Goal: Contribute content: Contribute content

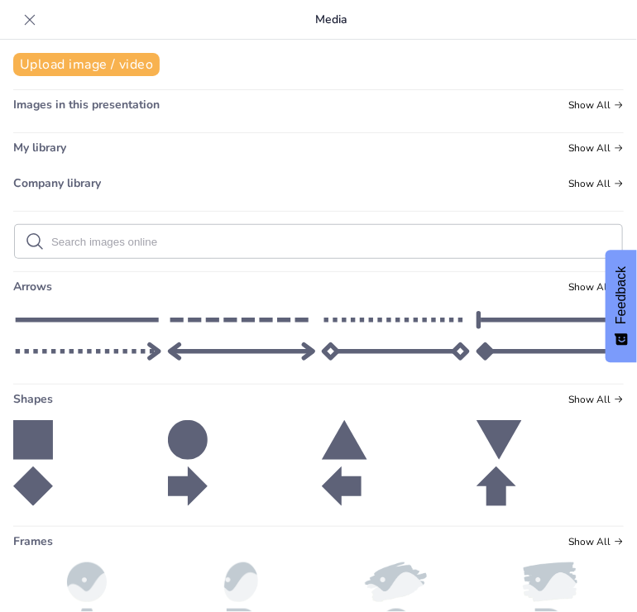
click at [283, 423] on div at bounding box center [242, 440] width 148 height 40
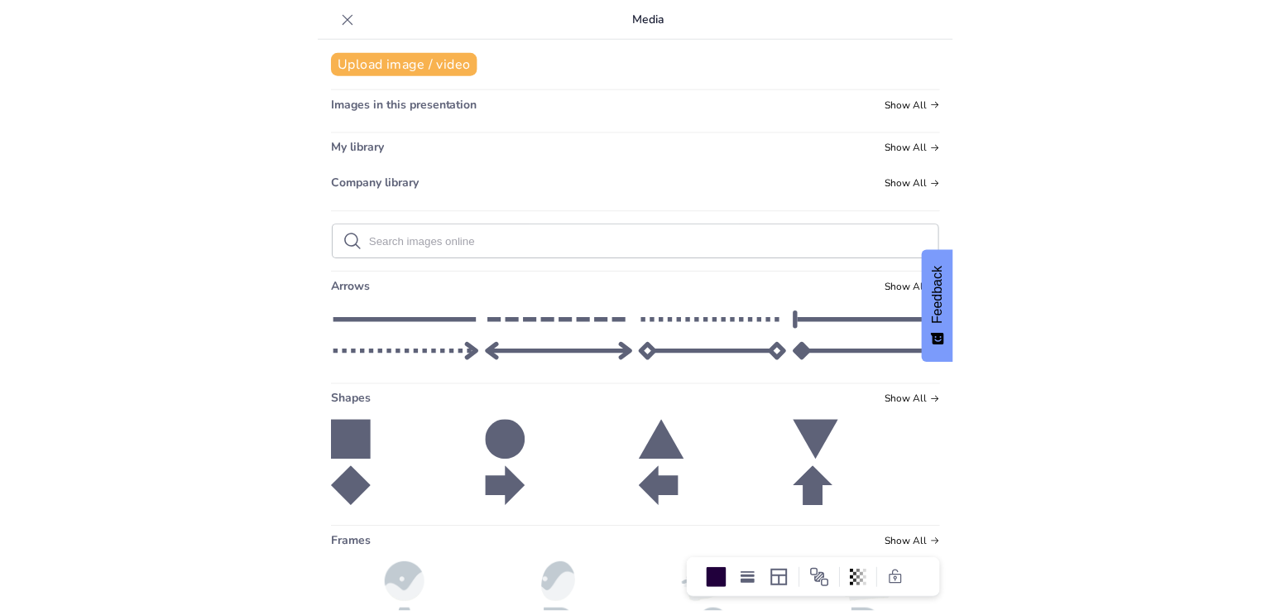
scroll to position [202, 0]
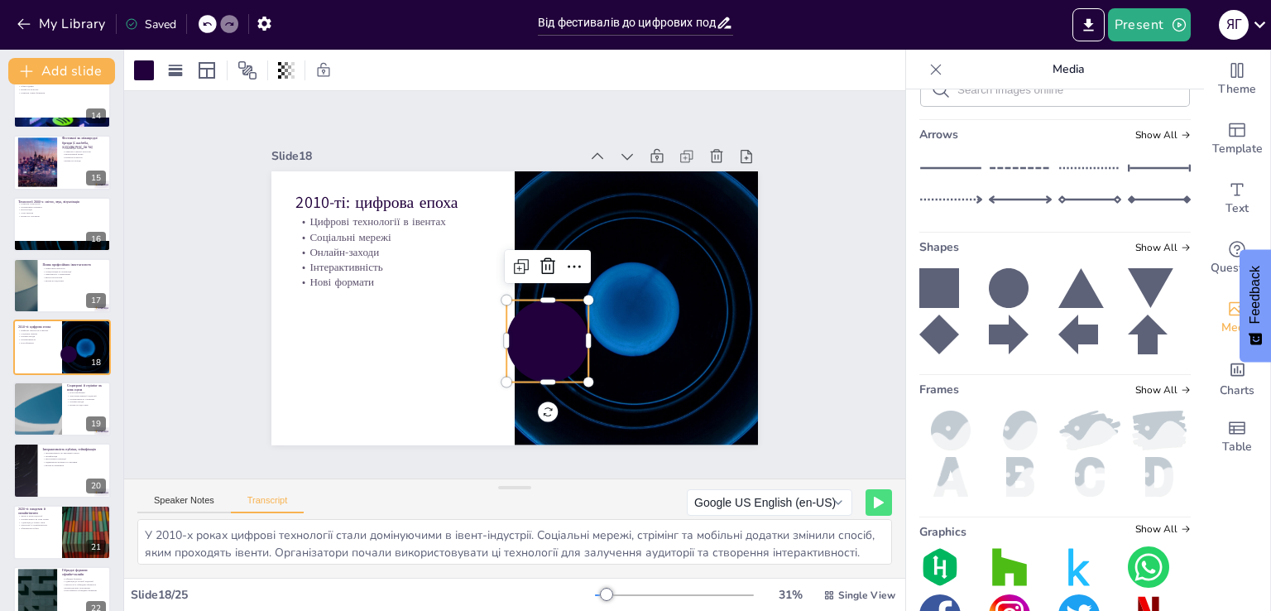
click at [239, 329] on div "Slide 1 Сучасний івент-захід: еволюція від 1970-х років до сьогодення Презентац…" at bounding box center [514, 285] width 579 height 320
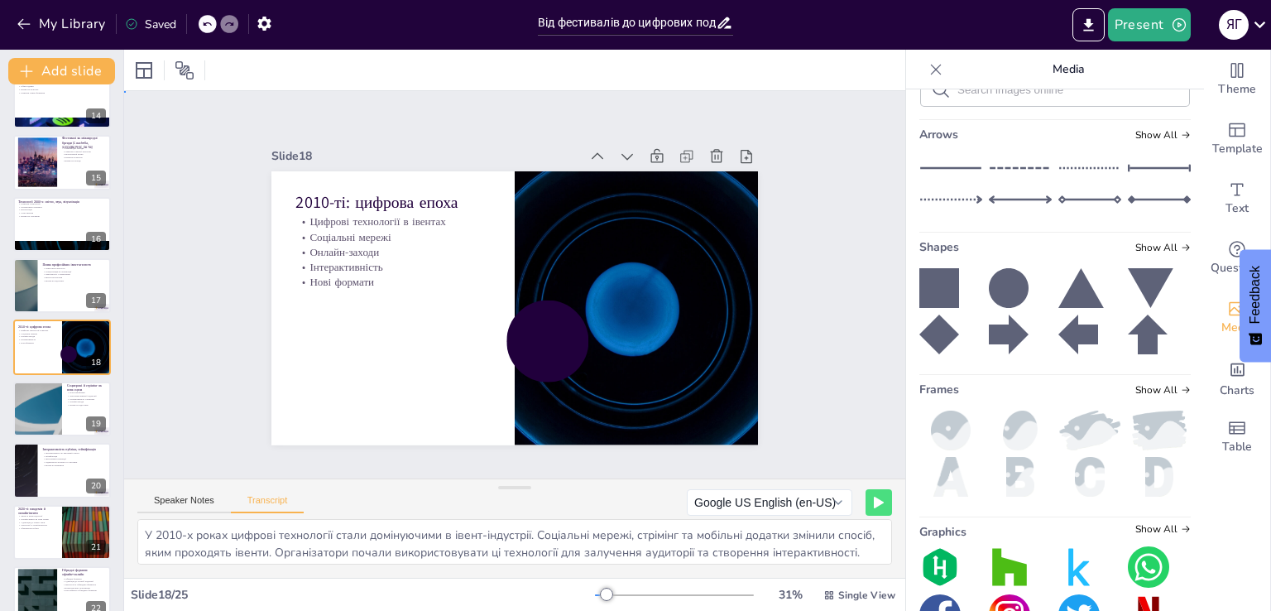
click at [239, 329] on div "Slide 1 Сучасний івент-захід: еволюція від 1970-х років до сьогодення Презентац…" at bounding box center [514, 285] width 579 height 320
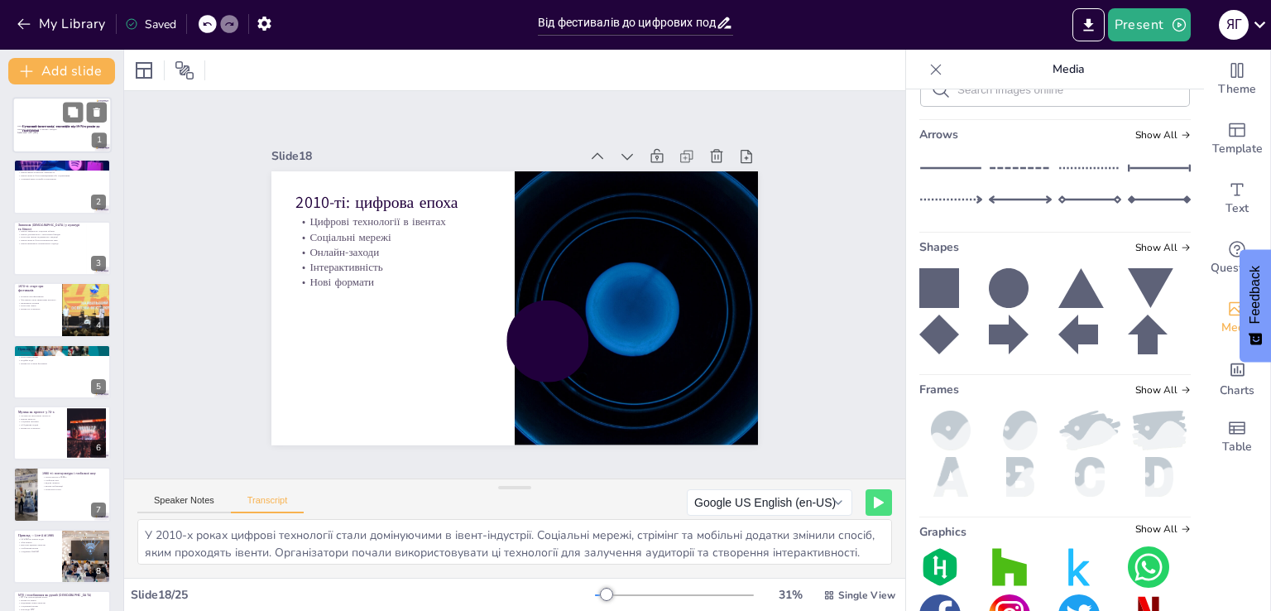
click at [27, 113] on div at bounding box center [61, 125] width 99 height 56
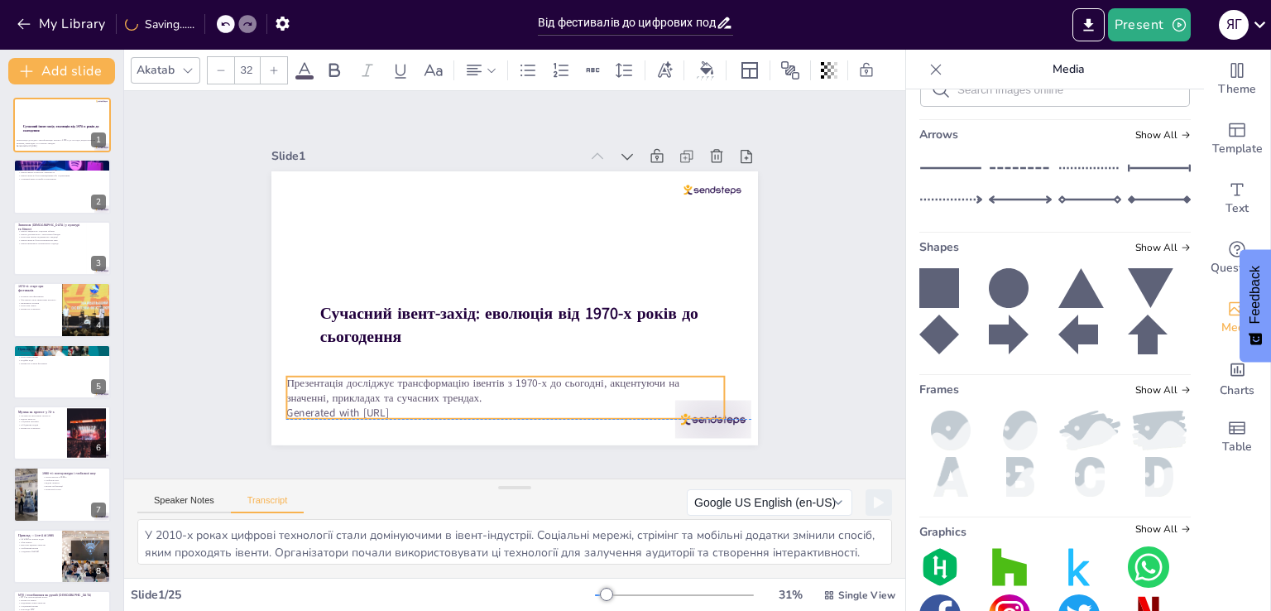
drag, startPoint x: 396, startPoint y: 301, endPoint x: 385, endPoint y: 364, distance: 63.8
click at [385, 171] on div "Сучасний івент-захід: еволюція від 1970-х років до сьогодення Презентація дослі…" at bounding box center [514, 171] width 487 height 0
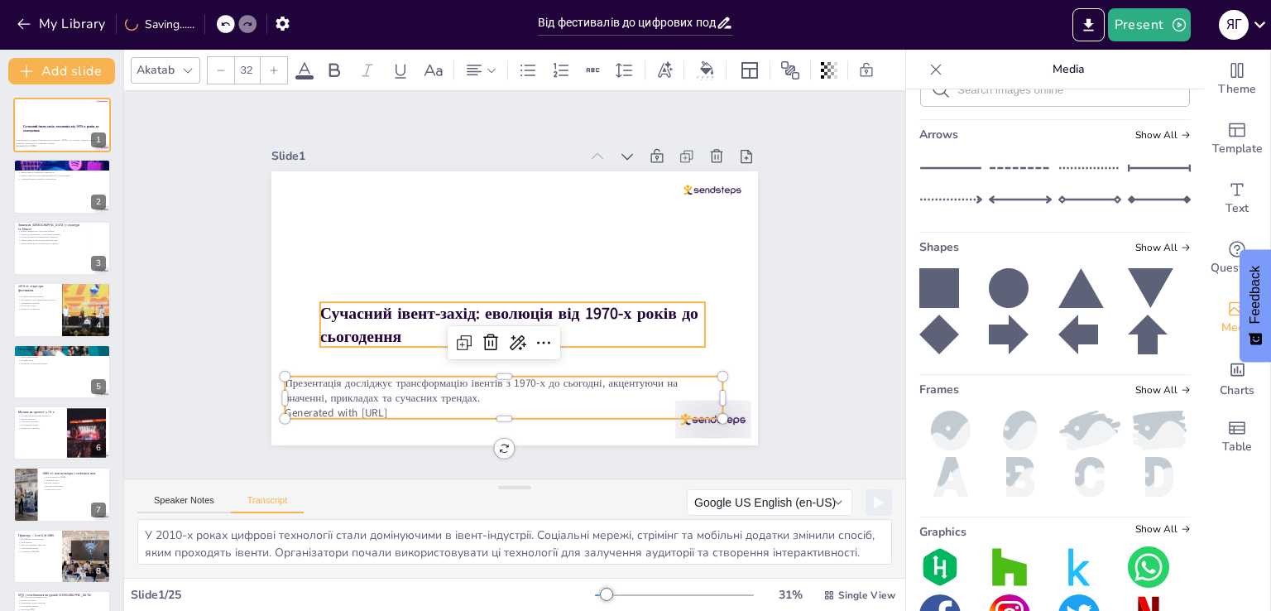
click at [386, 312] on strong "Сучасний івент-захід: еволюція від 1970-х років до сьогодення" at bounding box center [509, 324] width 378 height 45
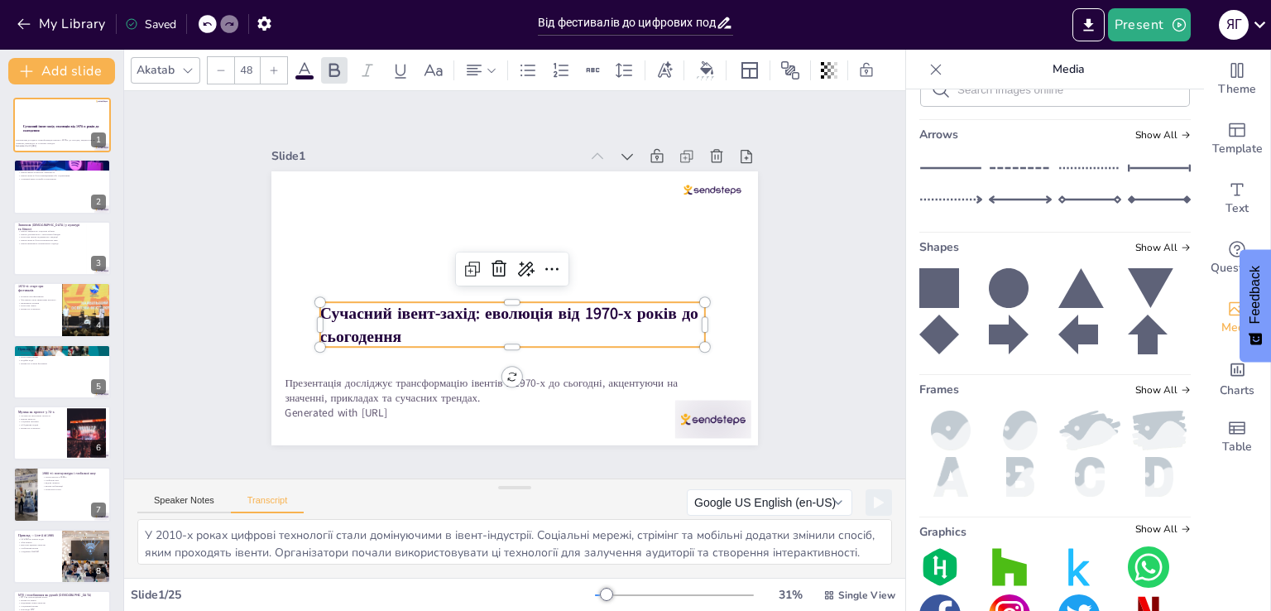
click at [386, 312] on strong "Сучасний івент-захід: еволюція від 1970-х років до сьогодення" at bounding box center [509, 324] width 378 height 45
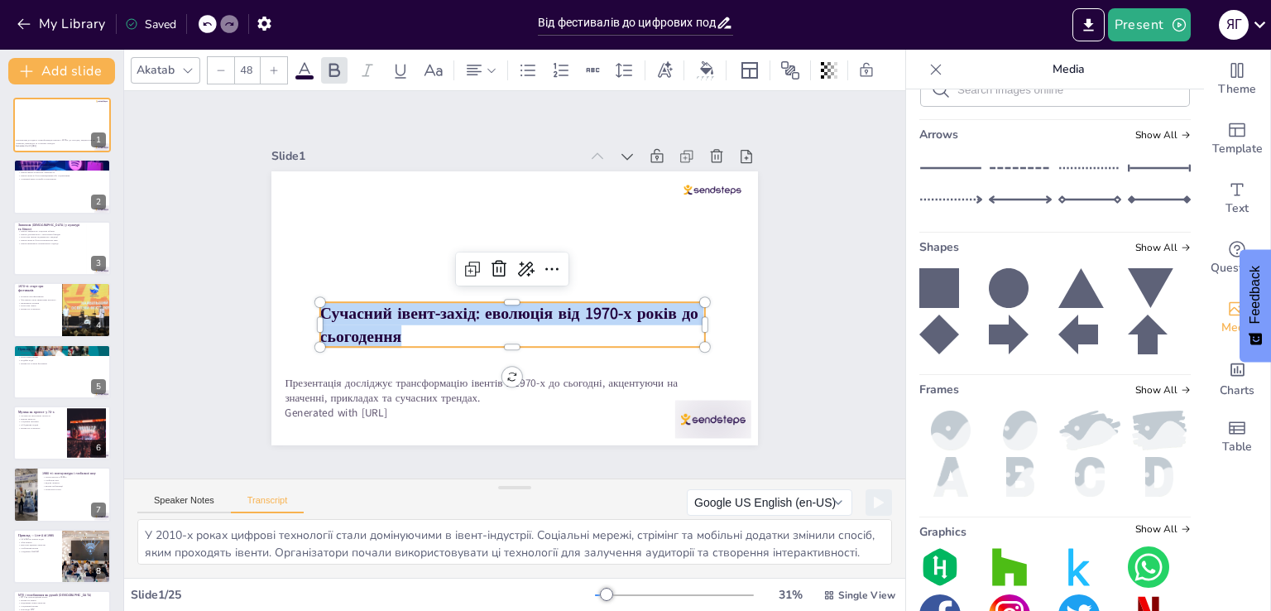
copy span "Сучасний івент-захід: еволюція від 1970-х років до сьогодення"
click at [190, 479] on div "Speaker Notes Transcript Google US English (en-US) Google Deutsch (de-DE) Googl…" at bounding box center [514, 499] width 781 height 40
click at [187, 493] on div "Speaker Notes Transcript" at bounding box center [220, 503] width 166 height 22
click at [189, 497] on button "Speaker Notes" at bounding box center [184, 504] width 94 height 18
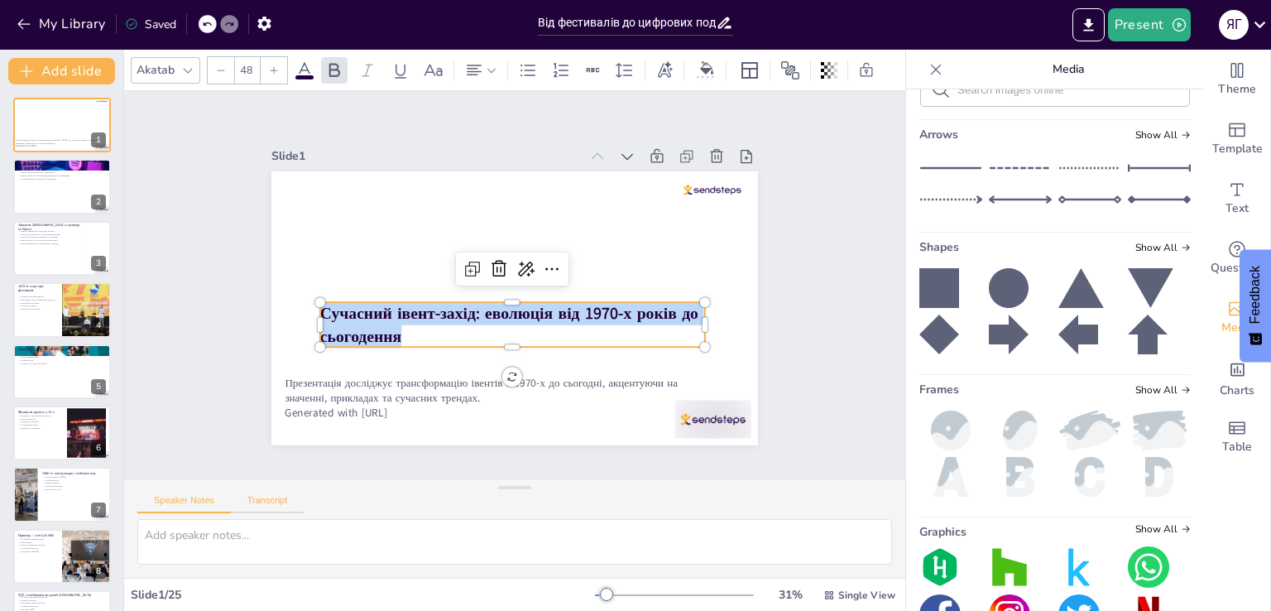
click at [289, 500] on button "Transcript" at bounding box center [268, 504] width 74 height 18
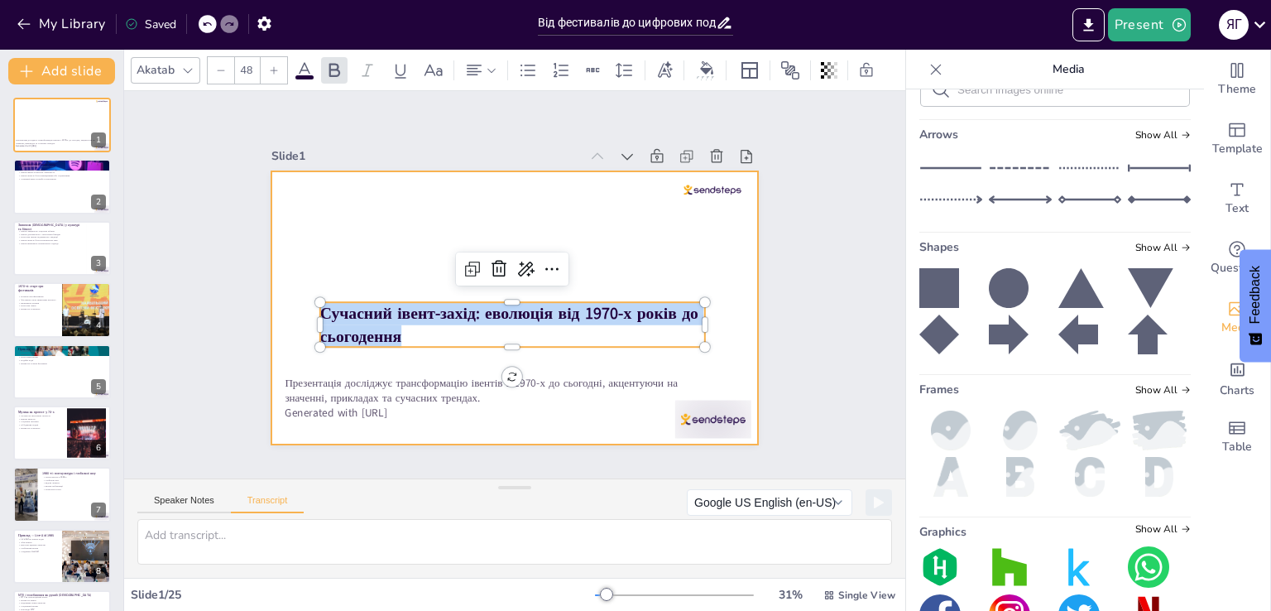
click at [348, 388] on p "Презентація досліджує трансформацію івентів з 1970-х до сьогодні, акцентуючи на…" at bounding box center [504, 390] width 438 height 31
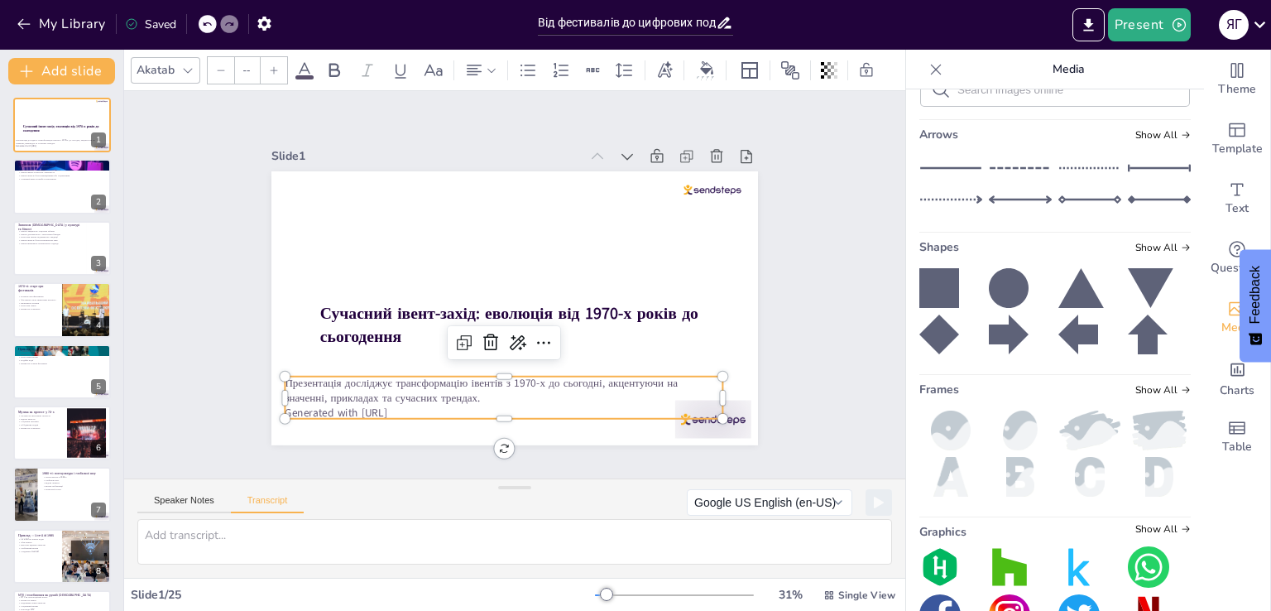
type input "32"
click at [301, 383] on p "Презентація досліджує трансформацію івентів з 1970-х до сьогодні, акцентуючи на…" at bounding box center [504, 390] width 438 height 31
click at [300, 383] on p "Презентація досліджує трансформацію івентів з 1970-х до сьогодні, акцентуючи на…" at bounding box center [504, 390] width 438 height 31
click at [295, 376] on p "Презентація досліджує трансформацію івентів з 1970-х до сьогодні, акцентуючи на…" at bounding box center [504, 390] width 438 height 31
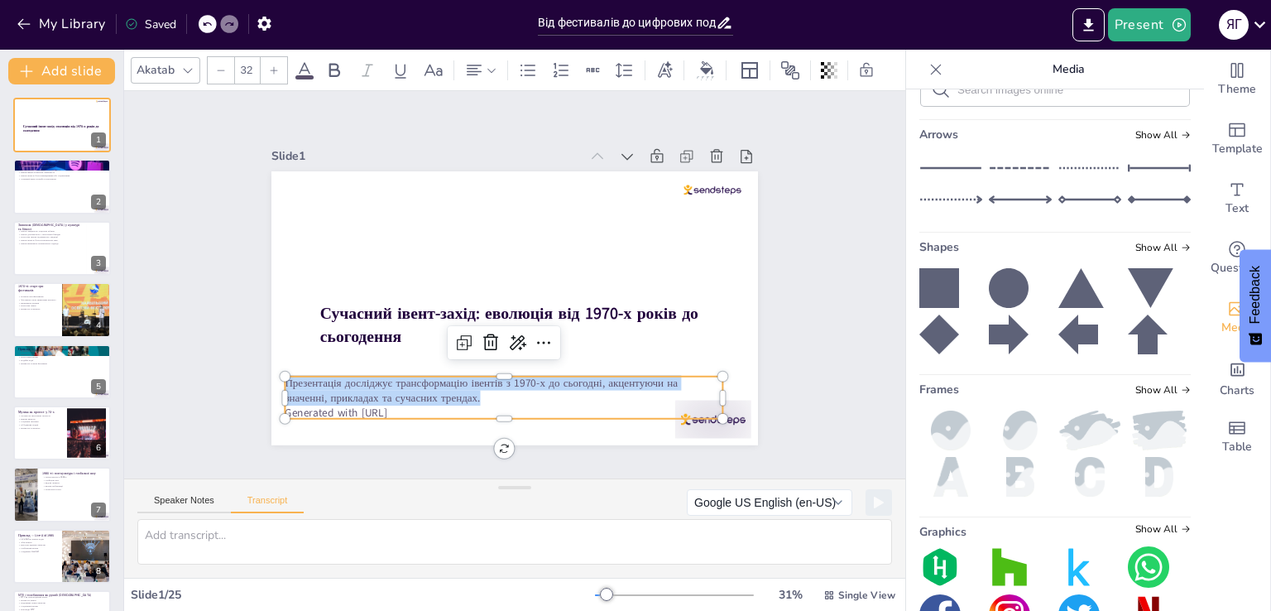
drag, startPoint x: 276, startPoint y: 379, endPoint x: 439, endPoint y: 396, distance: 164.7
click at [439, 396] on p "Презентація досліджує трансформацію івентів з 1970-х до сьогодні, акцентуючи на…" at bounding box center [504, 390] width 438 height 31
copy span "Презентація досліджує трансформацію івентів з 1970-х до сьогодні, акцентуючи на…"
click at [20, 169] on div "Івент-захід має різні формати і цілі Сучасні івенти використовують технології І…" at bounding box center [61, 172] width 89 height 16
type textarea "Івент-захід — це організоване зібрання людей, яке має певну мету, таку як розва…"
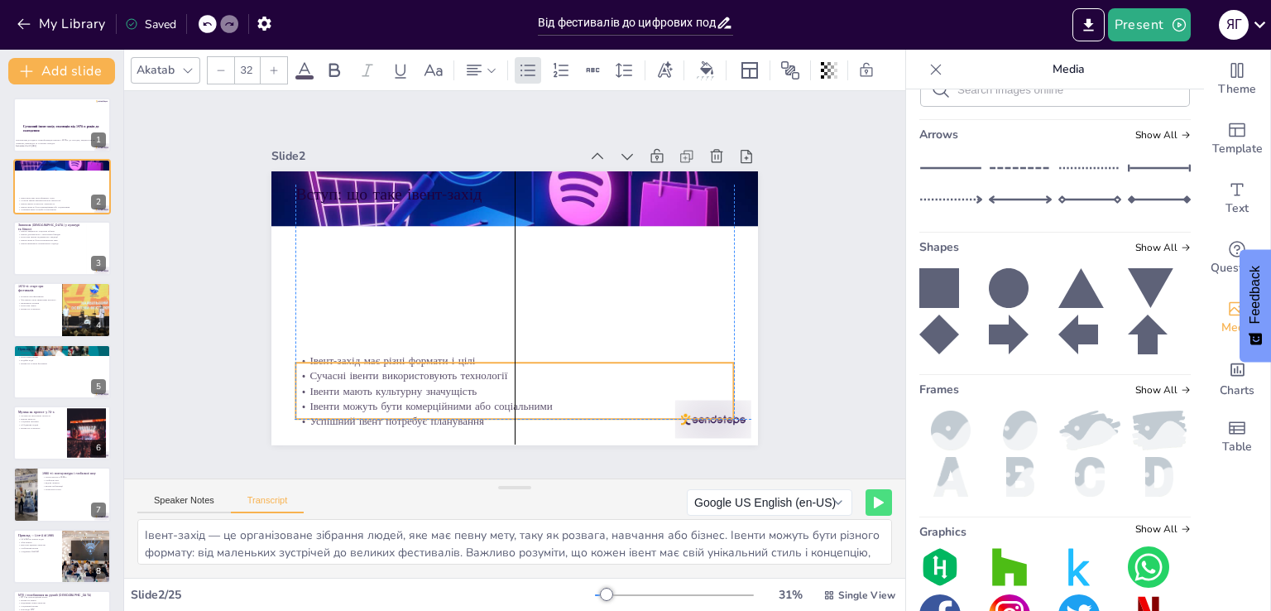
drag, startPoint x: 454, startPoint y: 237, endPoint x: 453, endPoint y: 391, distance: 154.8
click at [453, 398] on p "Івенти можуть бути комерційними або соціальними" at bounding box center [514, 405] width 438 height 15
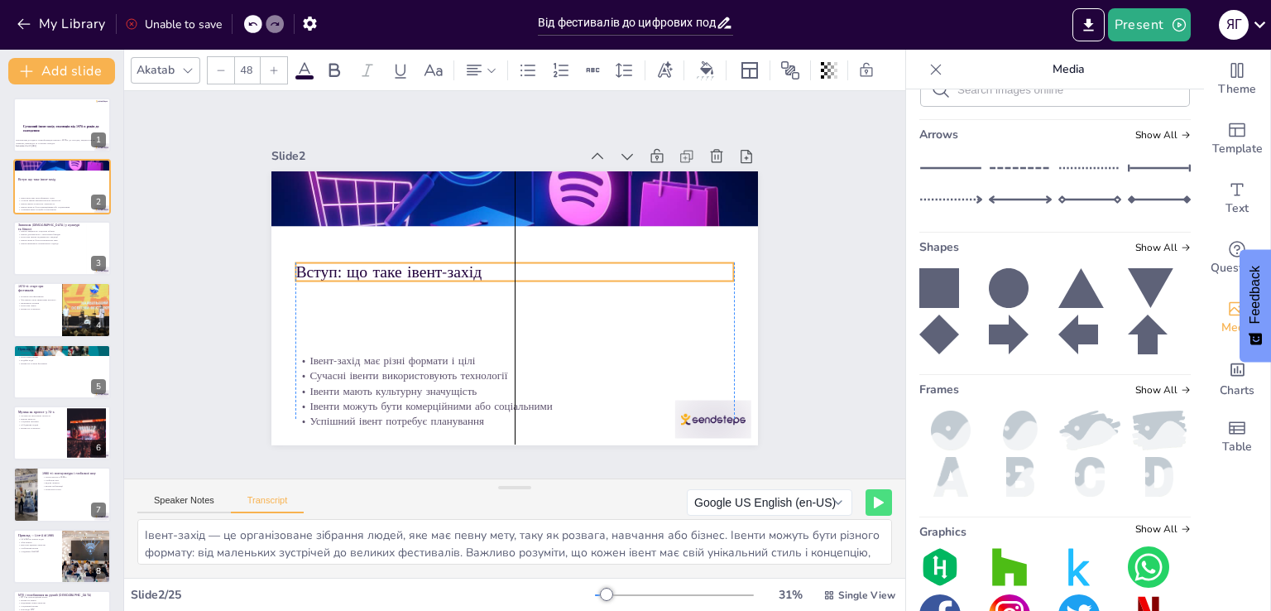
drag, startPoint x: 429, startPoint y: 182, endPoint x: 426, endPoint y: 260, distance: 77.8
click at [426, 260] on p "Вступ: що таке івент-захід" at bounding box center [514, 271] width 438 height 22
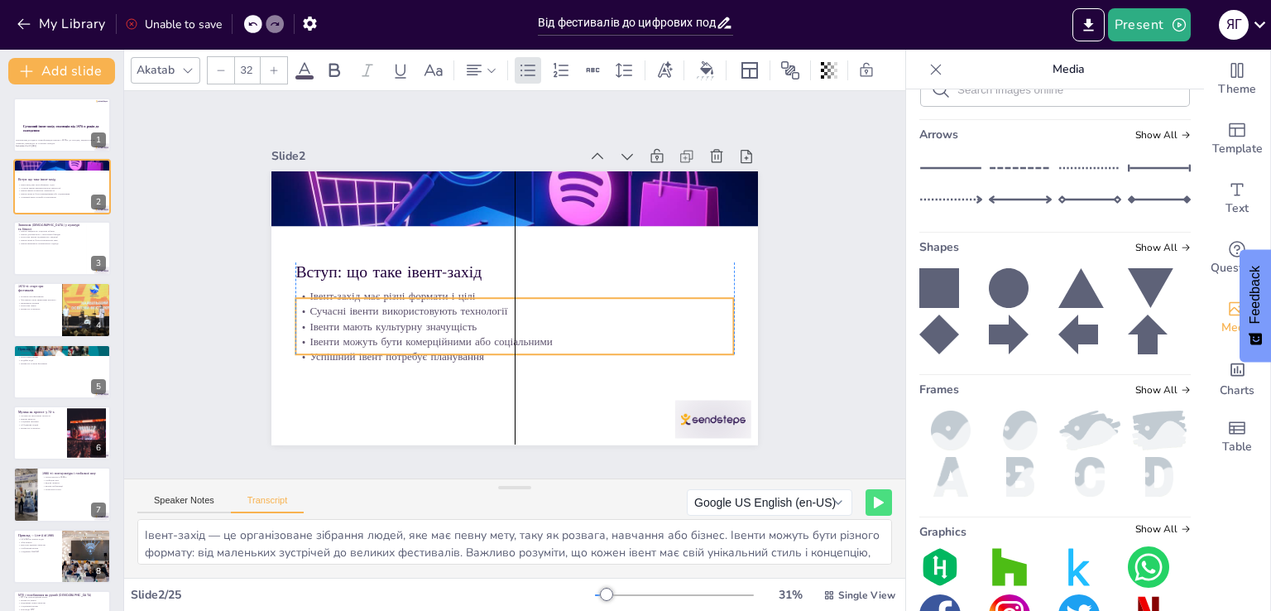
drag, startPoint x: 415, startPoint y: 344, endPoint x: 414, endPoint y: 319, distance: 24.8
click at [414, 319] on p "Івенти мають культурну значущість" at bounding box center [514, 326] width 438 height 15
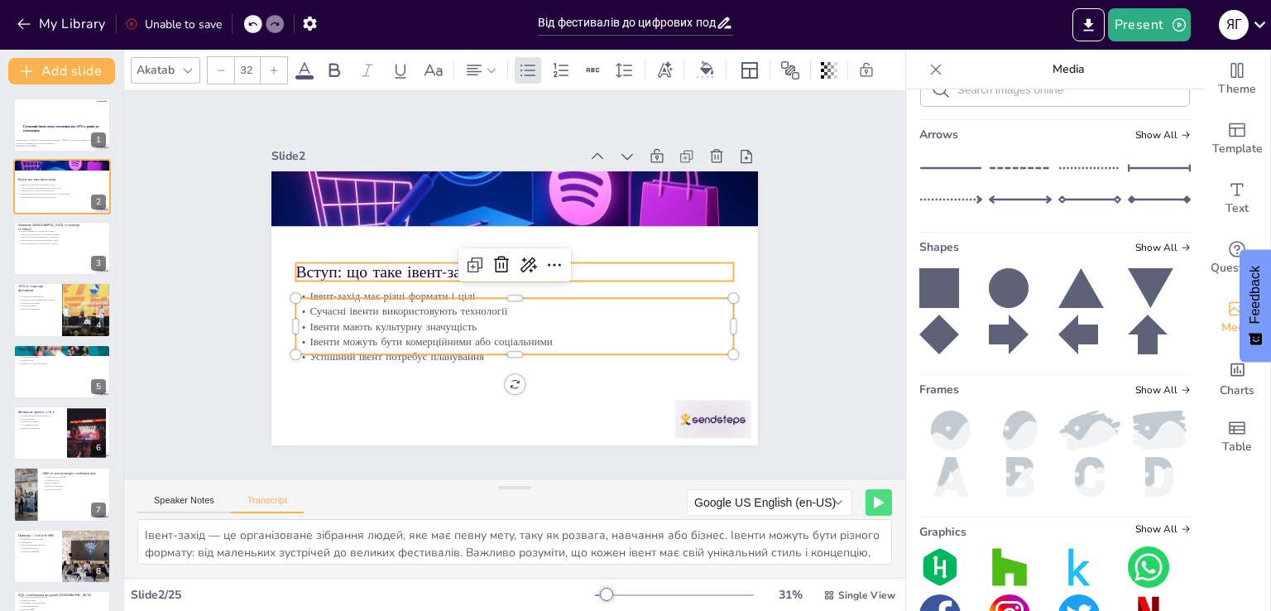
click at [339, 266] on p "Вступ: що таке івент-захід" at bounding box center [514, 271] width 438 height 22
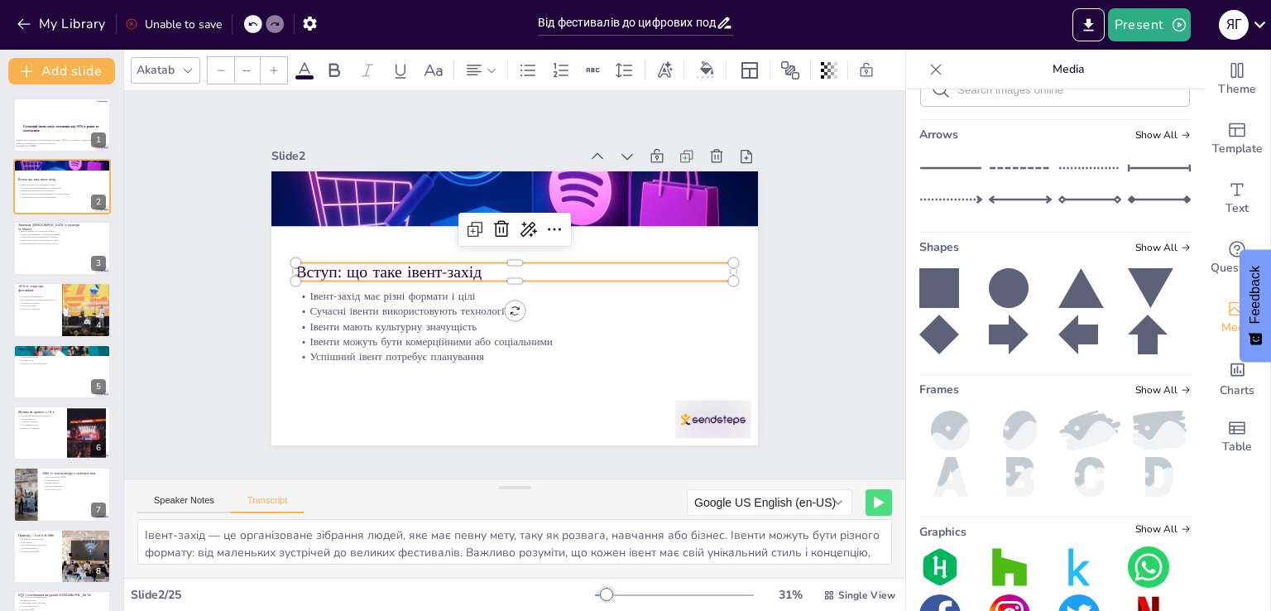
type input "48"
click at [56, 264] on div at bounding box center [61, 248] width 99 height 56
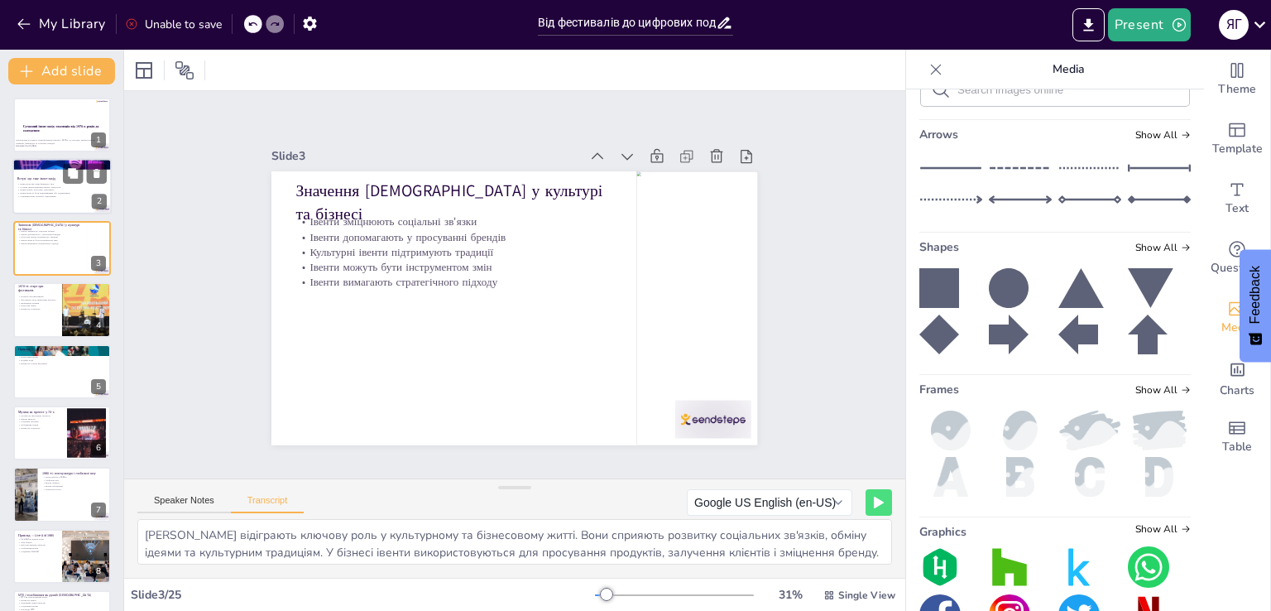
click at [41, 187] on p "Сучасні івенти використовують технології" at bounding box center [61, 186] width 89 height 3
type textarea "Івент-захід — це організоване зібрання людей, яке має певну мету, таку як розва…"
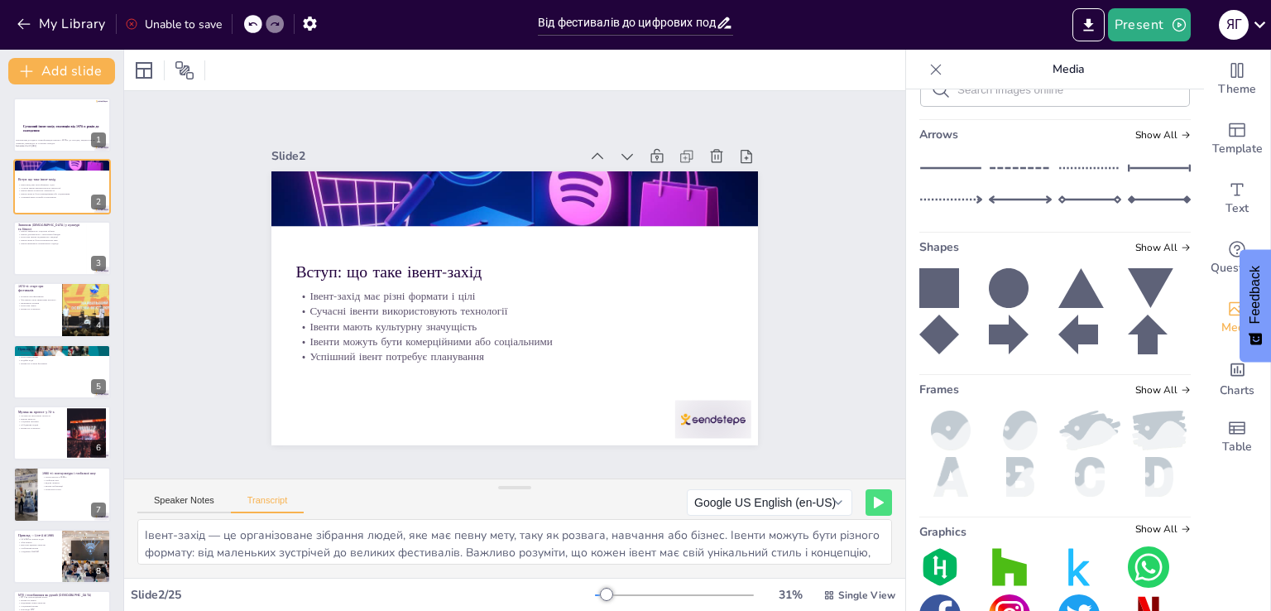
click at [200, 492] on div "Speaker Notes Transcript" at bounding box center [220, 503] width 166 height 22
click at [194, 498] on button "Speaker Notes" at bounding box center [184, 504] width 94 height 18
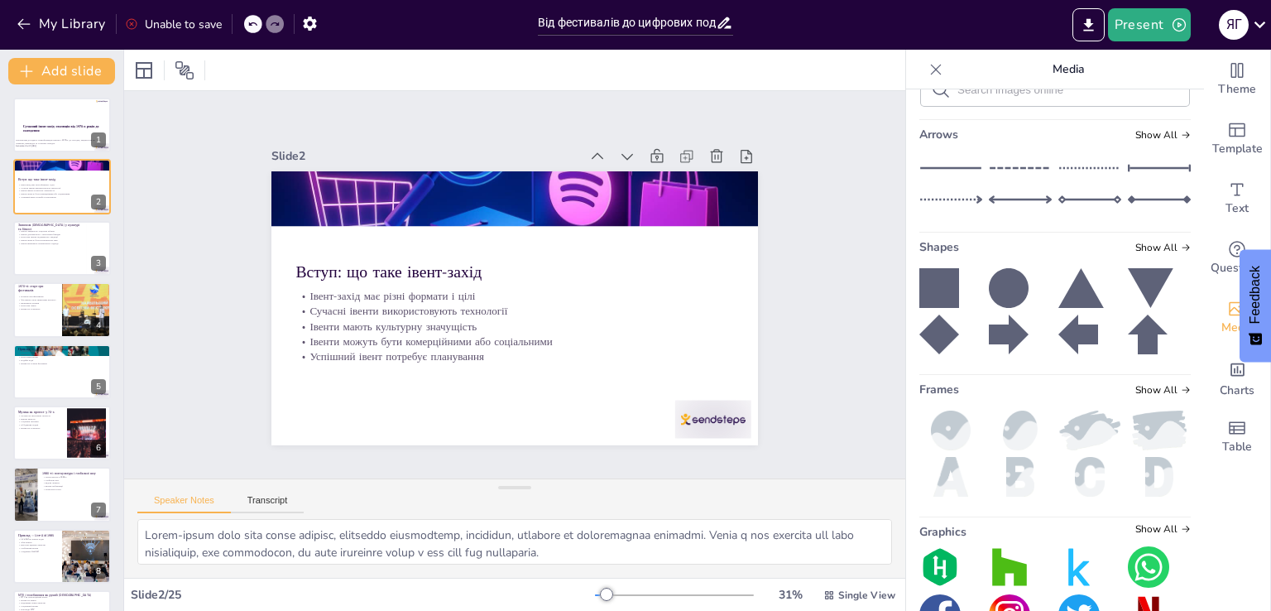
scroll to position [83, 0]
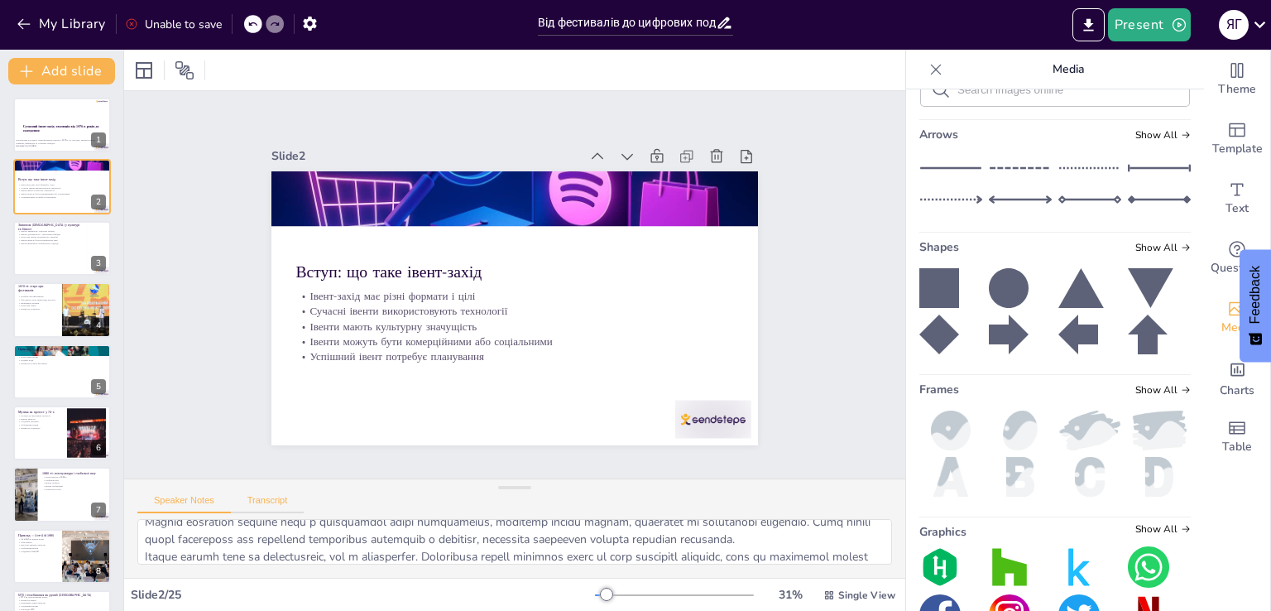
click at [271, 501] on button "Transcript" at bounding box center [268, 504] width 74 height 18
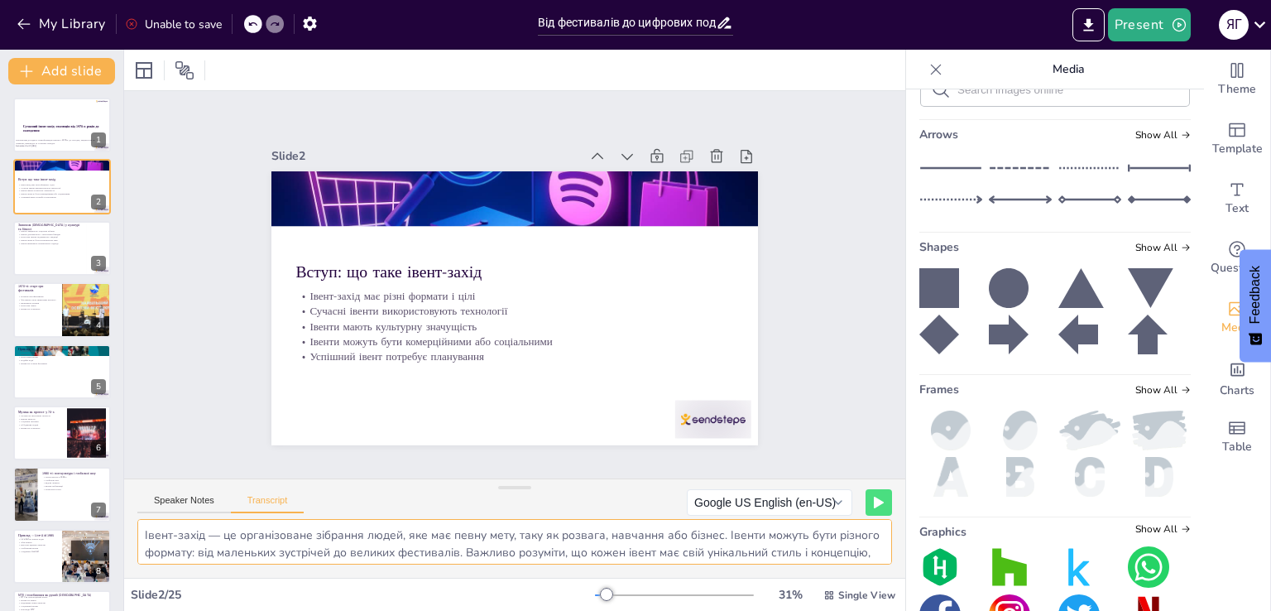
scroll to position [38, 0]
drag, startPoint x: 145, startPoint y: 534, endPoint x: 810, endPoint y: 577, distance: 666.7
click at [810, 577] on div "Slide 1 Сучасний івент-захід: еволюція від 1970-х років до сьогодення Презентац…" at bounding box center [514, 330] width 781 height 561
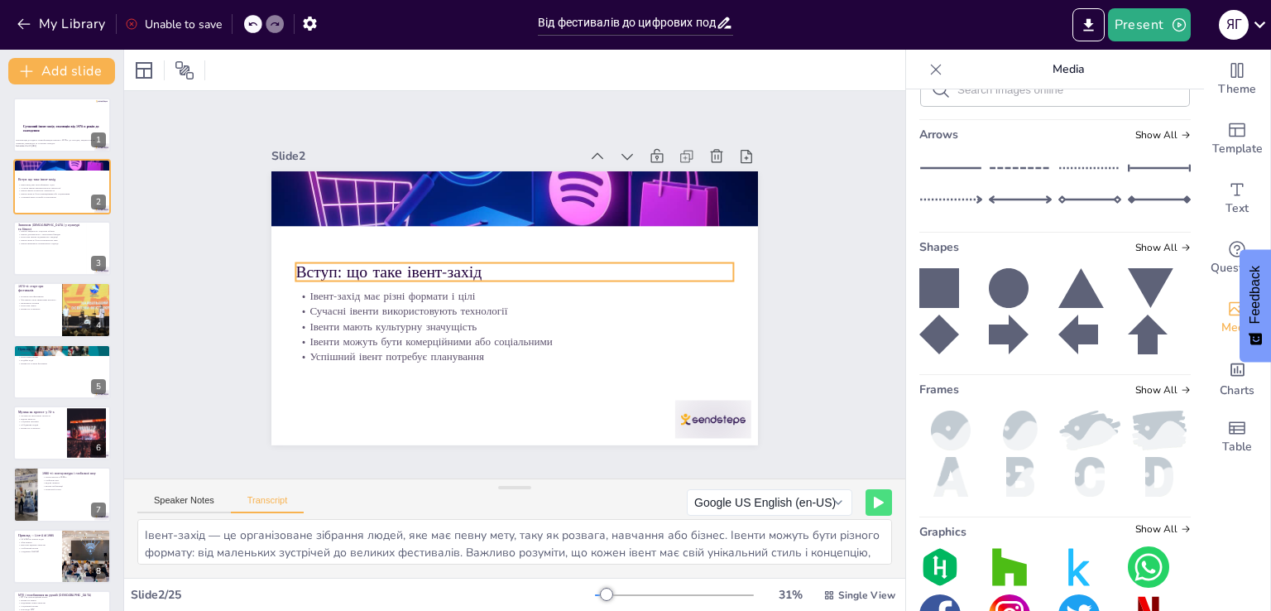
click at [376, 262] on p "Вступ: що таке івент-захід" at bounding box center [514, 271] width 438 height 22
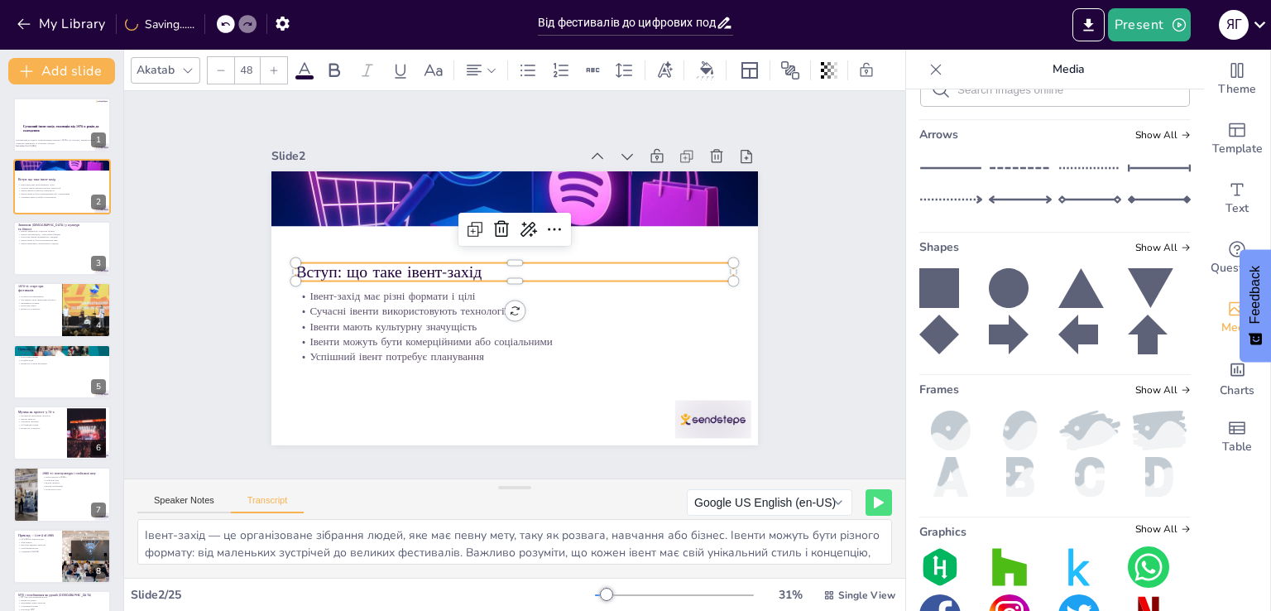
click at [334, 266] on p "Вступ: що таке івент-захід" at bounding box center [514, 271] width 438 height 22
click at [335, 266] on p "Вступ: що таке івент-захід" at bounding box center [514, 271] width 438 height 22
drag, startPoint x: 334, startPoint y: 265, endPoint x: 531, endPoint y: 266, distance: 197.0
click at [531, 266] on p "Вступ: що таке івент-захід" at bounding box center [514, 271] width 438 height 22
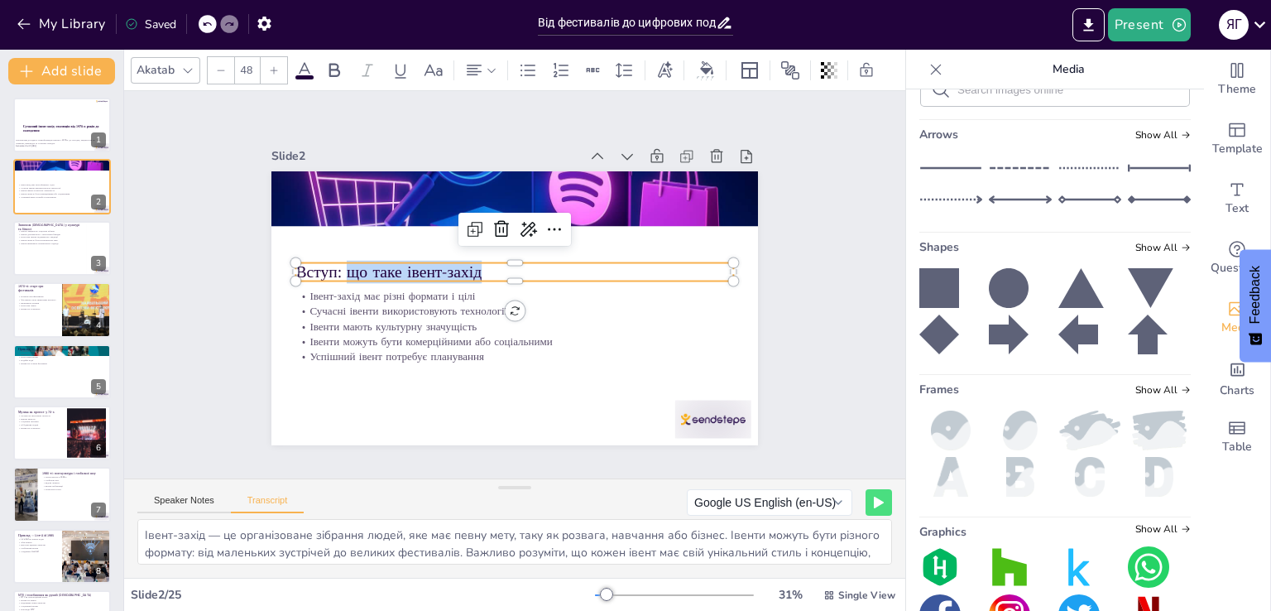
copy p "що таке івент-захід"
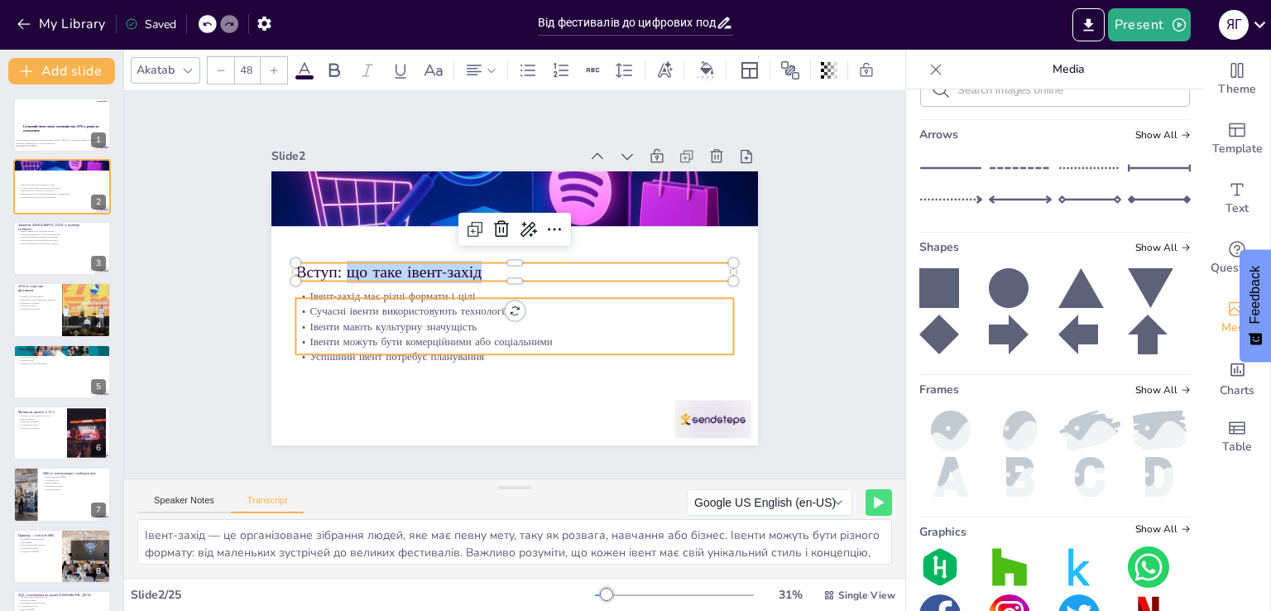
click at [367, 319] on p "Івенти мають культурну значущість" at bounding box center [514, 326] width 438 height 15
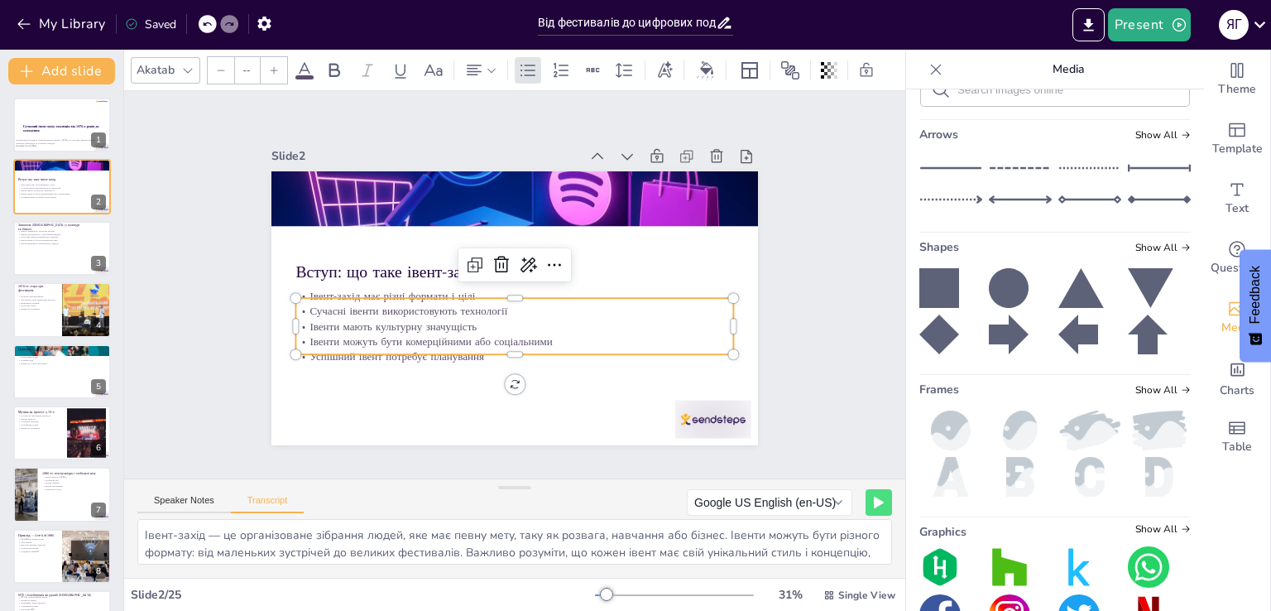
type input "32"
click at [199, 506] on button "Speaker Notes" at bounding box center [184, 504] width 94 height 18
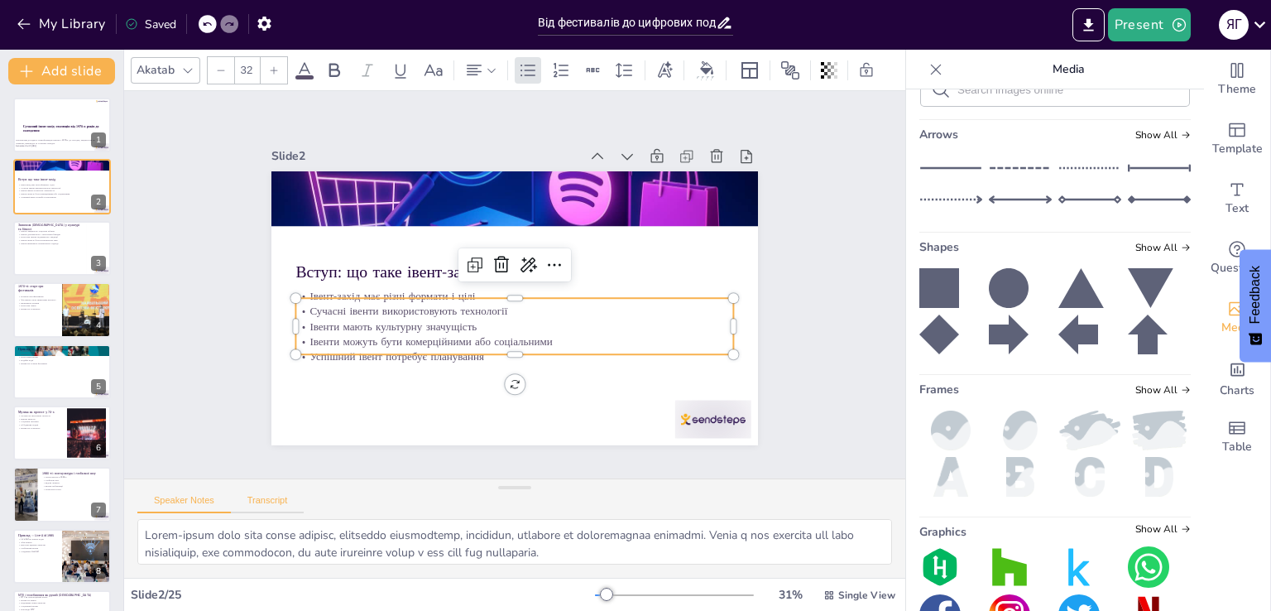
click at [280, 498] on button "Transcript" at bounding box center [268, 504] width 74 height 18
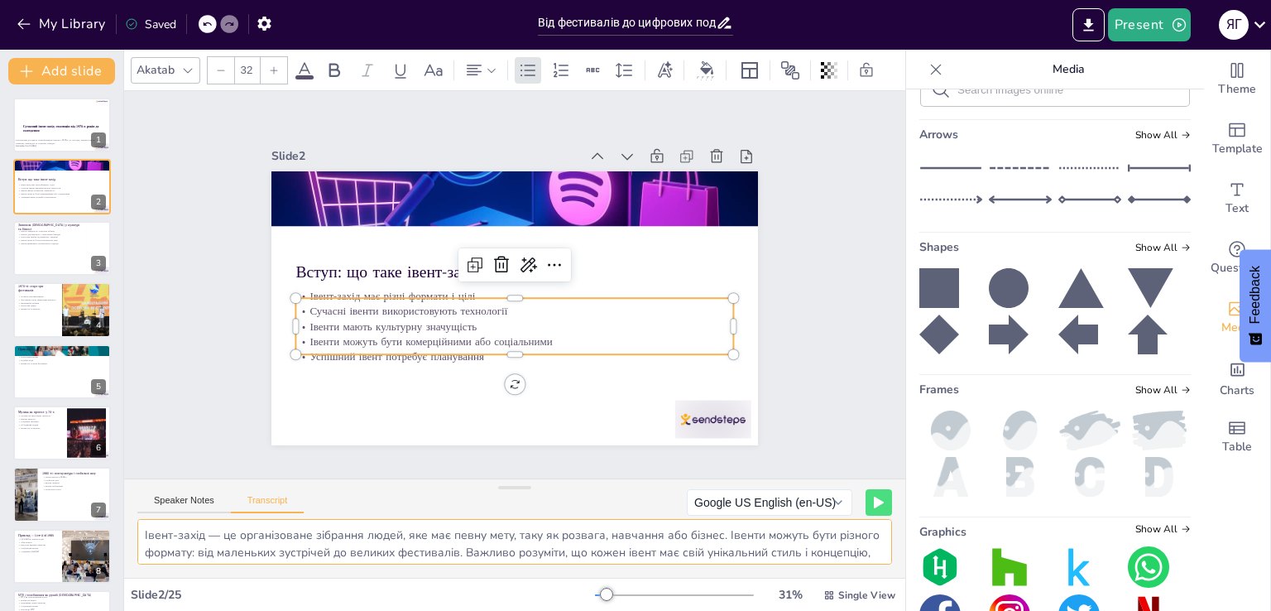
scroll to position [38, 0]
drag, startPoint x: 142, startPoint y: 530, endPoint x: 511, endPoint y: 587, distance: 374.3
click at [511, 587] on div "Akatab 32 Slide 1 Сучасний івент-захід: еволюція від 1970-х років до сьогодення…" at bounding box center [514, 330] width 781 height 561
click at [382, 539] on textarea "Івент-захід — це організоване зібрання людей, яке має певну мету, таку як розва…" at bounding box center [514, 542] width 755 height 46
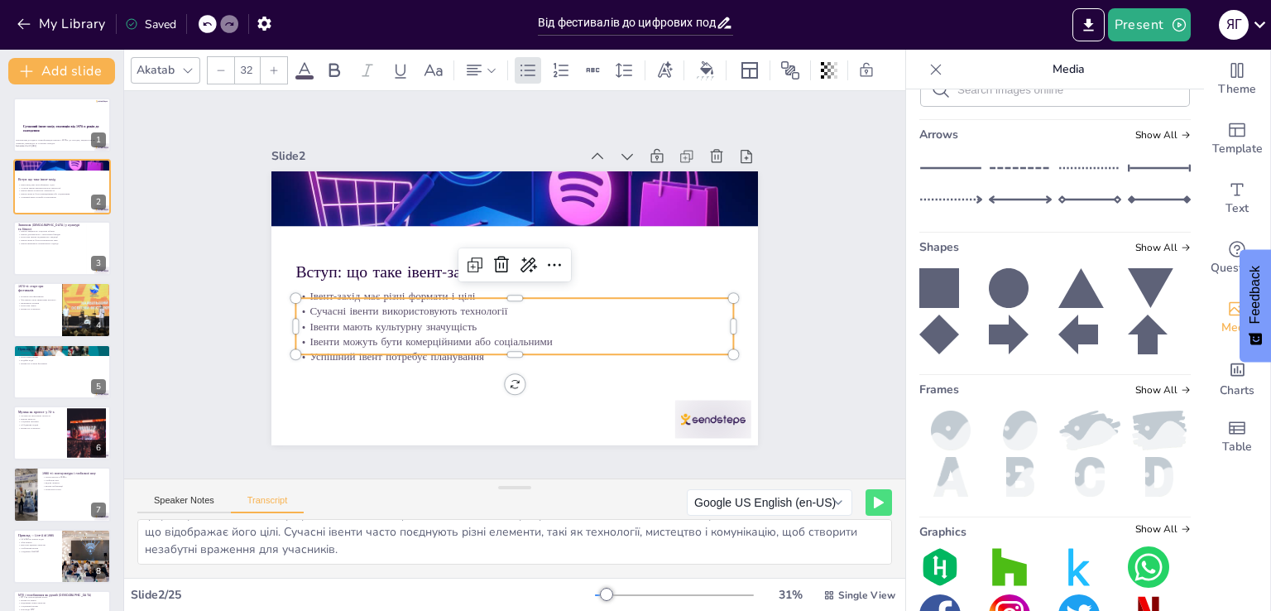
click at [358, 334] on p "Івенти можуть бути комерційними або соціальними" at bounding box center [514, 341] width 438 height 15
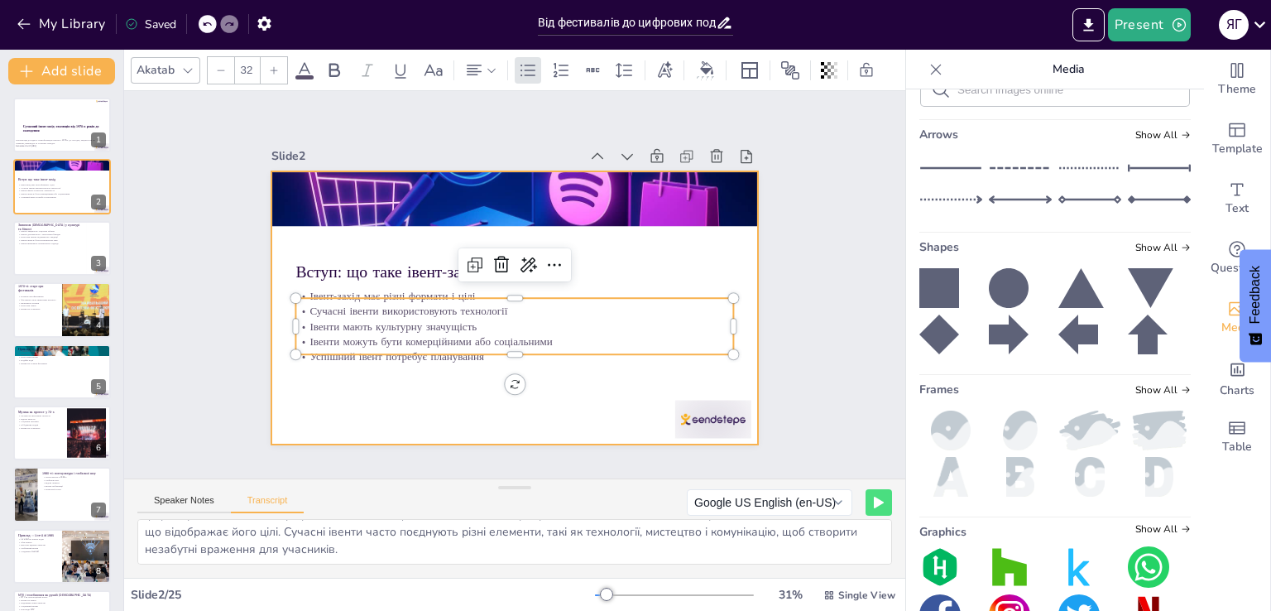
click at [344, 387] on div at bounding box center [514, 308] width 487 height 274
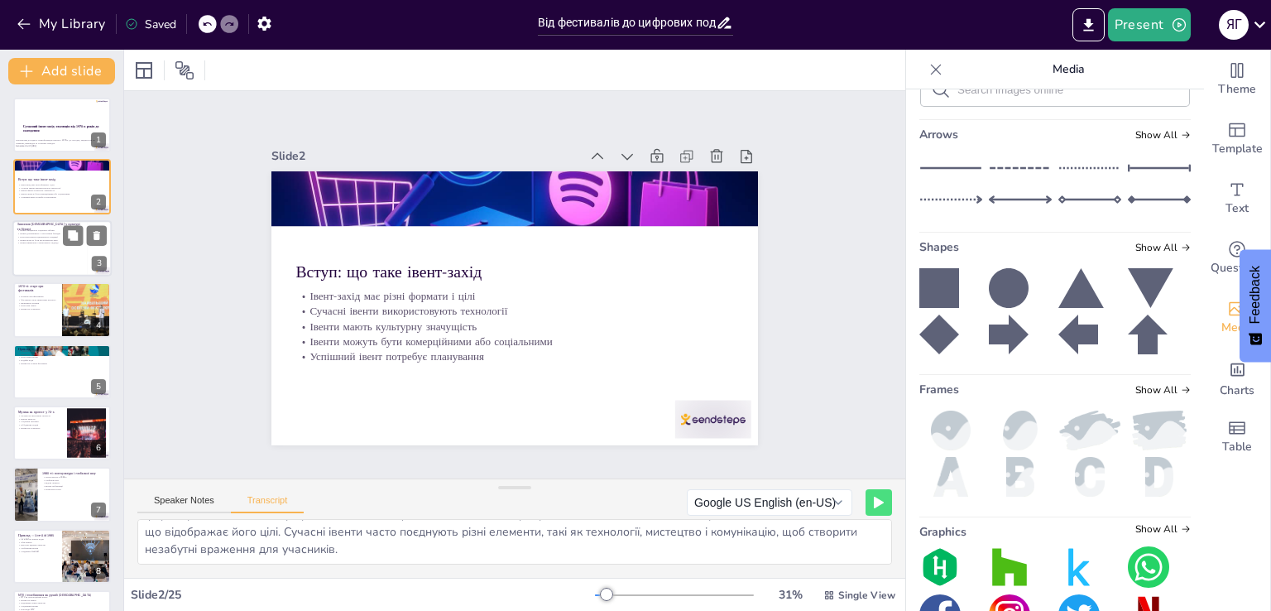
click at [43, 242] on p "Івенти вимагають стратегічного підходу" at bounding box center [49, 243] width 65 height 3
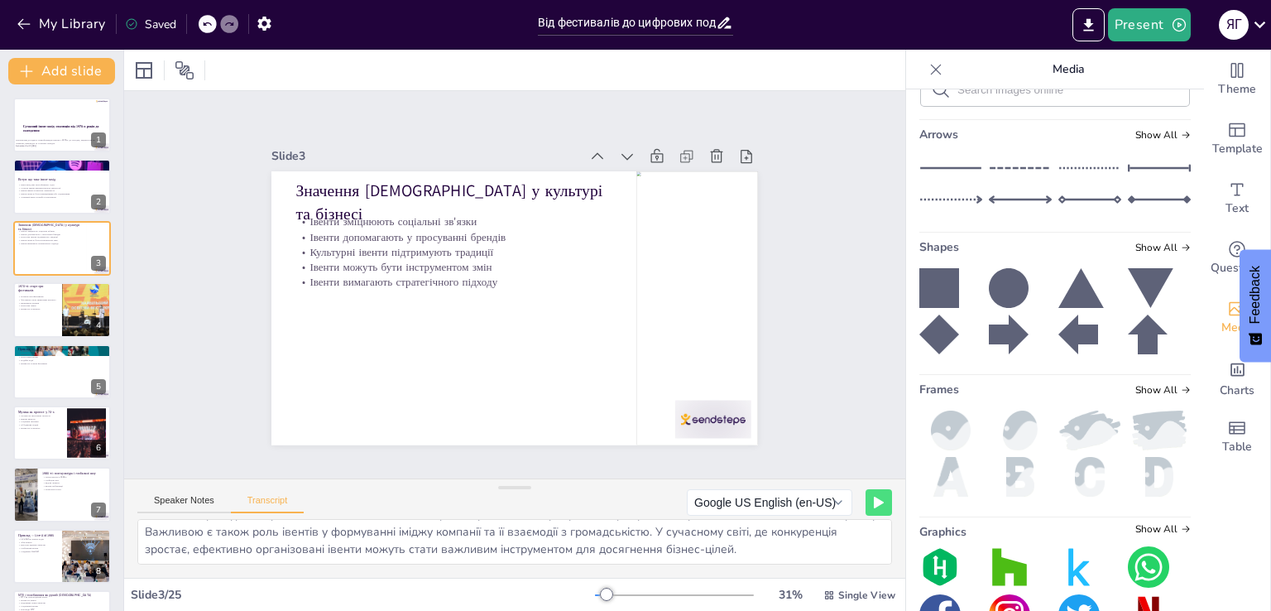
scroll to position [0, 0]
click at [38, 180] on p "Вступ: що таке івент-захід" at bounding box center [61, 179] width 89 height 5
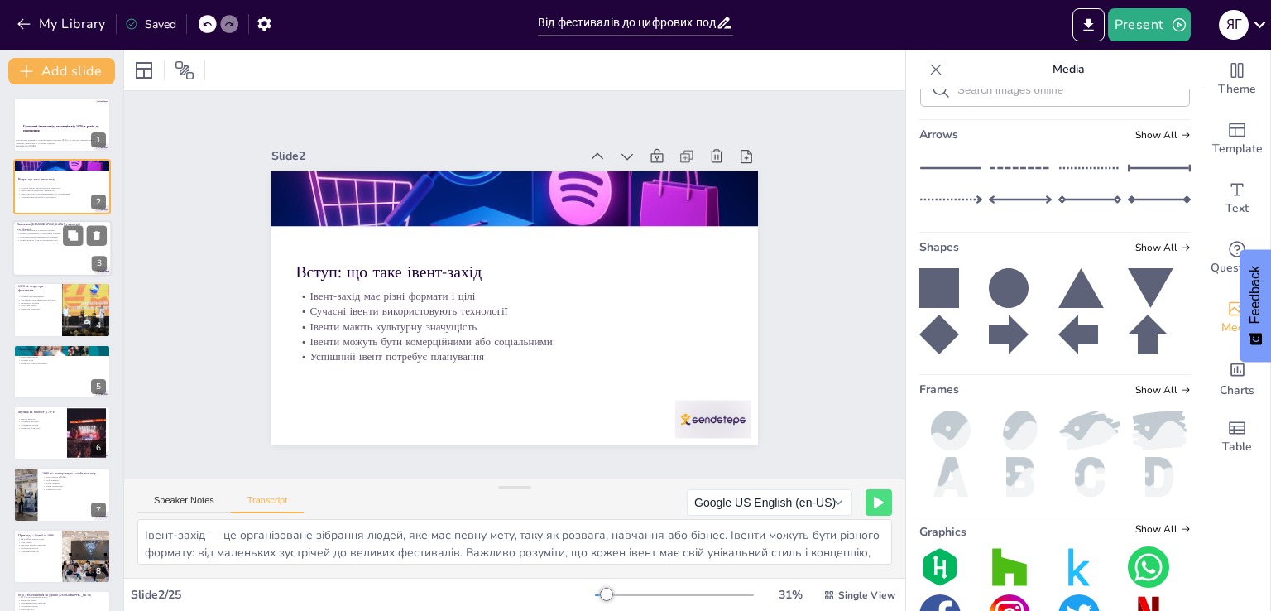
click at [41, 247] on div at bounding box center [61, 248] width 99 height 56
type textarea "[PERSON_NAME] відіграють ключову роль у культурному та бізнесовому житті. Вони …"
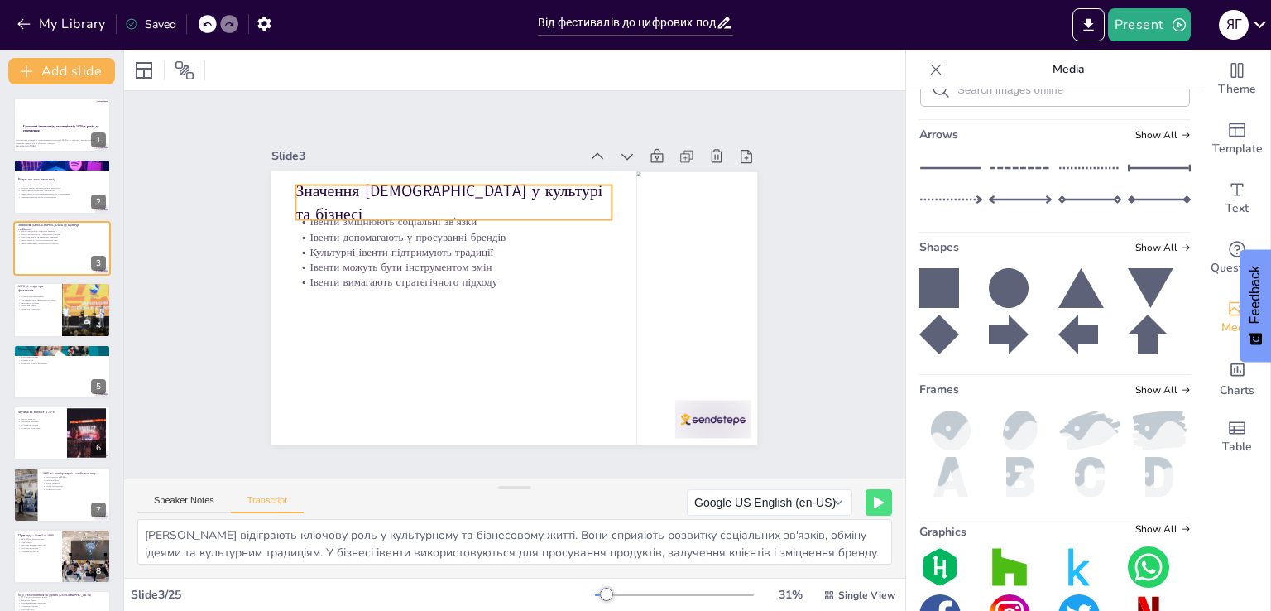
click at [420, 199] on p "Значення [DEMOGRAPHIC_DATA] у культурі та бізнесі" at bounding box center [453, 203] width 316 height 46
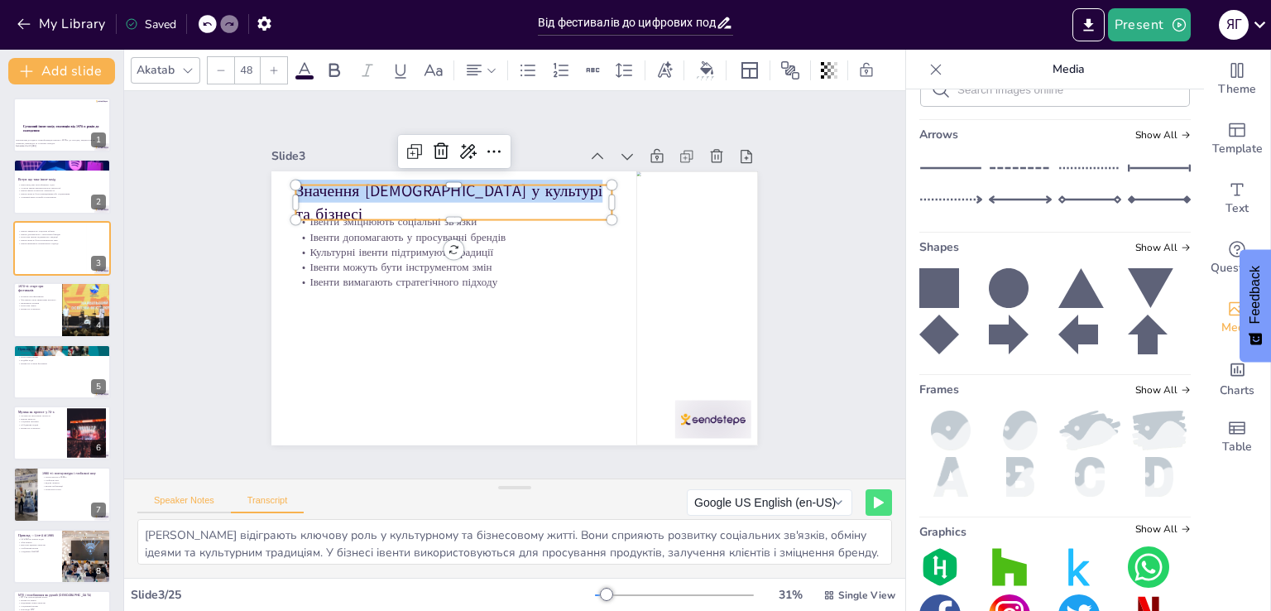
click at [169, 501] on button "Speaker Notes" at bounding box center [184, 504] width 94 height 18
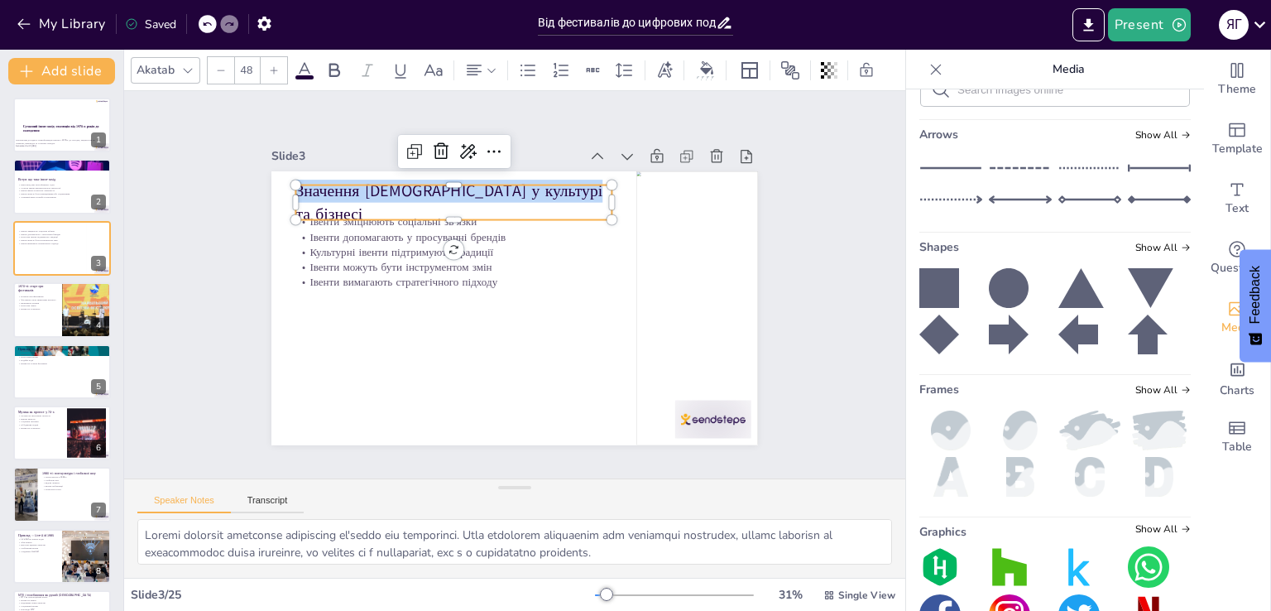
scroll to position [142, 0]
click at [256, 495] on button "Transcript" at bounding box center [268, 504] width 74 height 18
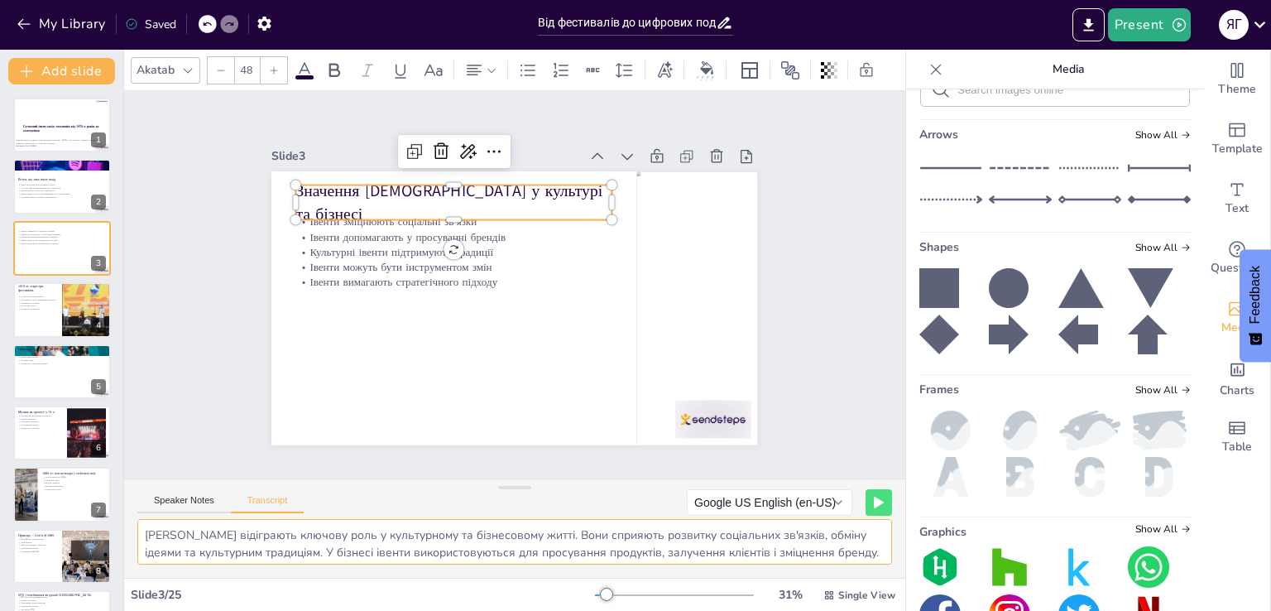
scroll to position [38, 0]
drag, startPoint x: 151, startPoint y: 530, endPoint x: 850, endPoint y: 638, distance: 707.5
click at [850, 610] on html "My Library Saved Від фестивалів до цифрових подій: Трансформація івентів Presen…" at bounding box center [635, 305] width 1271 height 611
click at [31, 295] on p "Початок ери фестивалів" at bounding box center [37, 296] width 40 height 3
type textarea "1970-ті роки стали початком нової ери фестивалів, які об'єднували людей навколо…"
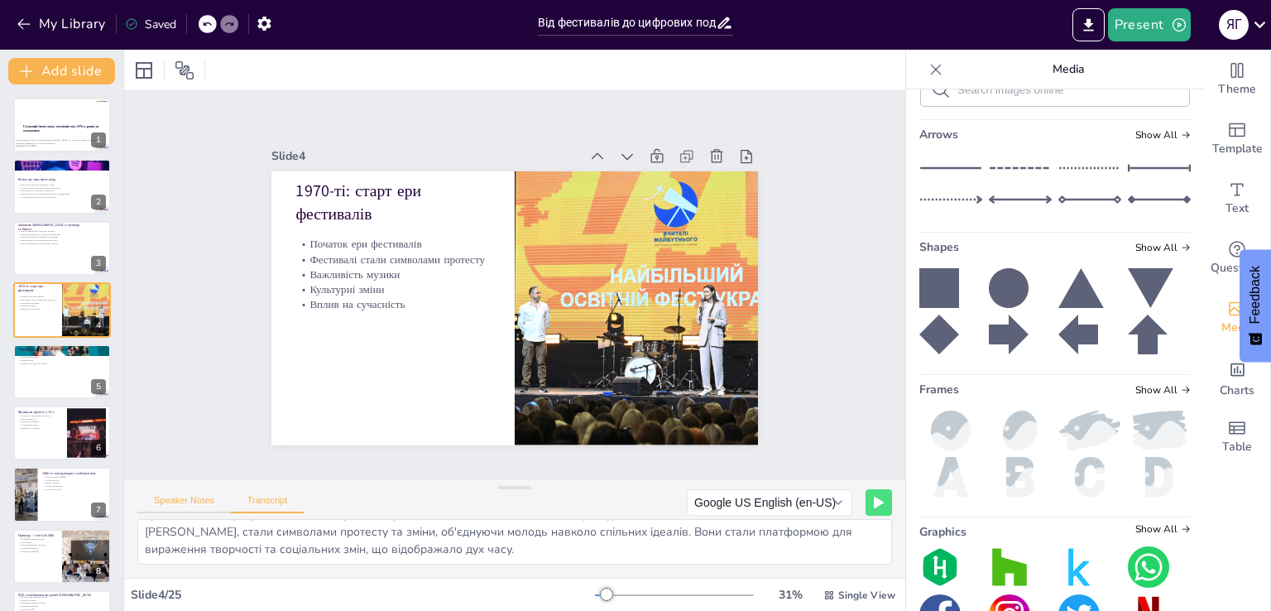
click at [191, 506] on button "Speaker Notes" at bounding box center [184, 504] width 94 height 18
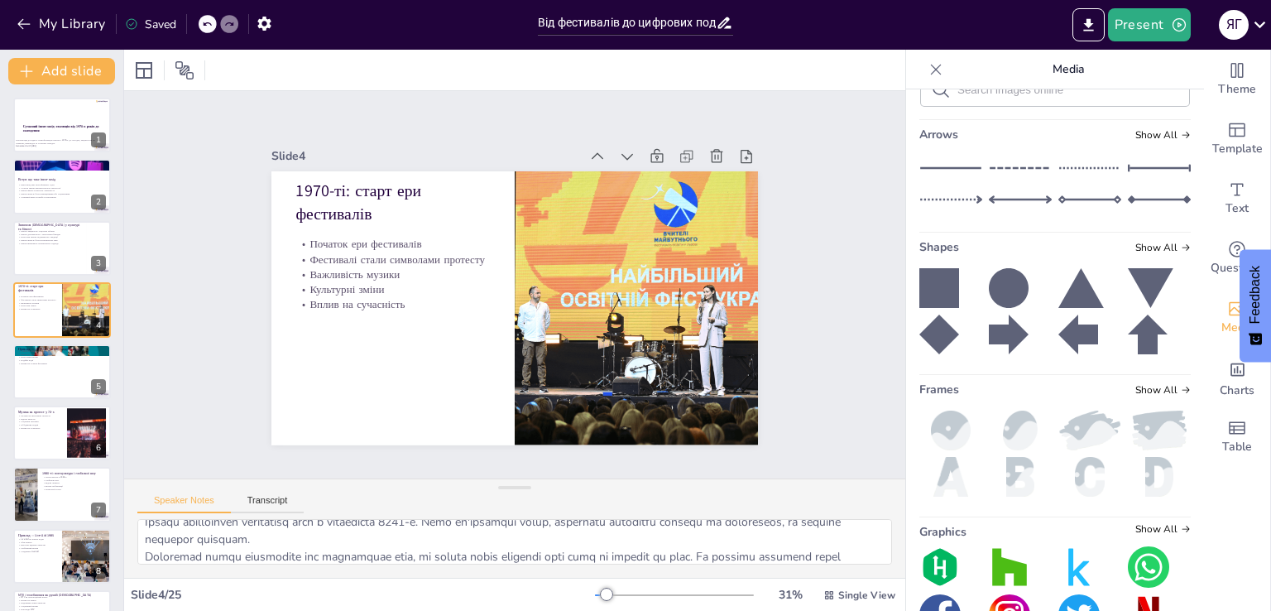
scroll to position [142, 0]
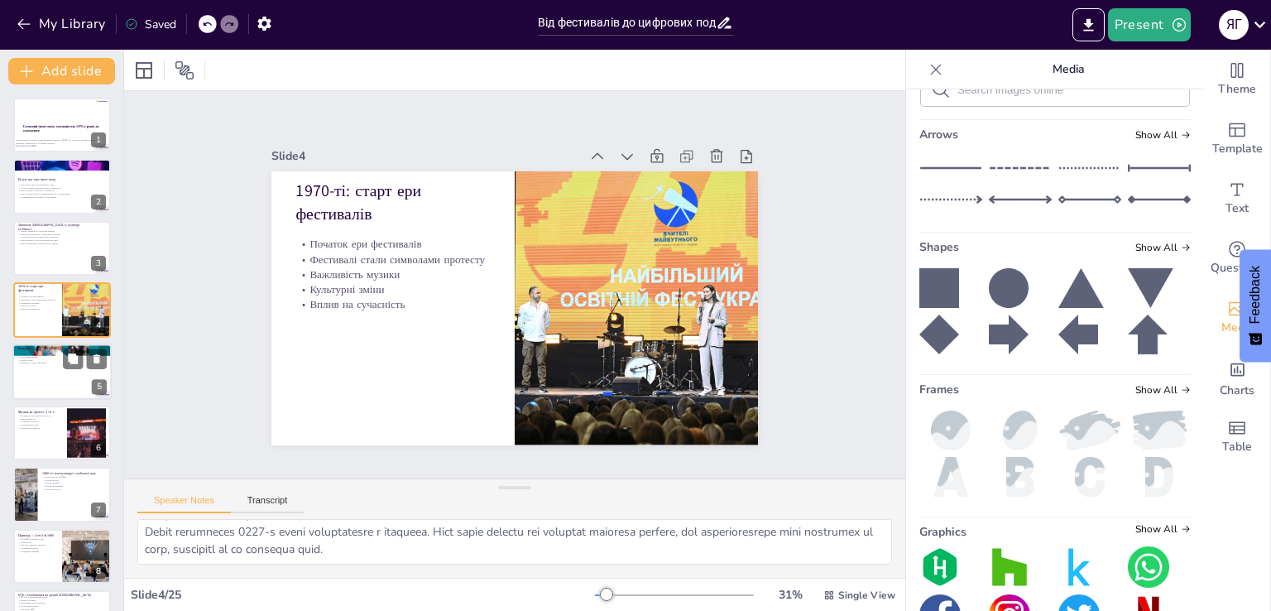
click at [22, 382] on div at bounding box center [61, 371] width 99 height 56
type textarea "Loremip dolo sitametc adipiscingeli 1136-s d 4548-e tempo. In utla et dolore ma…"
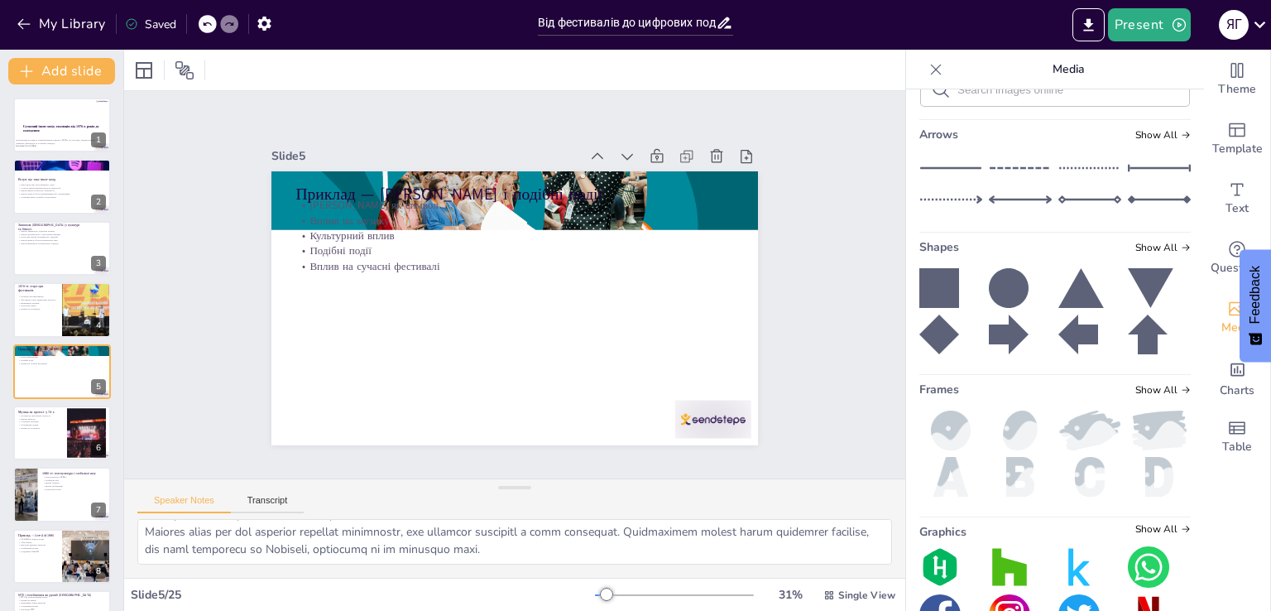
scroll to position [23, 0]
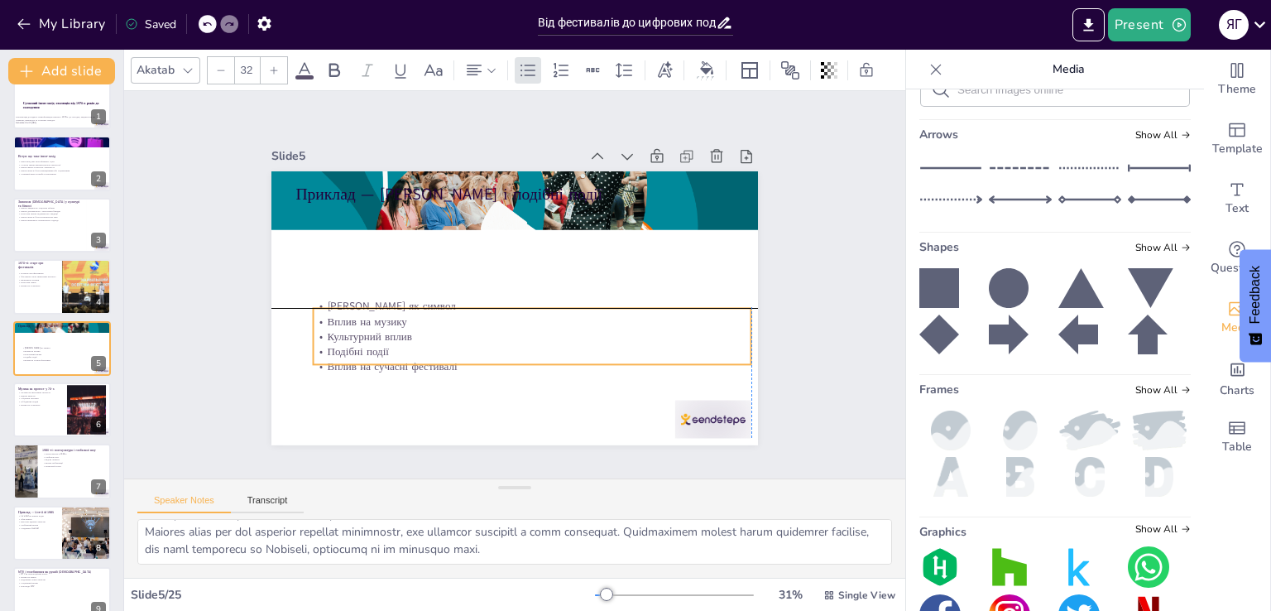
drag, startPoint x: 354, startPoint y: 237, endPoint x: 367, endPoint y: 337, distance: 101.0
click at [367, 343] on p "Подібні події" at bounding box center [533, 350] width 438 height 15
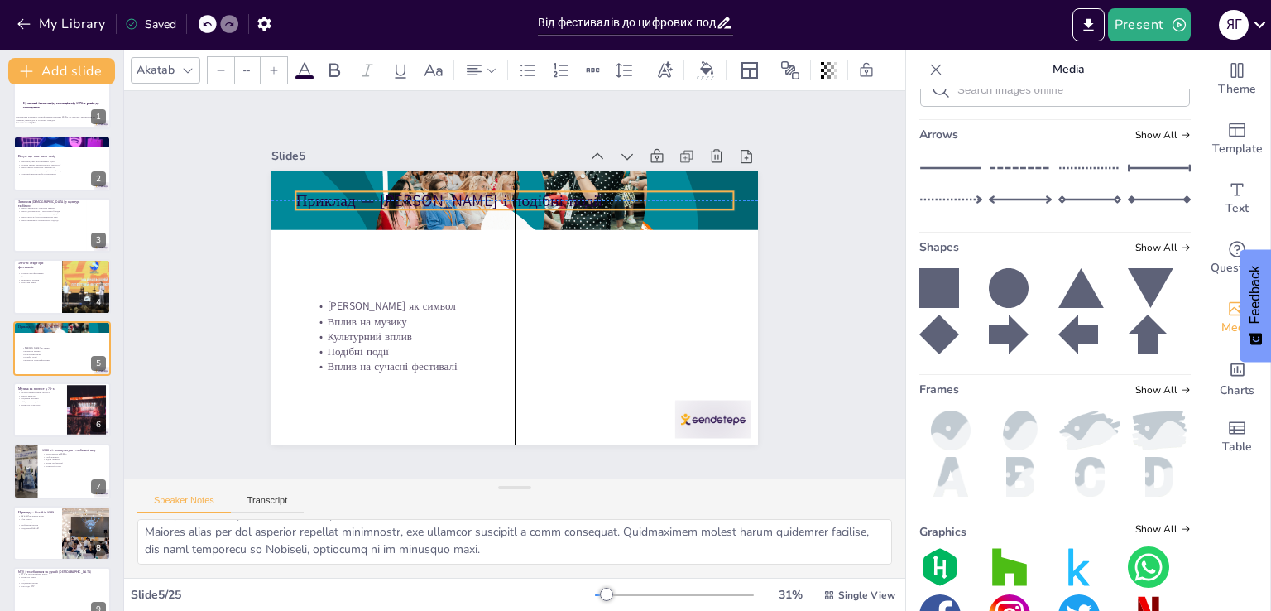
type input "48"
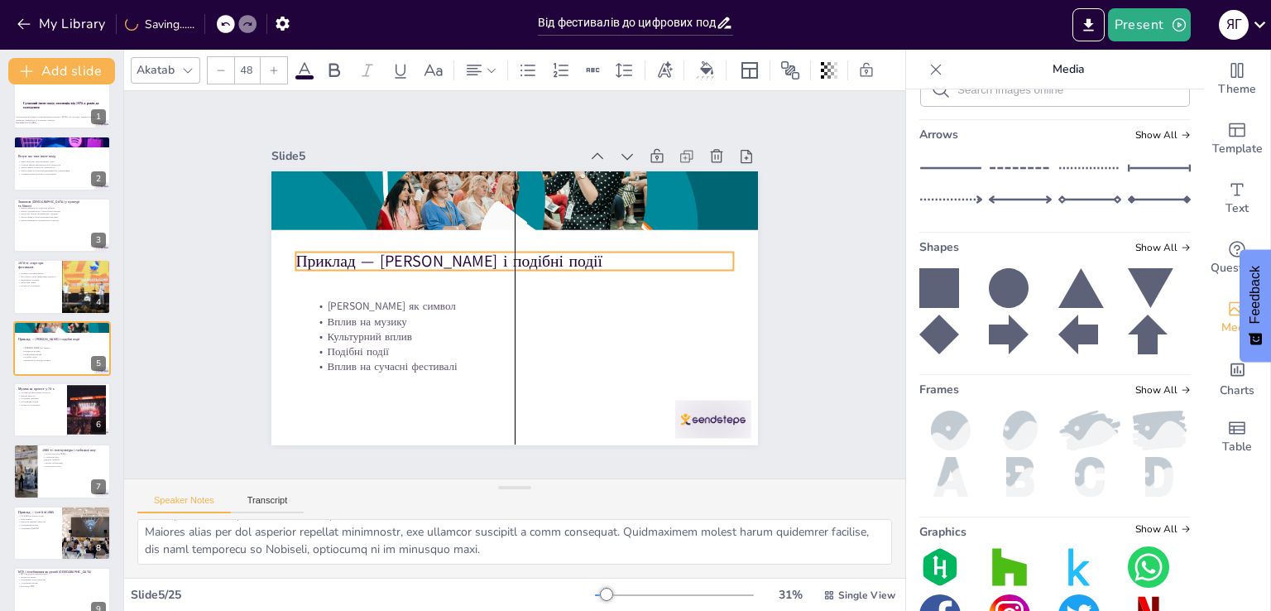
drag, startPoint x: 367, startPoint y: 185, endPoint x: 372, endPoint y: 252, distance: 67.2
click at [372, 252] on p "Приклад — [PERSON_NAME] і подібні події" at bounding box center [514, 260] width 438 height 22
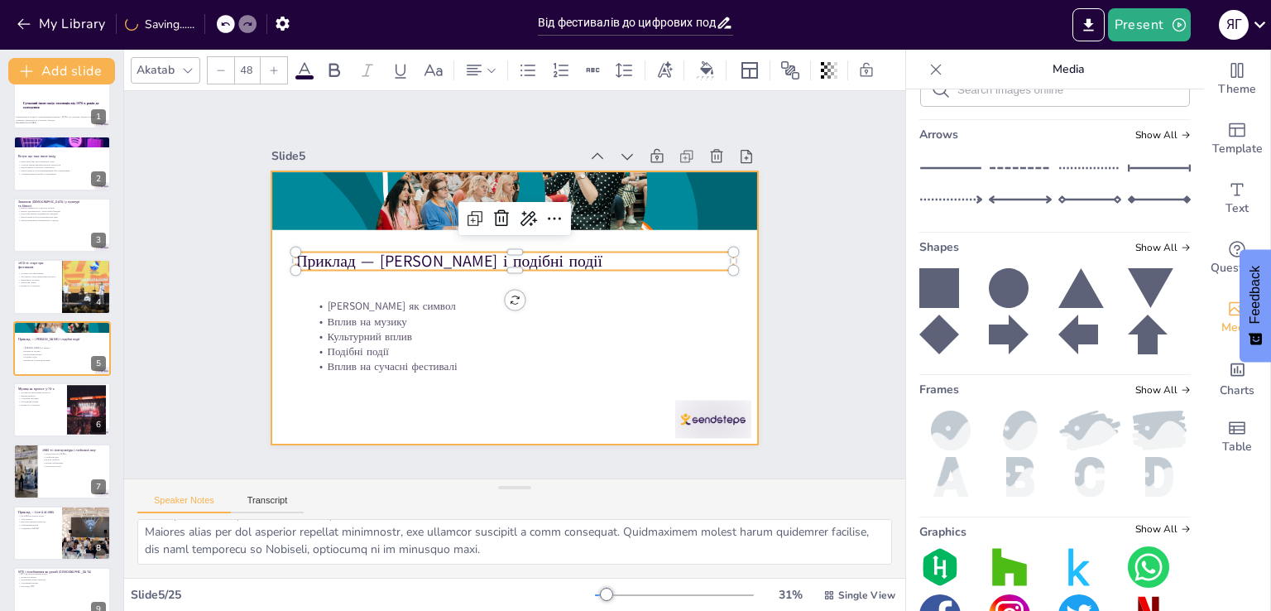
click at [533, 398] on div at bounding box center [514, 308] width 487 height 274
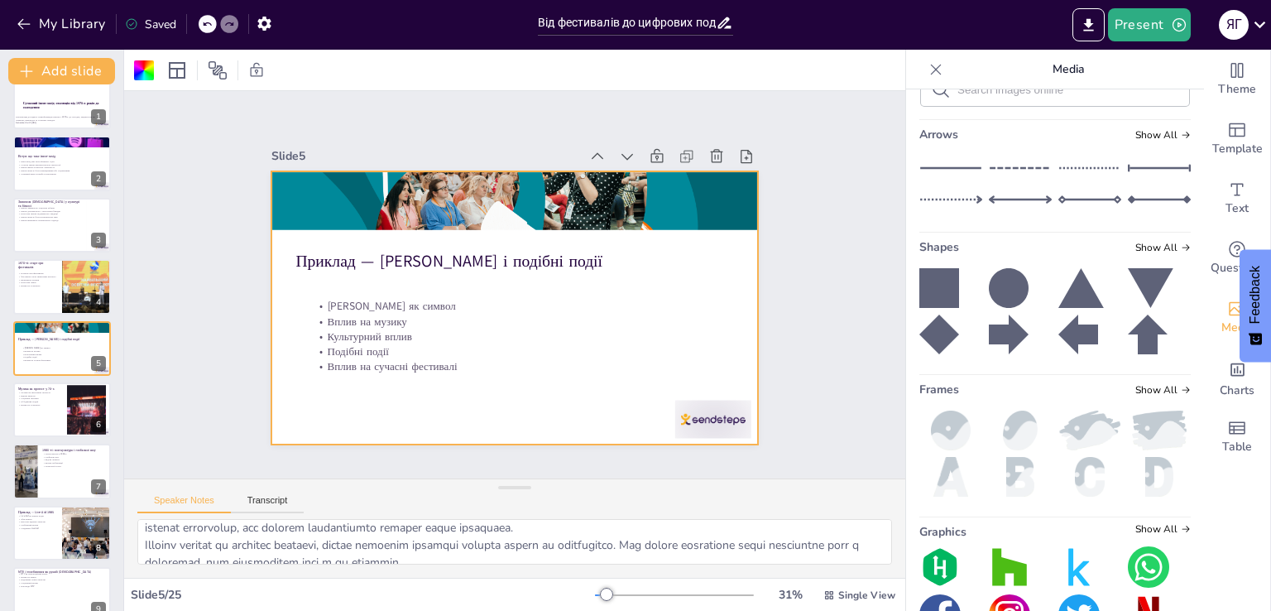
scroll to position [0, 0]
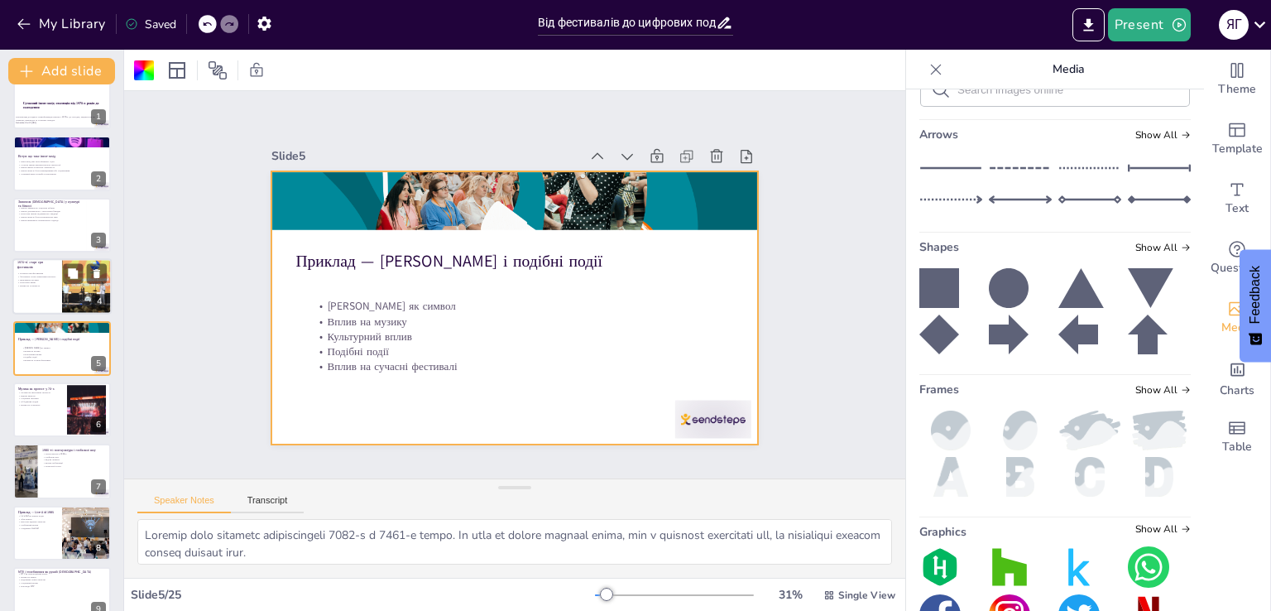
click at [46, 290] on div at bounding box center [61, 286] width 99 height 56
type textarea "5630-lo ipsu dolor sitametc adipisci eli seddoeiu temporinci. Utla et'dolore ma…"
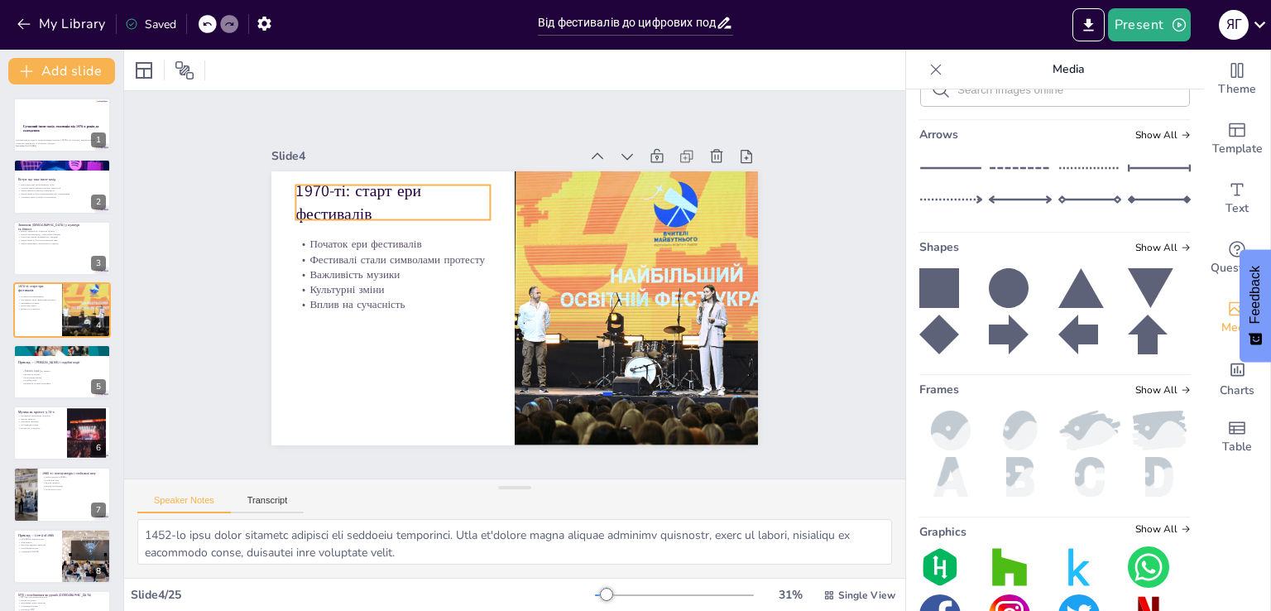
click at [331, 196] on p "1970-ті: старт ери фестивалів" at bounding box center [392, 203] width 194 height 46
type input "48"
click at [366, 190] on p "1970-ті: старт ери фестивалів" at bounding box center [392, 203] width 194 height 46
click at [367, 193] on span "1970-ті: старт ери фестивалів" at bounding box center [358, 202] width 126 height 45
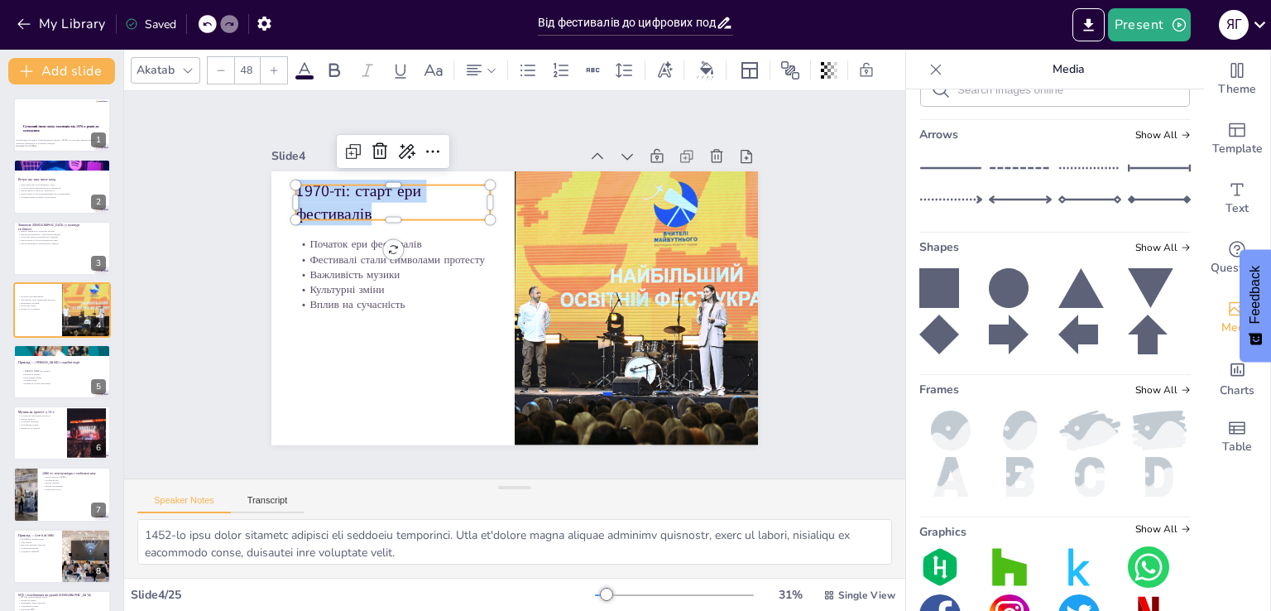
copy span "1970-ті: старт ери фестивалів"
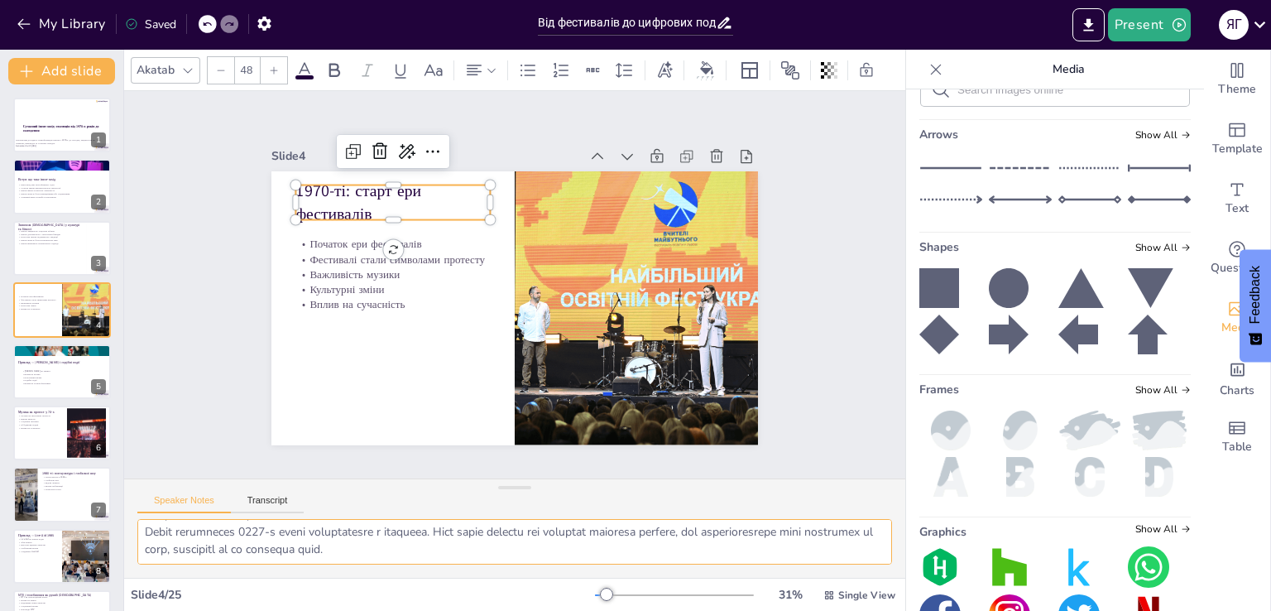
drag, startPoint x: 142, startPoint y: 533, endPoint x: 857, endPoint y: 642, distance: 723.3
click at [857, 610] on html "My Library Saved Від фестивалів до цифрових подій: Трансформація івентів Presen…" at bounding box center [635, 305] width 1271 height 611
click at [275, 505] on button "Transcript" at bounding box center [268, 504] width 74 height 18
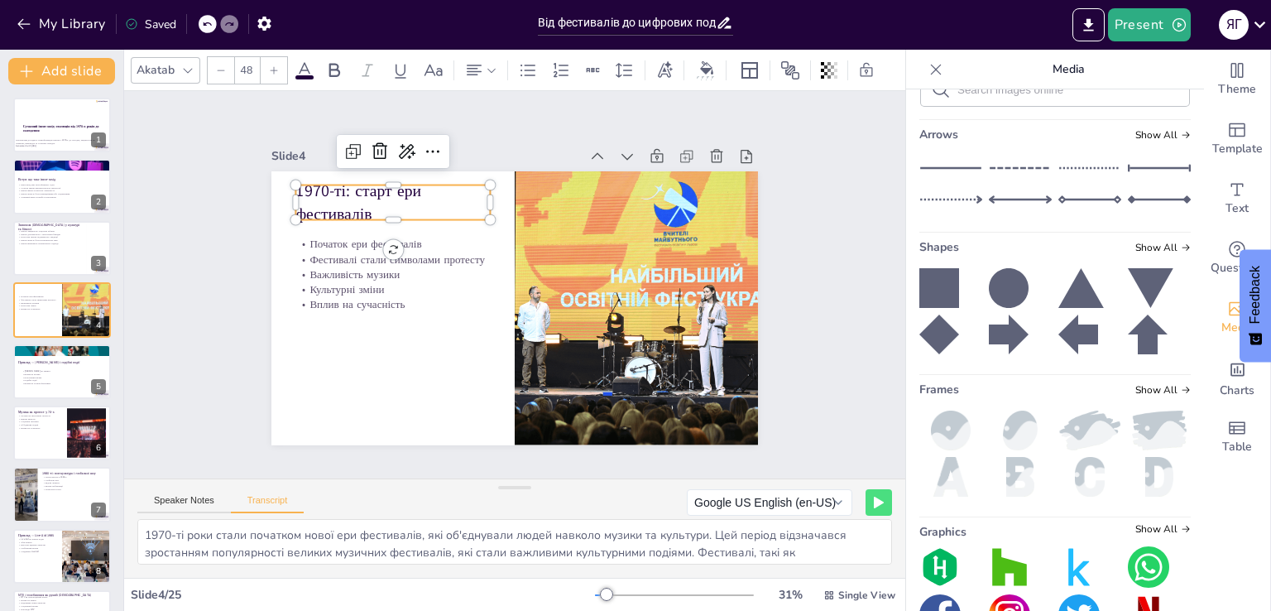
scroll to position [38, 0]
click at [44, 353] on div at bounding box center [61, 349] width 99 height 55
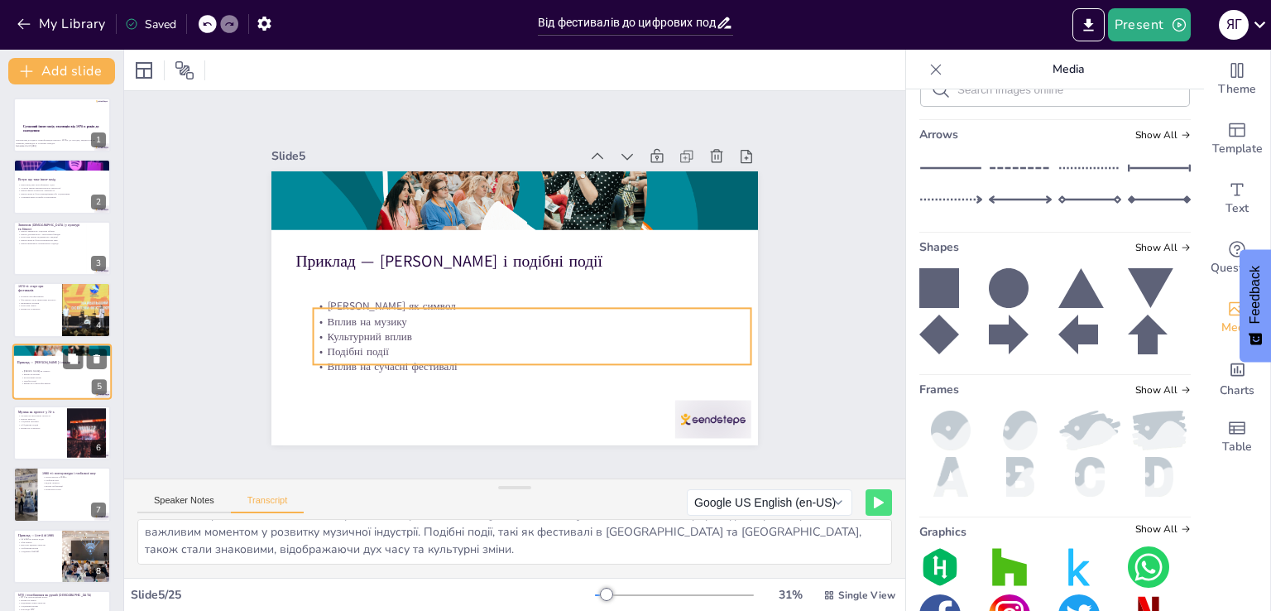
scroll to position [23, 0]
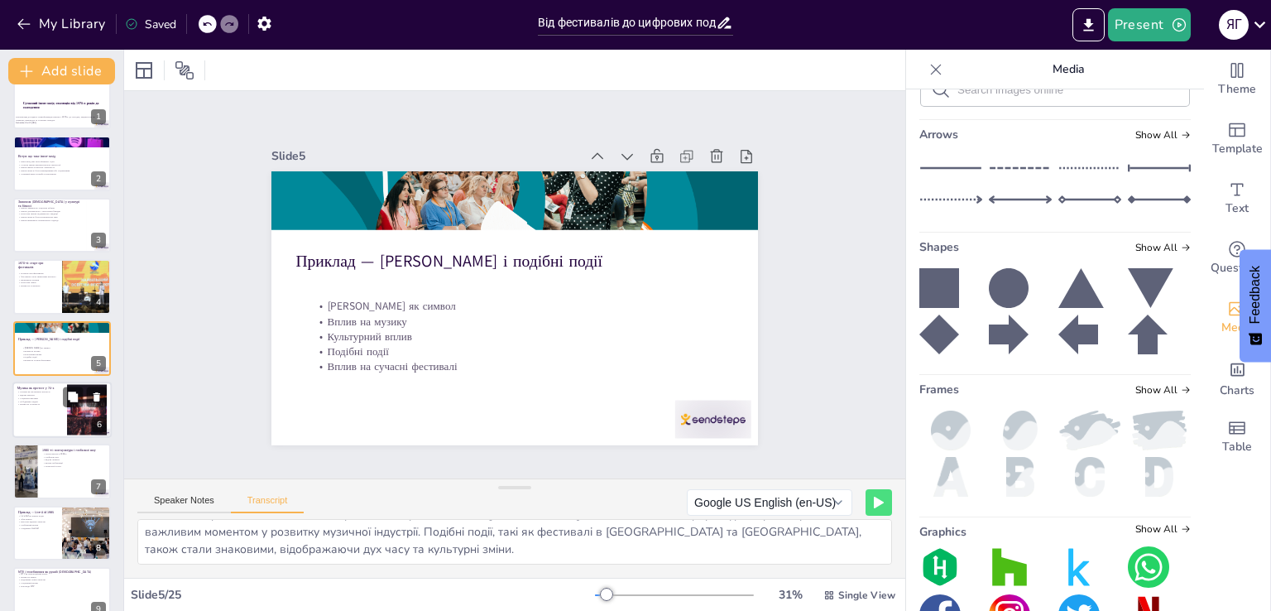
click at [55, 400] on p "Об'єднання людей" at bounding box center [39, 401] width 45 height 3
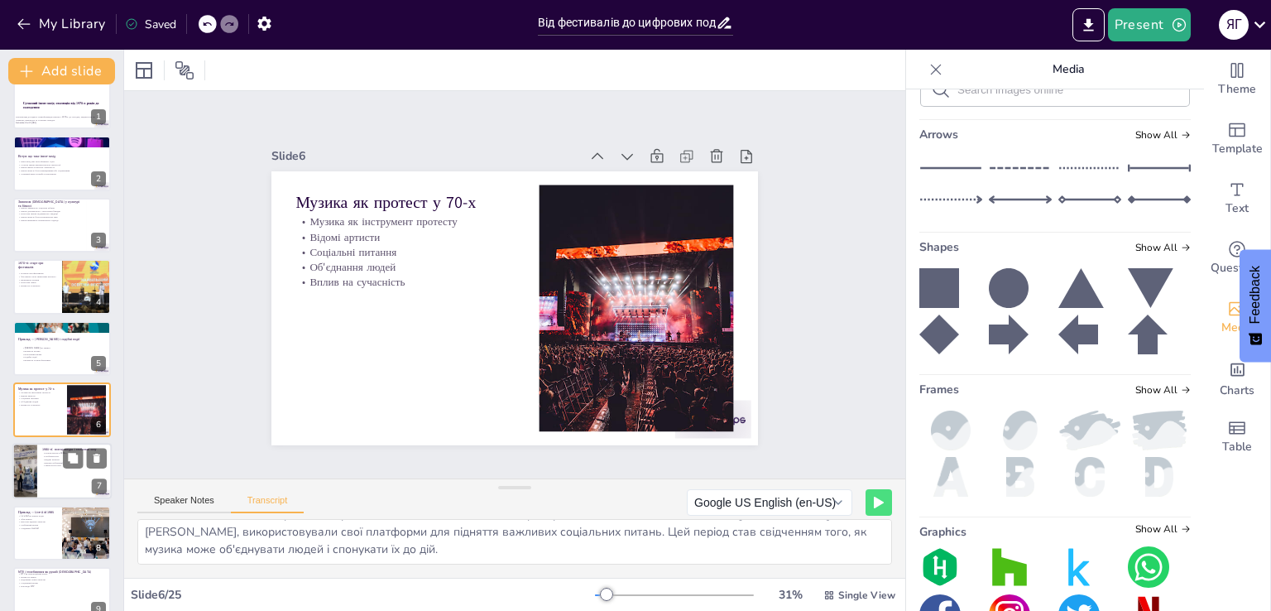
scroll to position [85, 0]
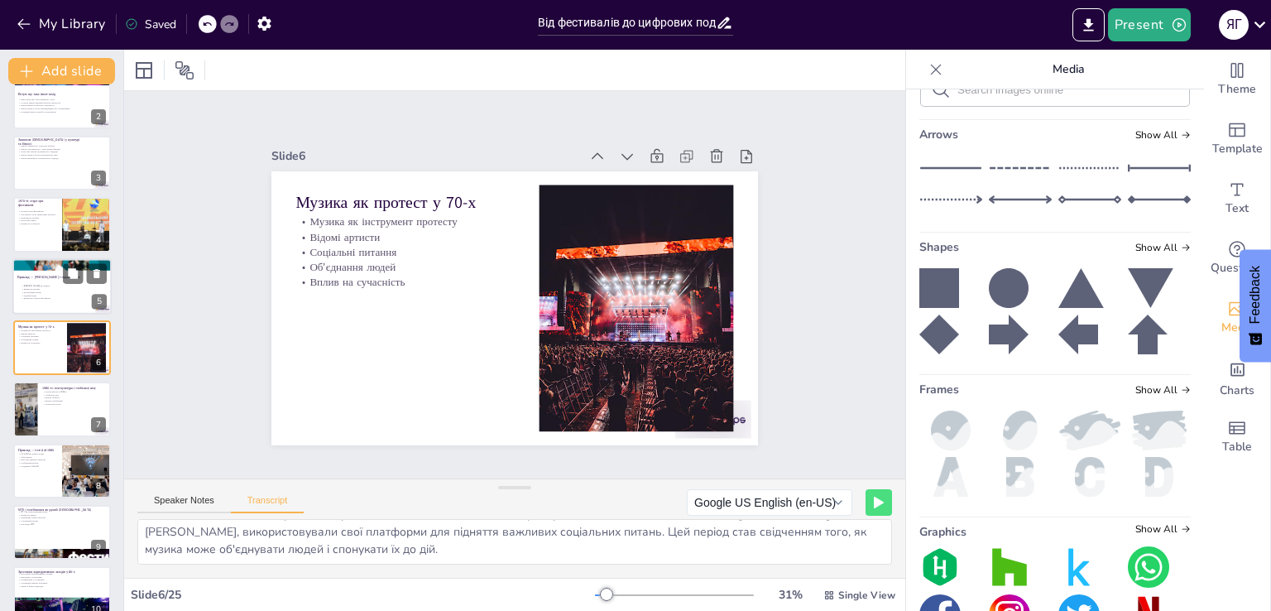
click at [41, 285] on p "[PERSON_NAME] як символ" at bounding box center [65, 285] width 89 height 3
type textarea "[PERSON_NAME], що відбувся в 1969 році, став одним з найвідоміших музичних фест…"
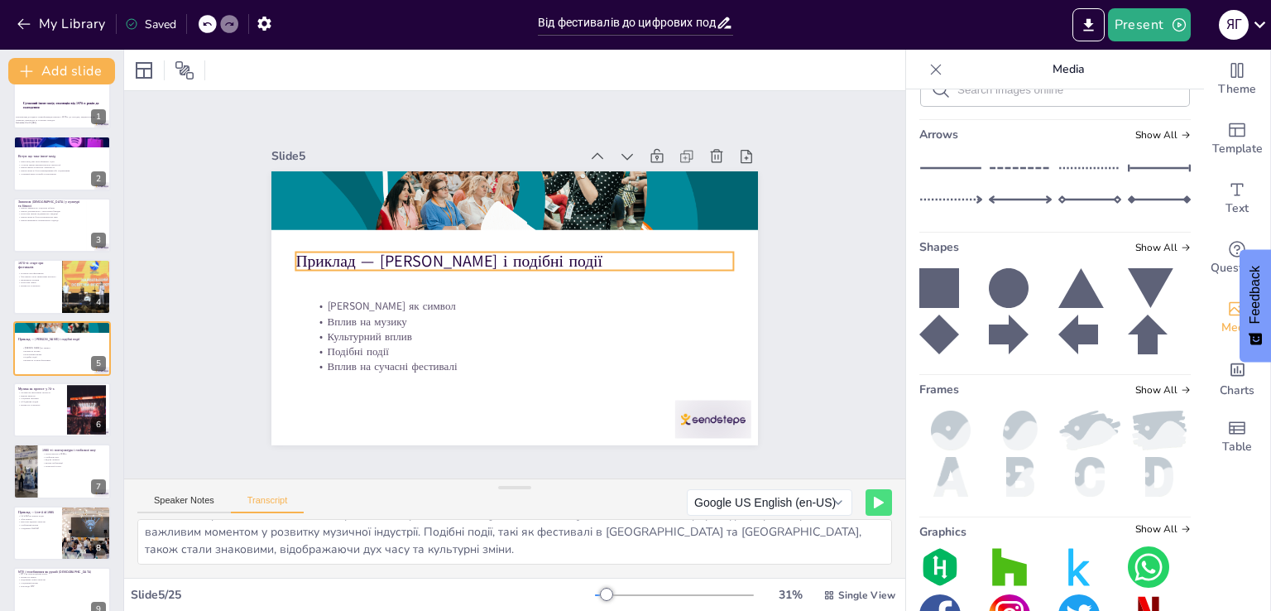
click at [387, 257] on p "Приклад — [PERSON_NAME] і подібні події" at bounding box center [514, 260] width 438 height 22
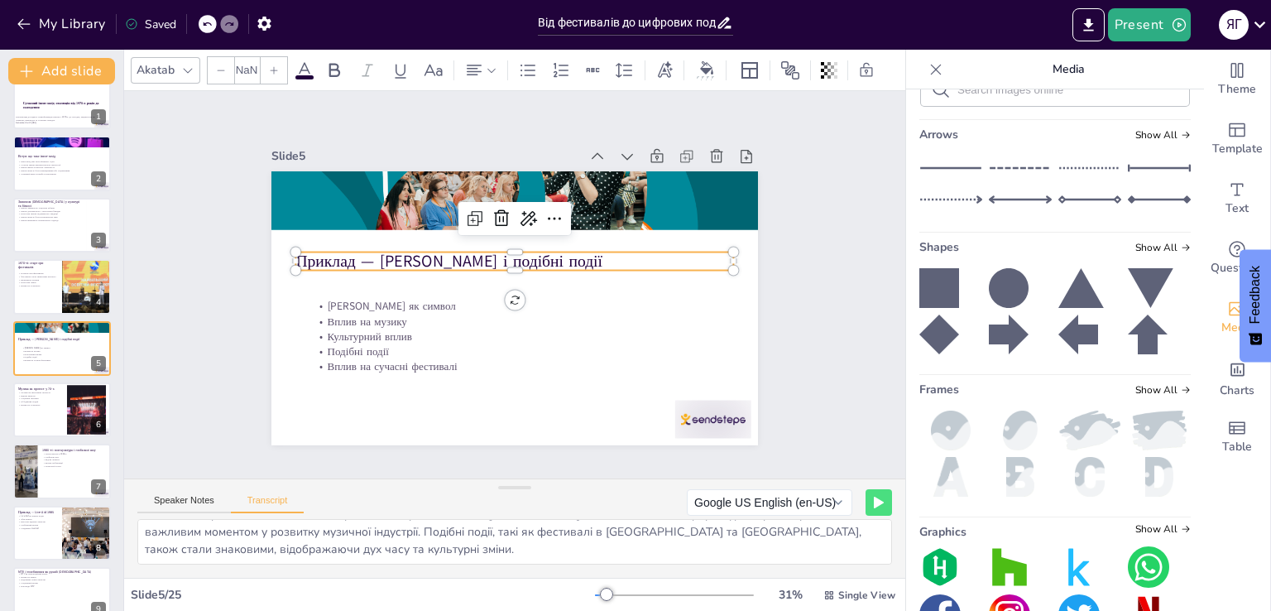
type input "48"
click at [174, 504] on button "Speaker Notes" at bounding box center [184, 504] width 94 height 18
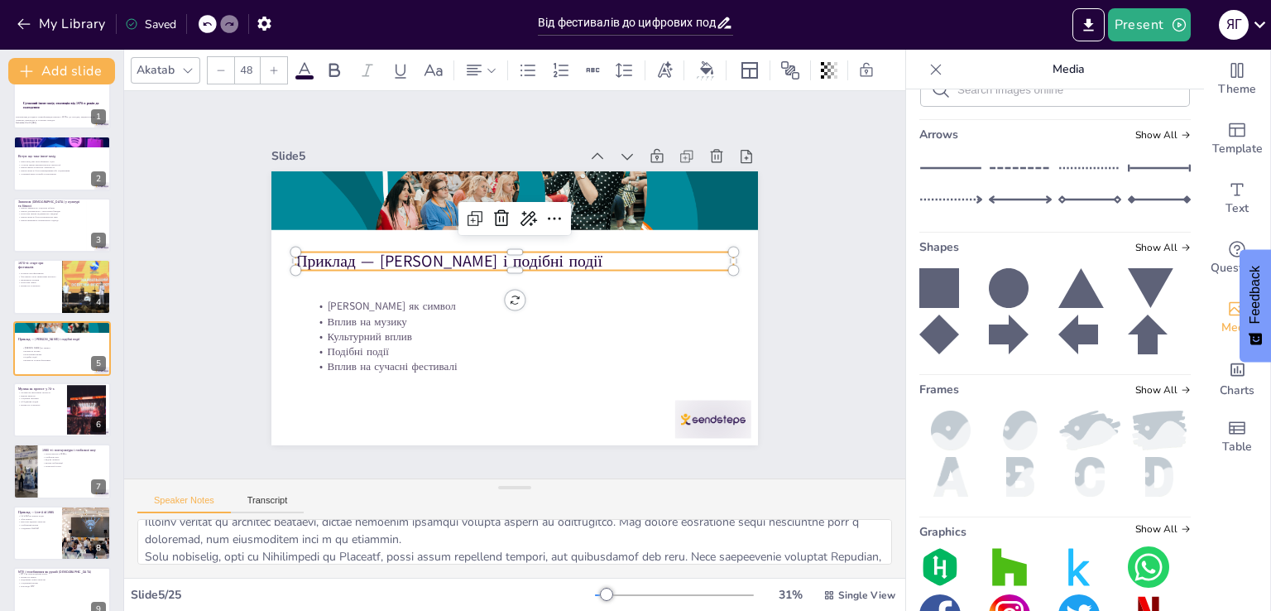
scroll to position [142, 0]
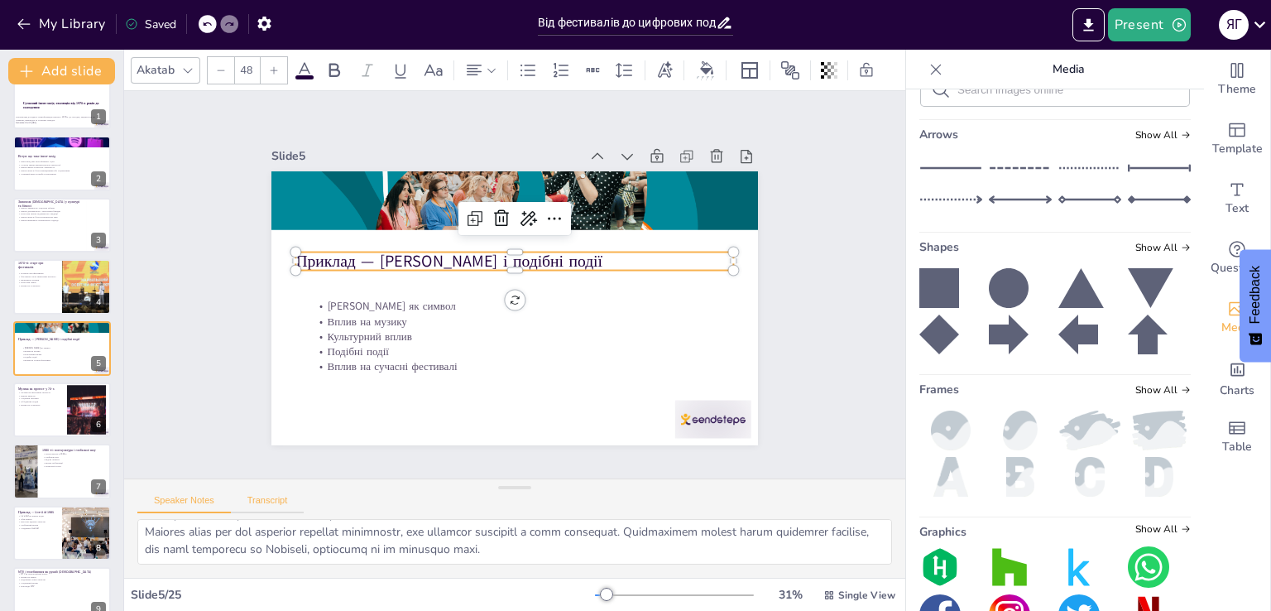
click at [277, 501] on button "Transcript" at bounding box center [268, 504] width 74 height 18
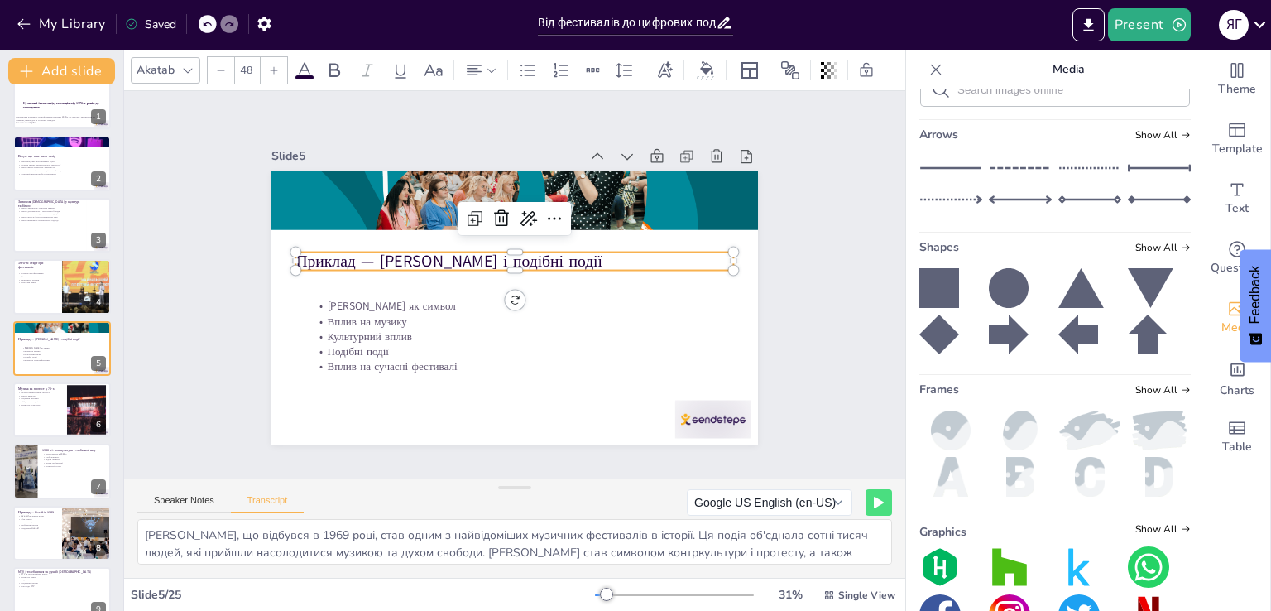
click at [190, 485] on div "Speaker Notes Transcript Google US English (en-US) Google Deutsch (de-DE) Googl…" at bounding box center [514, 499] width 781 height 40
click at [192, 498] on button "Speaker Notes" at bounding box center [184, 504] width 94 height 18
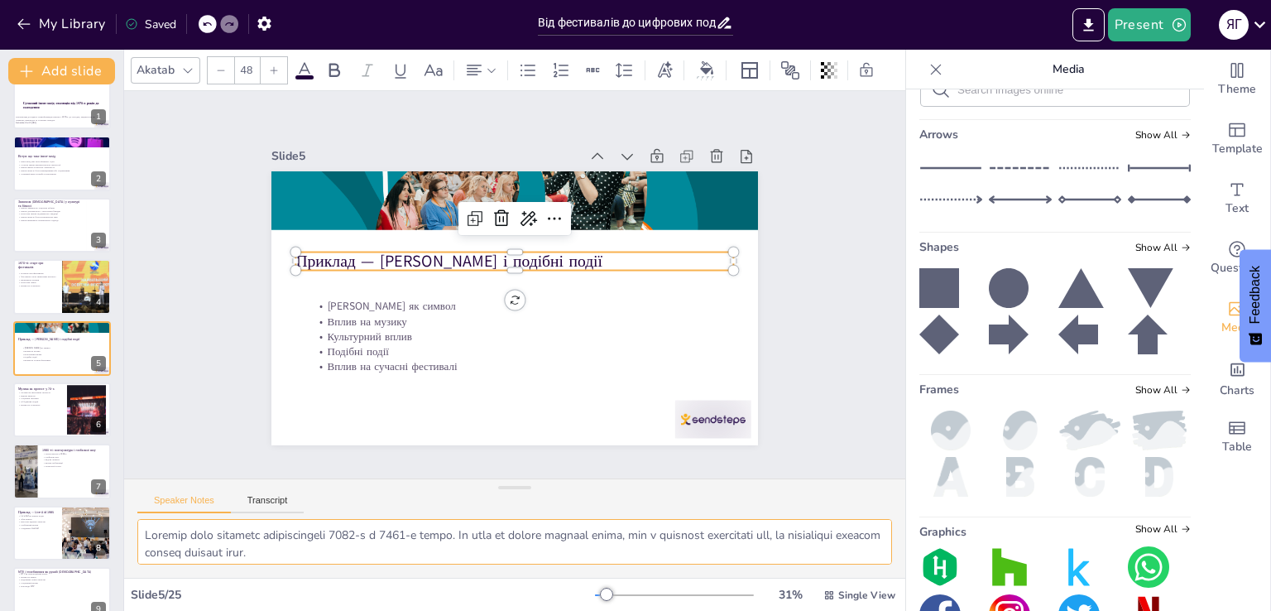
click at [209, 535] on textarea at bounding box center [514, 542] width 755 height 46
click at [46, 400] on p "Об'єднання людей" at bounding box center [39, 401] width 45 height 3
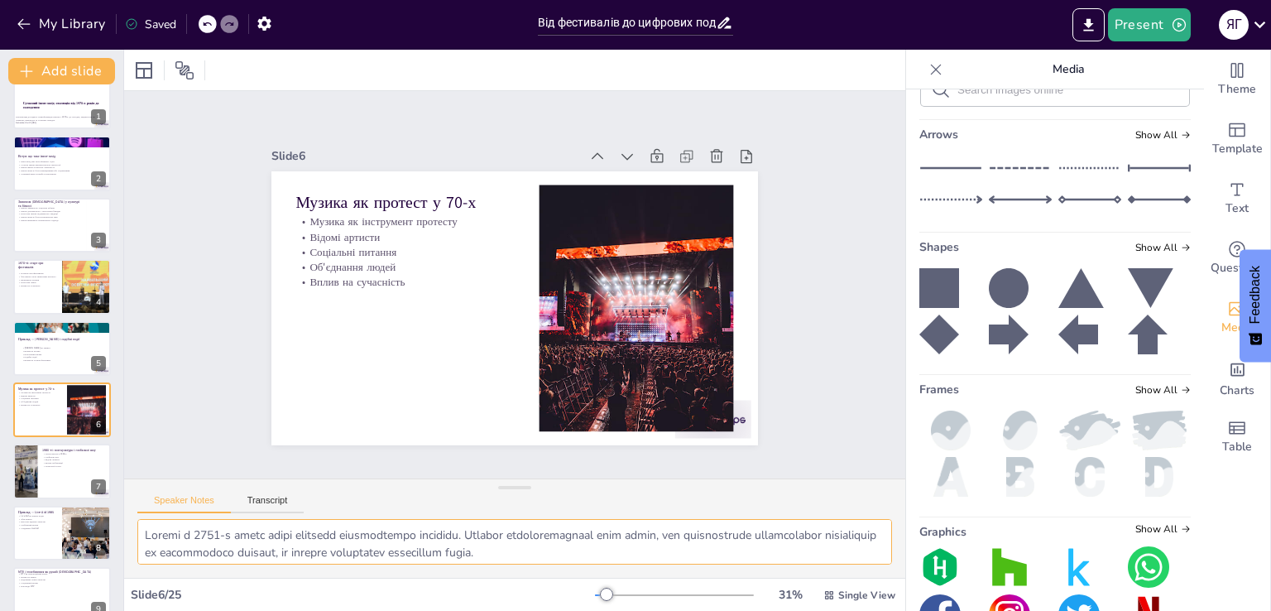
scroll to position [85, 0]
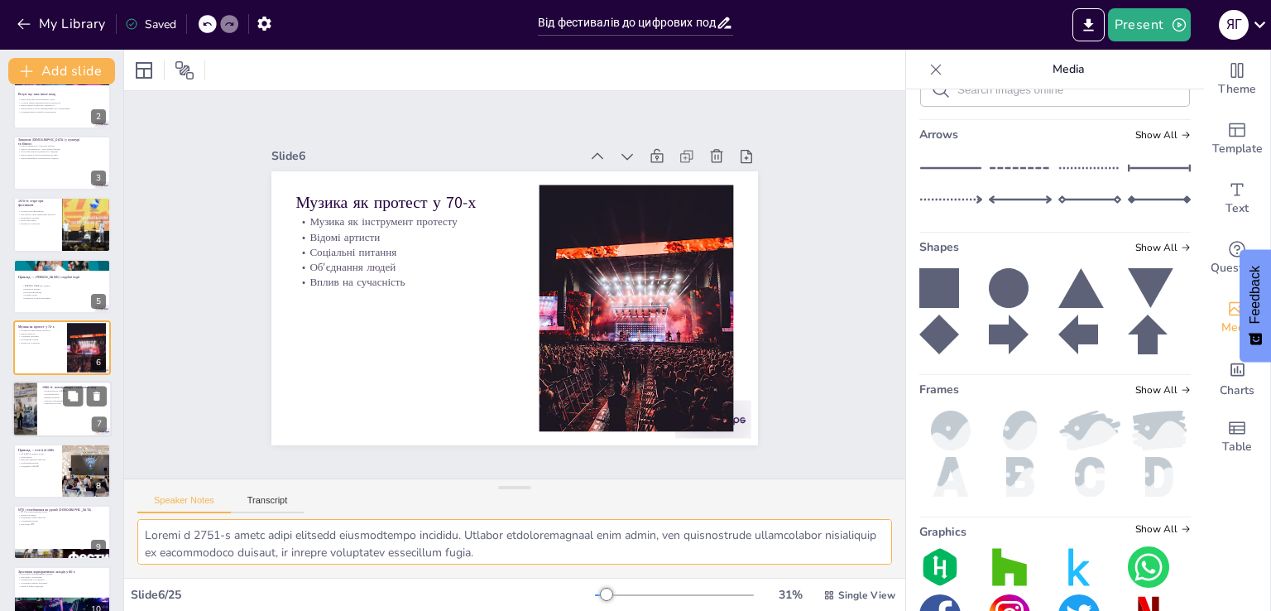
click at [46, 414] on div at bounding box center [61, 410] width 99 height 56
type textarea "7282-lo ipsu dolor sitametco adi elitsedd eiu-temporin. Utlabor etdo magna, ali…"
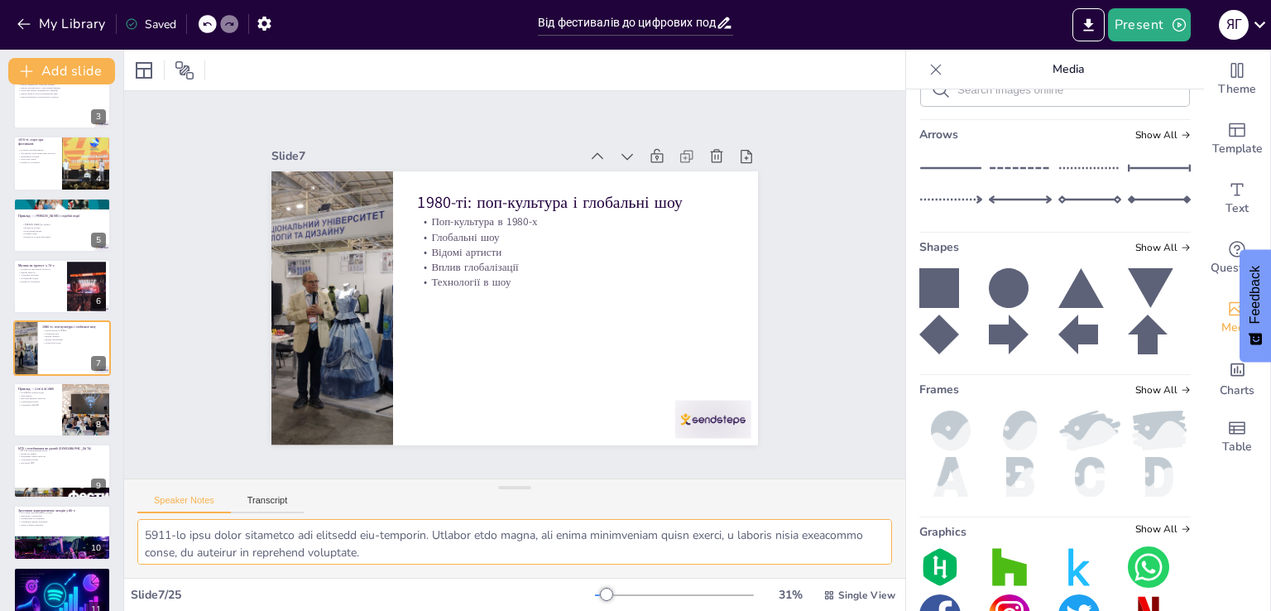
scroll to position [142, 0]
click at [265, 495] on button "Transcript" at bounding box center [268, 504] width 74 height 18
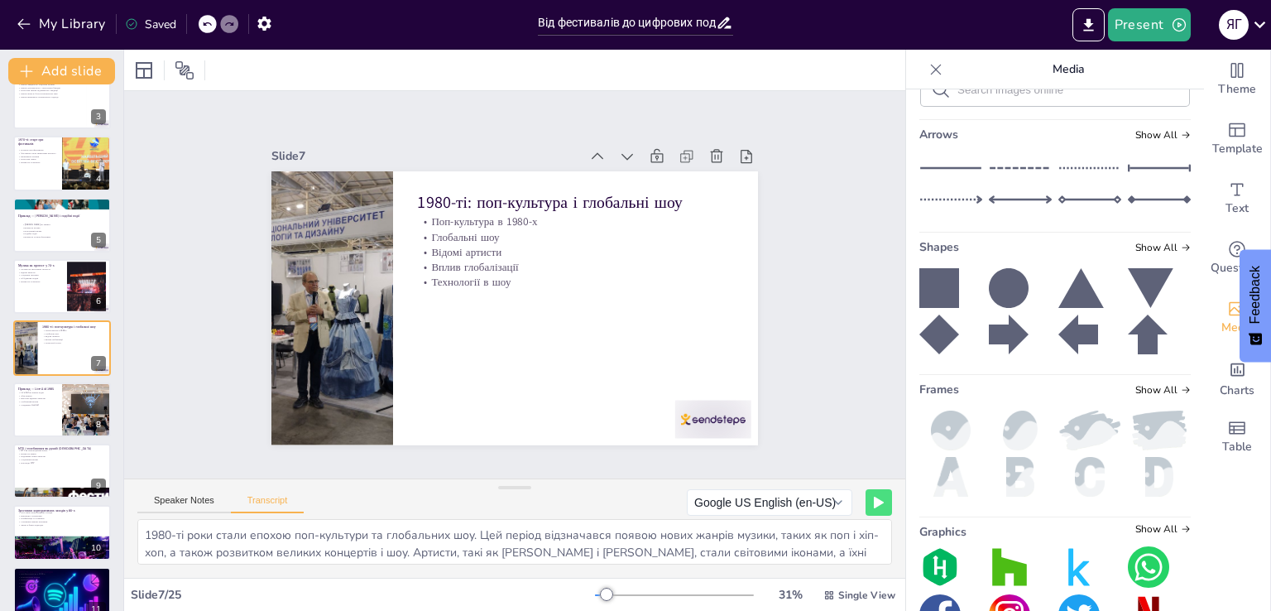
scroll to position [38, 0]
click at [180, 498] on button "Speaker Notes" at bounding box center [184, 504] width 94 height 18
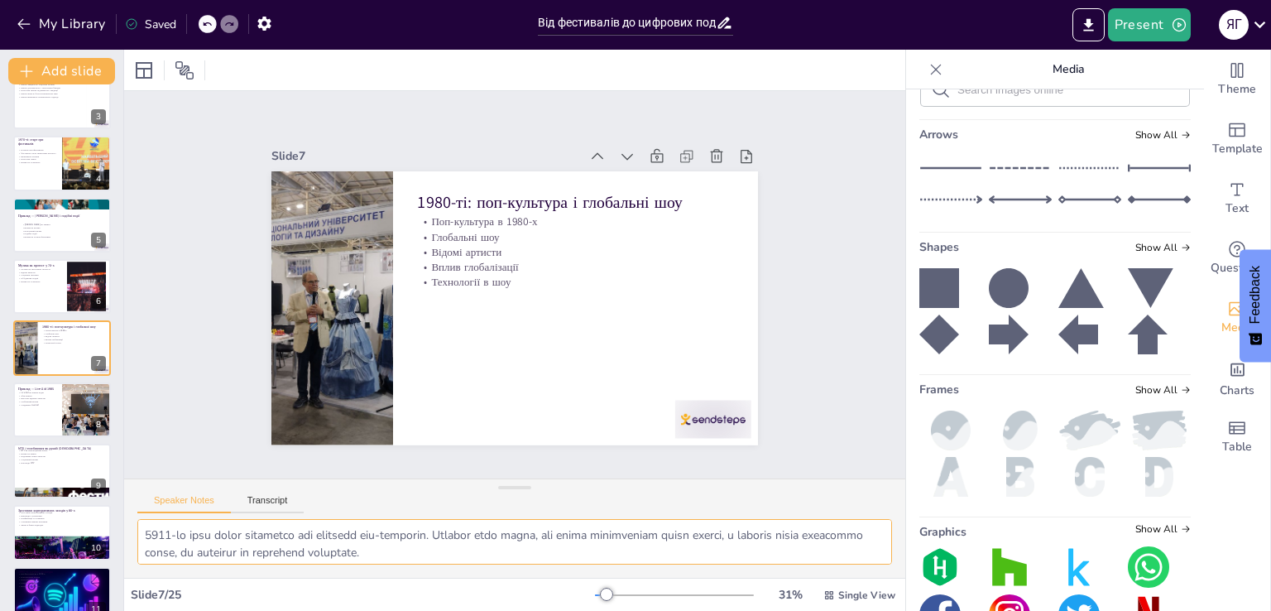
click at [281, 531] on textarea at bounding box center [514, 542] width 755 height 46
click at [56, 267] on p "Музика як інструмент протесту" at bounding box center [39, 268] width 45 height 3
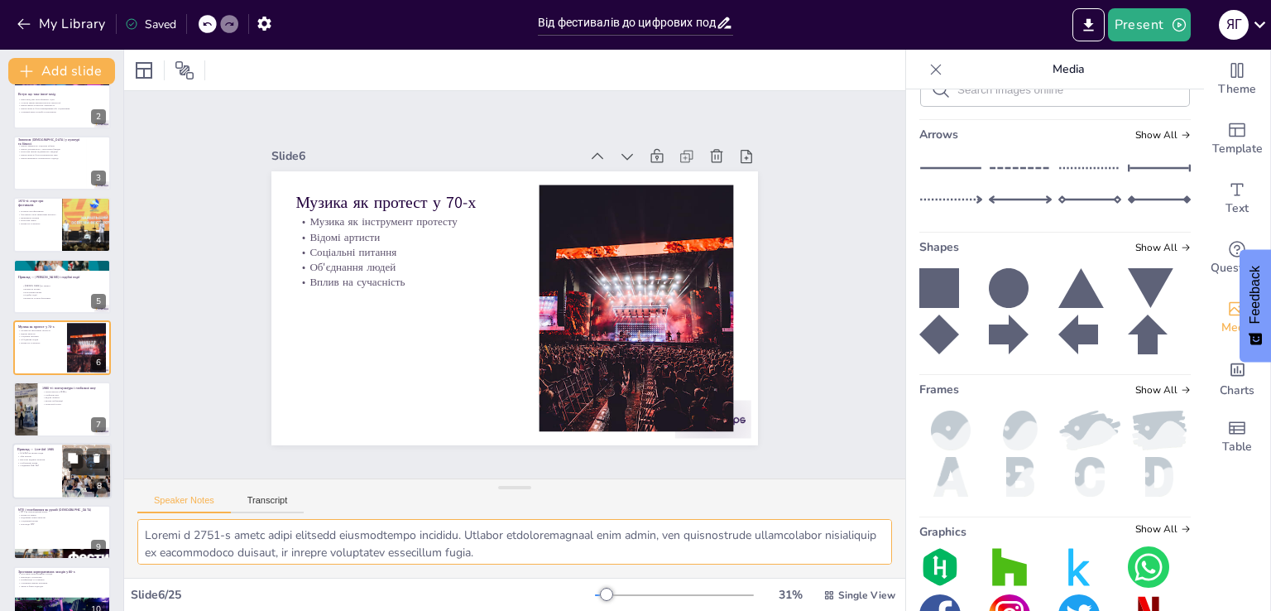
click at [59, 391] on p "Поп-культура в 1980-х" at bounding box center [74, 392] width 64 height 3
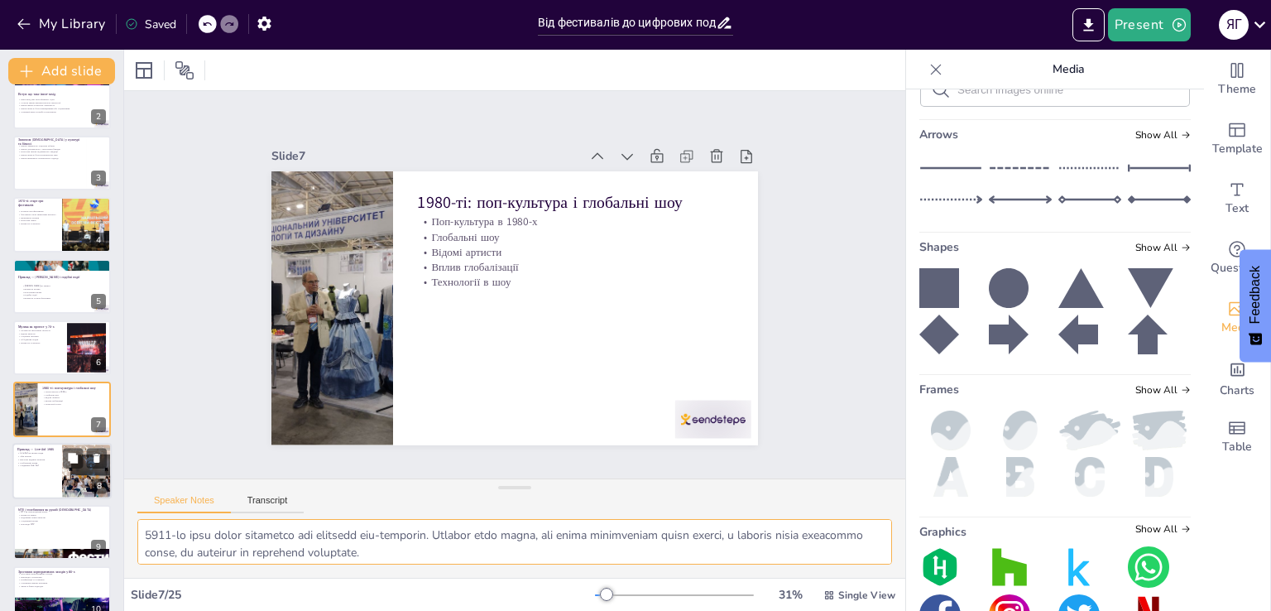
scroll to position [146, 0]
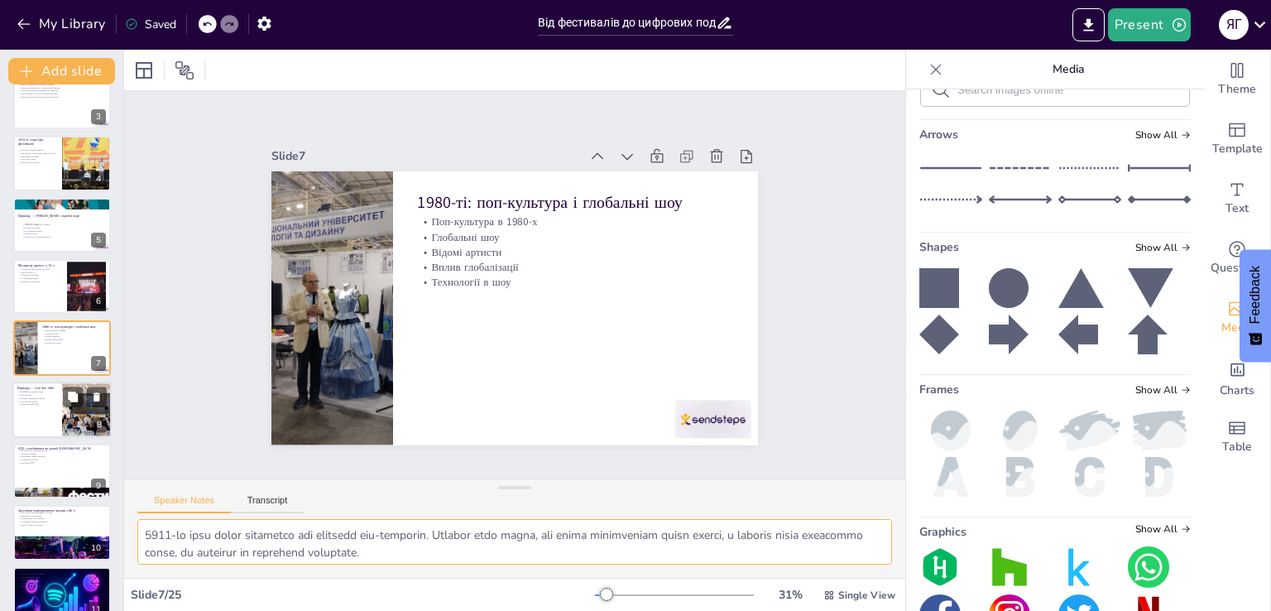
click at [54, 406] on div at bounding box center [61, 410] width 99 height 56
type textarea "Lore Ips dolo sitametc adipis, el seddoeiusmodtemp, in utlabo etdo ma'aliquaen …"
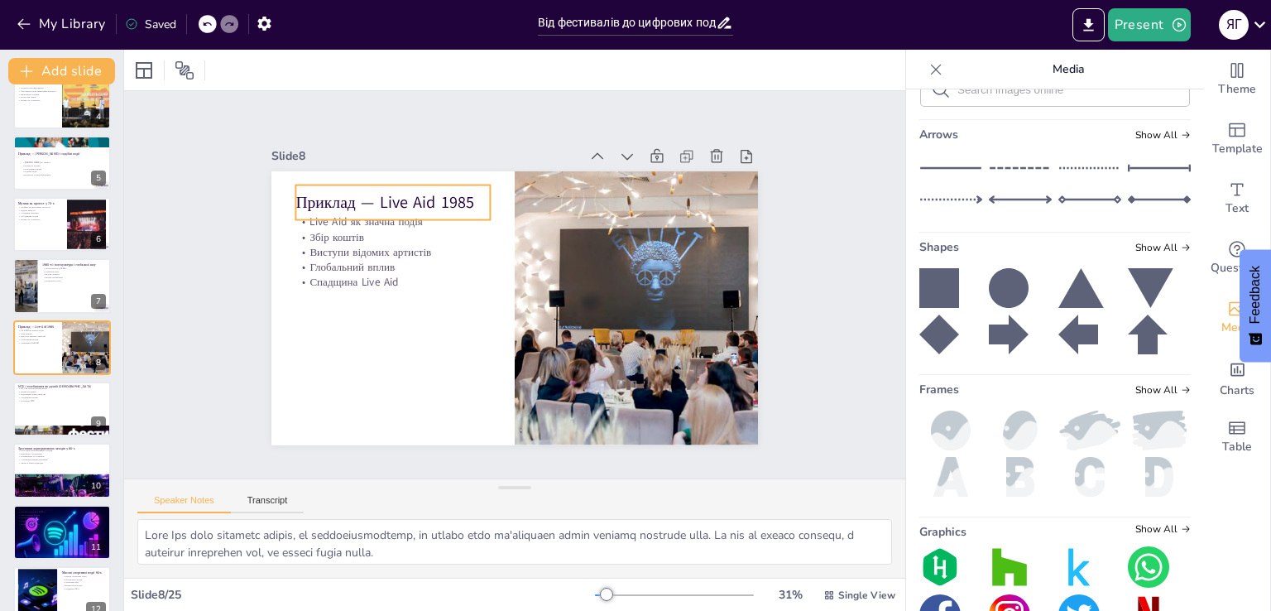
click at [387, 190] on p "Приклад — Live Aid 1985" at bounding box center [392, 201] width 194 height 22
click at [367, 194] on p "Приклад — Live Aid 1985" at bounding box center [392, 201] width 194 height 22
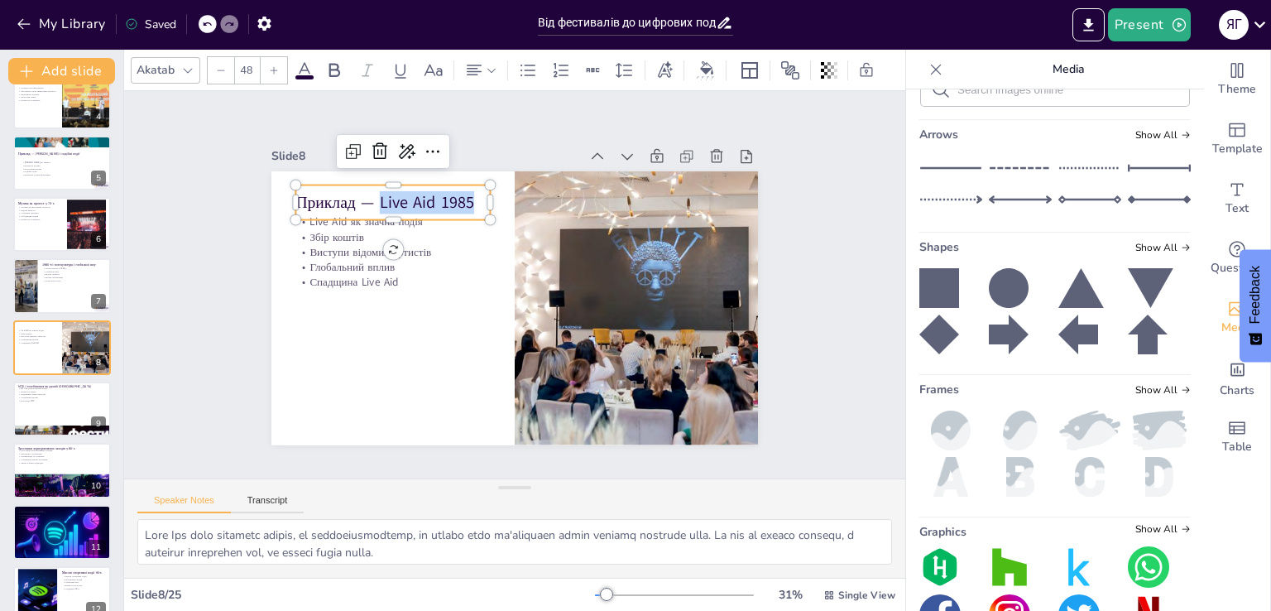
drag, startPoint x: 367, startPoint y: 194, endPoint x: 488, endPoint y: 194, distance: 120.8
click at [488, 194] on div "Live Aid як значна подія Збір коштів Виступи відомих артистів Глобальний вплив …" at bounding box center [514, 308] width 487 height 274
copy span "Live Aid 1985"
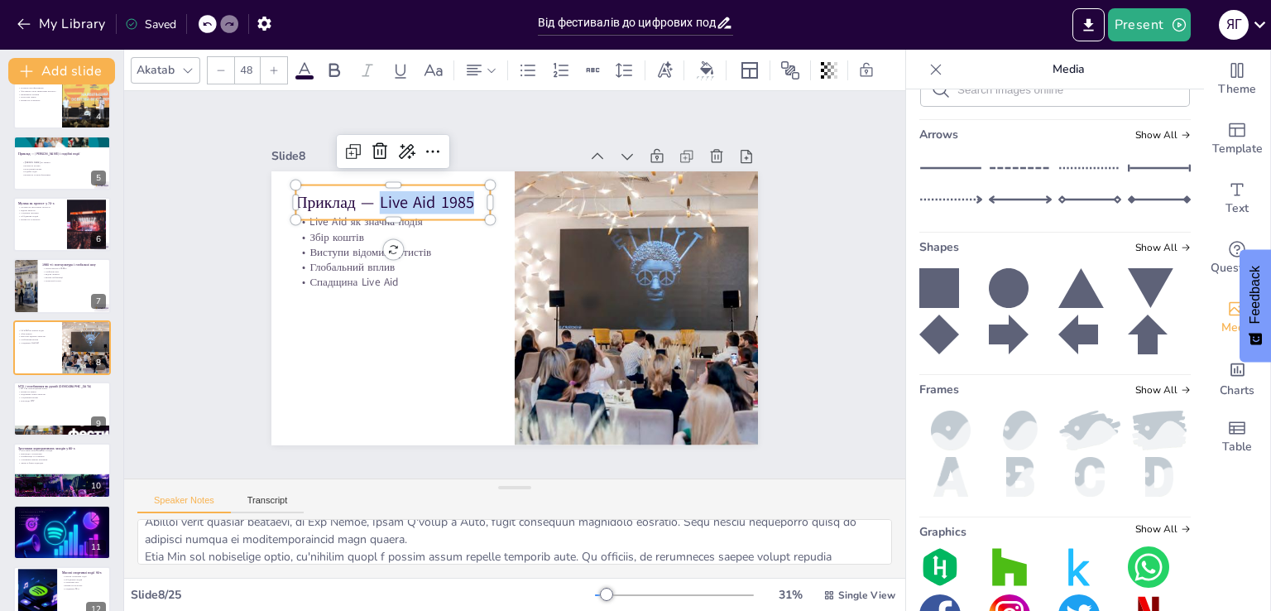
scroll to position [142, 0]
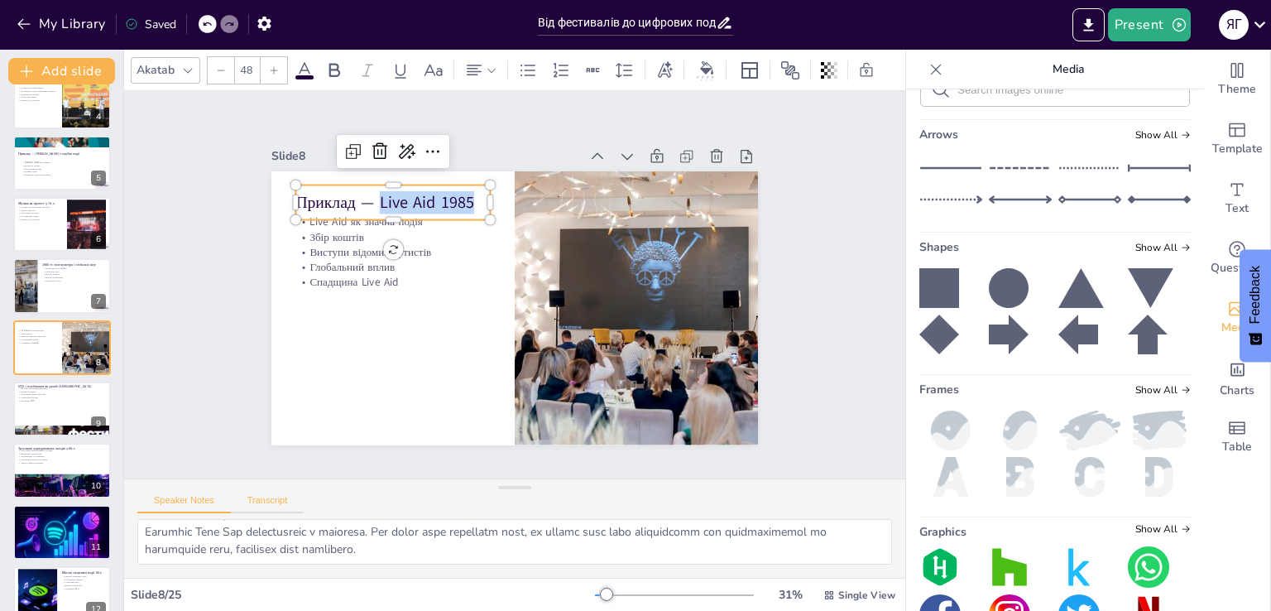
click at [282, 504] on button "Transcript" at bounding box center [268, 504] width 74 height 18
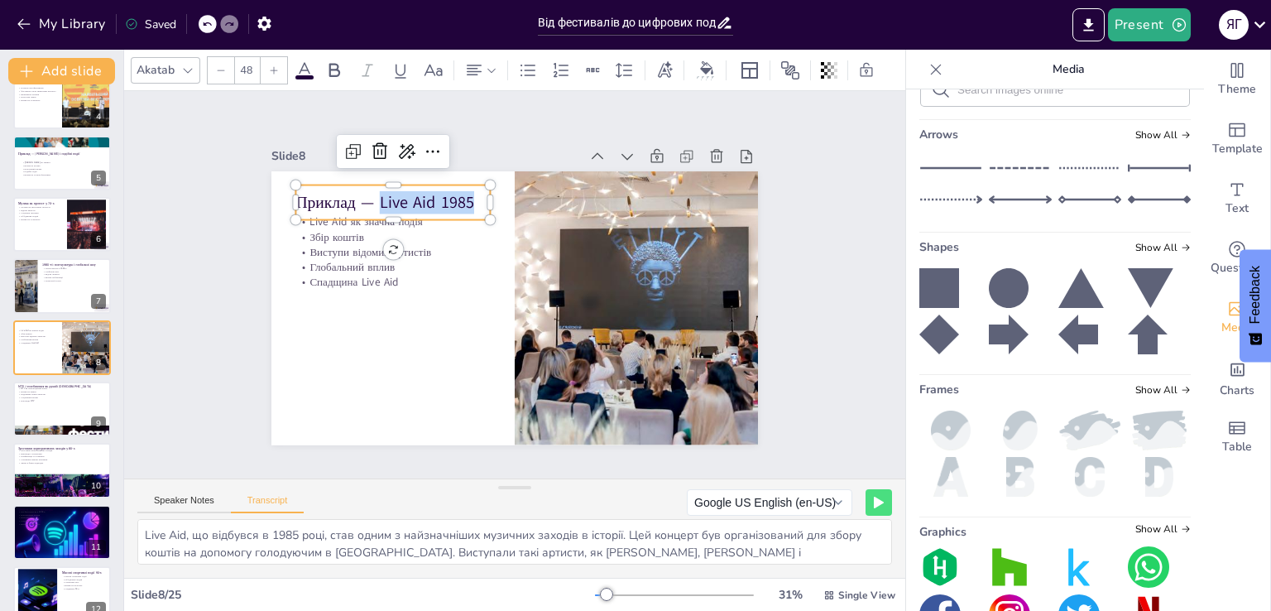
scroll to position [21, 0]
click at [192, 500] on button "Speaker Notes" at bounding box center [184, 504] width 94 height 18
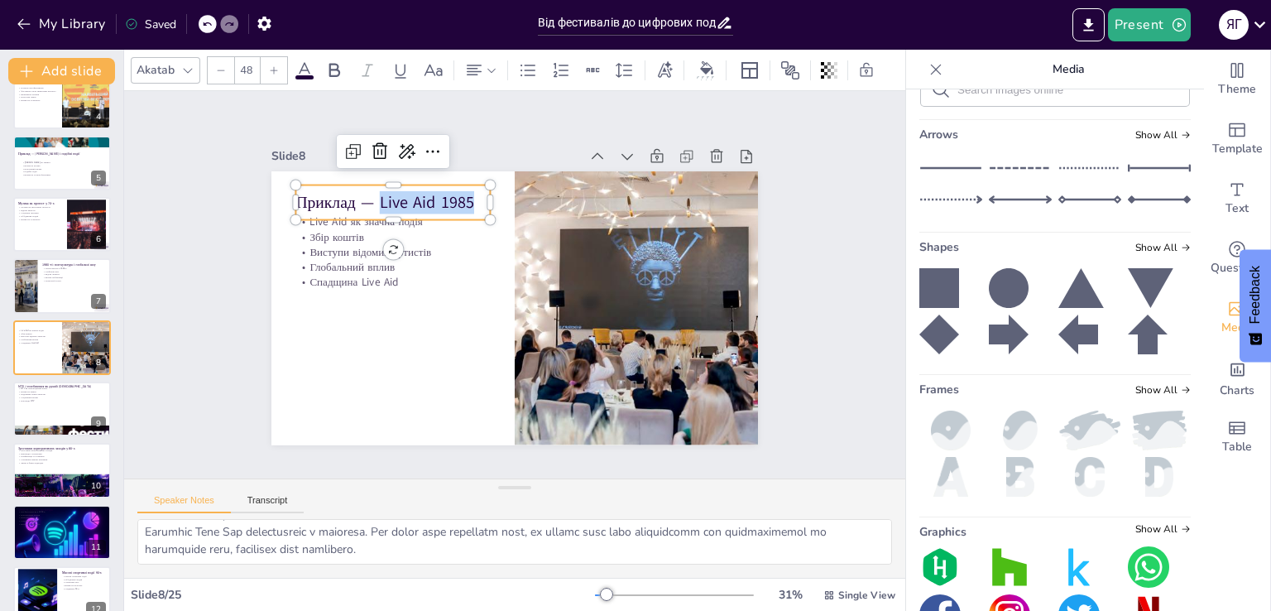
scroll to position [60, 0]
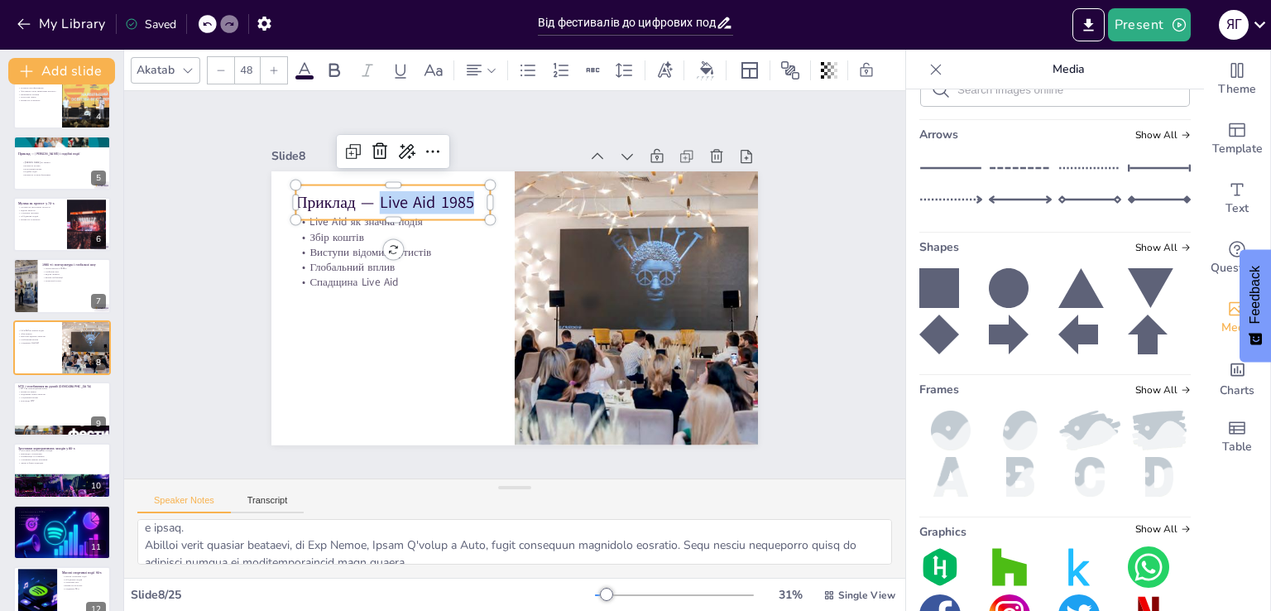
click at [266, 493] on div "Speaker Notes Transcript" at bounding box center [220, 503] width 166 height 22
click at [283, 487] on div "Speaker Notes Transcript" at bounding box center [514, 499] width 781 height 40
click at [278, 499] on button "Transcript" at bounding box center [268, 504] width 74 height 18
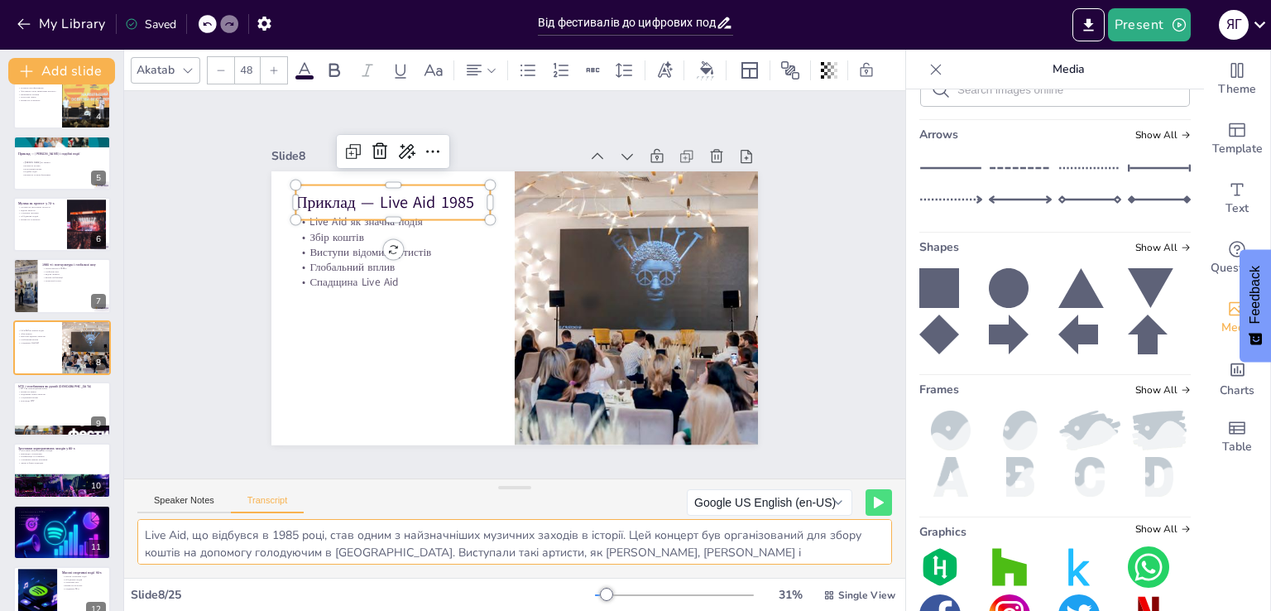
click at [358, 548] on textarea "Live Aid, що відбувся в 1985 році, став одним з найзначніших музичних заходів в…" at bounding box center [514, 542] width 755 height 46
click at [59, 406] on div at bounding box center [61, 409] width 99 height 56
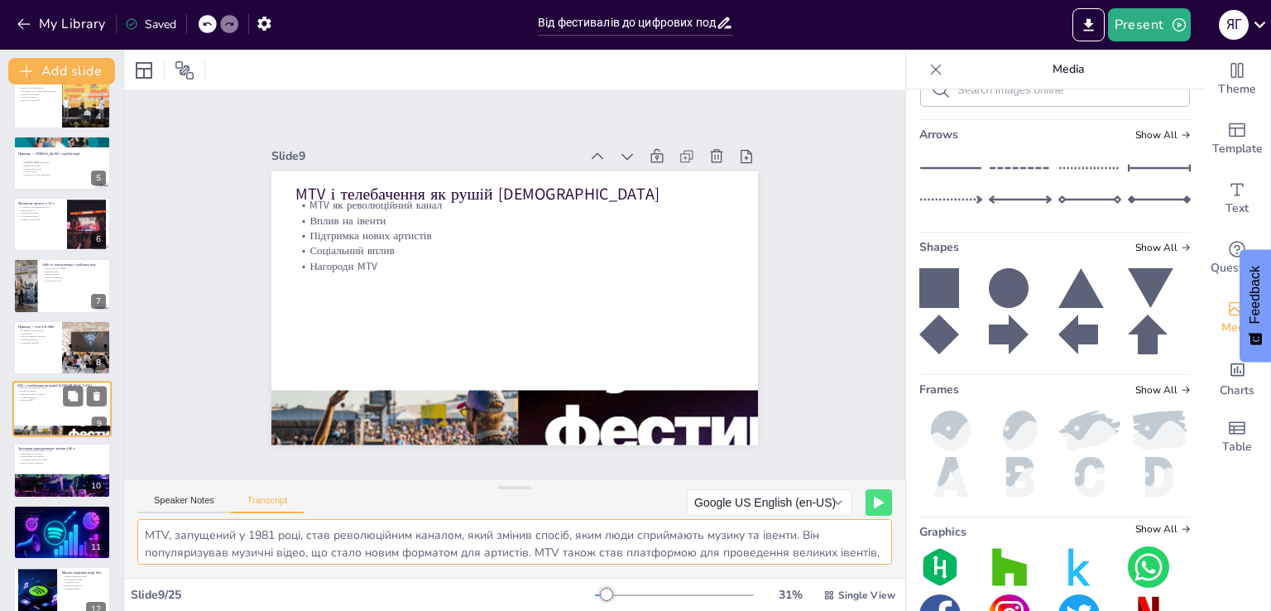
scroll to position [270, 0]
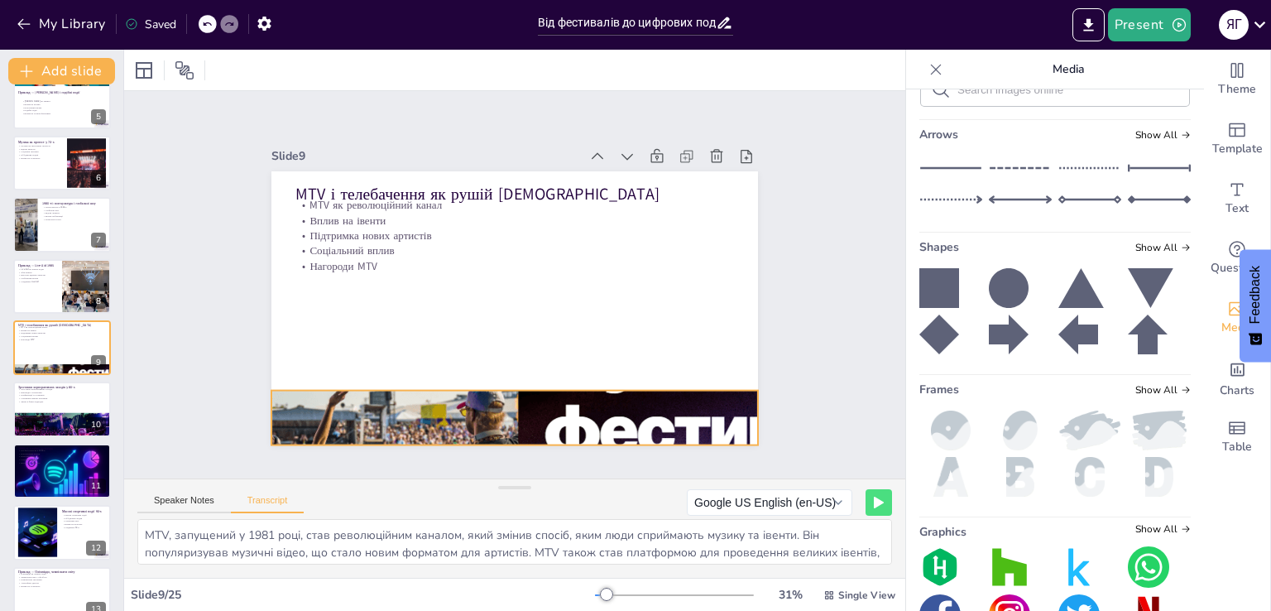
click at [549, 387] on div at bounding box center [514, 417] width 487 height 487
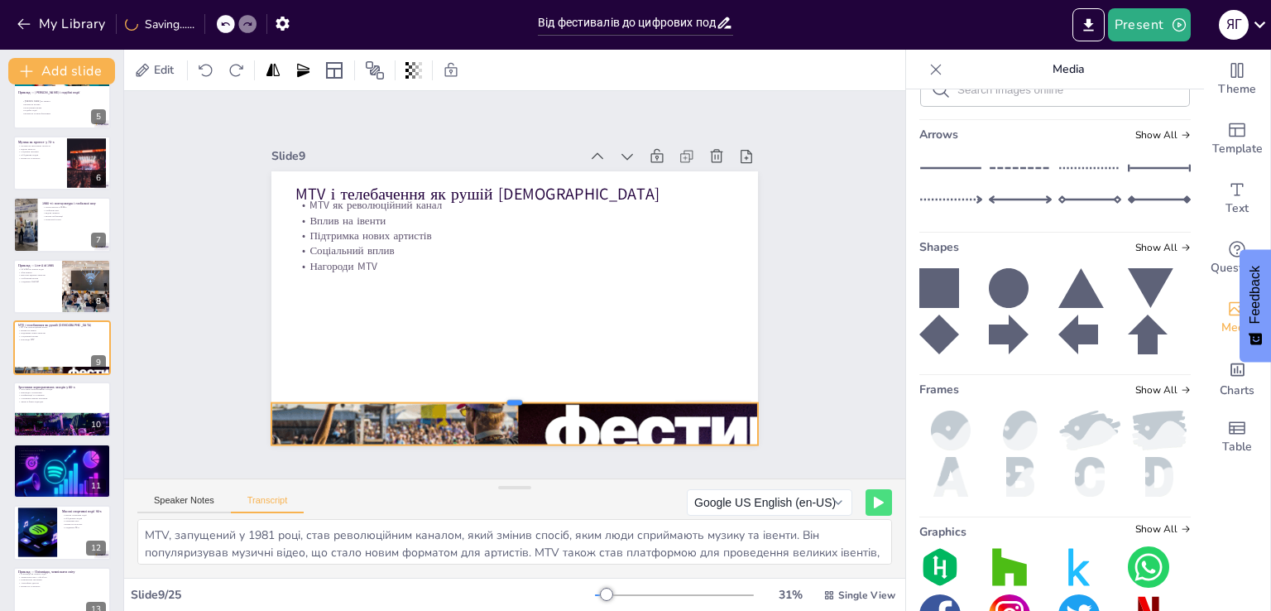
drag, startPoint x: 559, startPoint y: 382, endPoint x: 563, endPoint y: 394, distance: 12.8
click at [563, 394] on div at bounding box center [514, 395] width 487 height 13
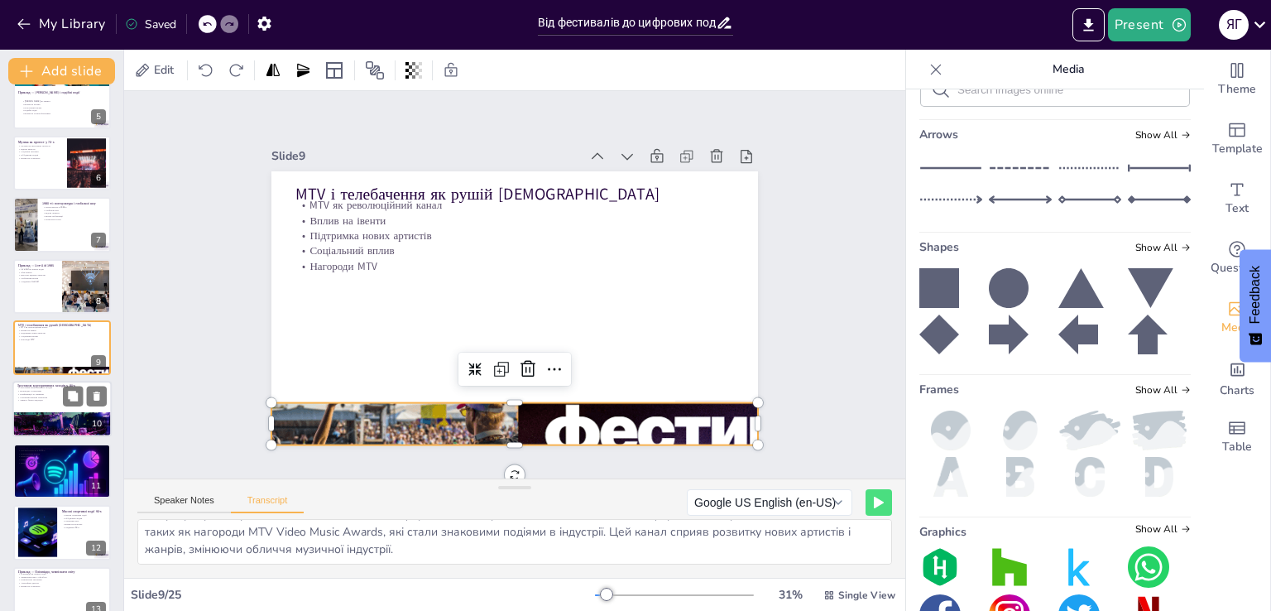
click at [54, 418] on div at bounding box center [61, 431] width 99 height 67
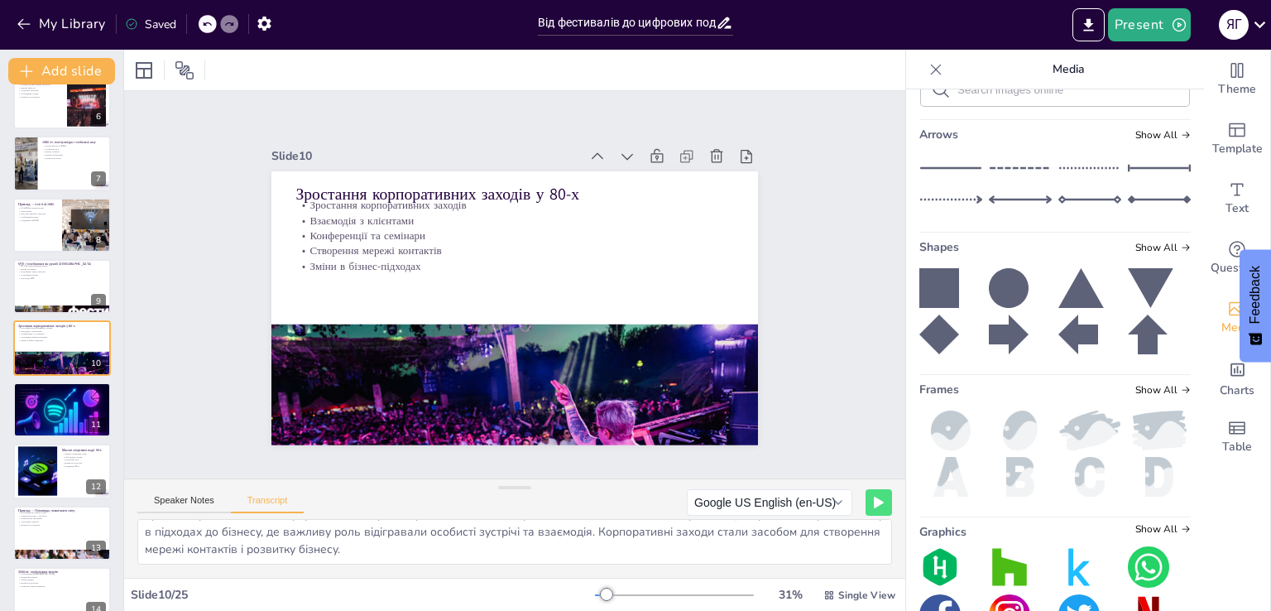
scroll to position [0, 0]
click at [53, 280] on div at bounding box center [61, 286] width 99 height 56
type textarea "MTV, запущений у 1981 році, став революційним каналом, який змінив спосіб, яким…"
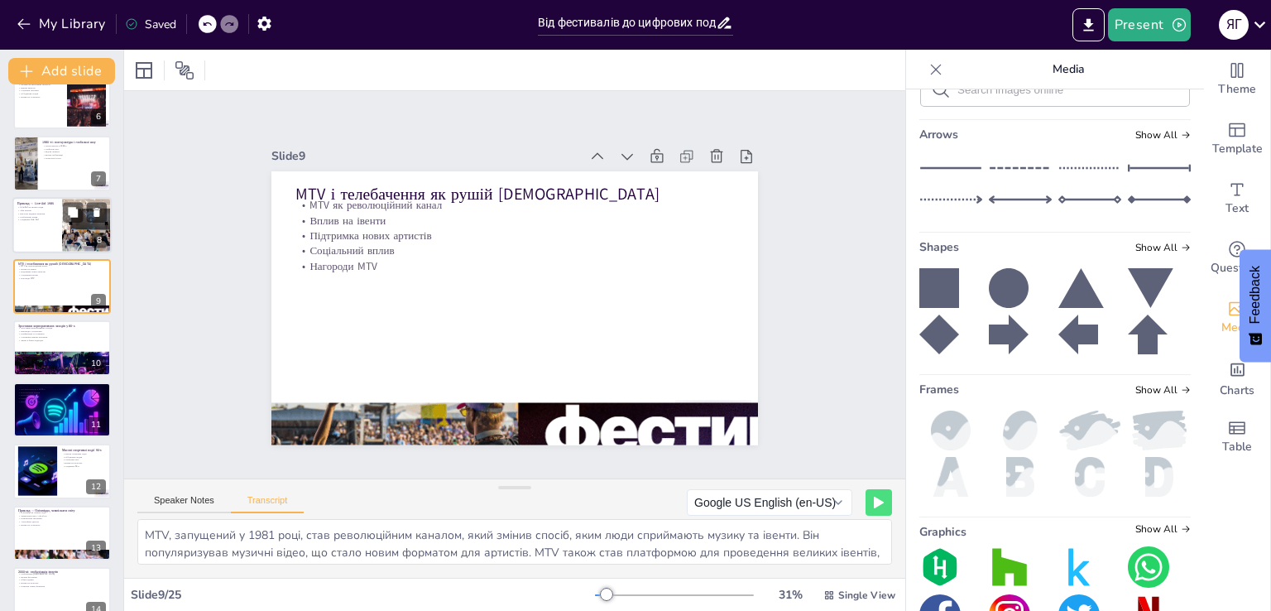
scroll to position [270, 0]
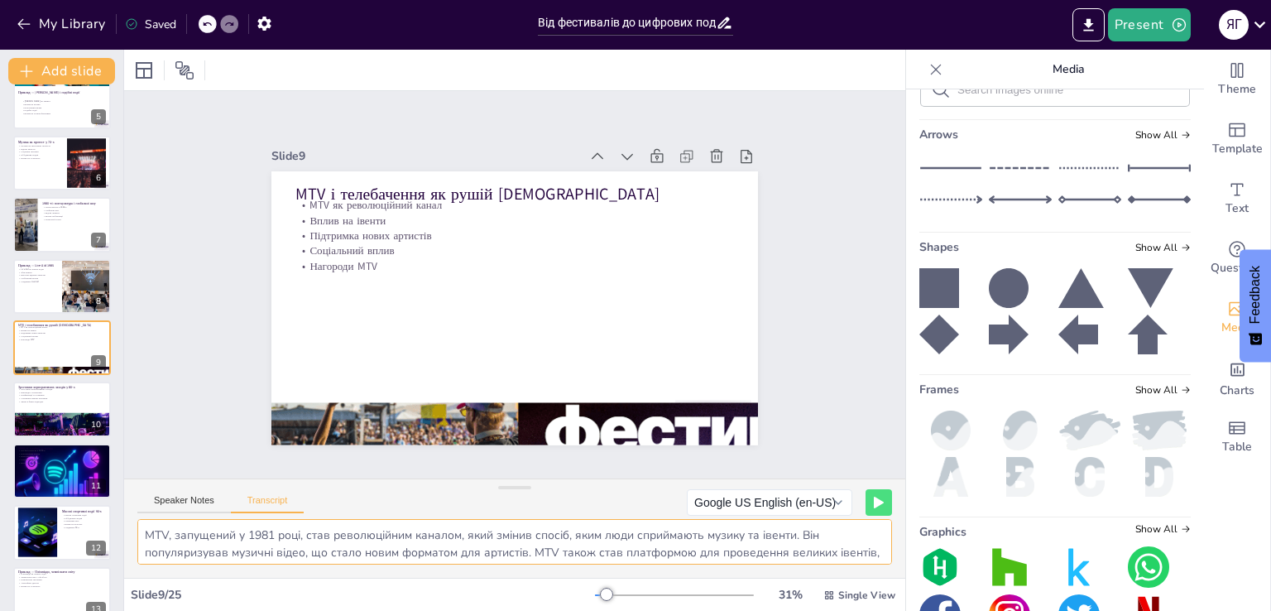
click at [398, 546] on textarea "MTV, запущений у 1981 році, став революційним каналом, який змінив спосіб, яким…" at bounding box center [514, 542] width 755 height 46
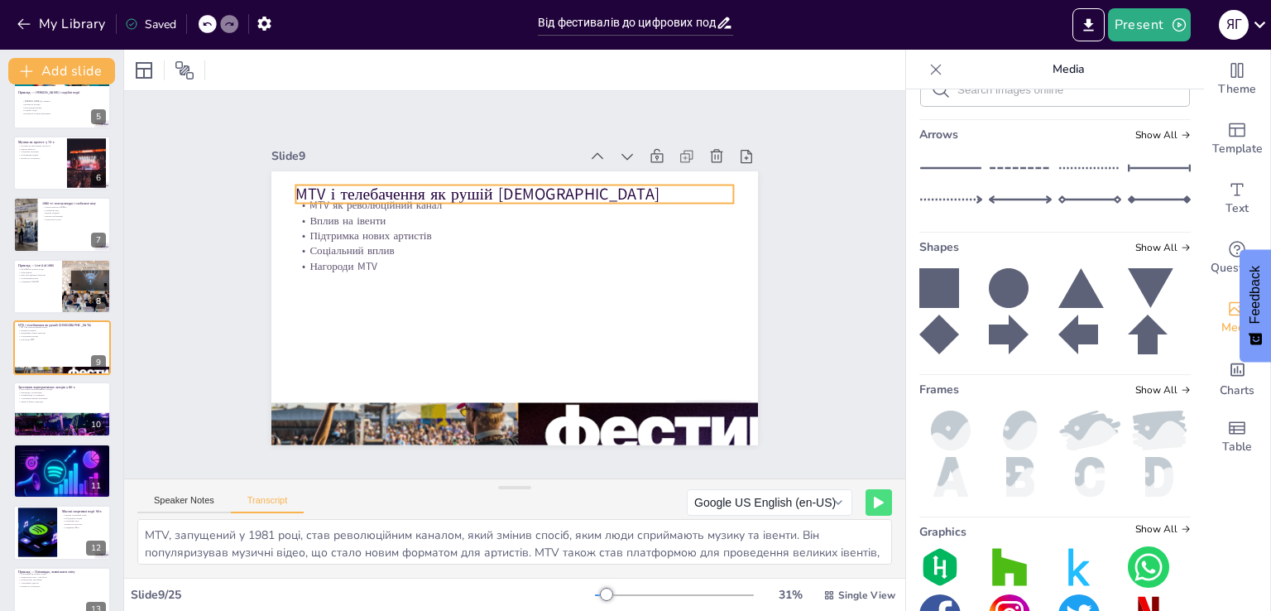
click at [412, 186] on p "MTV і телебачення як рушій [DEMOGRAPHIC_DATA]" at bounding box center [514, 193] width 438 height 22
click at [417, 185] on p "MTV і телебачення як рушій [DEMOGRAPHIC_DATA]" at bounding box center [514, 193] width 438 height 22
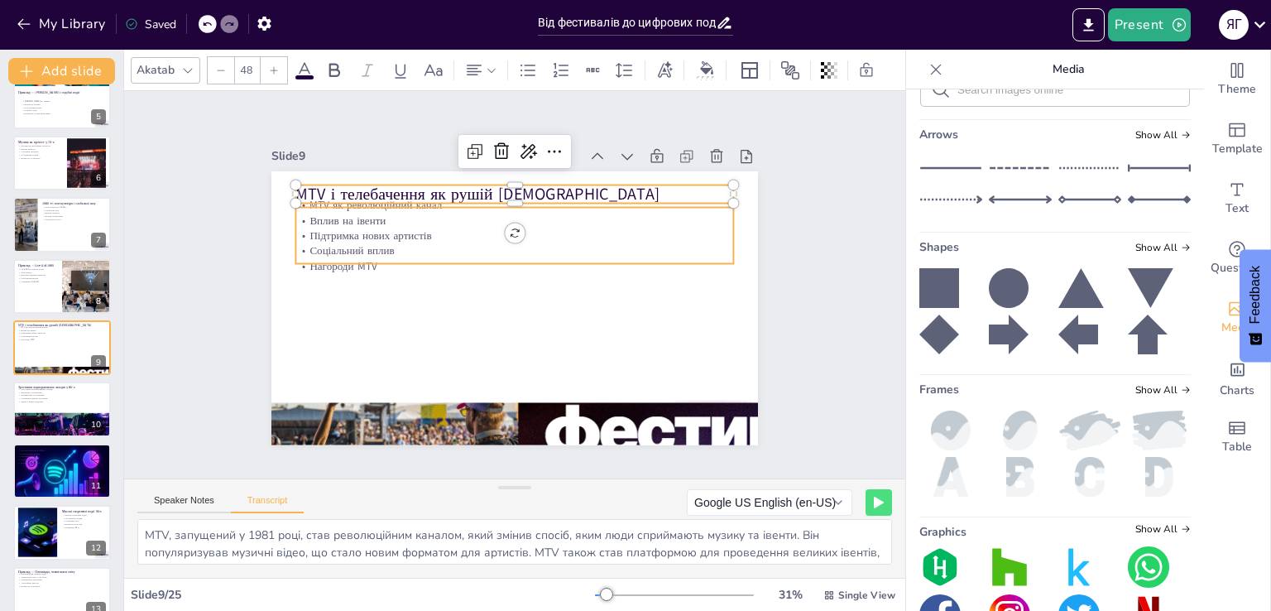
click at [440, 259] on p "Нагороди MTV" at bounding box center [514, 265] width 438 height 15
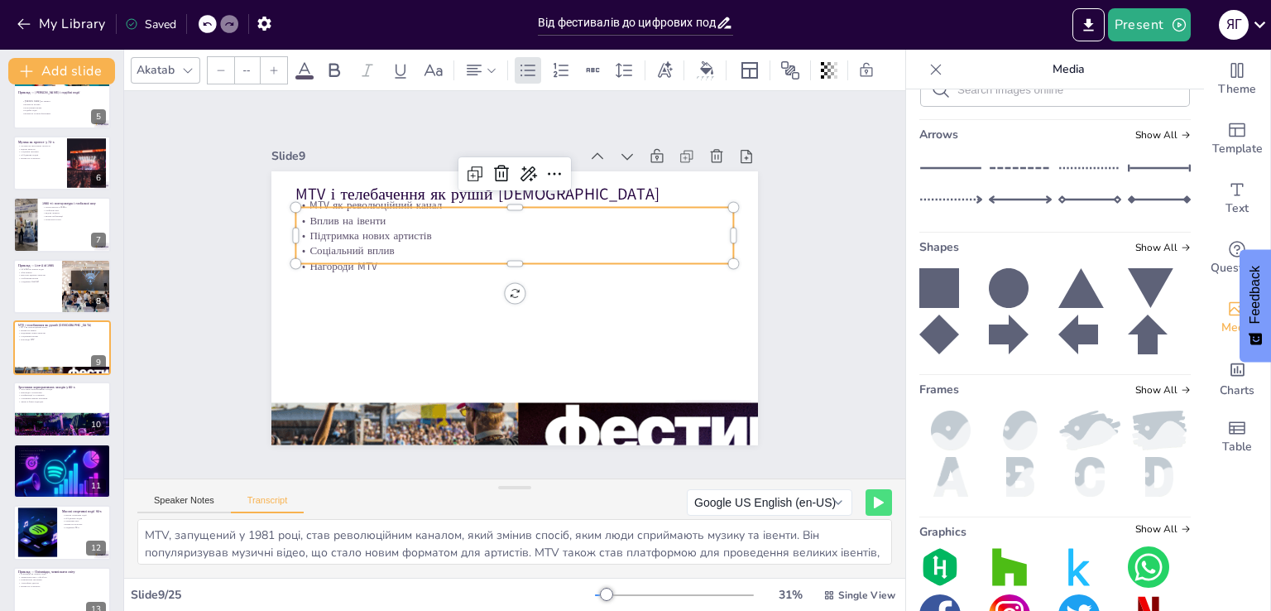
type input "32"
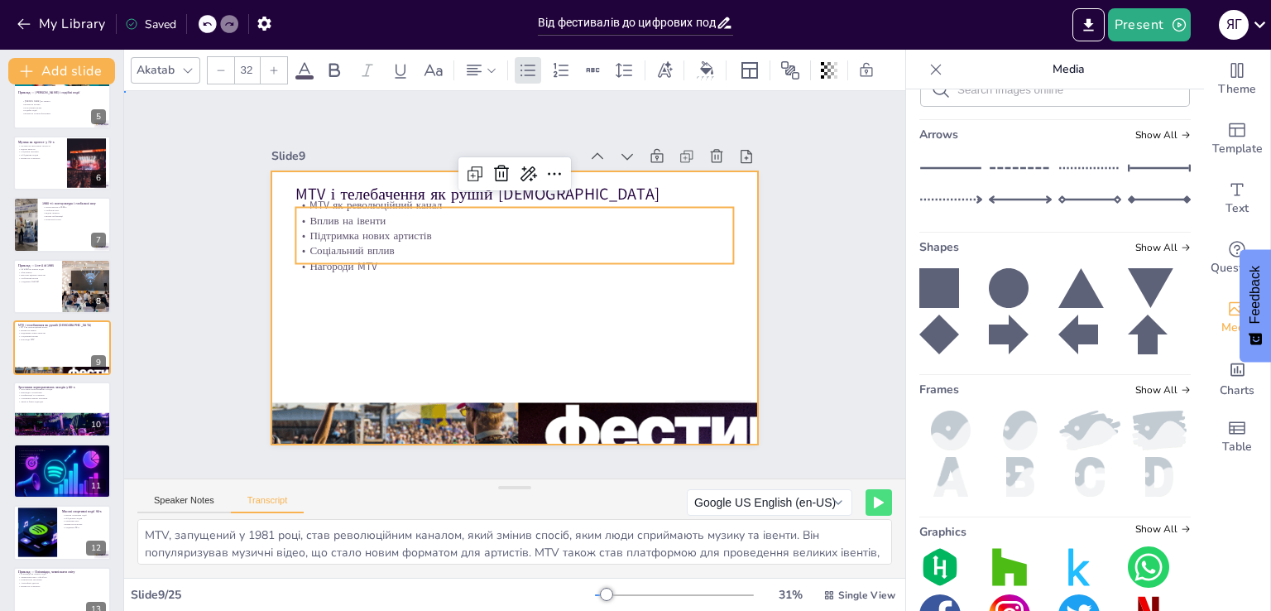
click at [427, 311] on div at bounding box center [514, 308] width 487 height 274
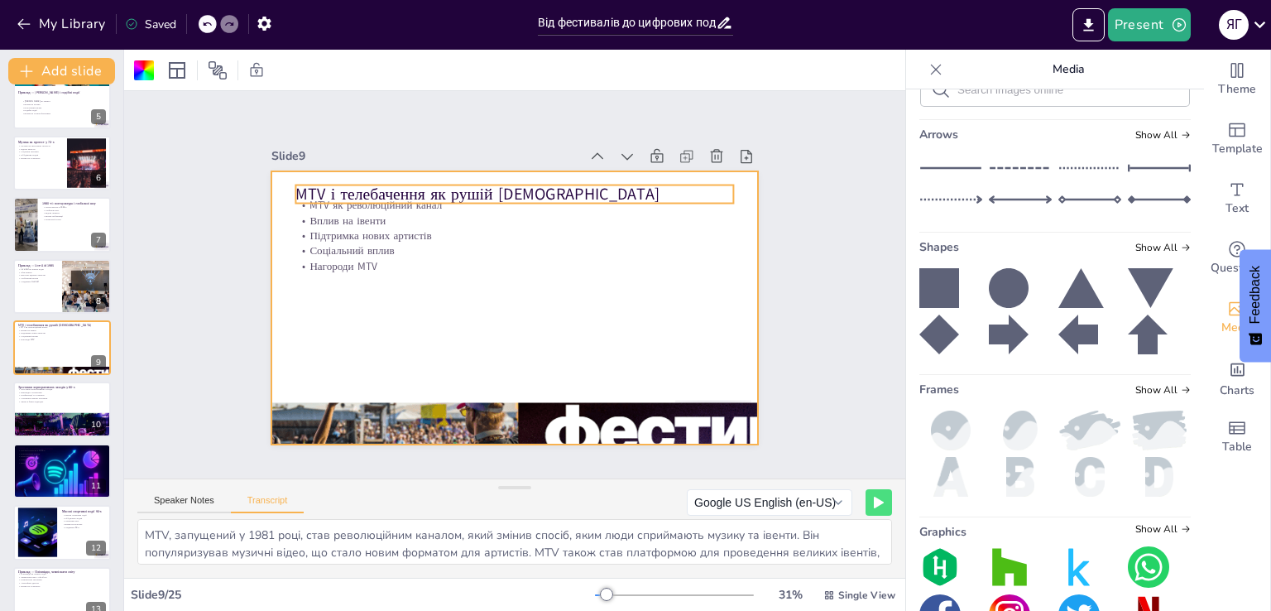
click at [431, 182] on p "MTV і телебачення як рушій [DEMOGRAPHIC_DATA]" at bounding box center [514, 193] width 438 height 22
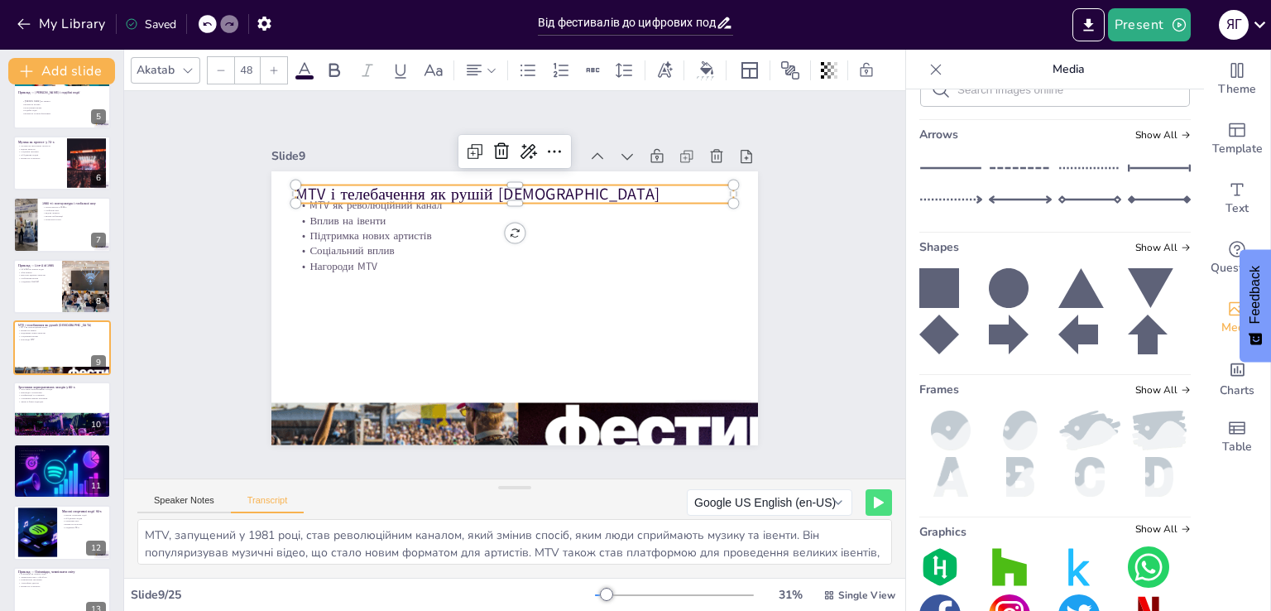
click at [431, 182] on p "MTV і телебачення як рушій [DEMOGRAPHIC_DATA]" at bounding box center [514, 193] width 438 height 22
copy span "MTV і телебачення як рушій [DEMOGRAPHIC_DATA]"
click at [327, 532] on textarea "MTV, запущений у 1981 році, став революційним каналом, який змінив спосіб, яким…" at bounding box center [514, 542] width 755 height 46
click at [173, 506] on button "Speaker Notes" at bounding box center [184, 504] width 94 height 18
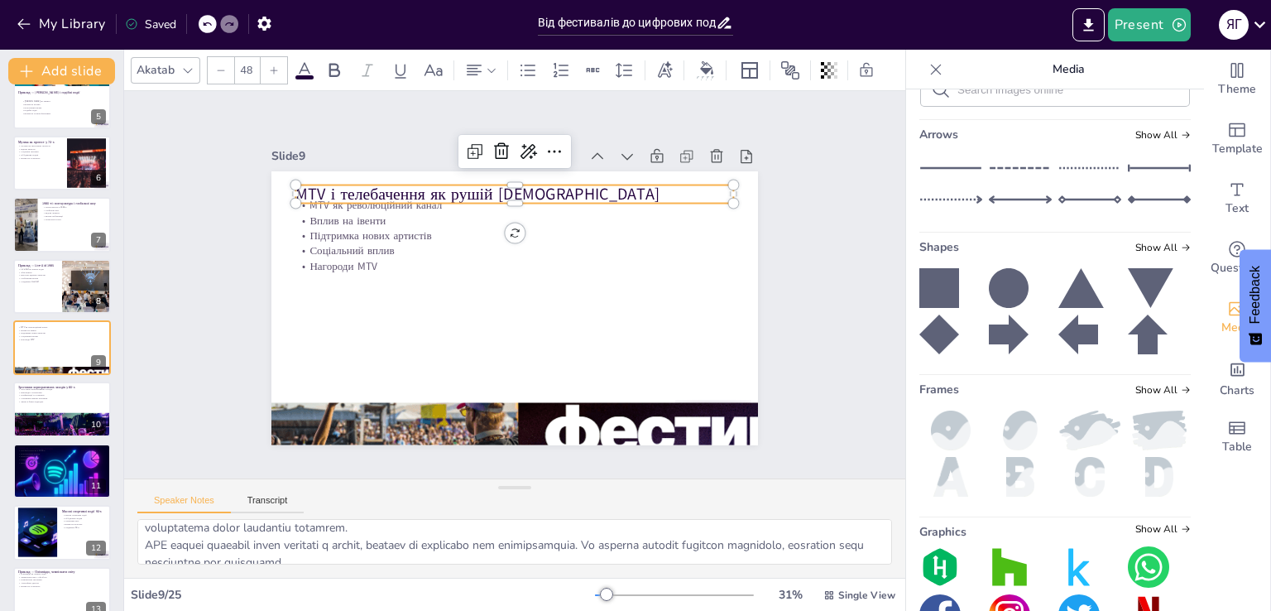
scroll to position [142, 0]
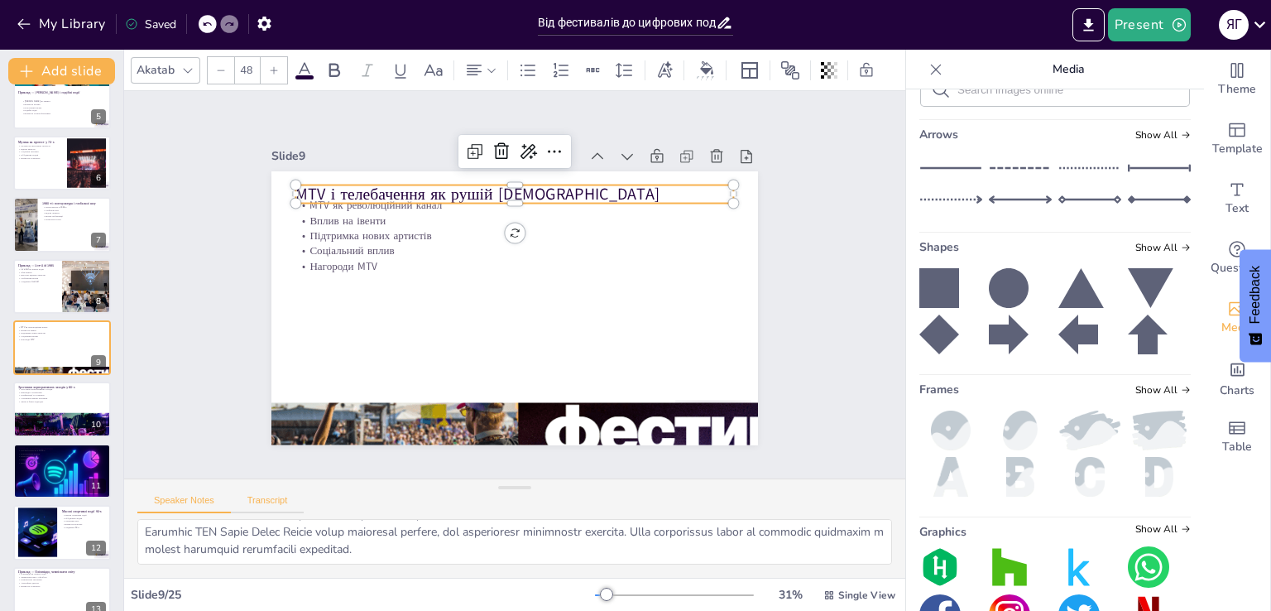
click at [294, 503] on button "Transcript" at bounding box center [268, 504] width 74 height 18
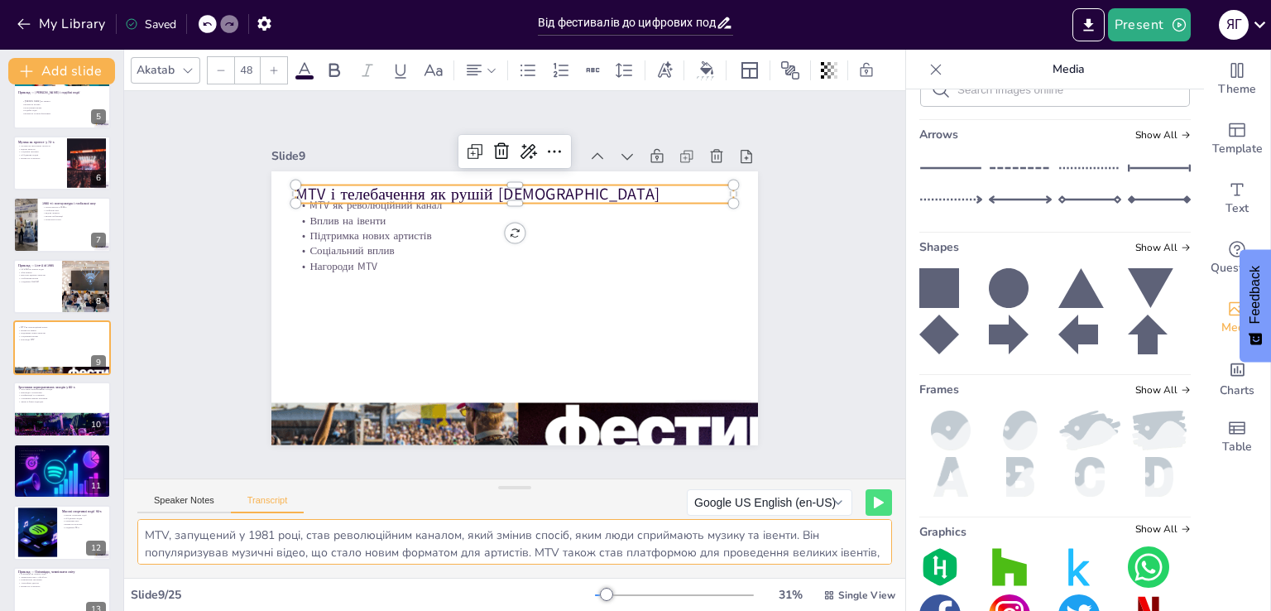
click at [503, 543] on textarea "MTV, запущений у 1981 році, став революційним каналом, який змінив спосіб, яким…" at bounding box center [514, 542] width 755 height 46
click at [23, 417] on div at bounding box center [61, 431] width 99 height 67
type textarea "У 1980-х роках спостерігалося зростання корпоративних заходів, які стали важлив…"
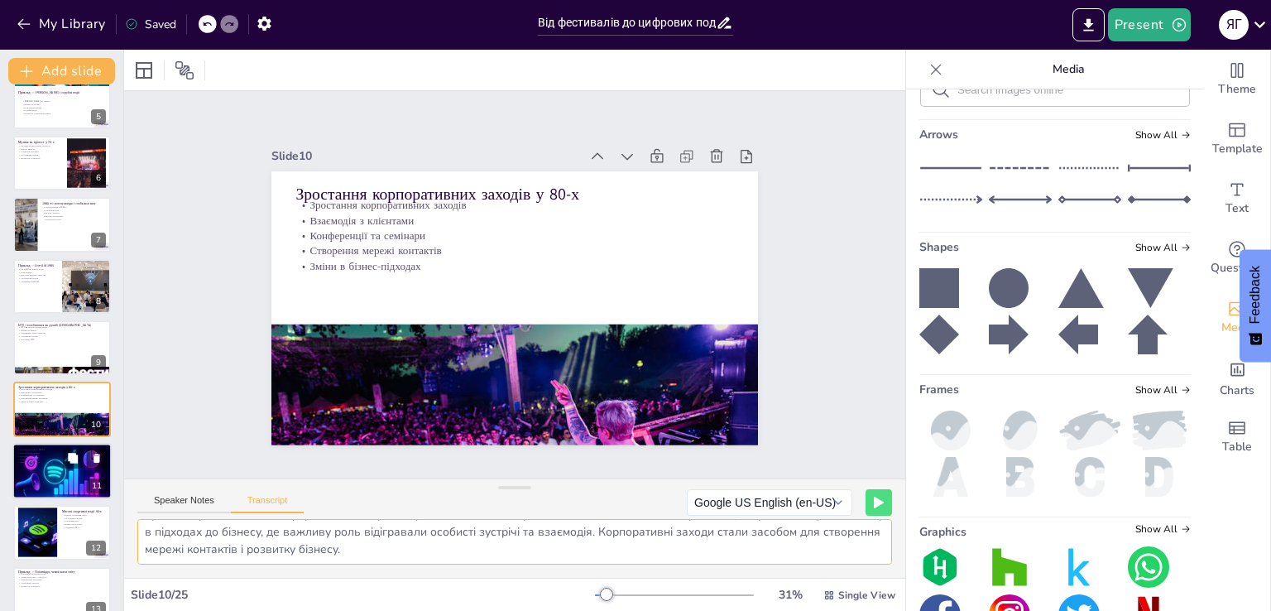
scroll to position [331, 0]
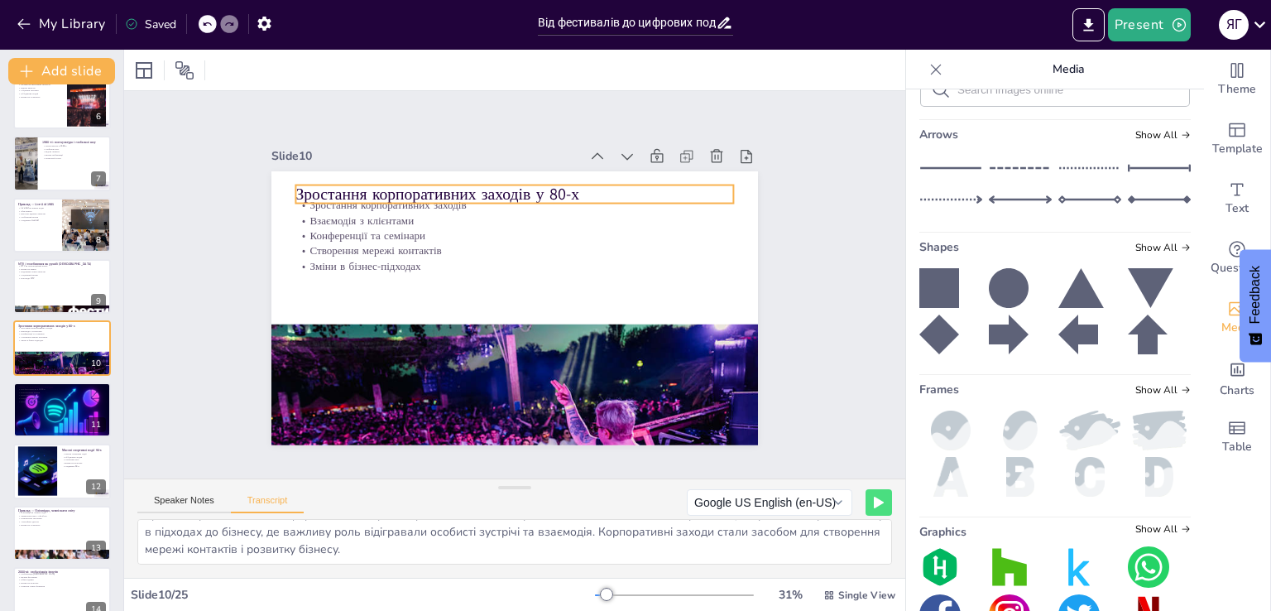
click at [412, 184] on p "Зростання корпоративних заходів у 80-х" at bounding box center [514, 193] width 438 height 22
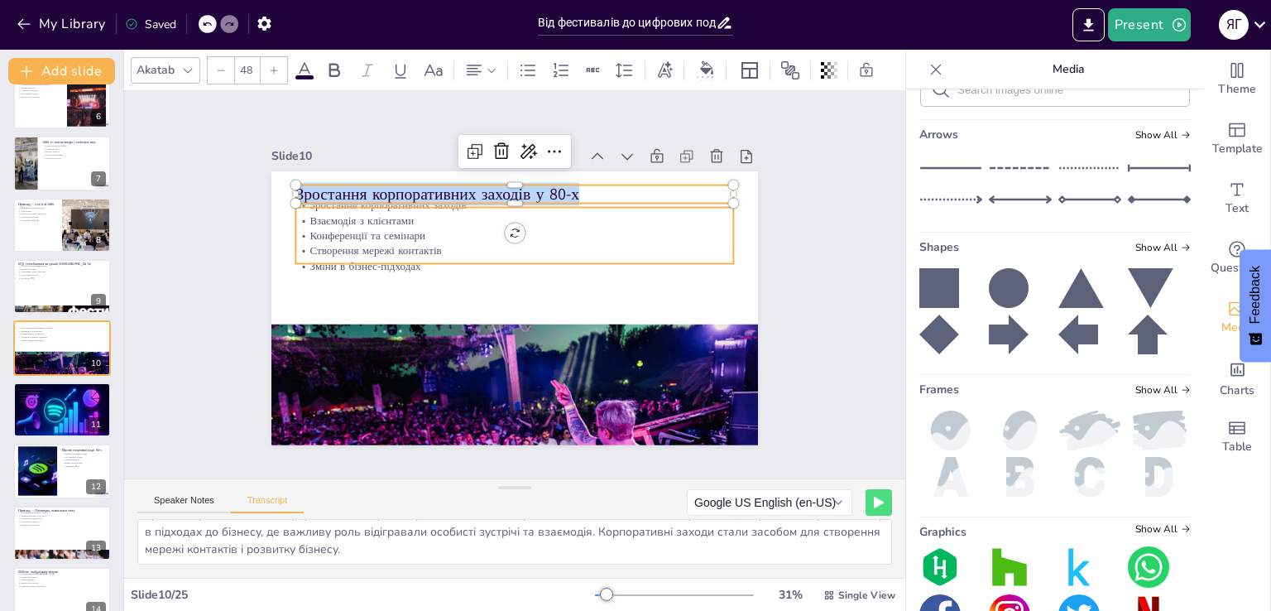
click at [361, 233] on p "Конференції та семінари" at bounding box center [514, 235] width 438 height 15
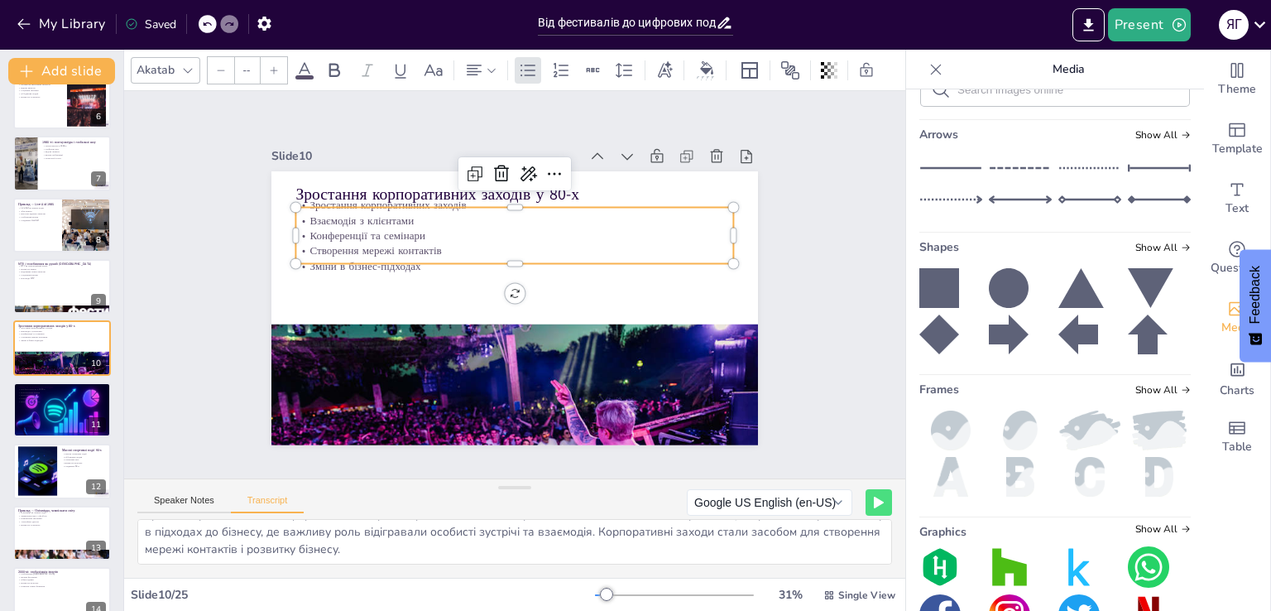
type input "32"
click at [195, 506] on button "Speaker Notes" at bounding box center [184, 504] width 94 height 18
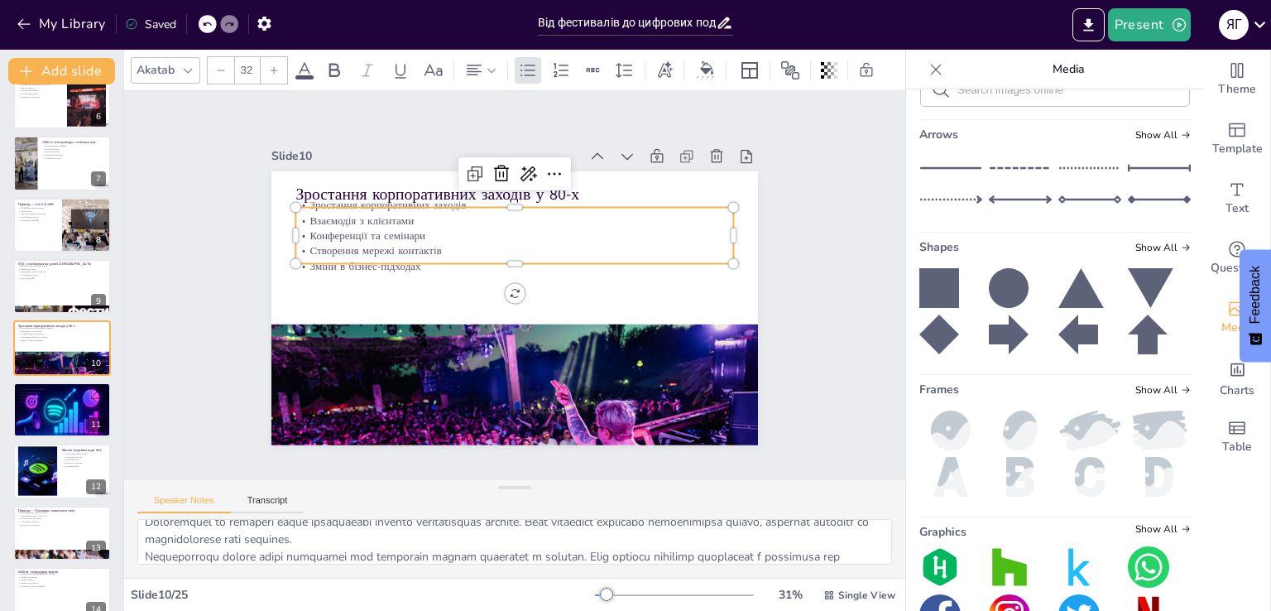
scroll to position [142, 0]
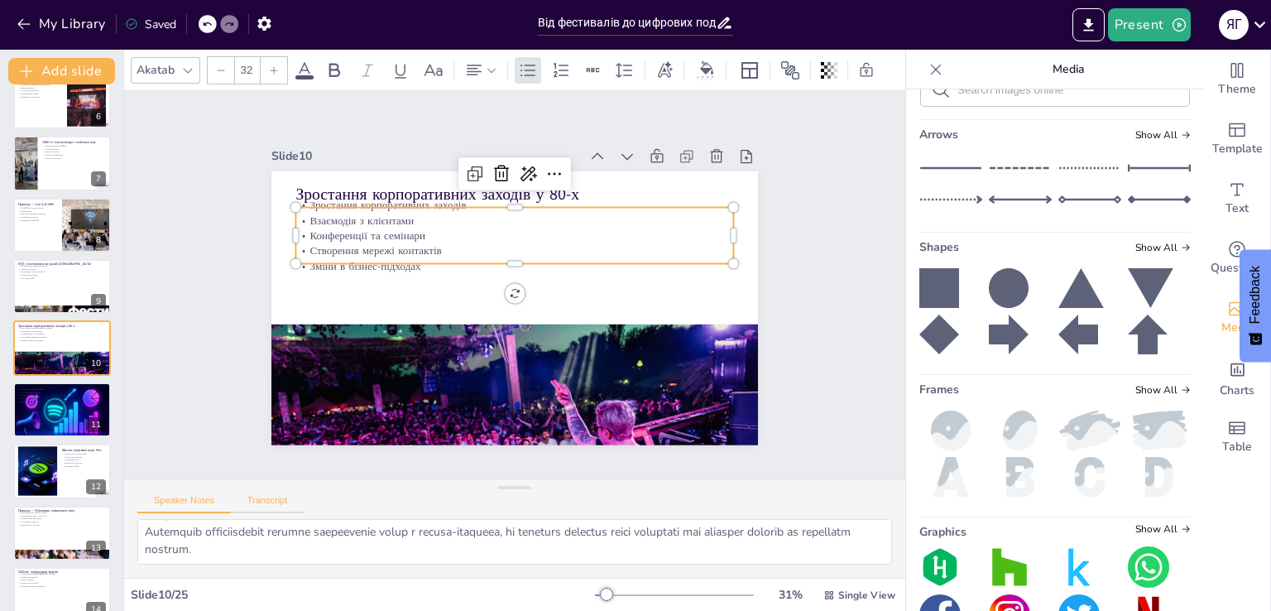
click at [271, 502] on button "Transcript" at bounding box center [268, 504] width 74 height 18
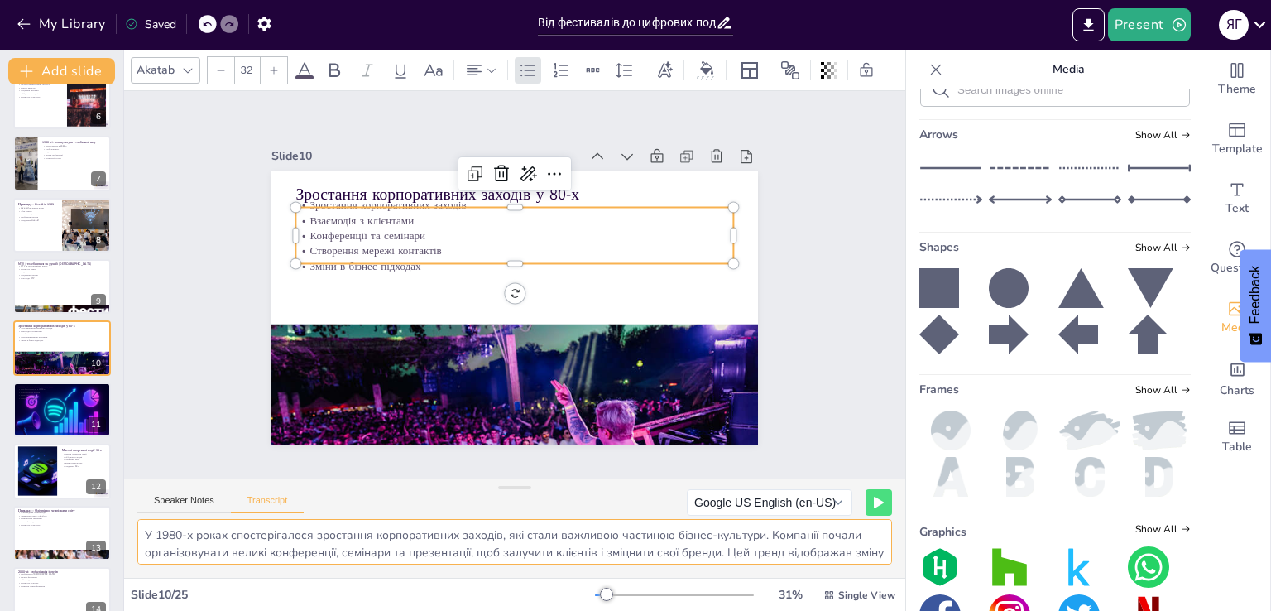
click at [573, 547] on textarea "У 1980-х роках спостерігалося зростання корпоративних заходів, які стали важлив…" at bounding box center [514, 542] width 755 height 46
click at [40, 401] on p "Вплив на сучасність" at bounding box center [61, 401] width 89 height 3
type textarea "1990-ті роки стали епохою клубної культури, яка змінила спосіб, яким люди сприй…"
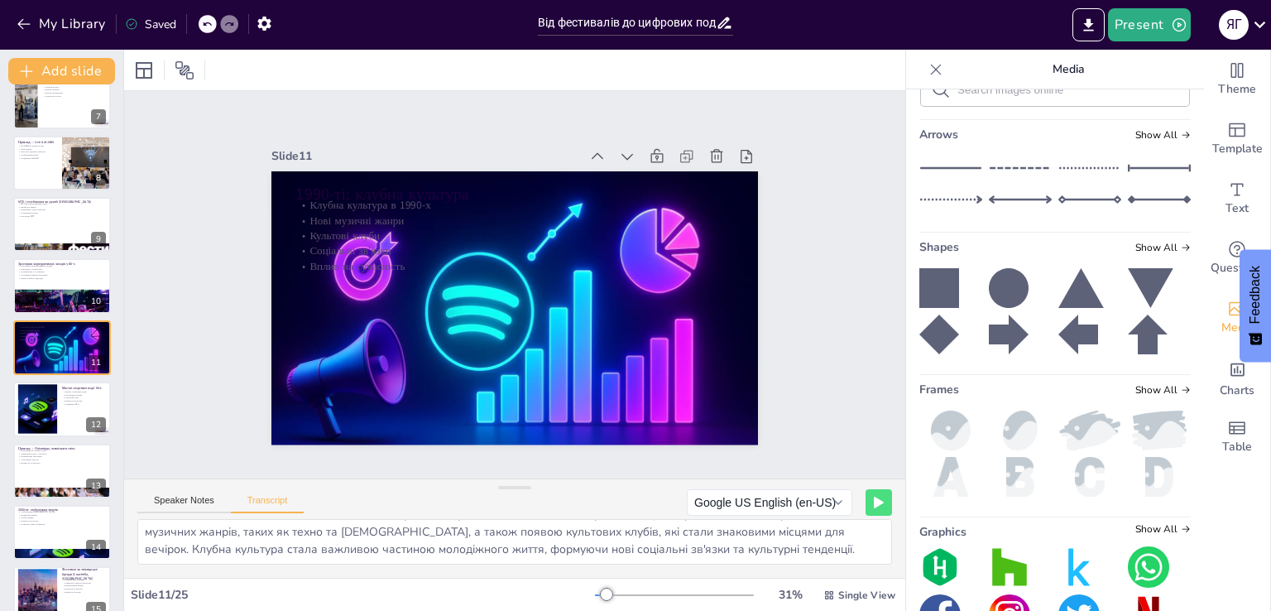
click at [189, 481] on div "Speaker Notes Transcript Google US English (en-US) Google Deutsch (de-DE) Googl…" at bounding box center [514, 499] width 781 height 40
click at [192, 492] on div "Speaker Notes Transcript" at bounding box center [220, 503] width 166 height 22
click at [202, 496] on button "Speaker Notes" at bounding box center [184, 504] width 94 height 18
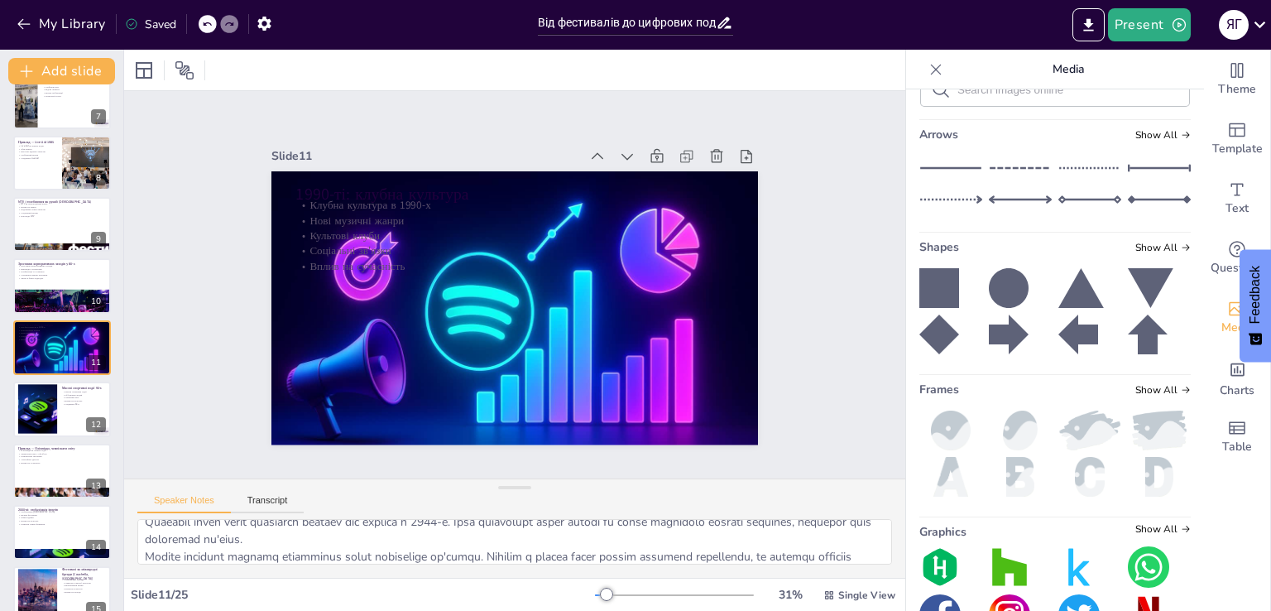
scroll to position [142, 0]
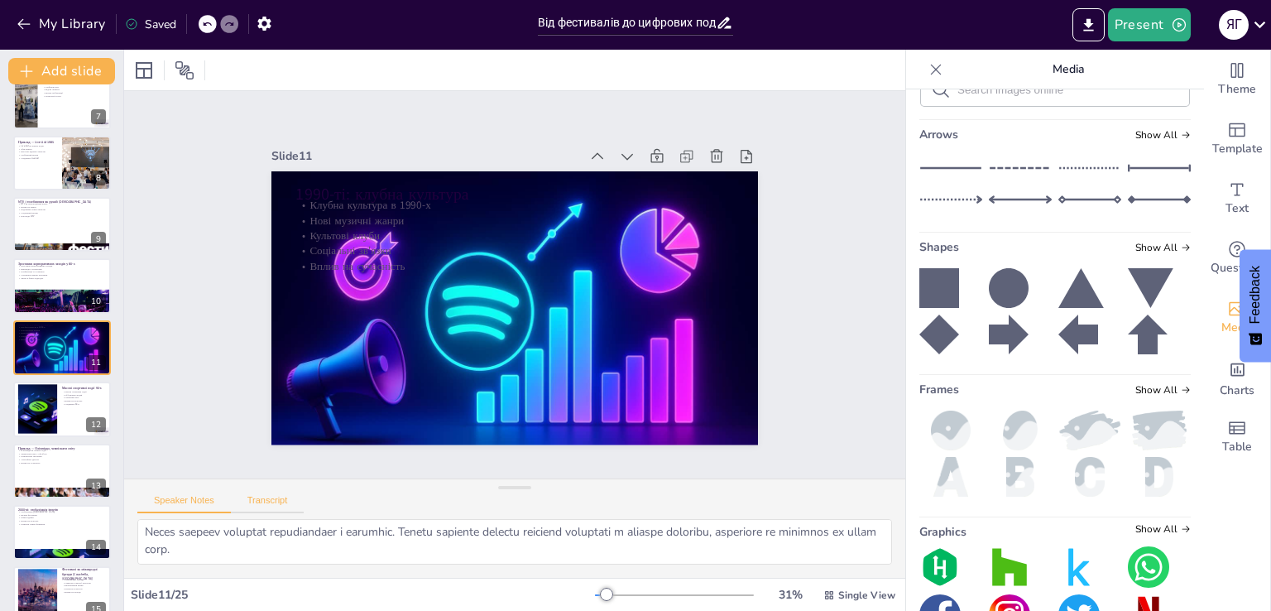
click at [295, 495] on button "Transcript" at bounding box center [268, 504] width 74 height 18
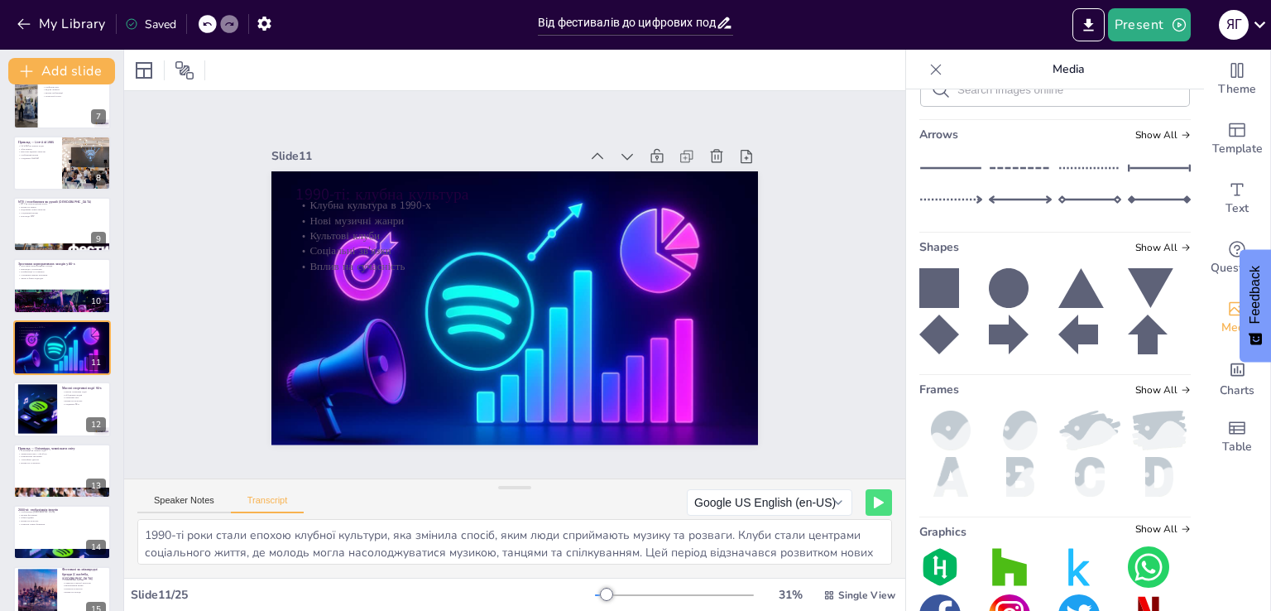
scroll to position [38, 0]
click at [199, 507] on button "Speaker Notes" at bounding box center [184, 504] width 94 height 18
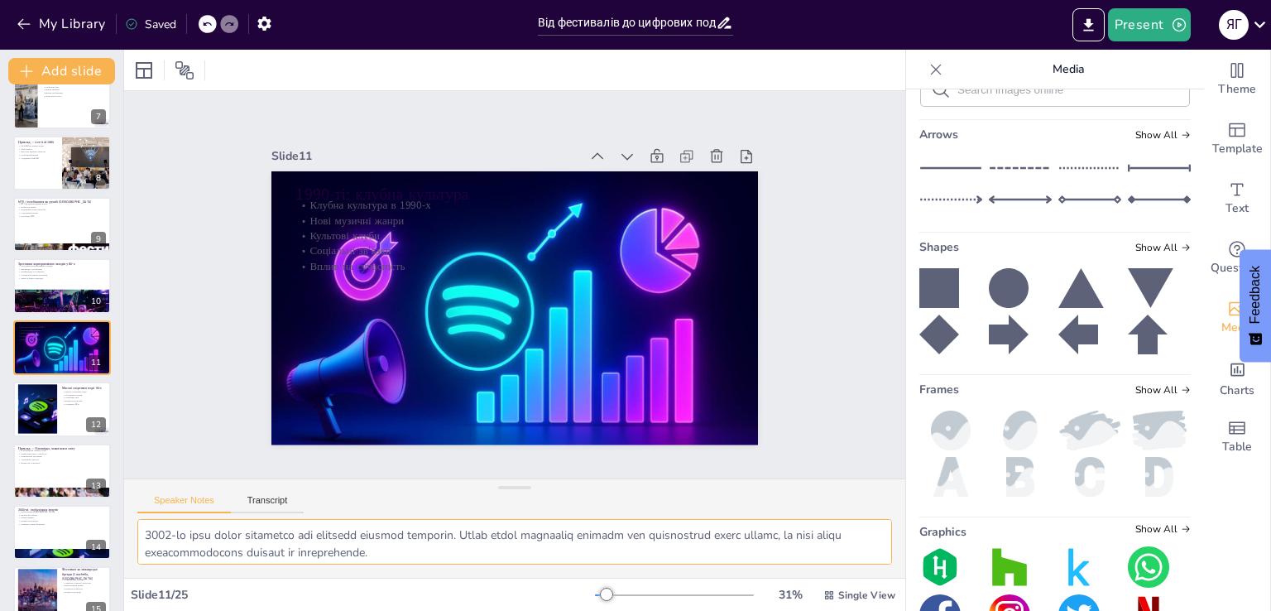
click at [262, 548] on textarea at bounding box center [514, 542] width 755 height 46
click at [276, 546] on textarea at bounding box center [514, 542] width 755 height 46
drag, startPoint x: 142, startPoint y: 535, endPoint x: 480, endPoint y: 530, distance: 338.5
click at [480, 530] on textarea at bounding box center [514, 542] width 755 height 46
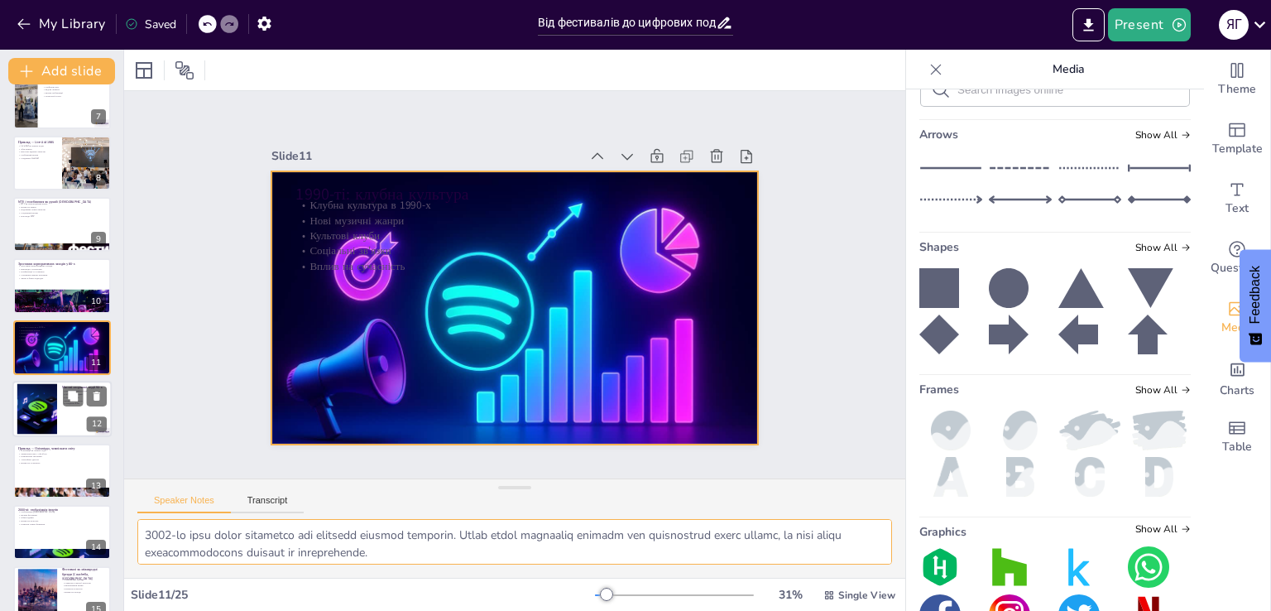
click at [41, 408] on div at bounding box center [37, 409] width 89 height 50
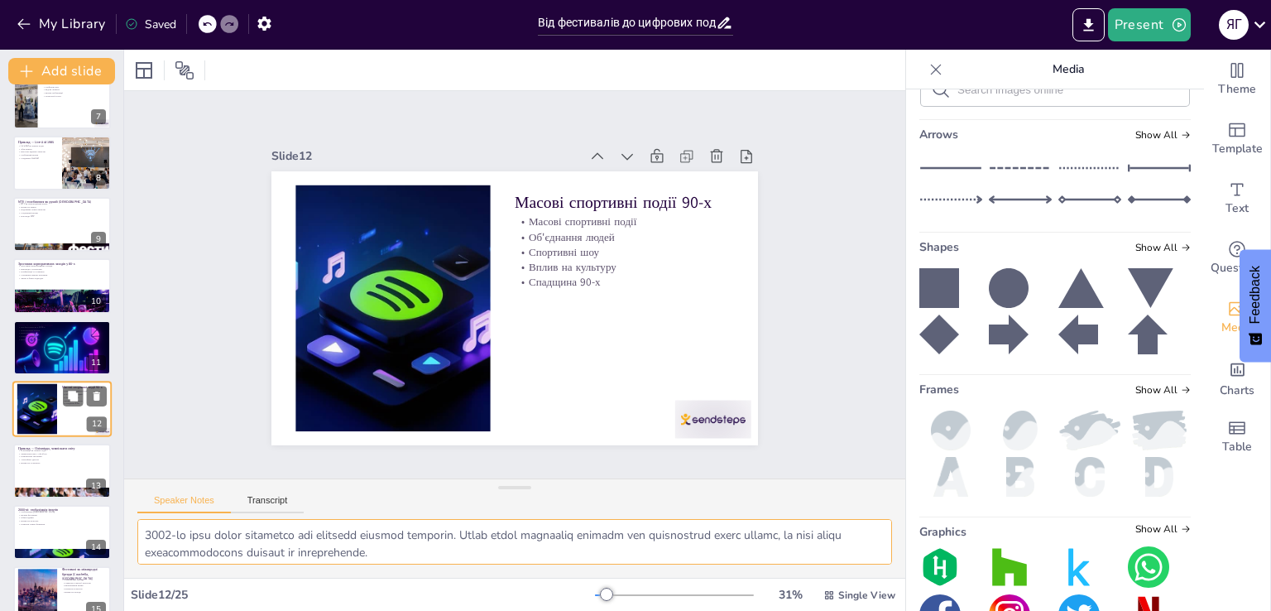
type textarea "8091-lo ipsu dolor sitametco adi elitsed doeiusmodt incid. Utlaboree do magnaal…"
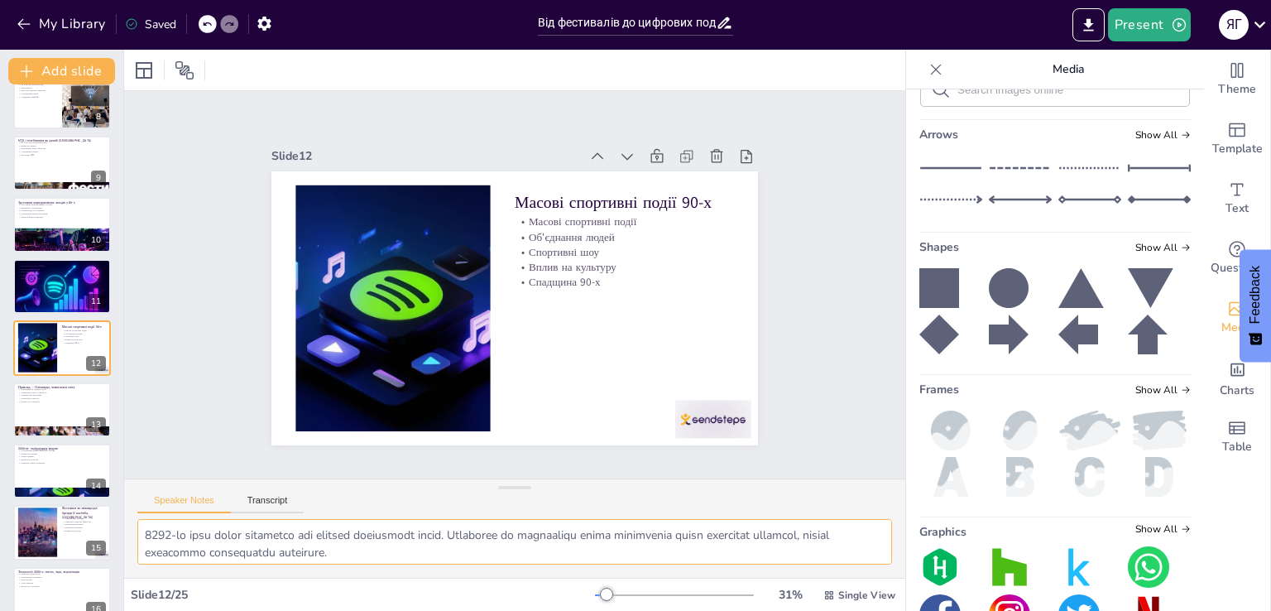
scroll to position [142, 0]
click at [252, 504] on button "Transcript" at bounding box center [268, 504] width 74 height 18
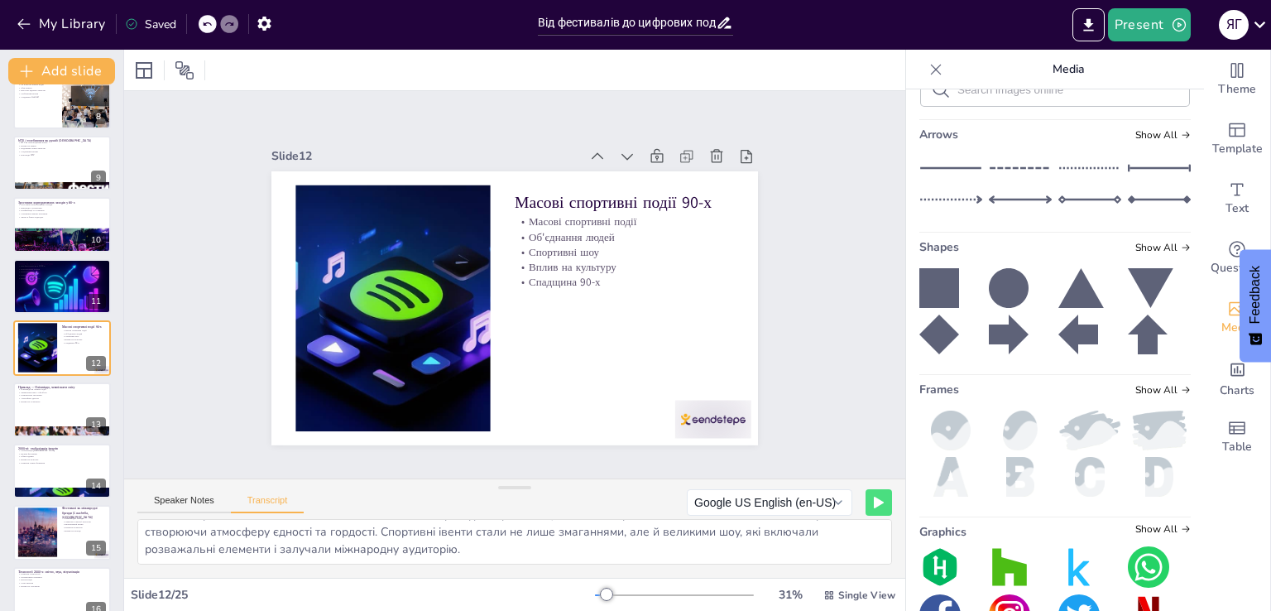
scroll to position [0, 0]
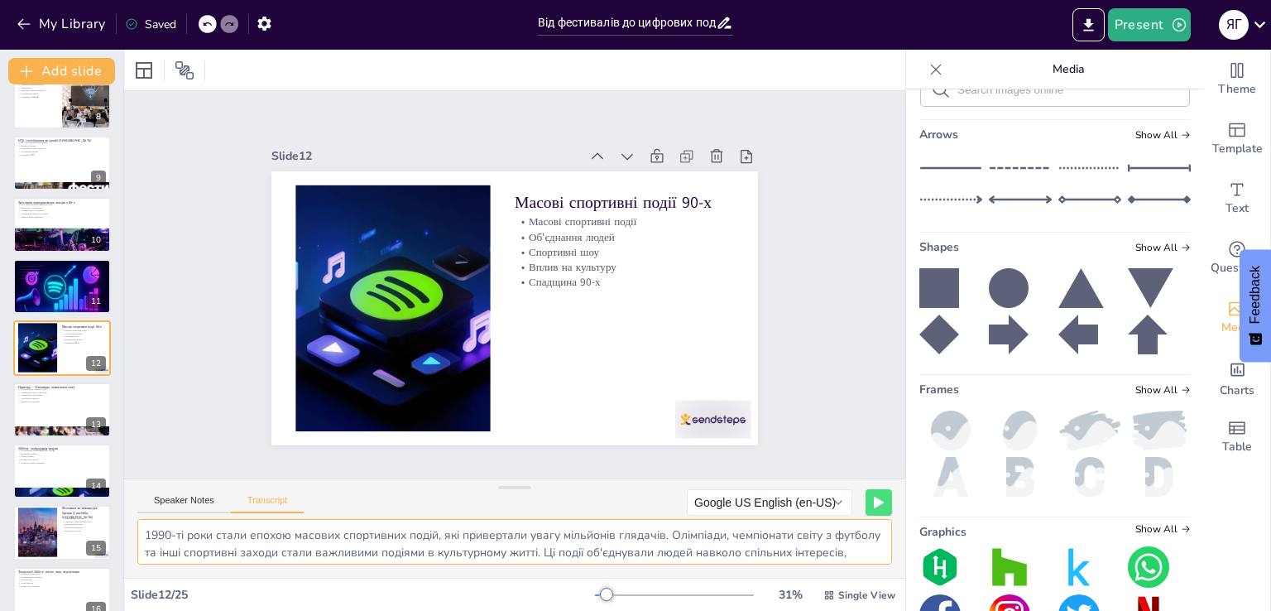
drag, startPoint x: 147, startPoint y: 533, endPoint x: 439, endPoint y: 532, distance: 291.3
click at [439, 532] on textarea "1990-ті роки стали епохою масових спортивних подій, які привертали увагу мільйо…" at bounding box center [514, 542] width 755 height 46
click at [36, 419] on div at bounding box center [61, 410] width 99 height 56
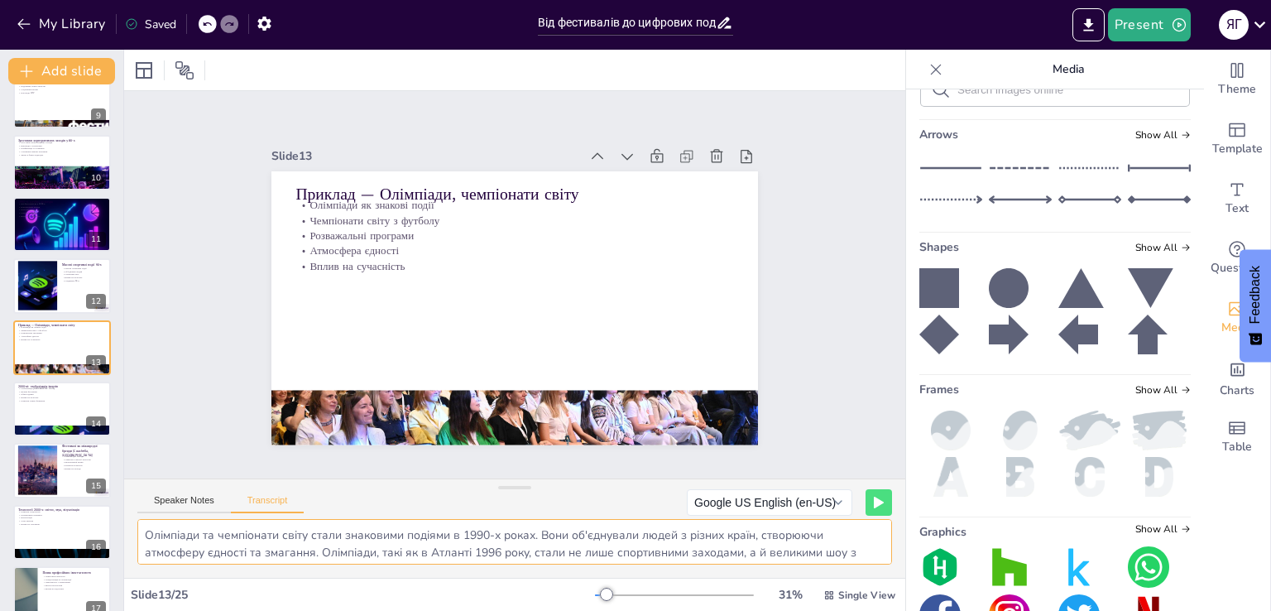
scroll to position [599, 0]
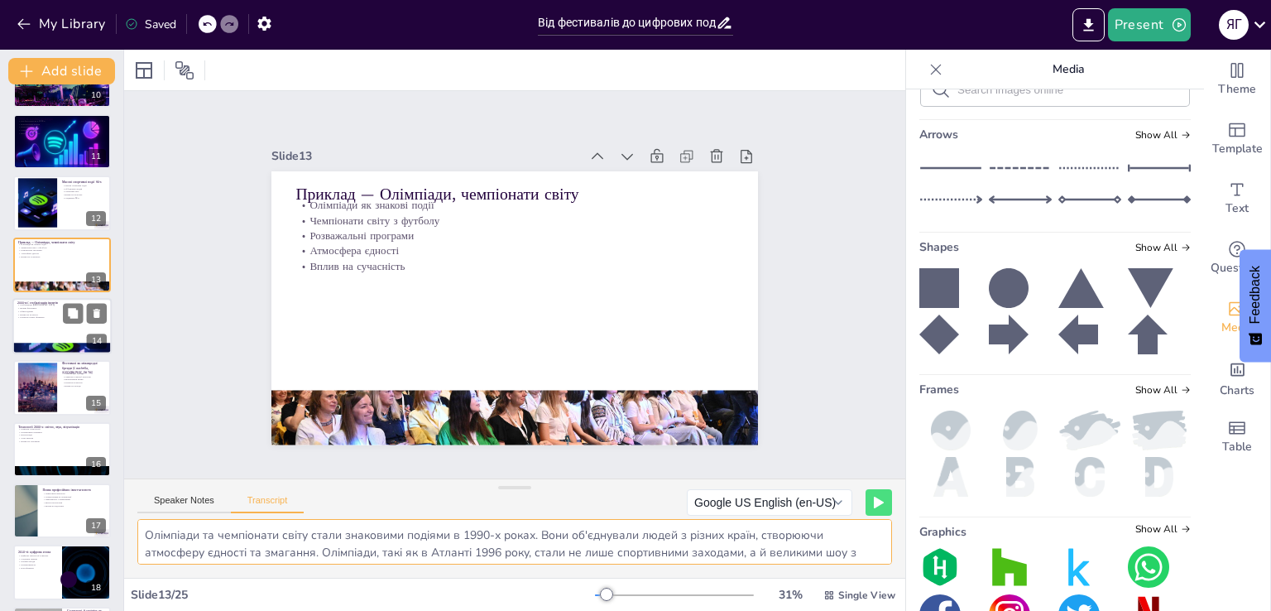
click at [46, 332] on div at bounding box center [61, 326] width 99 height 56
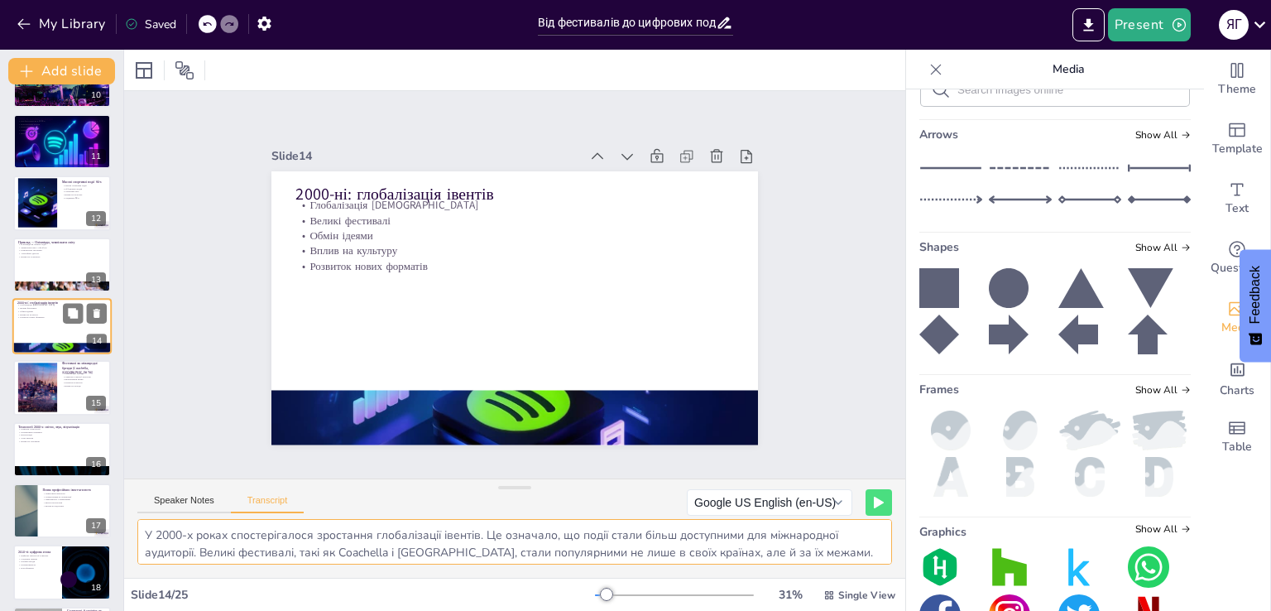
scroll to position [578, 0]
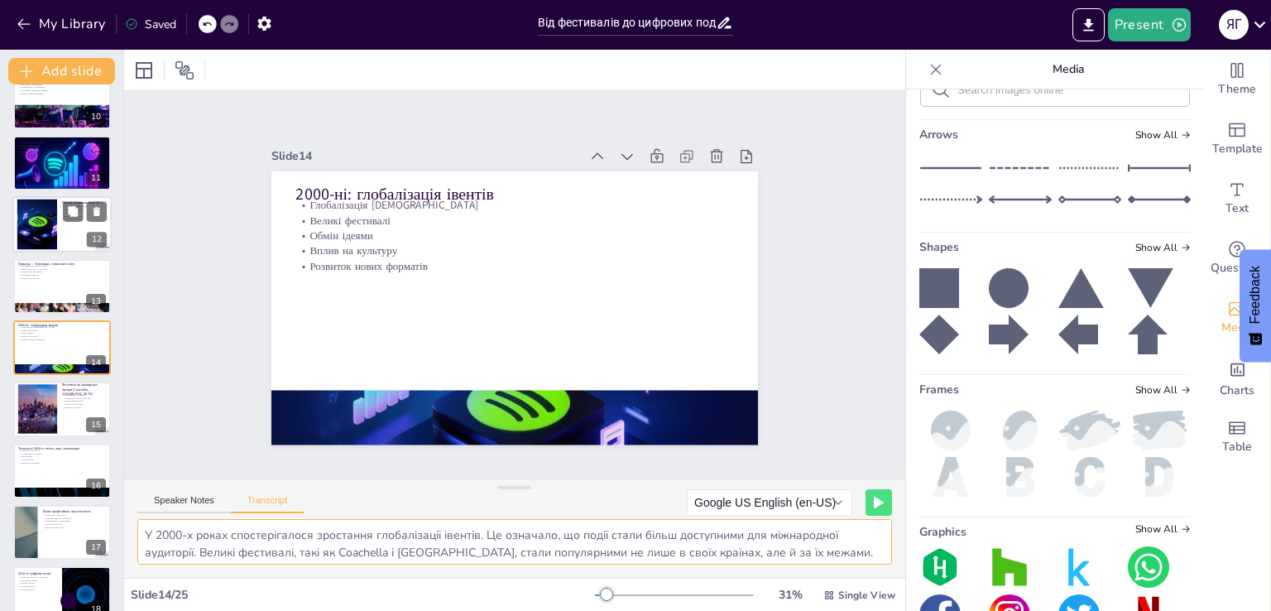
click at [61, 227] on div at bounding box center [61, 224] width 99 height 56
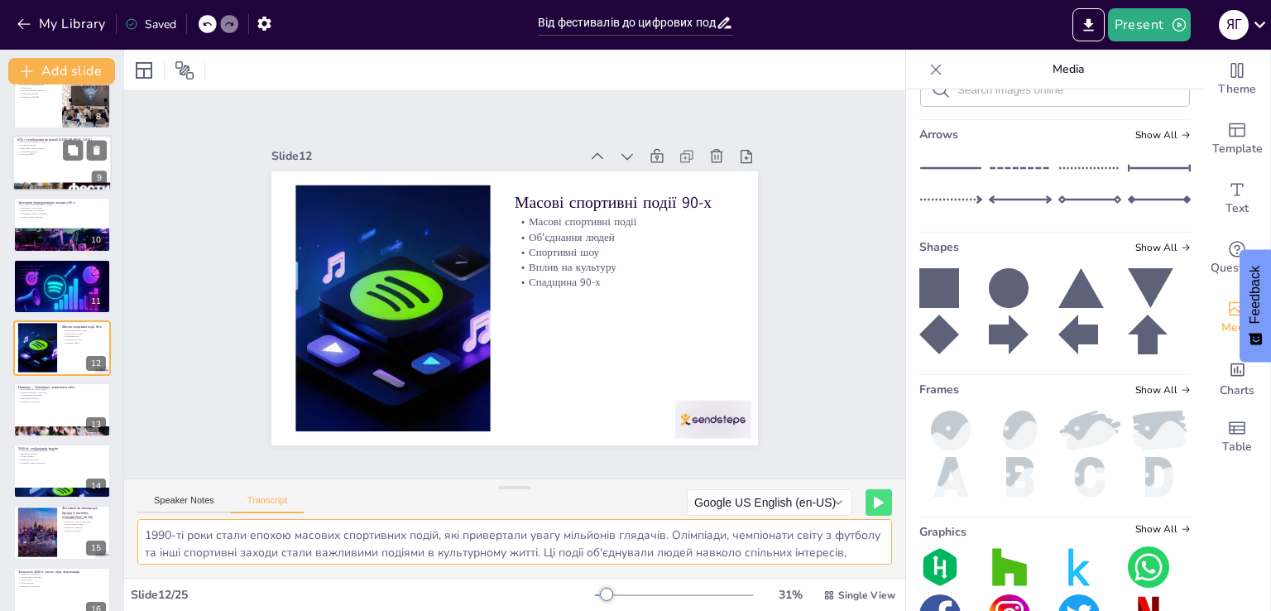
click at [53, 171] on div at bounding box center [61, 163] width 99 height 56
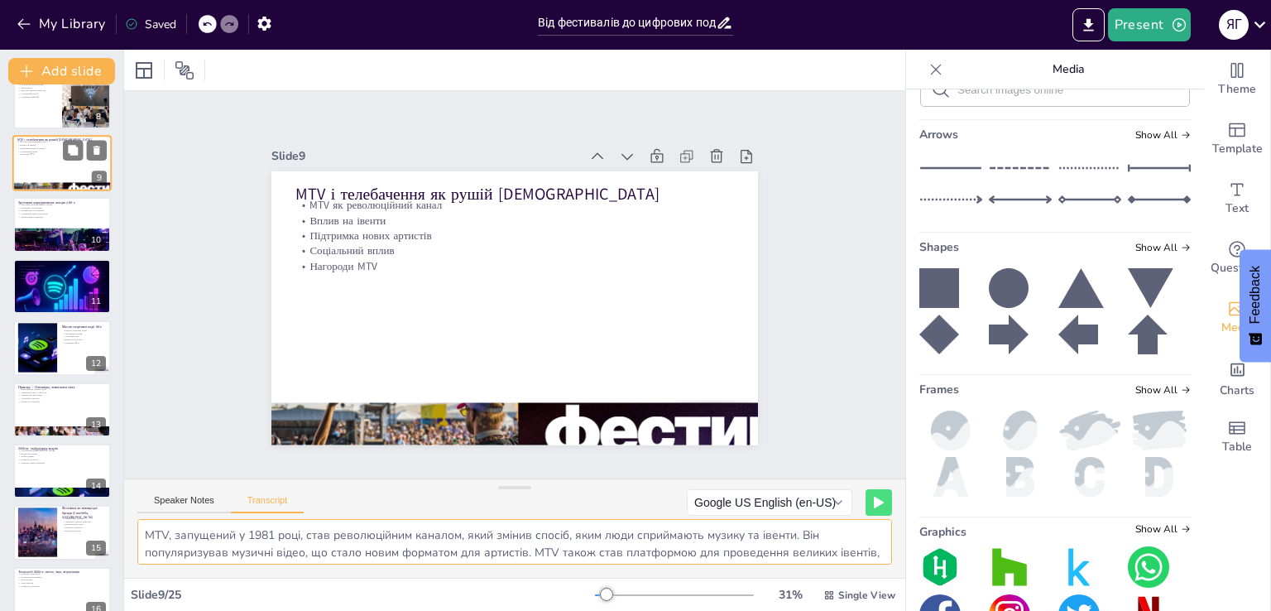
scroll to position [270, 0]
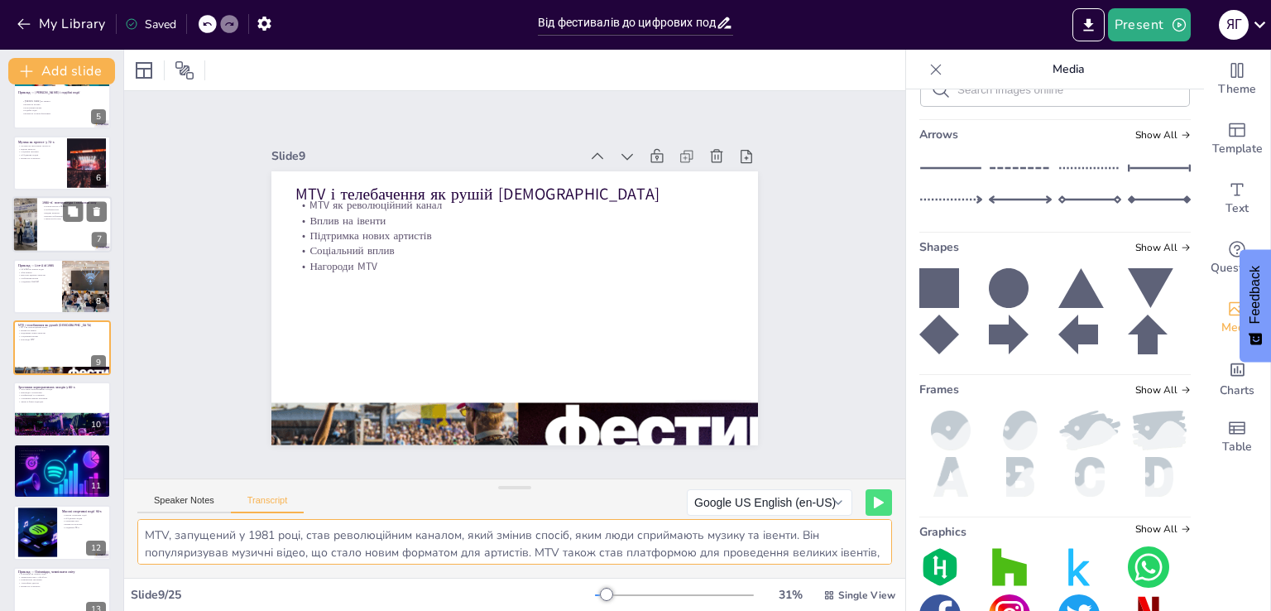
click at [47, 244] on div at bounding box center [61, 225] width 99 height 56
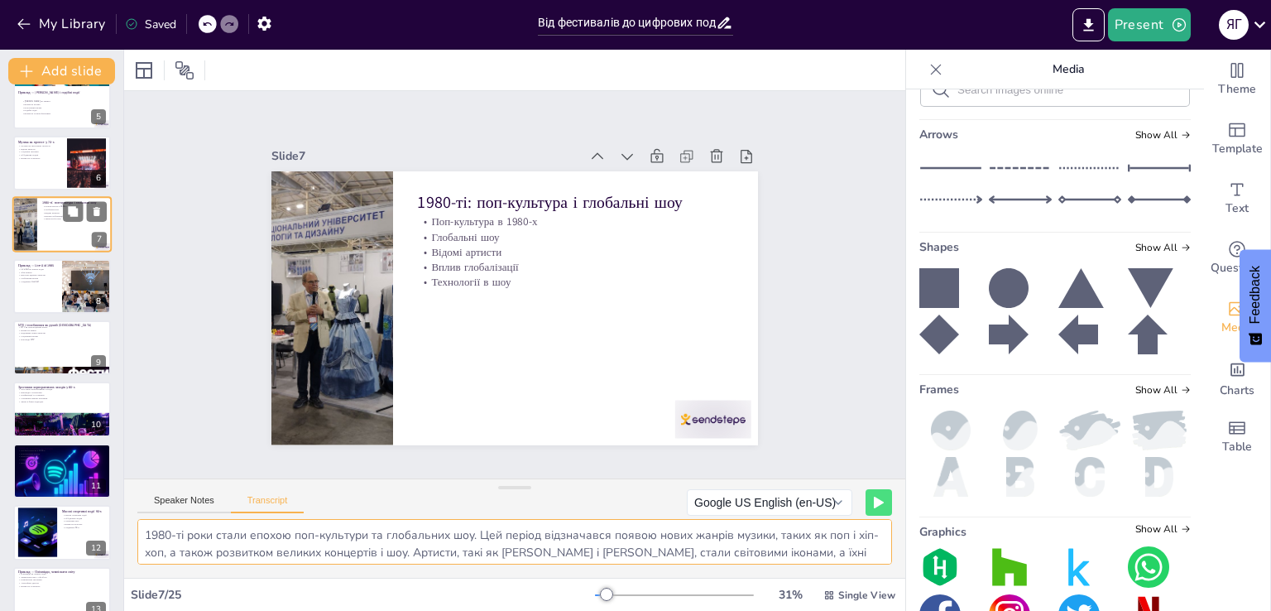
scroll to position [146, 0]
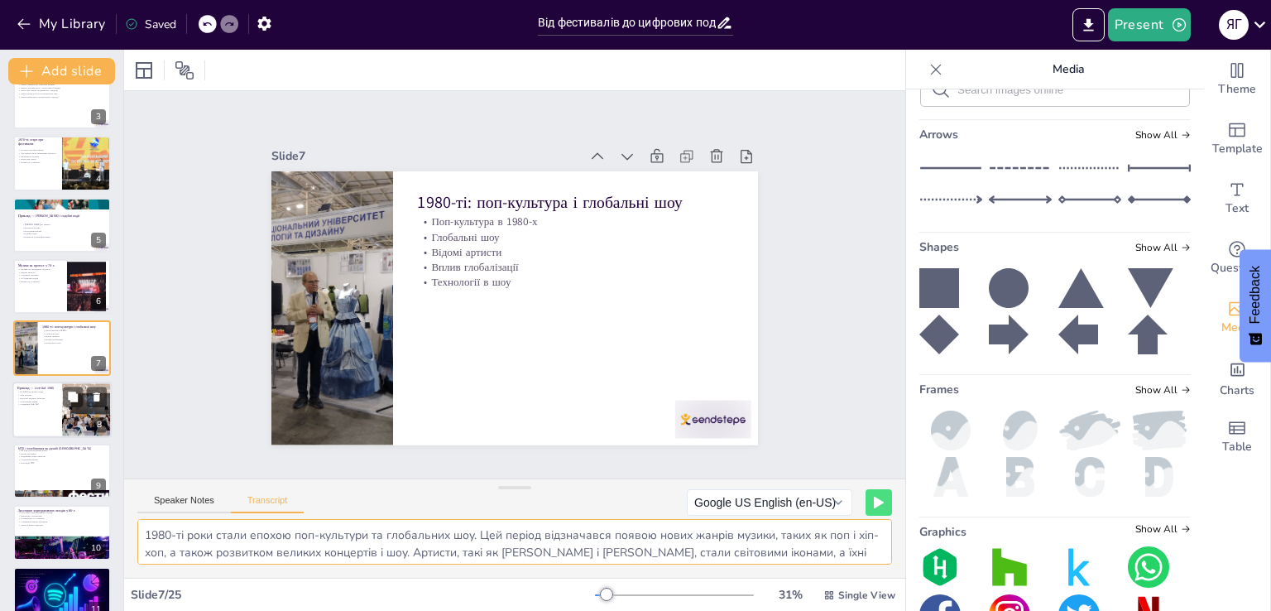
click at [50, 411] on div at bounding box center [61, 410] width 99 height 56
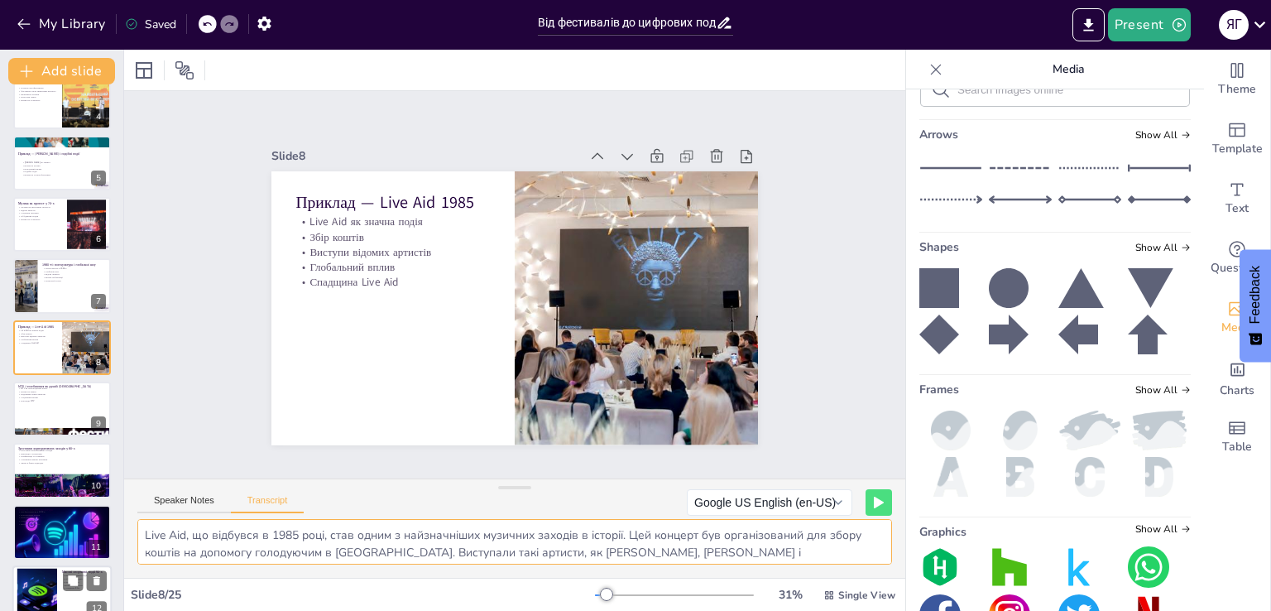
click at [47, 467] on div at bounding box center [62, 470] width 98 height 55
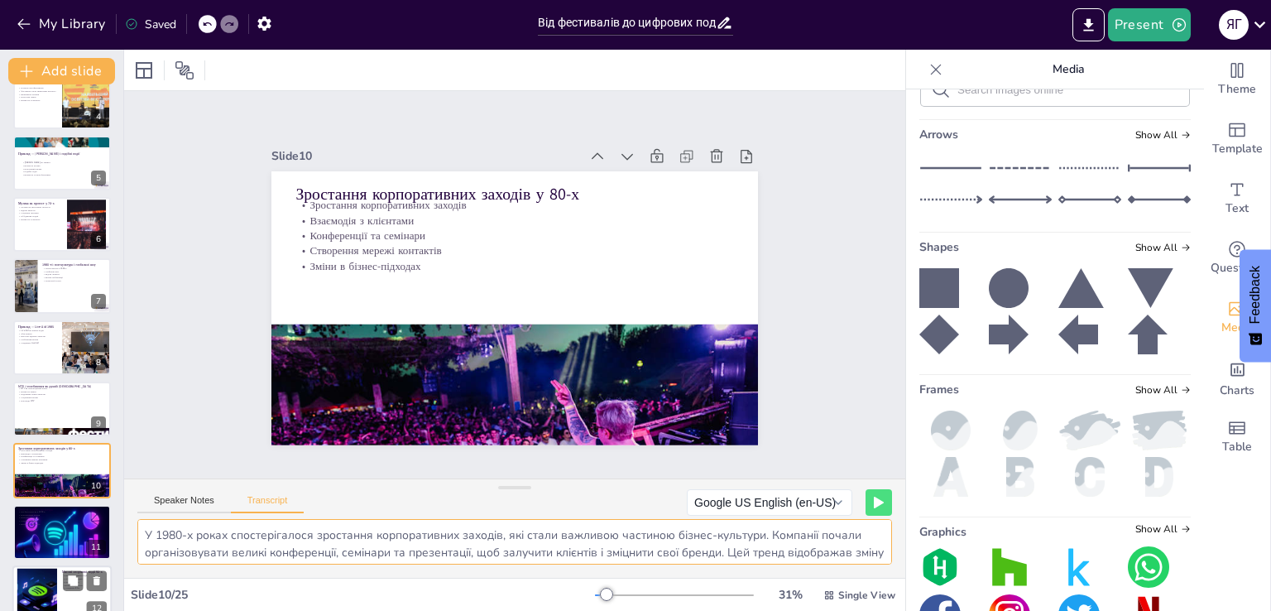
scroll to position [331, 0]
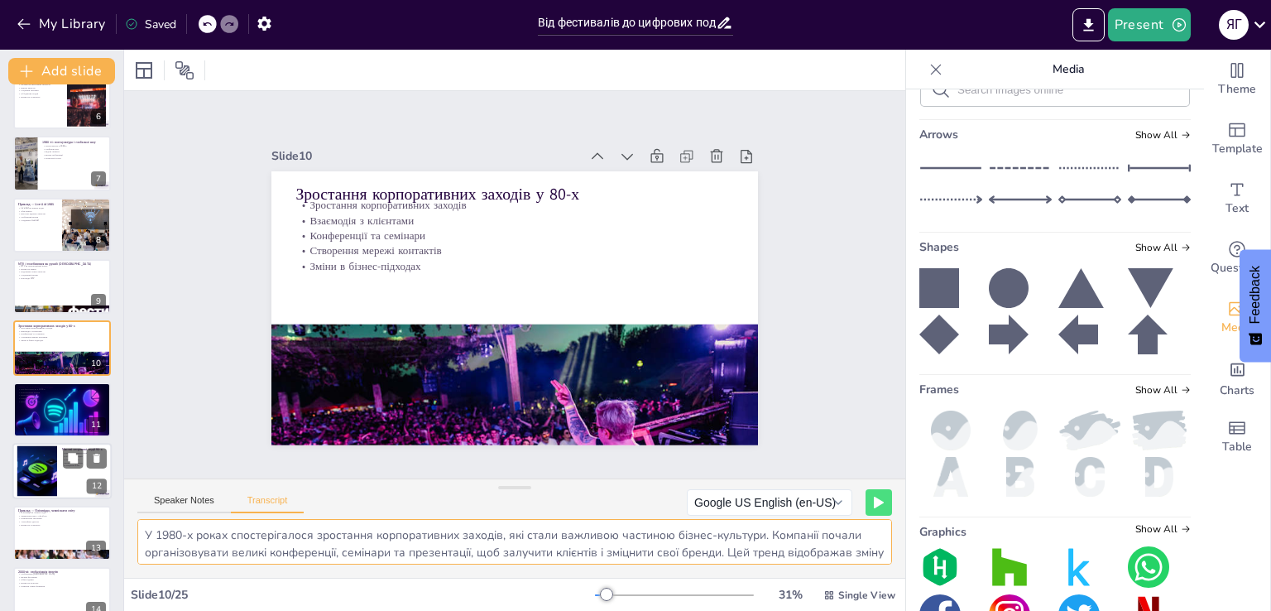
click at [60, 487] on div at bounding box center [61, 471] width 99 height 56
type textarea "1990-ті роки стали епохою масових спортивних подій, які привертали увагу мільйо…"
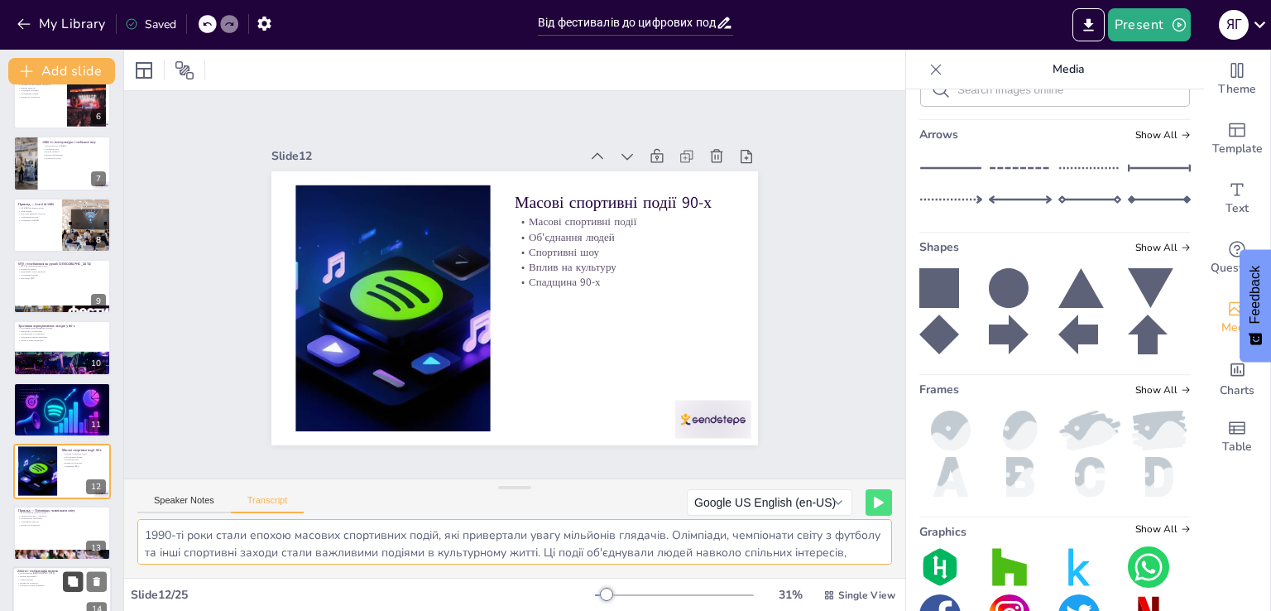
scroll to position [454, 0]
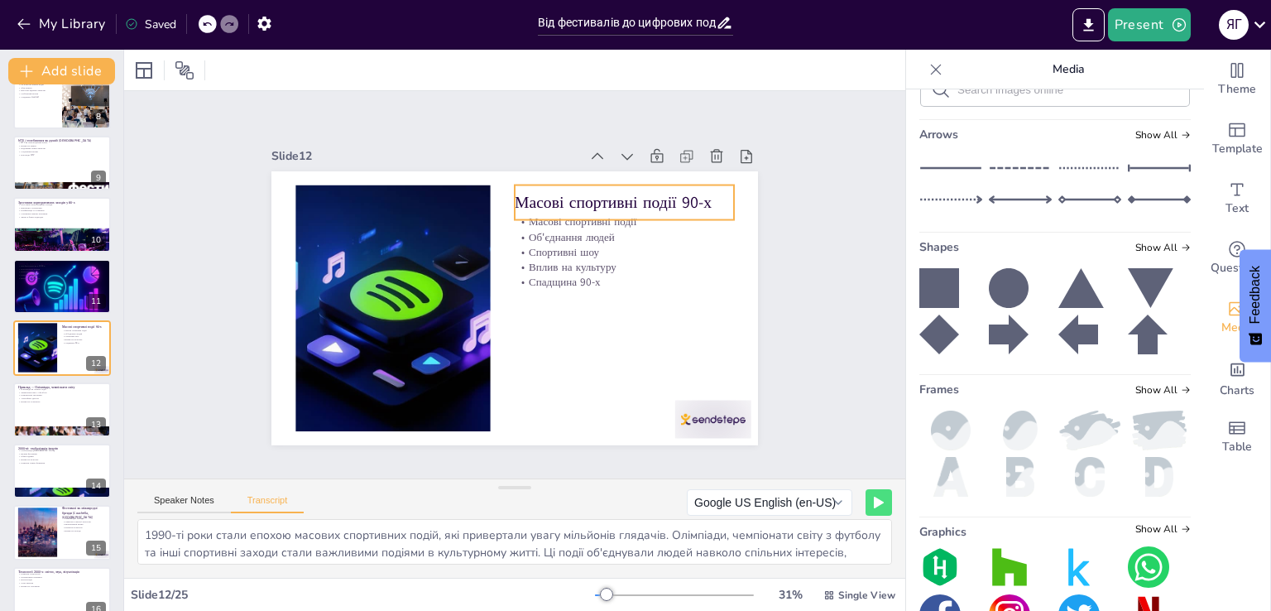
click at [628, 195] on p "Масові спортивні події 90-х" at bounding box center [624, 201] width 219 height 22
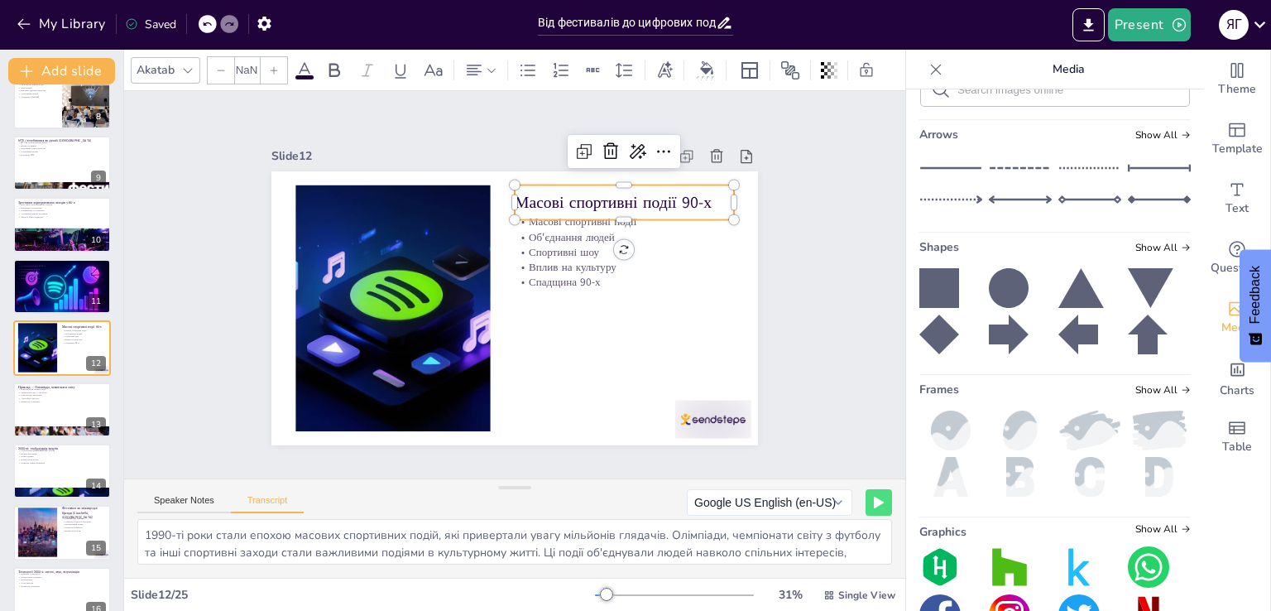
type input "48"
click at [628, 195] on p "Масові спортивні події 90-х" at bounding box center [624, 201] width 219 height 22
click at [61, 390] on p "Чемпіонати світу з футболу" at bounding box center [61, 391] width 89 height 3
type textarea "Олімпіади та чемпіонати світу стали знаковими подіями в 1990-х роках. Вони об'є…"
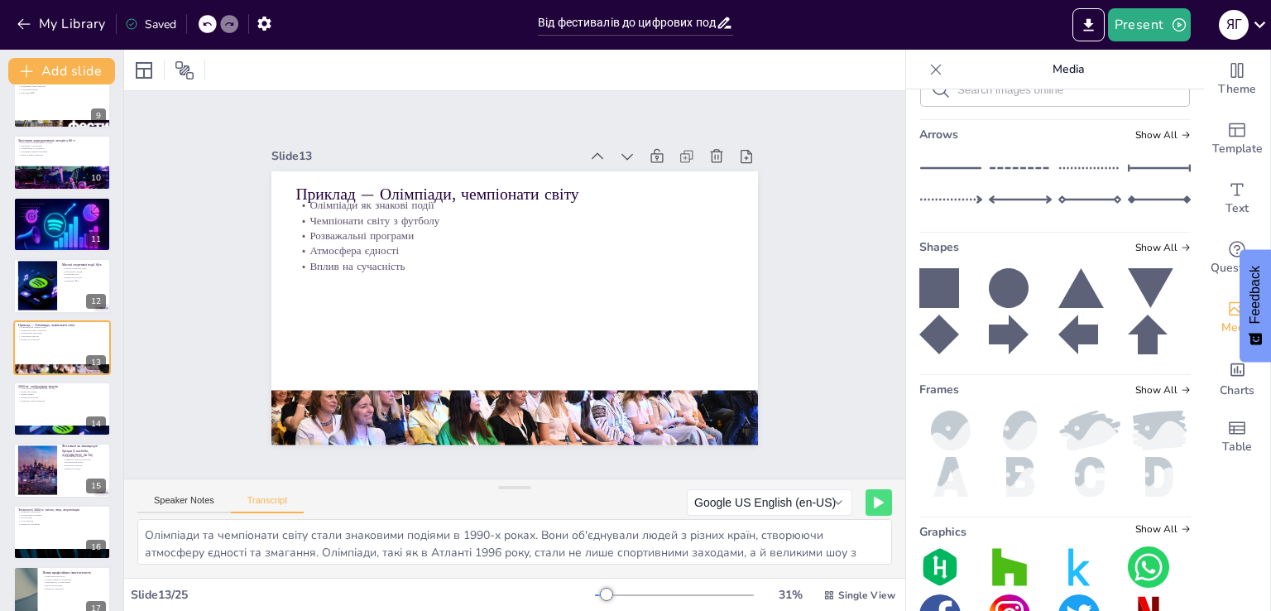
scroll to position [38, 0]
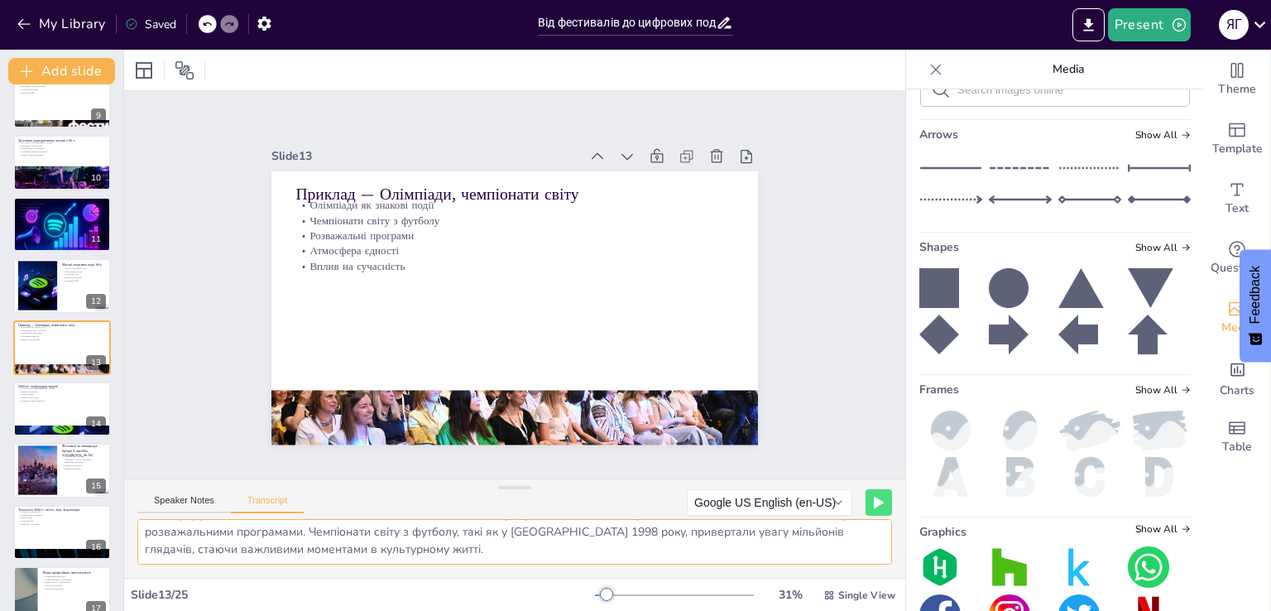
click at [356, 540] on textarea "Олімпіади та чемпіонати світу стали знаковими подіями в 1990-х роках. Вони об'є…" at bounding box center [514, 542] width 755 height 46
click at [185, 512] on button "Speaker Notes" at bounding box center [184, 504] width 94 height 18
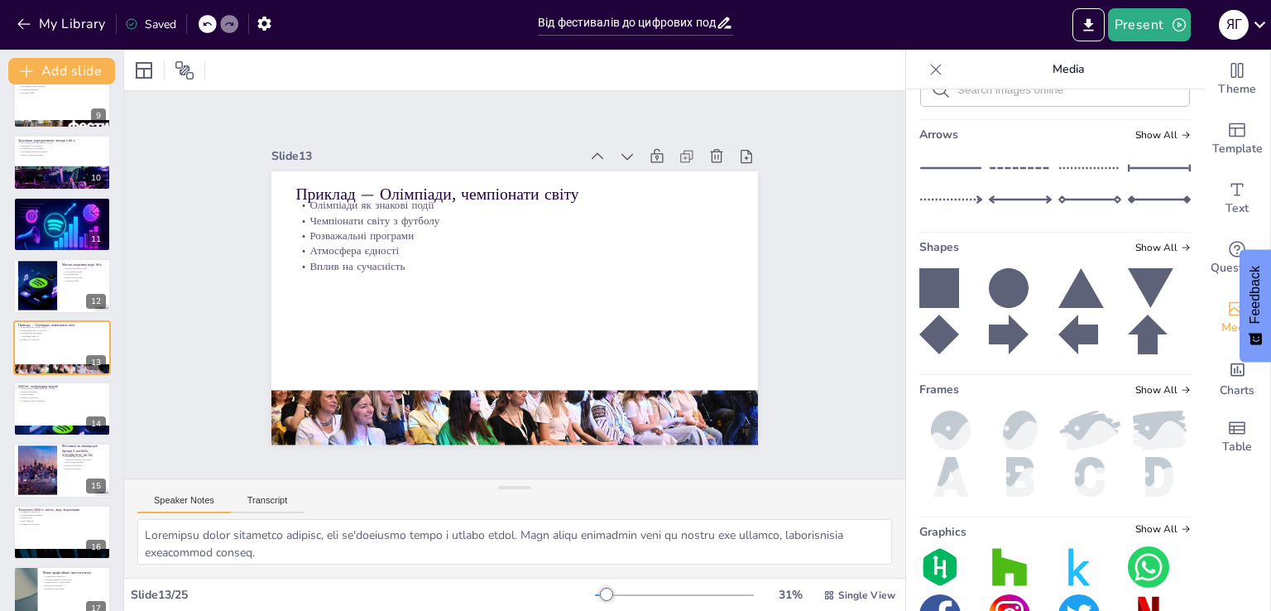
click at [208, 506] on button "Speaker Notes" at bounding box center [184, 504] width 94 height 18
click at [267, 534] on textarea at bounding box center [514, 542] width 755 height 46
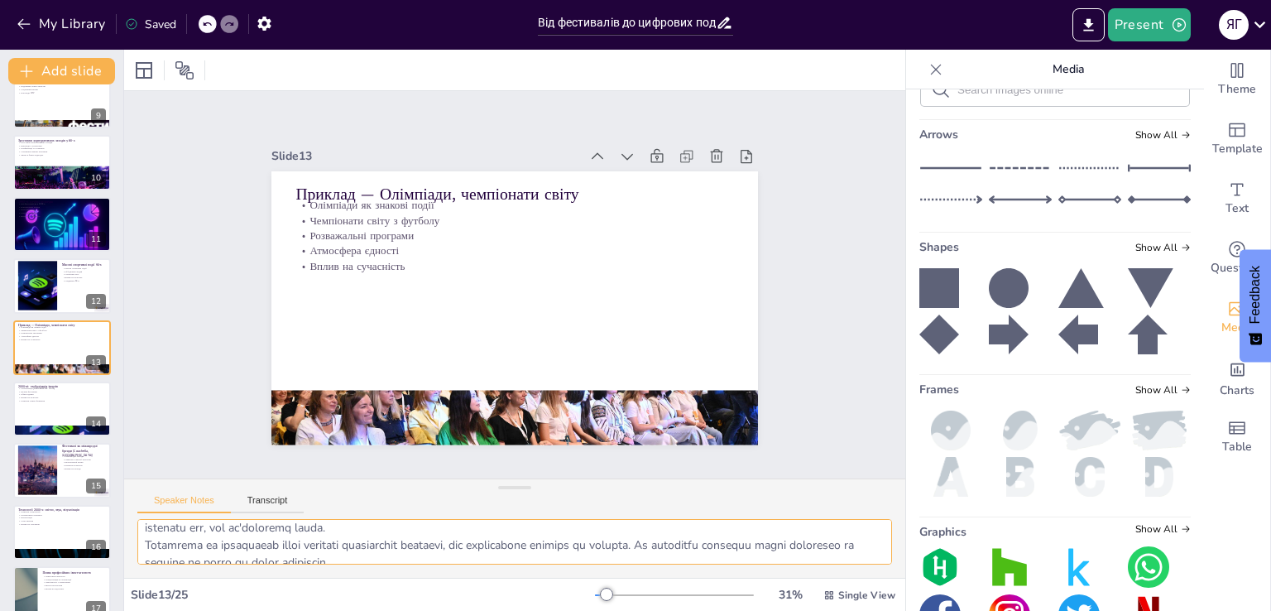
scroll to position [0, 0]
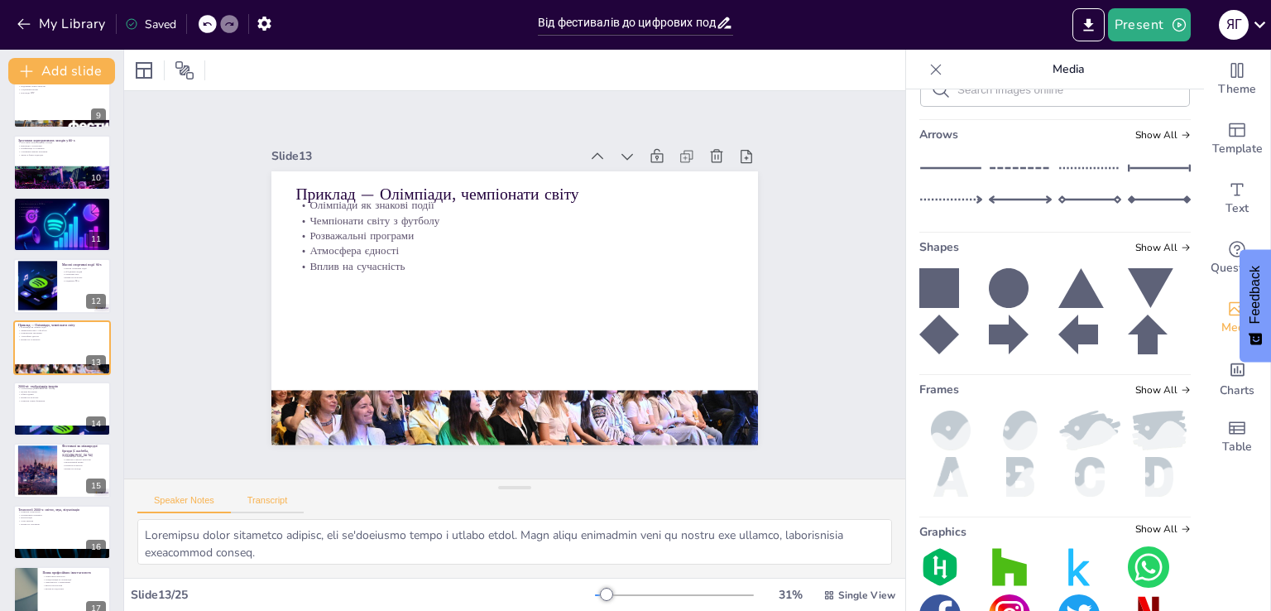
click at [283, 498] on button "Transcript" at bounding box center [268, 504] width 74 height 18
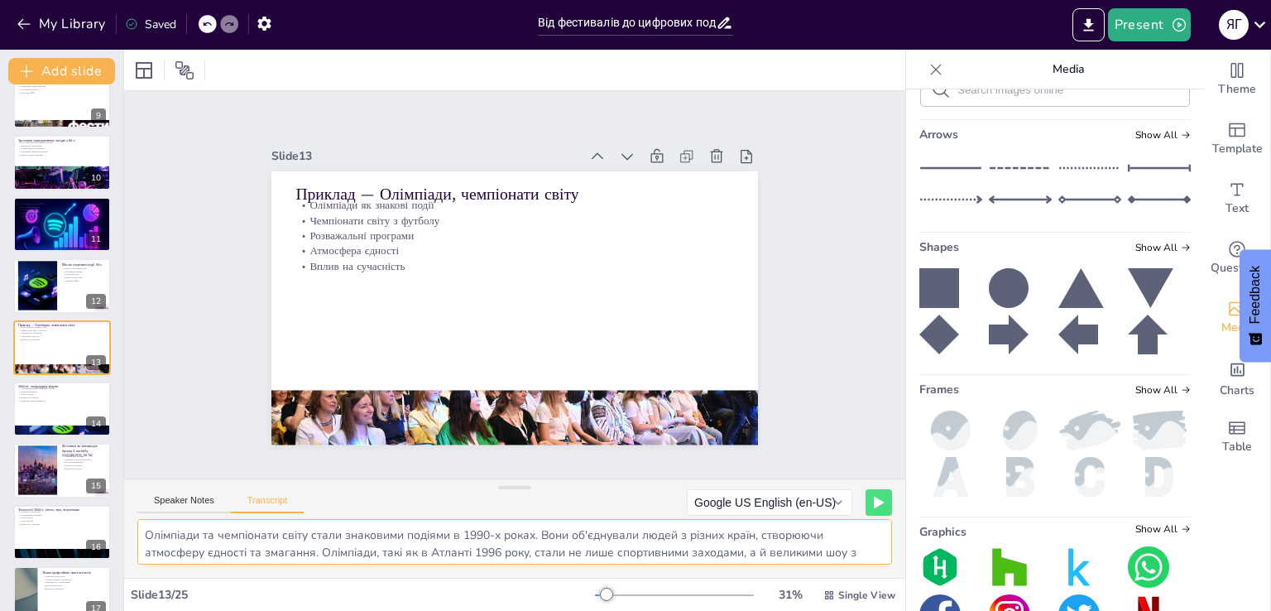
drag, startPoint x: 321, startPoint y: 550, endPoint x: 492, endPoint y: 546, distance: 170.5
click at [492, 546] on textarea "Олімпіади та чемпіонати світу стали знаковими подіями в 1990-х роках. Вони об'є…" at bounding box center [514, 542] width 755 height 46
click at [487, 544] on textarea "Олімпіади та чемпіонати світу стали знаковими подіями в 1990-х роках. Вони об'є…" at bounding box center [514, 542] width 755 height 46
drag, startPoint x: 527, startPoint y: 553, endPoint x: 320, endPoint y: 547, distance: 207.0
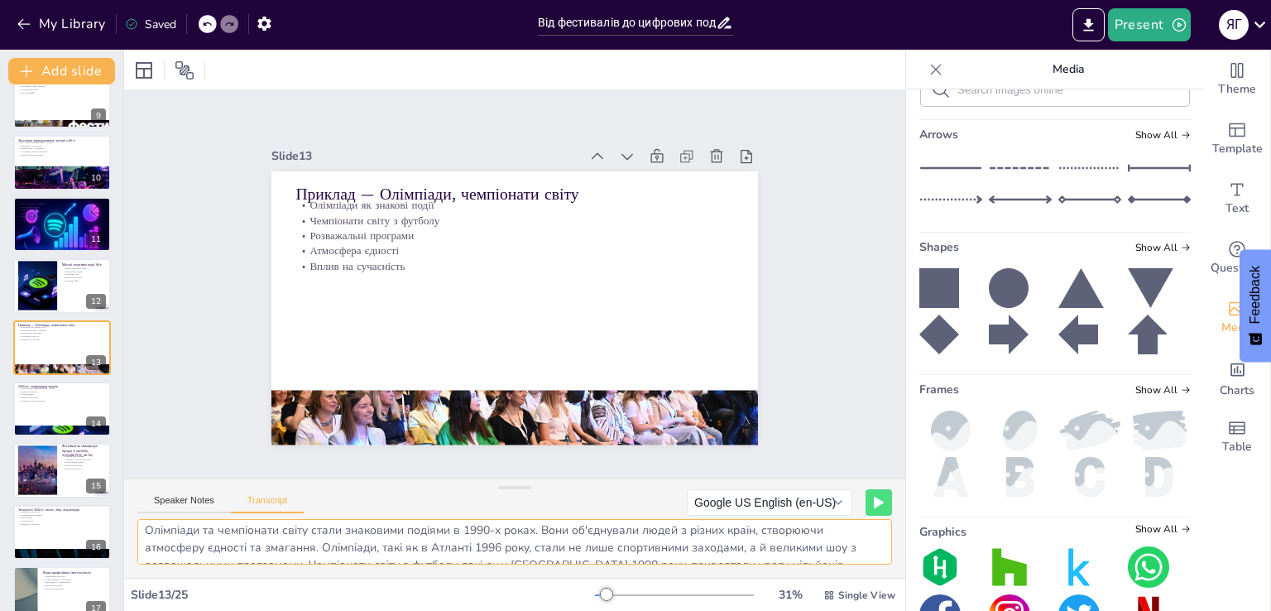
click at [320, 547] on textarea "Олімпіади та чемпіонати світу стали знаковими подіями в 1990-х роках. Вони об'є…" at bounding box center [514, 542] width 755 height 46
click at [53, 399] on p "Розвиток нових форматів" at bounding box center [61, 400] width 89 height 3
type textarea "У 2000-х роках спостерігалося зростання глобалізації івентів. Це означало, що п…"
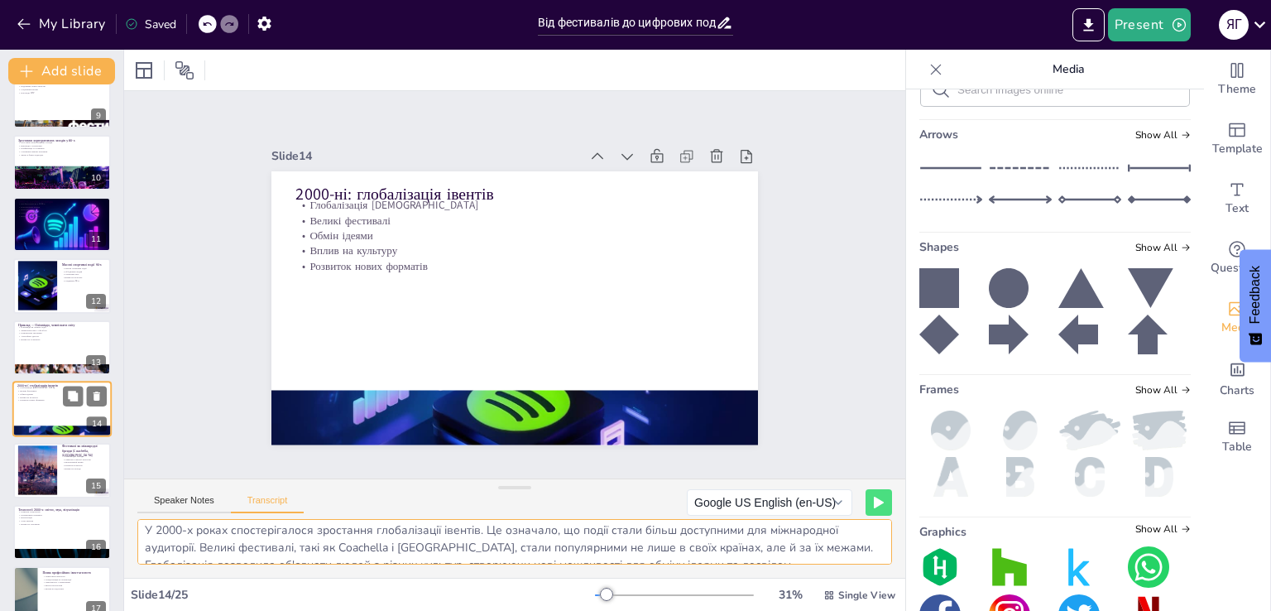
scroll to position [578, 0]
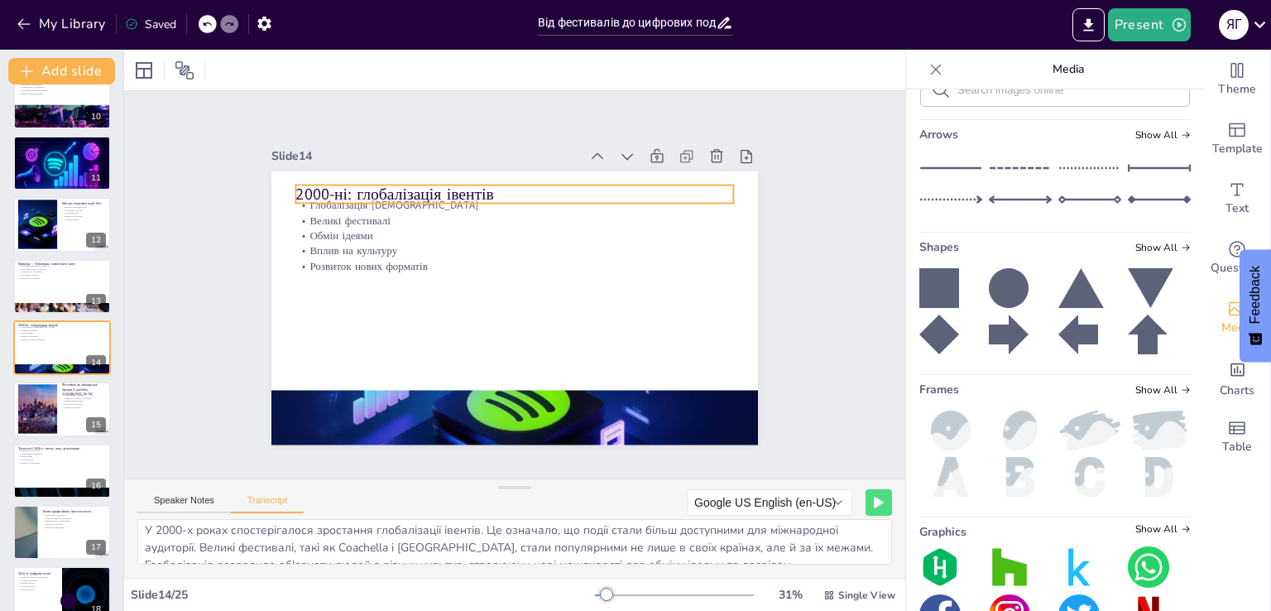
click at [331, 186] on p "2000-ні: глобалізація івентів" at bounding box center [514, 193] width 438 height 22
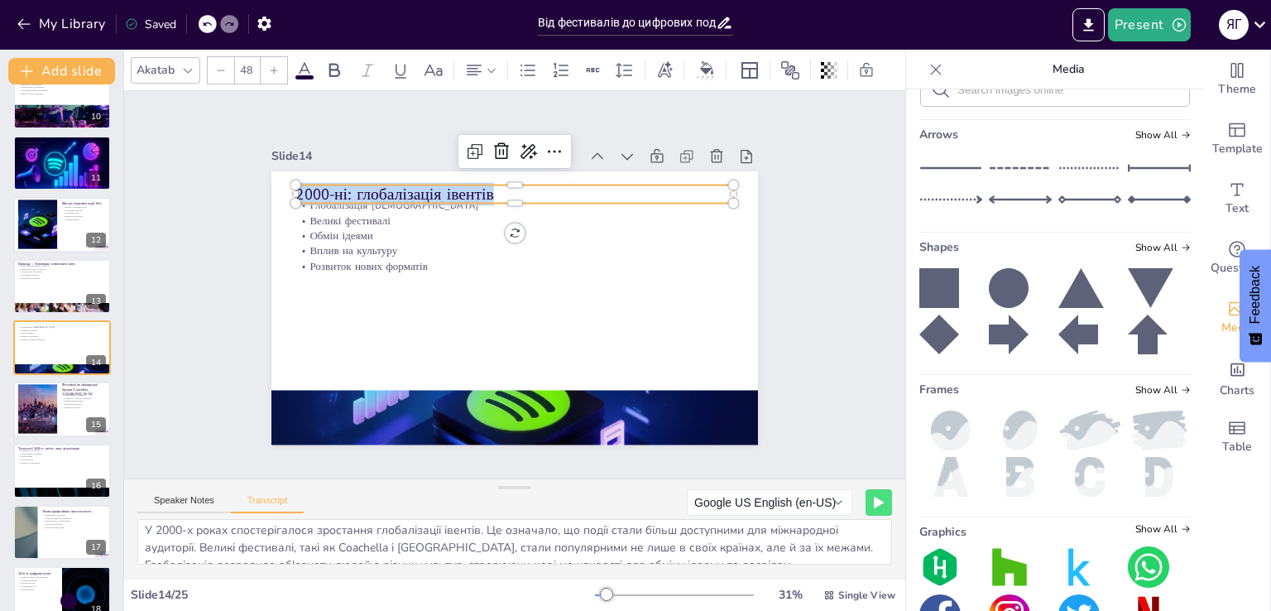
scroll to position [21, 0]
click at [172, 492] on div "Speaker Notes Transcript" at bounding box center [220, 503] width 166 height 22
click at [169, 501] on button "Speaker Notes" at bounding box center [184, 504] width 94 height 18
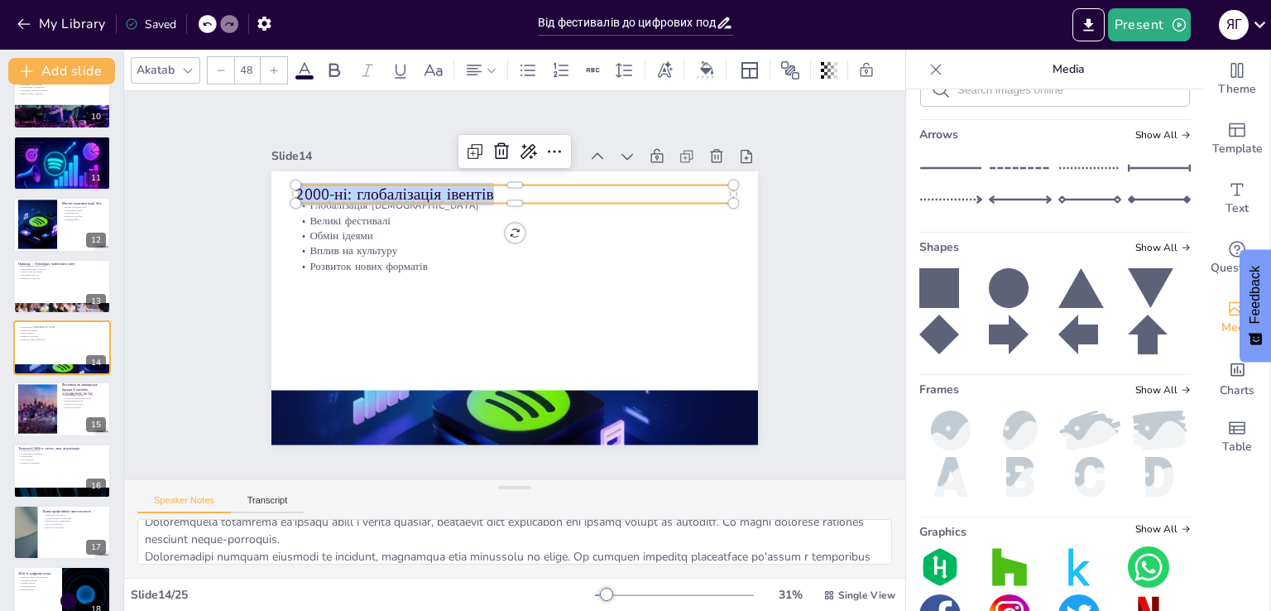
scroll to position [142, 0]
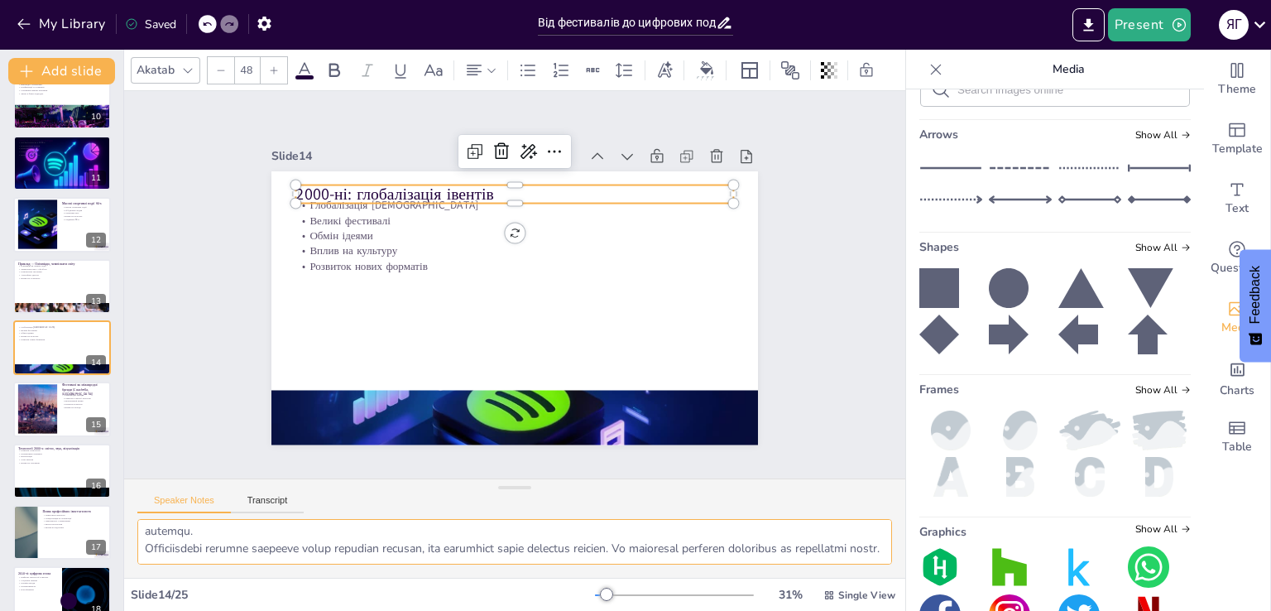
click at [500, 549] on textarea at bounding box center [514, 542] width 755 height 46
click at [46, 401] on div at bounding box center [37, 409] width 89 height 50
type textarea "Loremipsu, dolo si Ametconse a Elitseddoeiu, tempo incididuntut laboreet, dol m…"
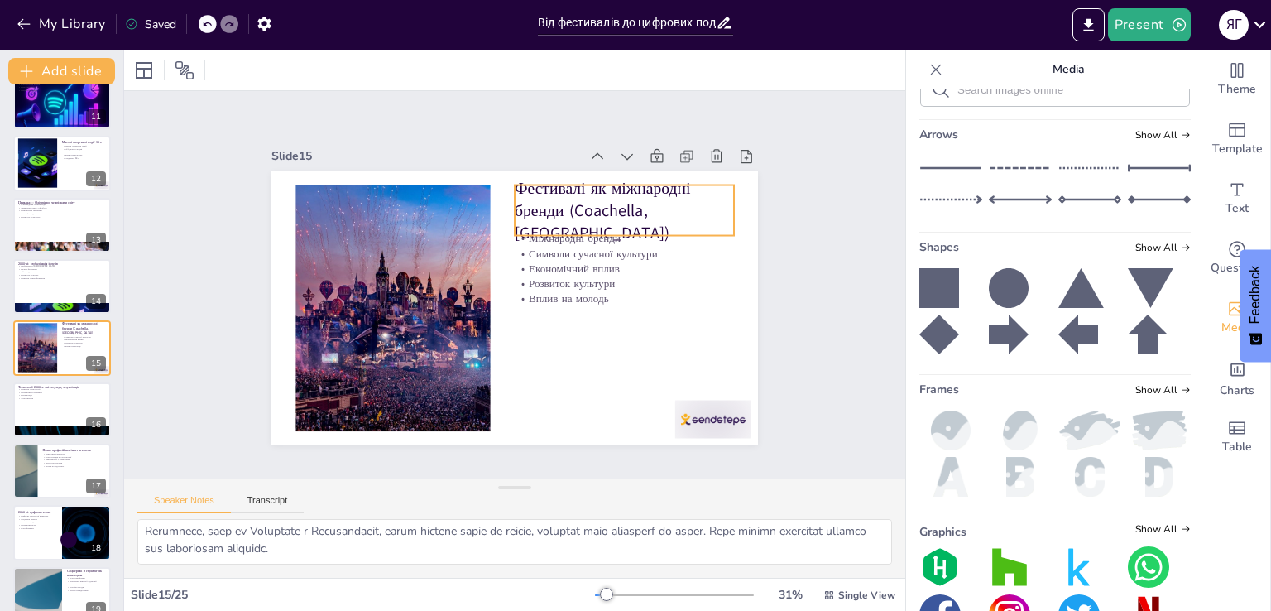
click at [594, 181] on p "Фестивалі як міжнародні бренди (Coachella, [GEOGRAPHIC_DATA])" at bounding box center [624, 210] width 219 height 68
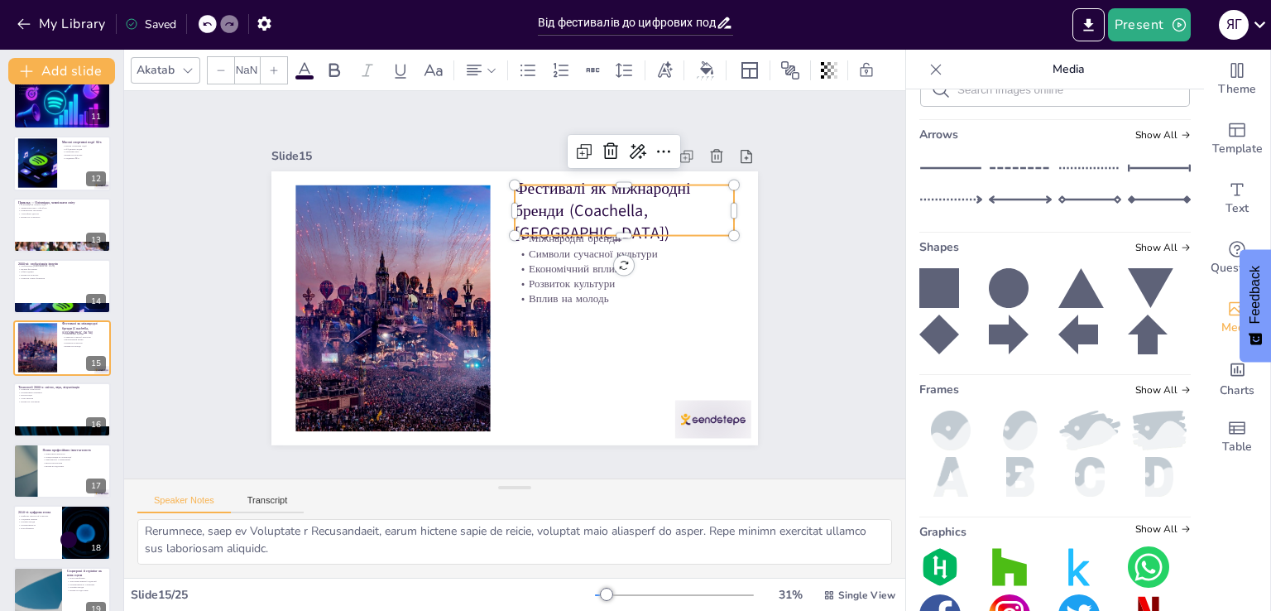
type input "48"
click at [596, 204] on p "Фестивалі як міжнародні бренди (Coachella, [GEOGRAPHIC_DATA])" at bounding box center [624, 210] width 219 height 68
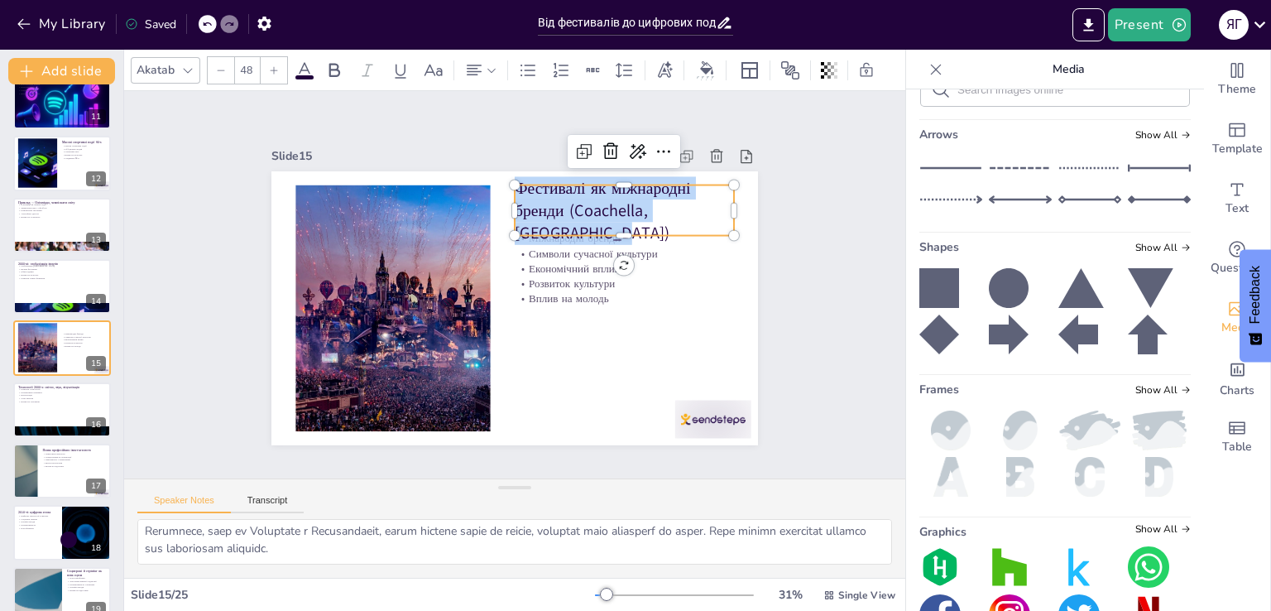
copy span "Фестивалі як міжнародні бренди (Coachella, [GEOGRAPHIC_DATA])"
click at [265, 509] on button "Transcript" at bounding box center [268, 504] width 74 height 18
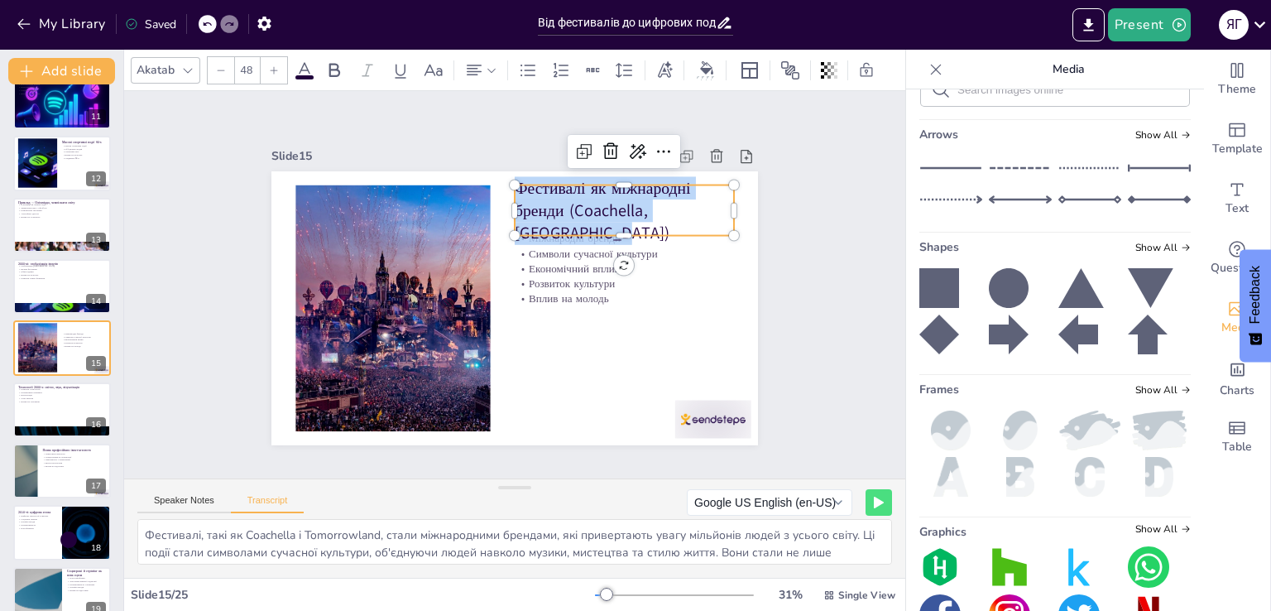
scroll to position [21, 0]
click at [204, 492] on div "Speaker Notes Transcript" at bounding box center [220, 503] width 166 height 22
click at [201, 501] on button "Speaker Notes" at bounding box center [184, 504] width 94 height 18
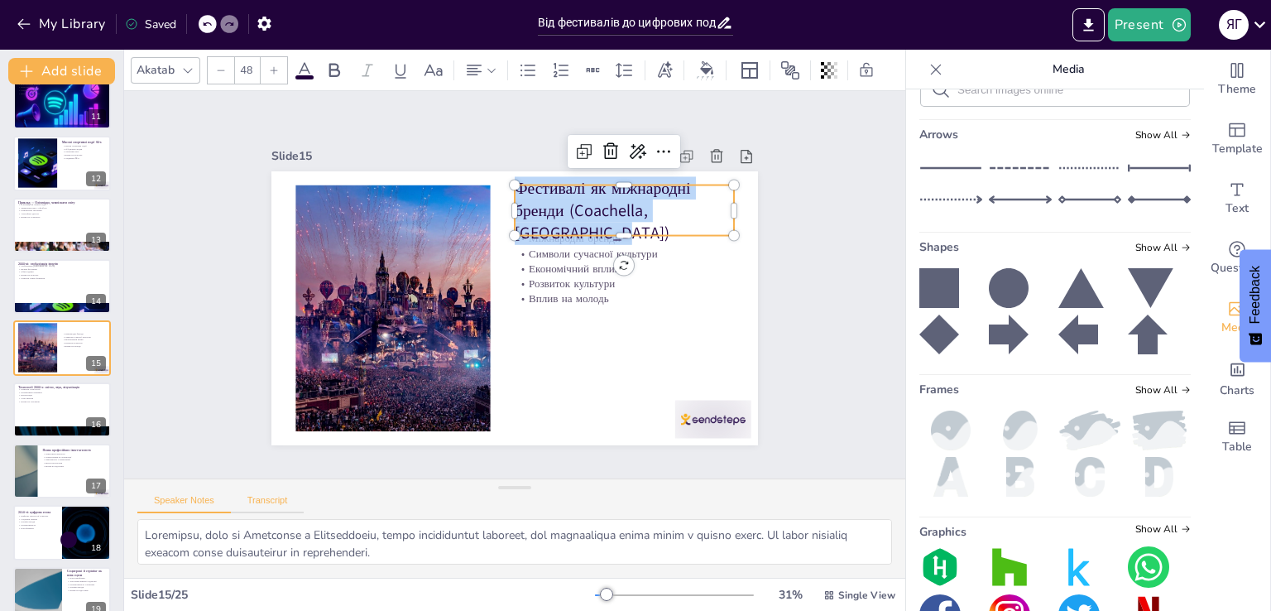
click at [259, 497] on button "Transcript" at bounding box center [268, 504] width 74 height 18
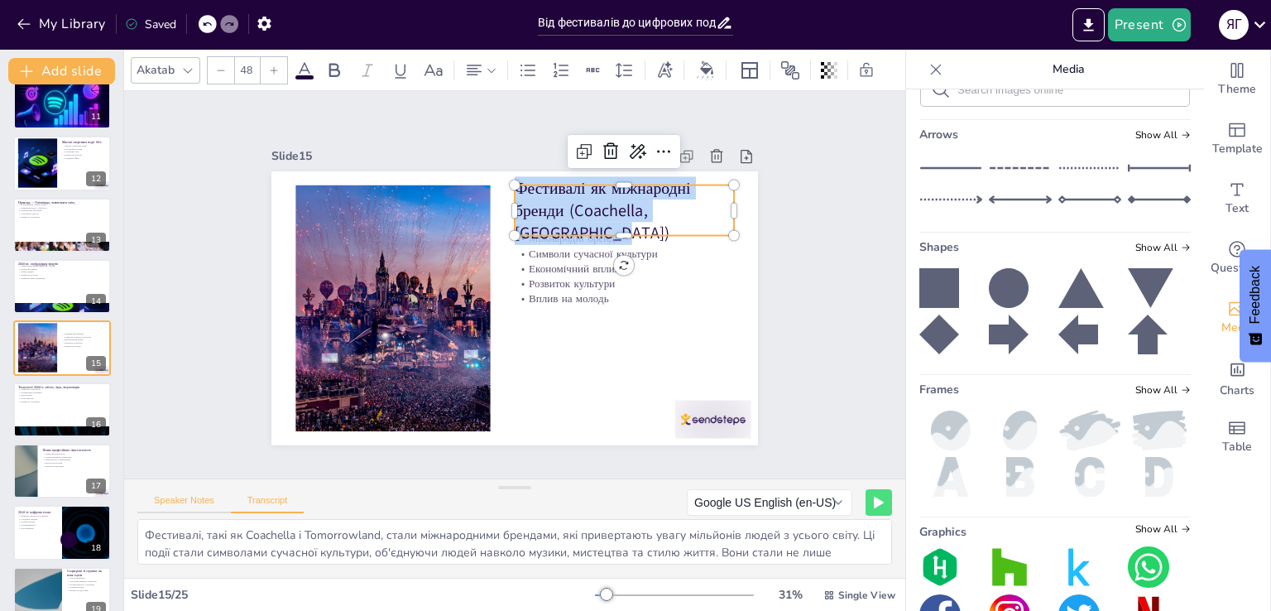
click at [210, 497] on button "Speaker Notes" at bounding box center [184, 504] width 94 height 18
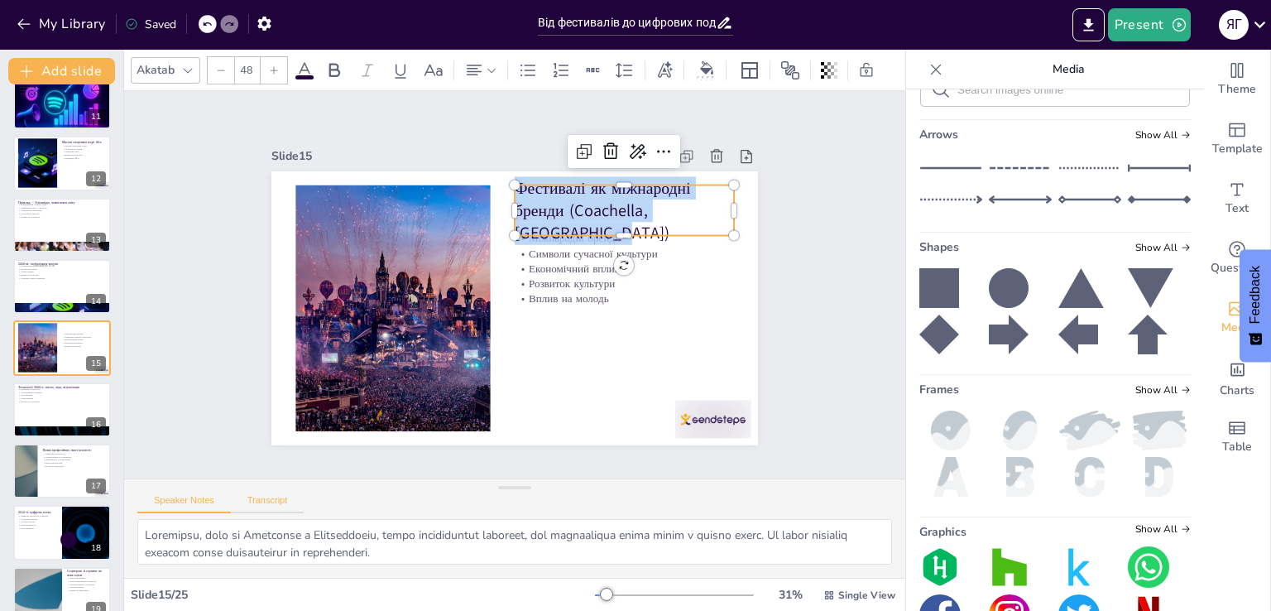
click at [255, 497] on button "Transcript" at bounding box center [268, 504] width 74 height 18
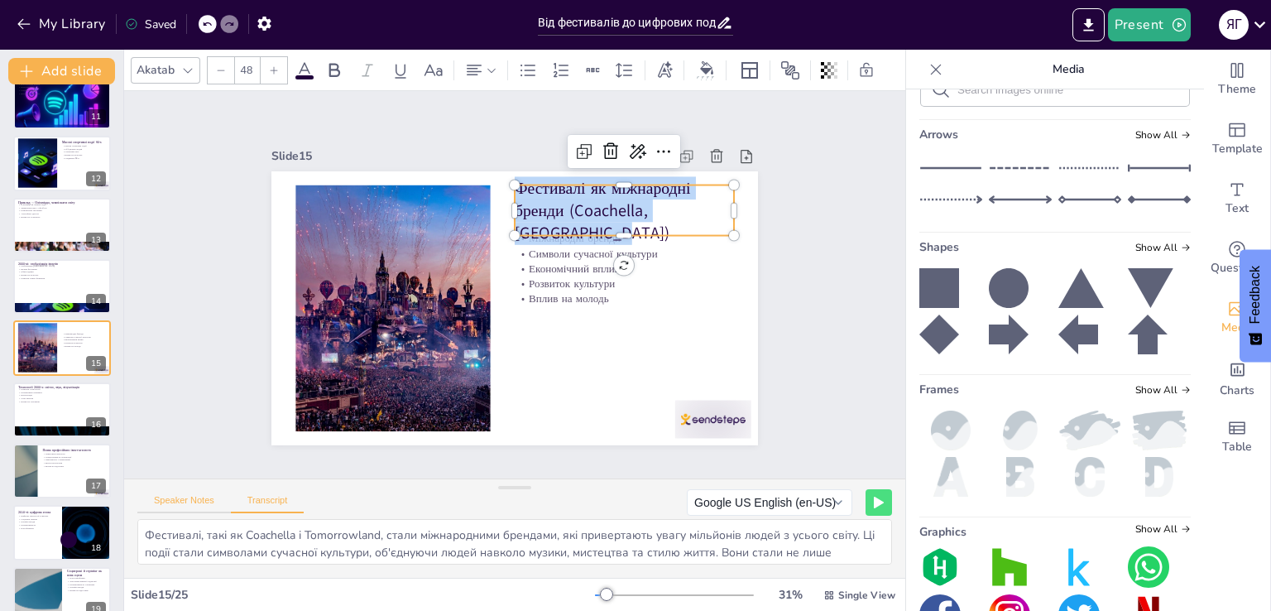
click at [217, 497] on button "Speaker Notes" at bounding box center [184, 504] width 94 height 18
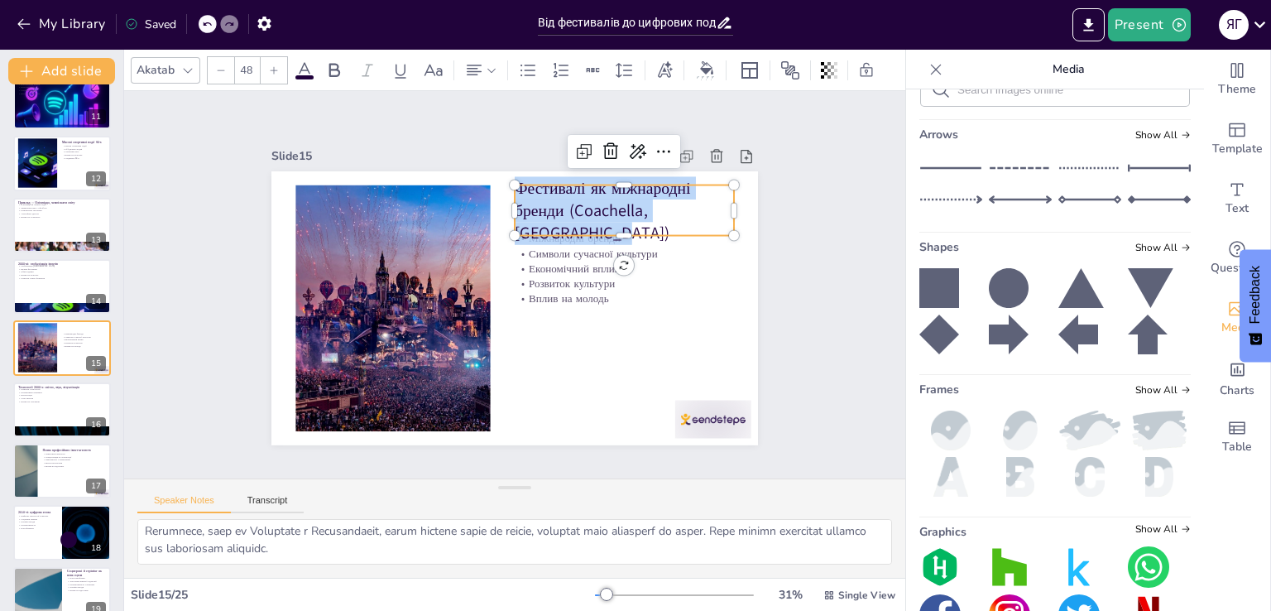
scroll to position [0, 0]
click at [271, 499] on button "Transcript" at bounding box center [268, 504] width 74 height 18
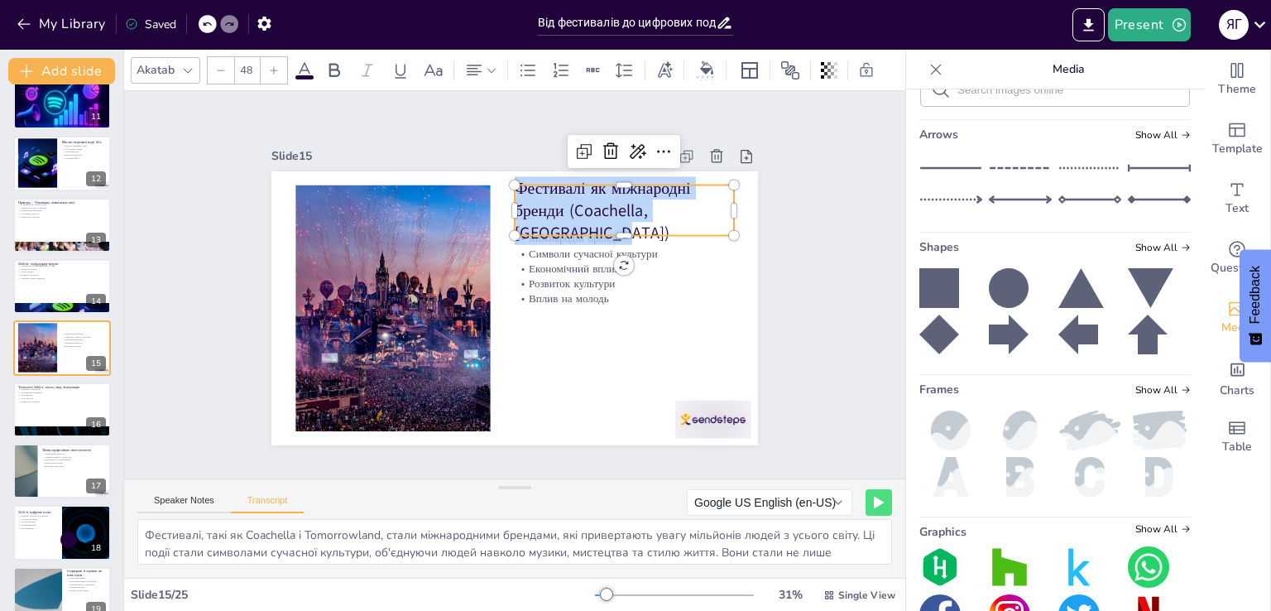
scroll to position [21, 0]
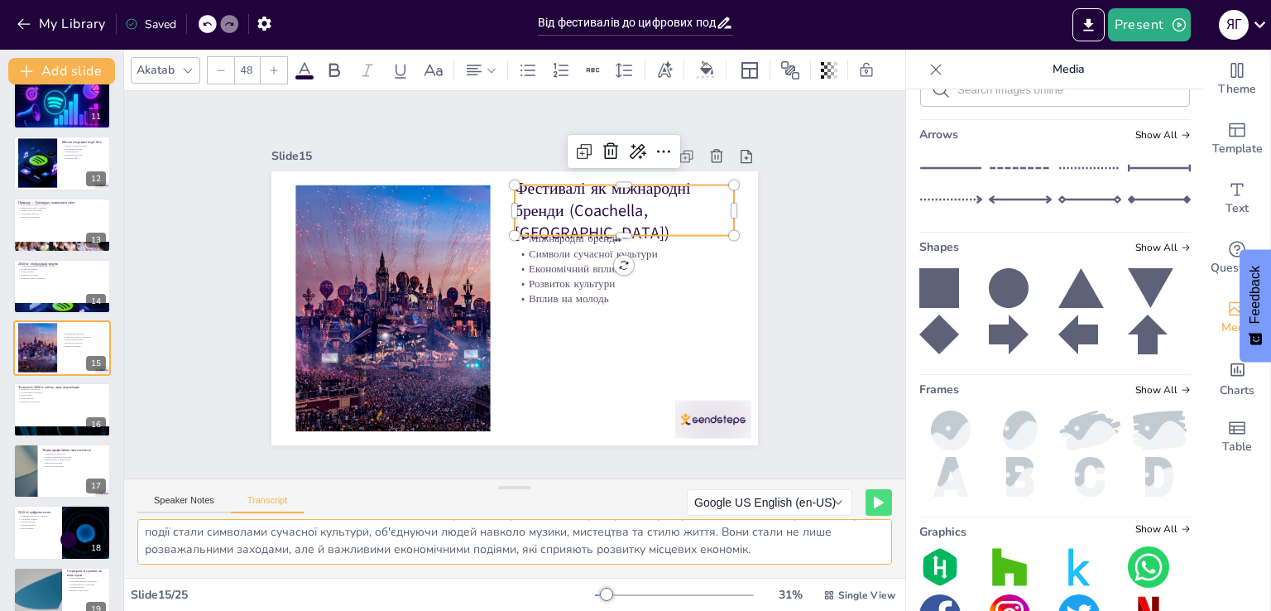
click at [297, 529] on textarea "Фестивалі, такі як Coachella і Tomorrowland, стали міжнародними брендами, які п…" at bounding box center [514, 542] width 755 height 46
click at [78, 397] on icon at bounding box center [73, 397] width 12 height 12
type textarea "У 2000-х роках технології стали важливою частиною івент-індустрії. Розвиток сві…"
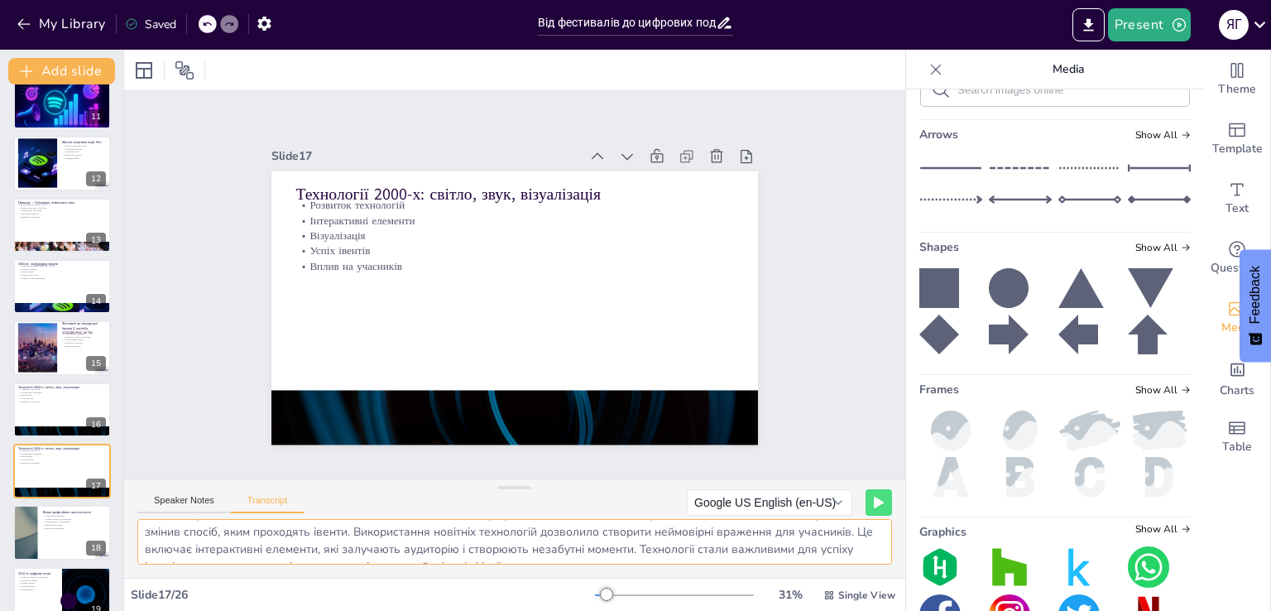
scroll to position [762, 0]
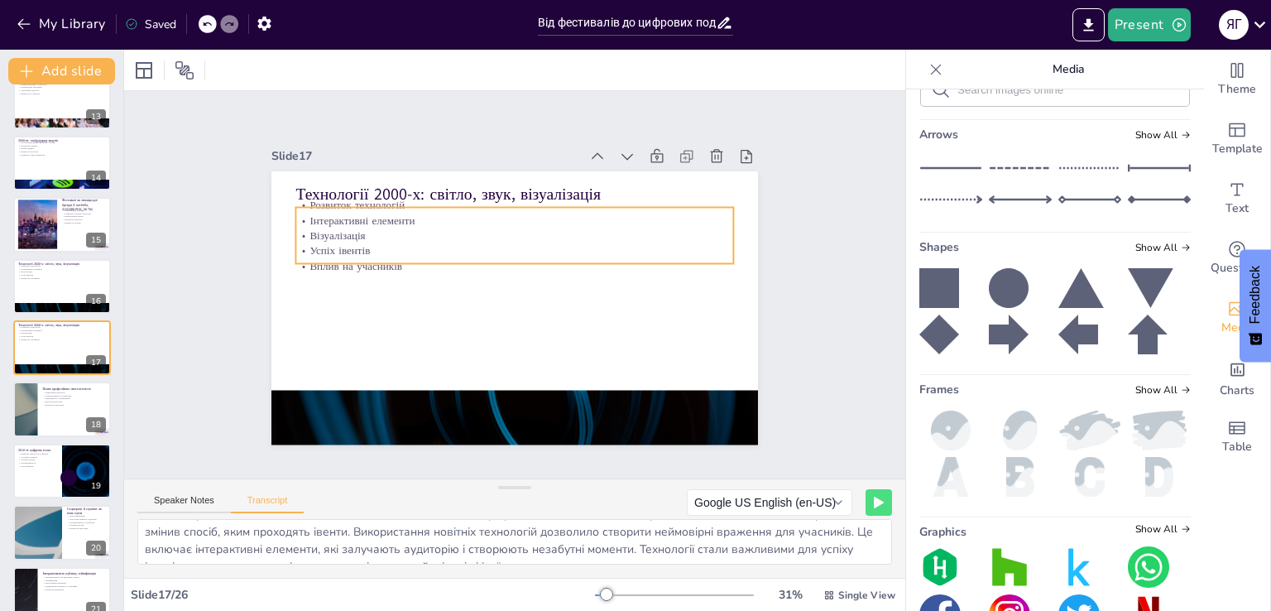
click at [486, 189] on p "Технології 2000-х: світло, звук, візуалізація" at bounding box center [514, 193] width 438 height 22
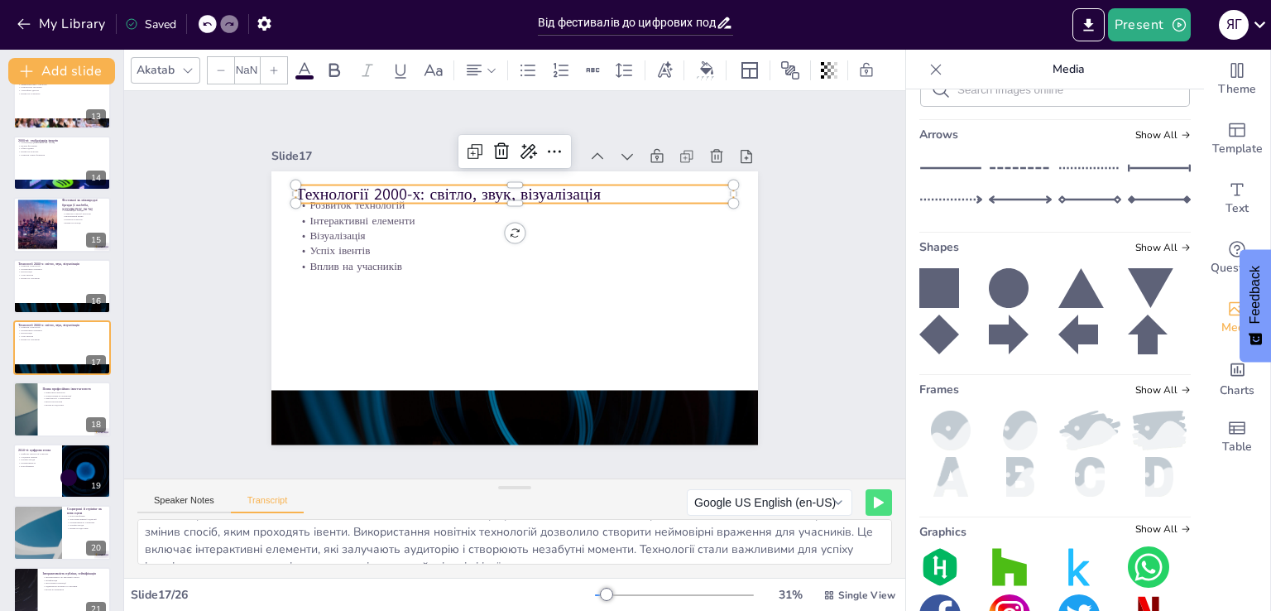
type input "48"
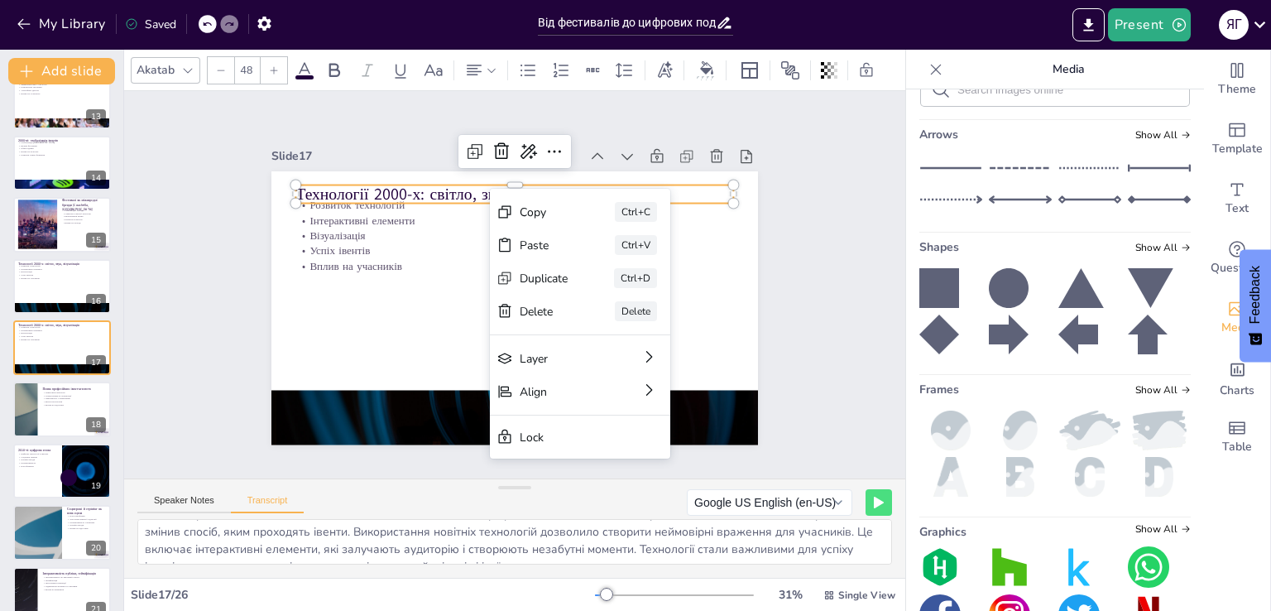
click at [567, 210] on div "Copy" at bounding box center [544, 212] width 49 height 16
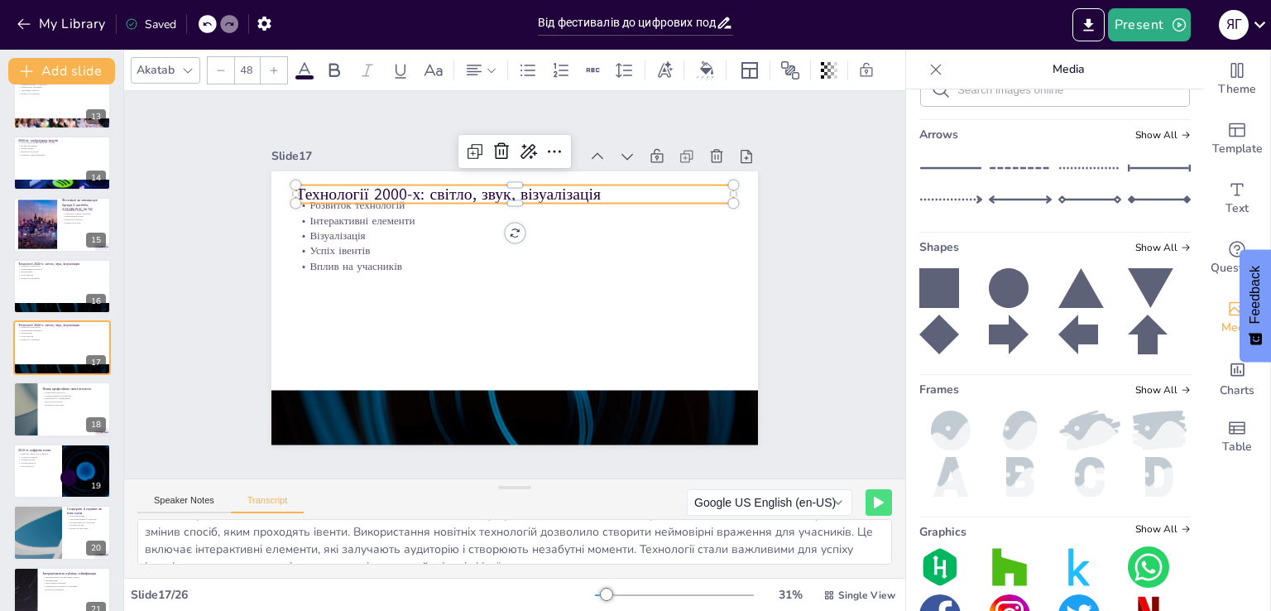
click at [426, 182] on p "Технології 2000-х: світло, звук, візуалізація" at bounding box center [514, 193] width 438 height 22
click at [434, 186] on p "Технології 2000-х: світло, звук, візуалізація" at bounding box center [514, 193] width 438 height 22
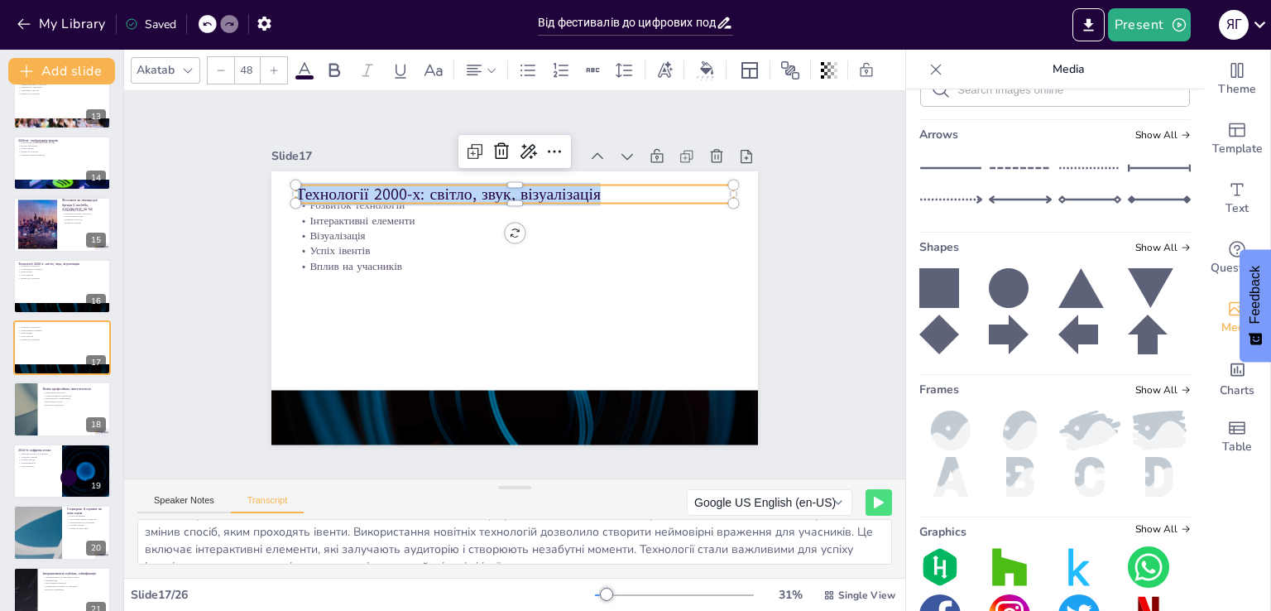
copy p "Технології 2000-х: світло, звук, візуалізація"
click at [197, 511] on button "Speaker Notes" at bounding box center [184, 504] width 94 height 18
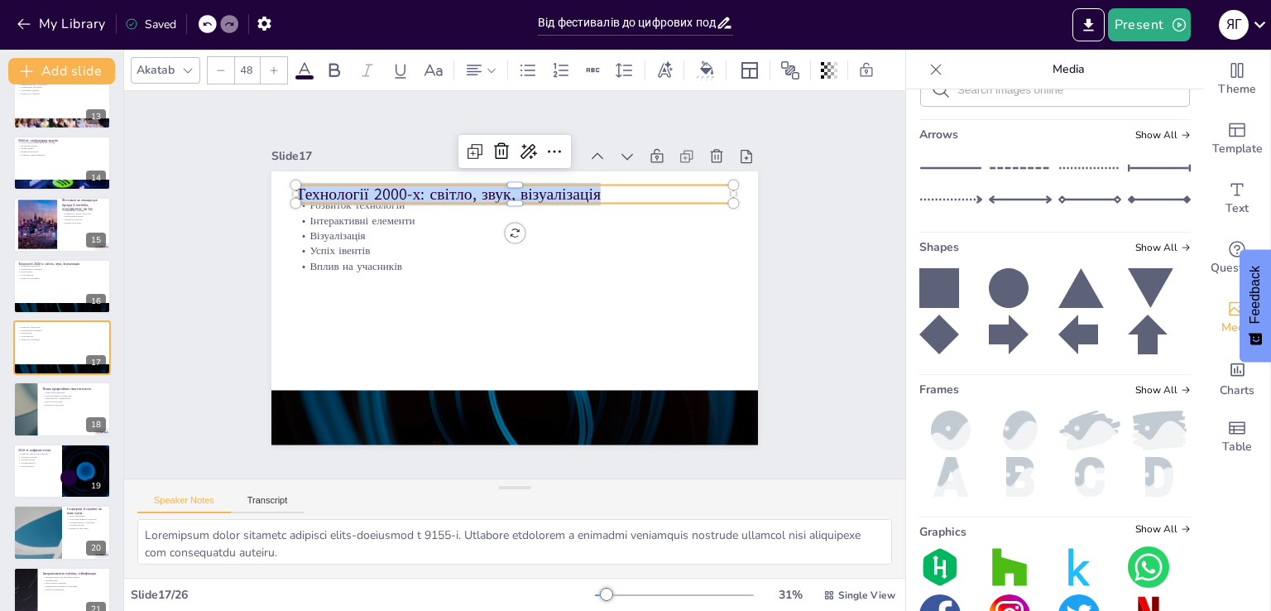
scroll to position [142, 0]
click at [271, 484] on div "Speaker Notes Transcript" at bounding box center [514, 499] width 781 height 40
click at [273, 499] on button "Transcript" at bounding box center [268, 504] width 74 height 18
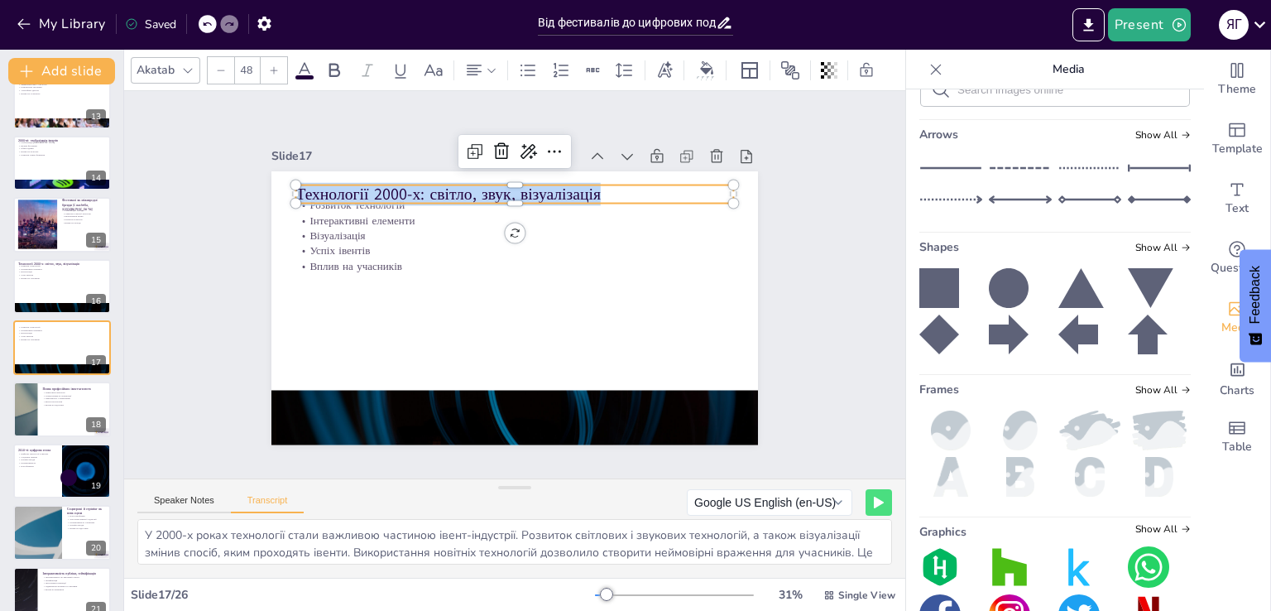
click at [323, 564] on div "У 2000-х роках технології стали важливою частиною івент-індустрії. Розвиток сві…" at bounding box center [514, 548] width 781 height 59
click at [325, 550] on textarea "У 2000-х роках технології стали важливою частиною івент-індустрії. Розвиток сві…" at bounding box center [514, 542] width 755 height 46
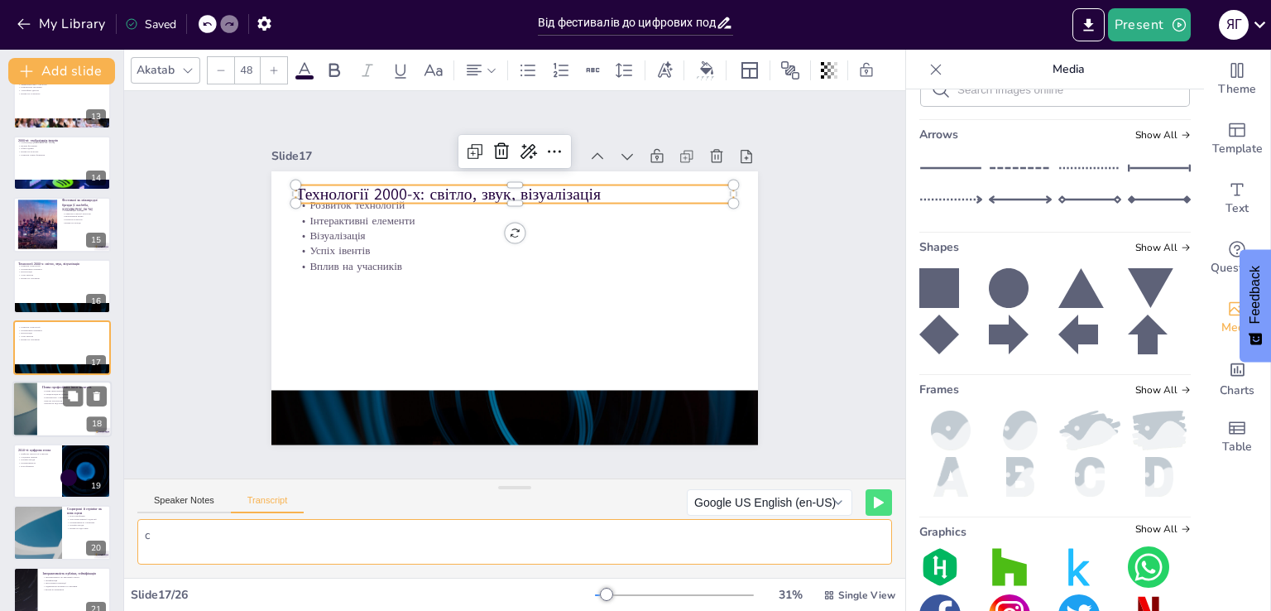
click at [48, 428] on div at bounding box center [61, 410] width 99 height 56
type textarea "У 2000-х роках відзначалася поява професійних івент-агентств, які стали важливи…"
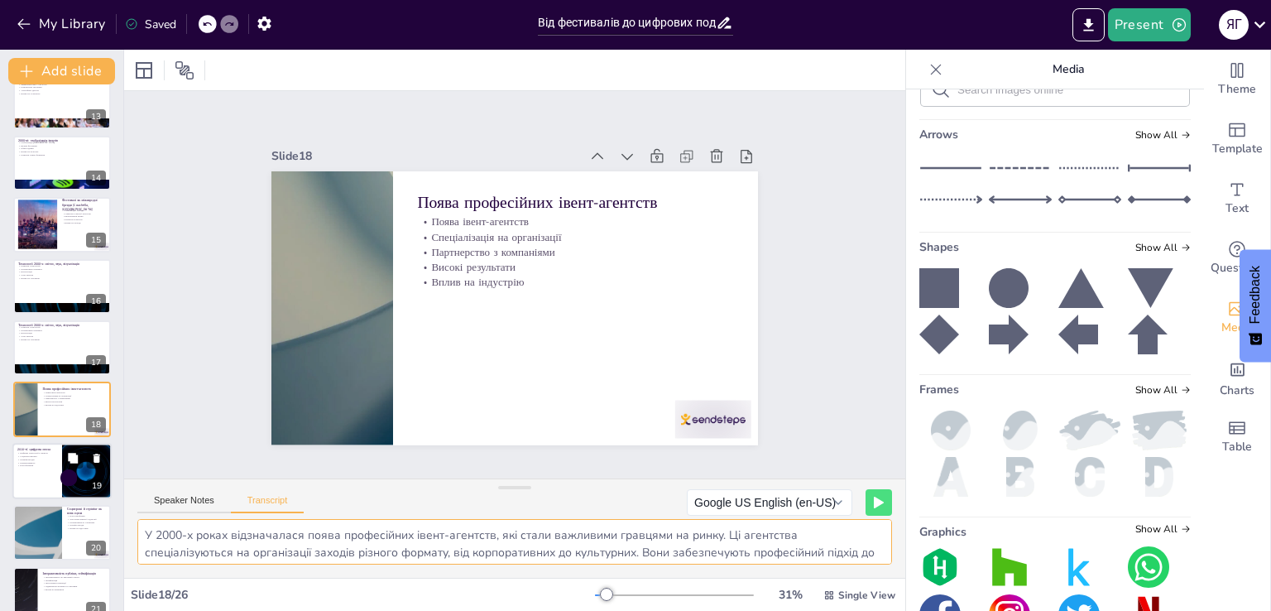
scroll to position [824, 0]
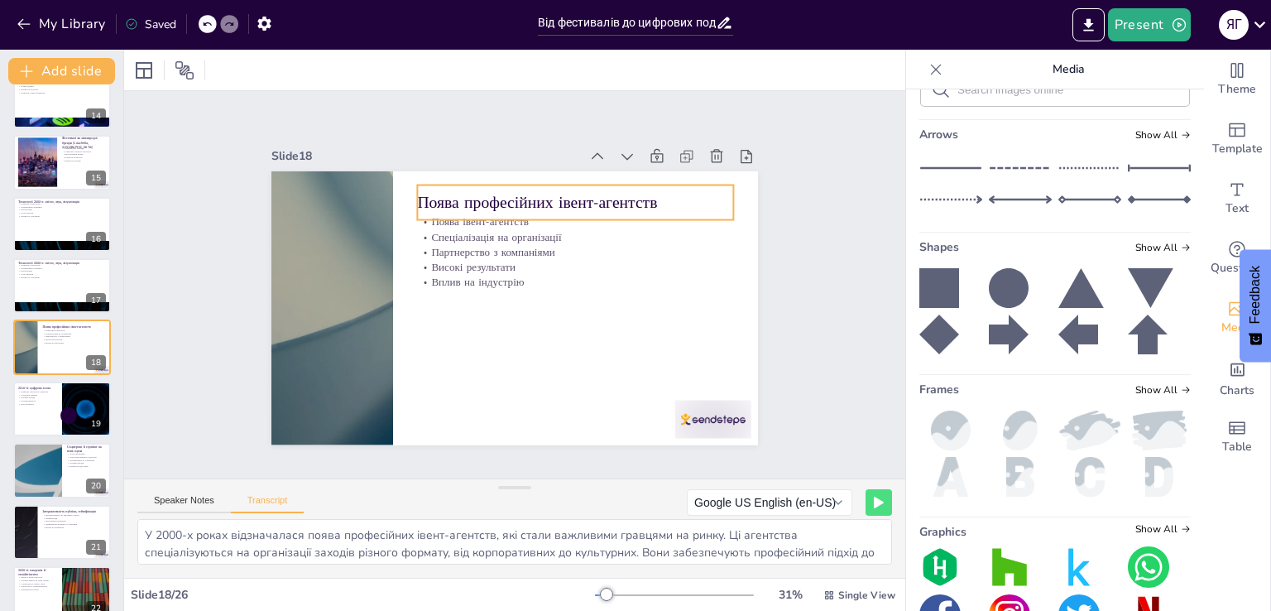
click at [508, 190] on p "Поява професійних івент-агентств" at bounding box center [575, 201] width 316 height 22
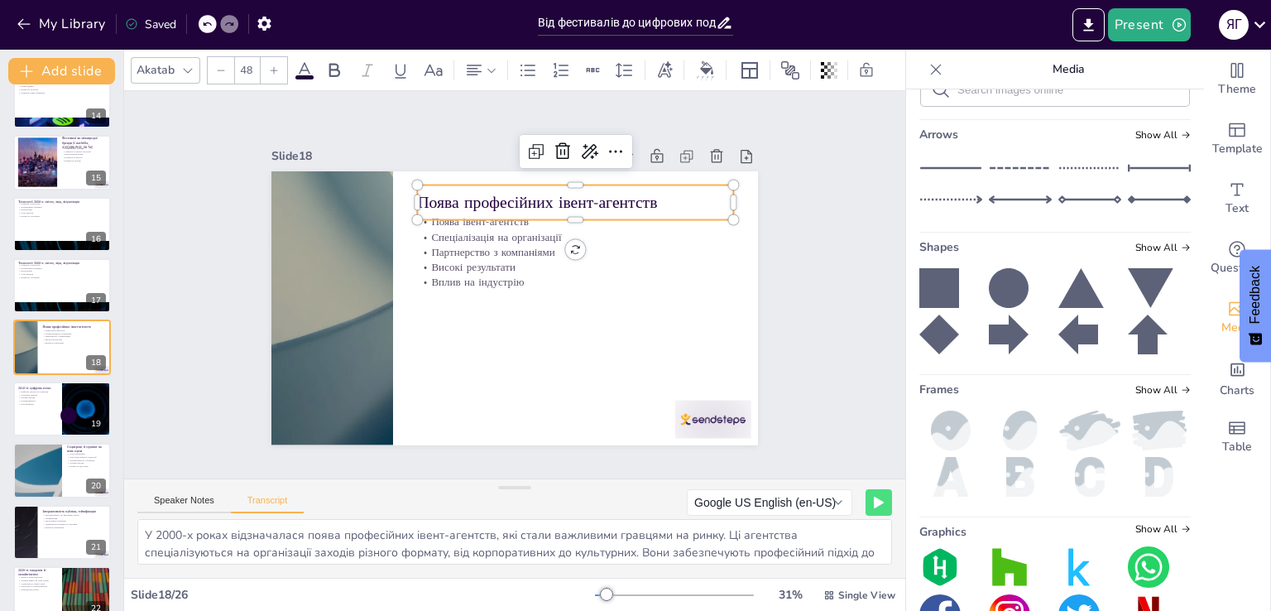
click at [508, 190] on p "Поява професійних івент-агентств" at bounding box center [575, 201] width 316 height 22
click at [509, 190] on p "Поява професійних івент-агентств" at bounding box center [575, 201] width 316 height 22
copy p "Поява професійних івент-агентств"
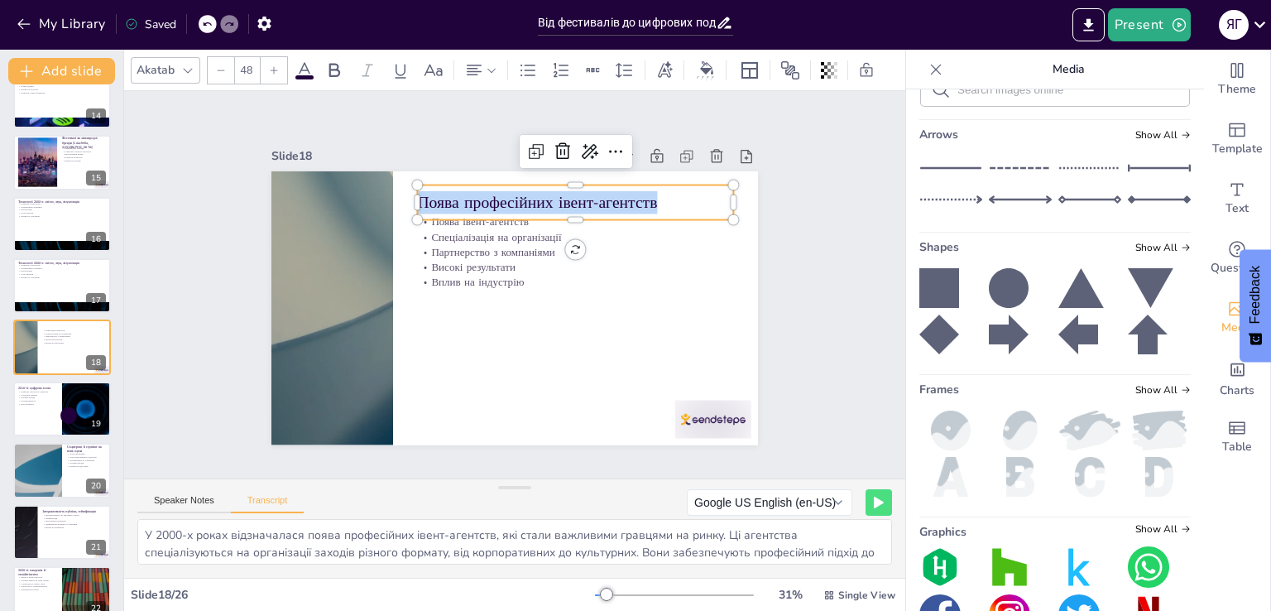
scroll to position [38, 0]
click at [215, 502] on button "Speaker Notes" at bounding box center [184, 504] width 94 height 18
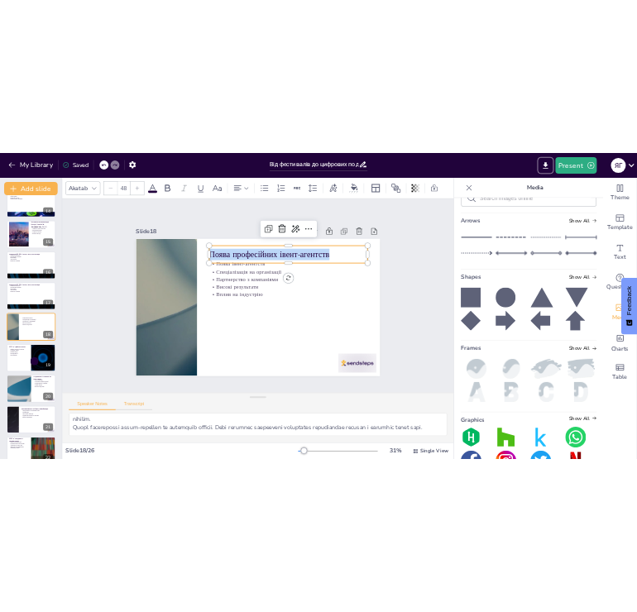
scroll to position [0, 0]
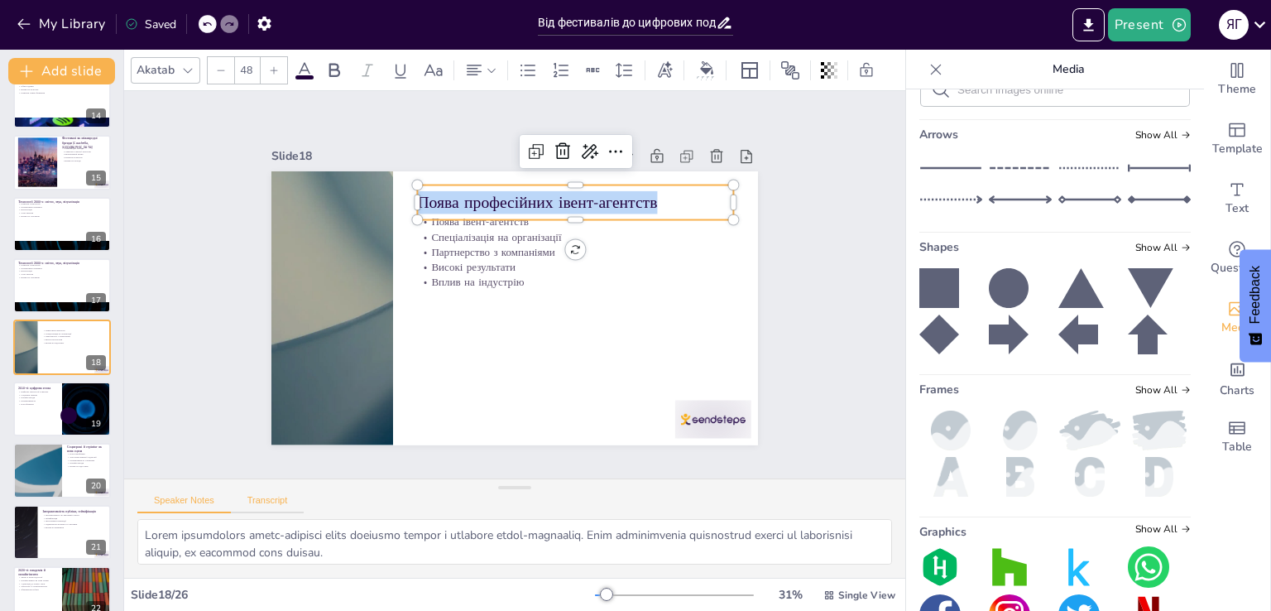
click at [257, 507] on button "Transcript" at bounding box center [268, 504] width 74 height 18
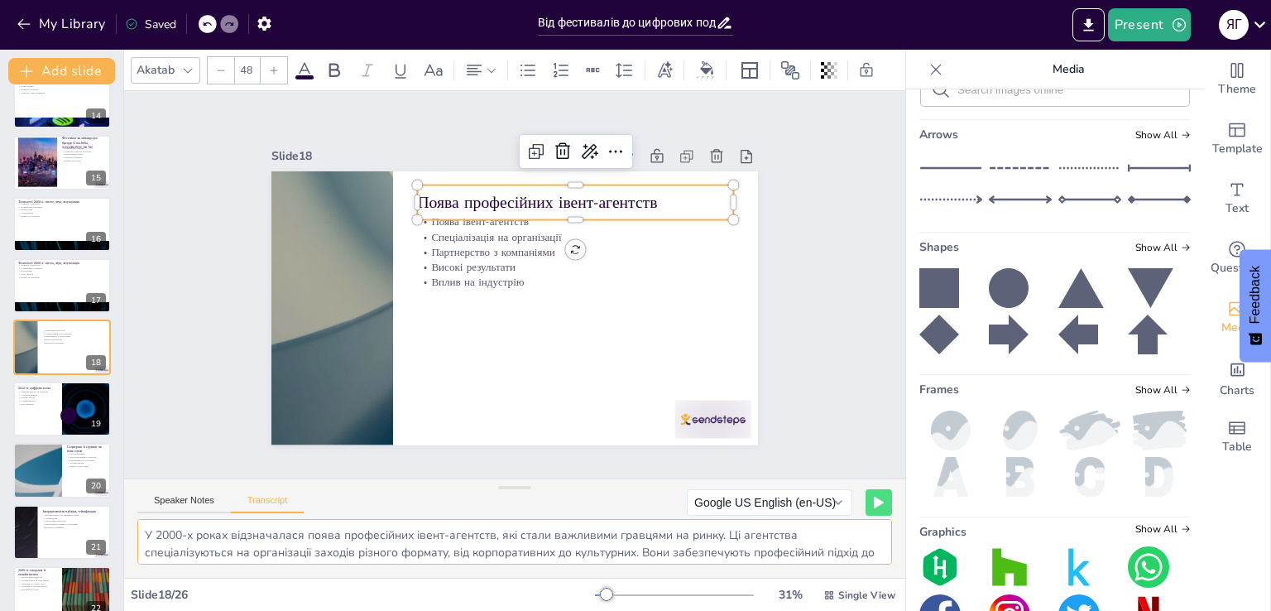
click at [295, 525] on textarea "У 2000-х роках відзначалася поява професійних івент-агентств, які стали важливи…" at bounding box center [514, 542] width 755 height 46
click at [238, 525] on textarea "У 2000-х роках відзначалася поява професійних івент-агентств, які стали важливи…" at bounding box center [514, 542] width 755 height 46
drag, startPoint x: 153, startPoint y: 533, endPoint x: 493, endPoint y: 535, distance: 340.1
click at [493, 535] on textarea "У 2000-х роках відзначалася поява професійних івент-агентств, які стали важливи…" at bounding box center [514, 542] width 755 height 46
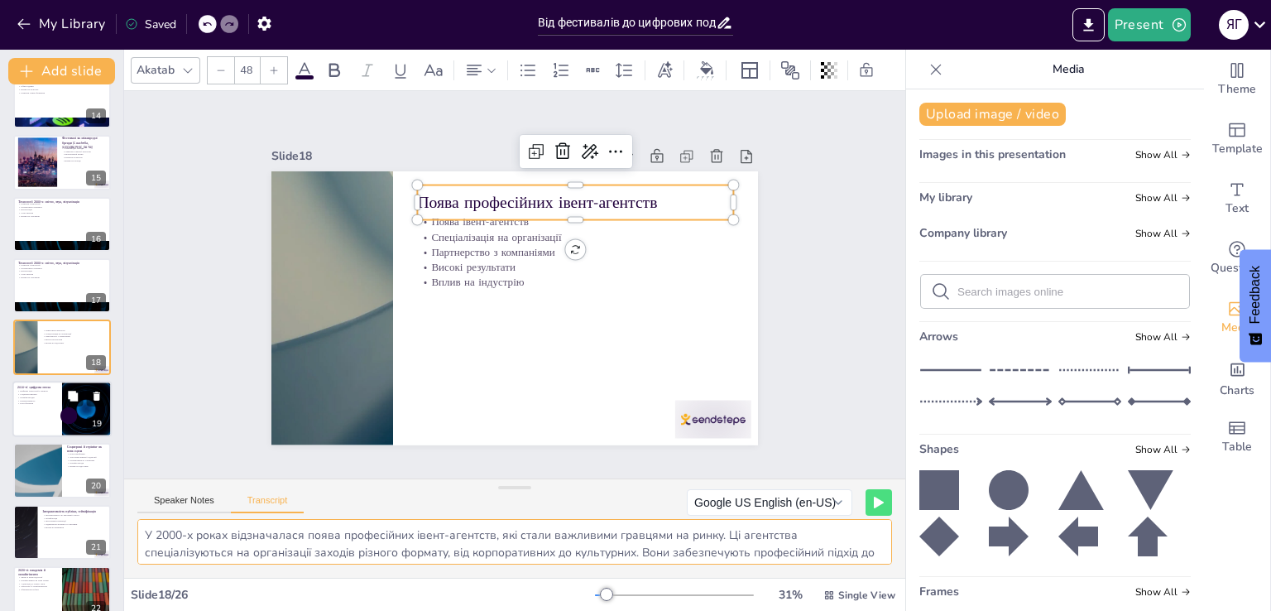
click at [35, 415] on div at bounding box center [61, 409] width 99 height 56
type textarea "У 2010-х роках цифрові технології стали домінуючими в івент-індустрії. Соціальн…"
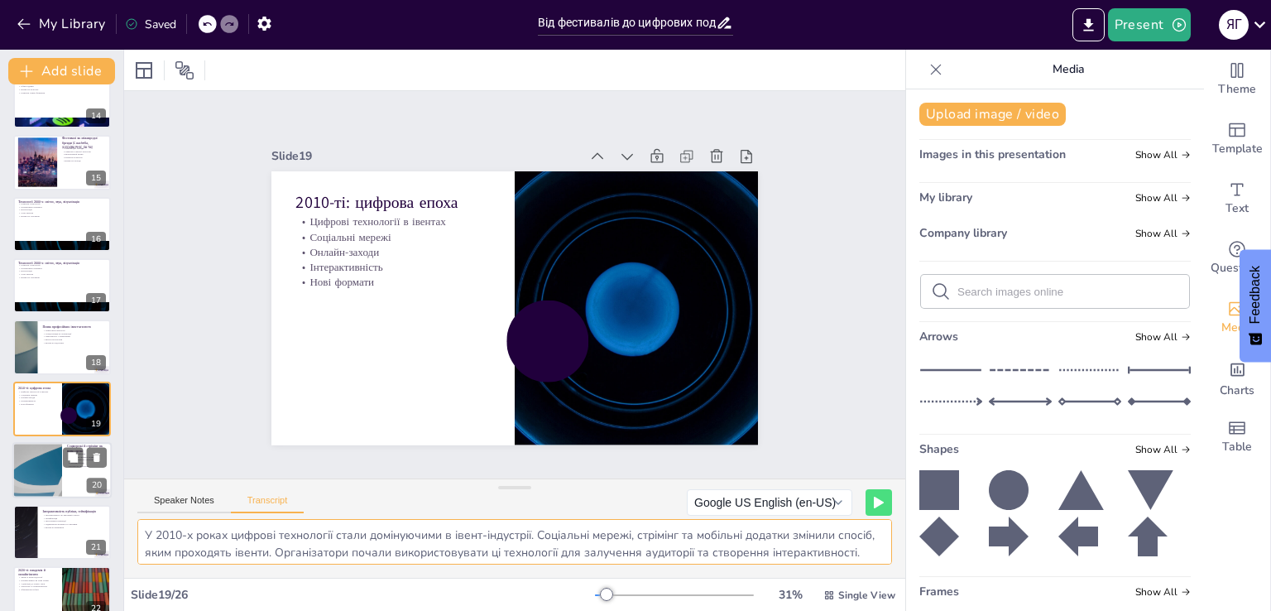
scroll to position [885, 0]
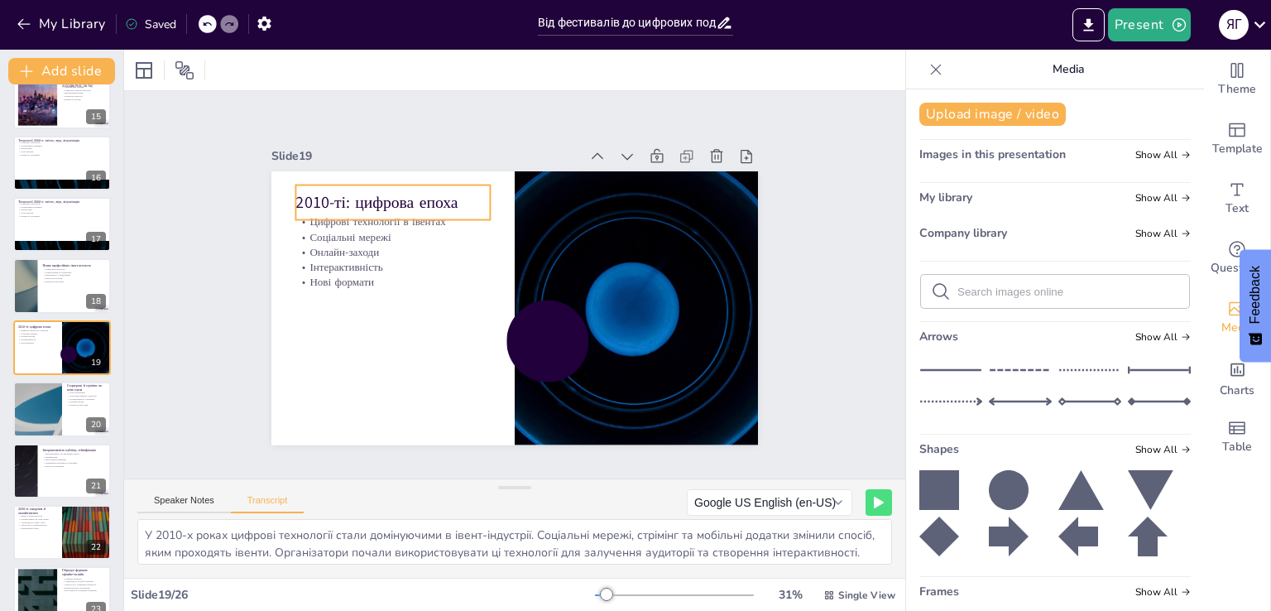
click at [329, 195] on p "2010-ті: цифрова епоха" at bounding box center [392, 201] width 194 height 22
type input "48"
click at [360, 190] on p "2010-ті: цифрова епоха" at bounding box center [392, 201] width 194 height 22
click at [358, 202] on p "2010-ті: цифрова епоха" at bounding box center [392, 201] width 194 height 22
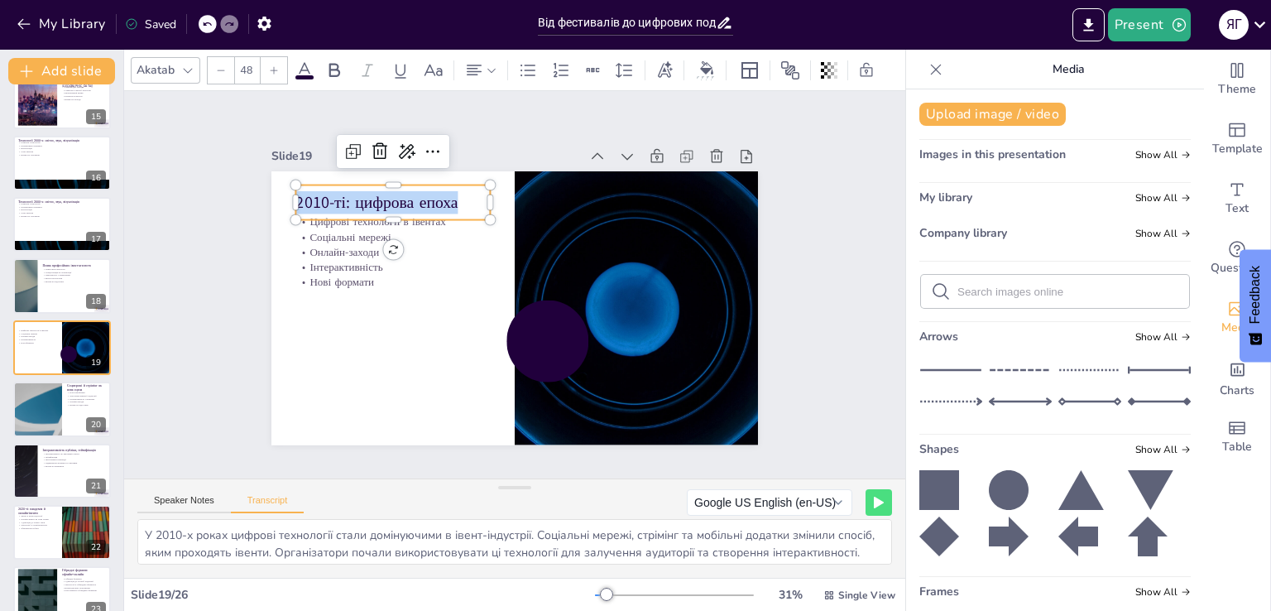
copy p "2010-ті: цифрова епоха"
click at [348, 537] on textarea "У 2010-х роках цифрові технології стали домінуючими в івент-індустрії. Соціальн…" at bounding box center [514, 542] width 755 height 46
click at [179, 494] on div "Speaker Notes Transcript" at bounding box center [220, 503] width 166 height 22
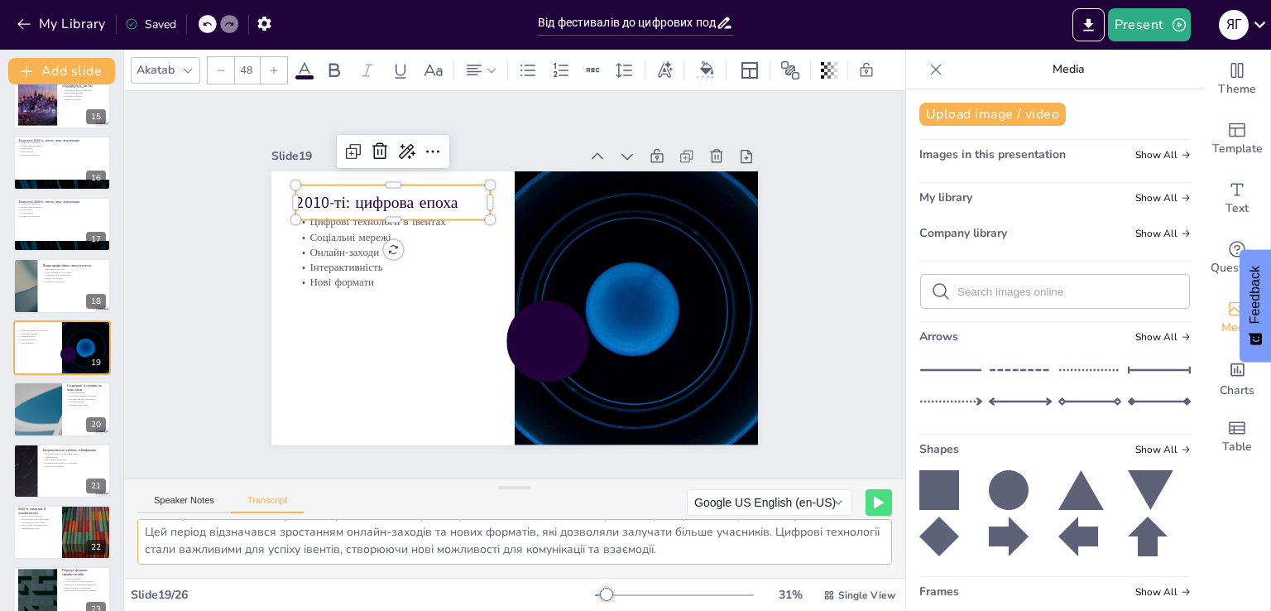
click at [418, 535] on textarea "У 2010-х роках цифрові технології стали домінуючими в івент-індустрії. Соціальн…" at bounding box center [514, 542] width 755 height 46
click at [47, 421] on div at bounding box center [37, 409] width 99 height 56
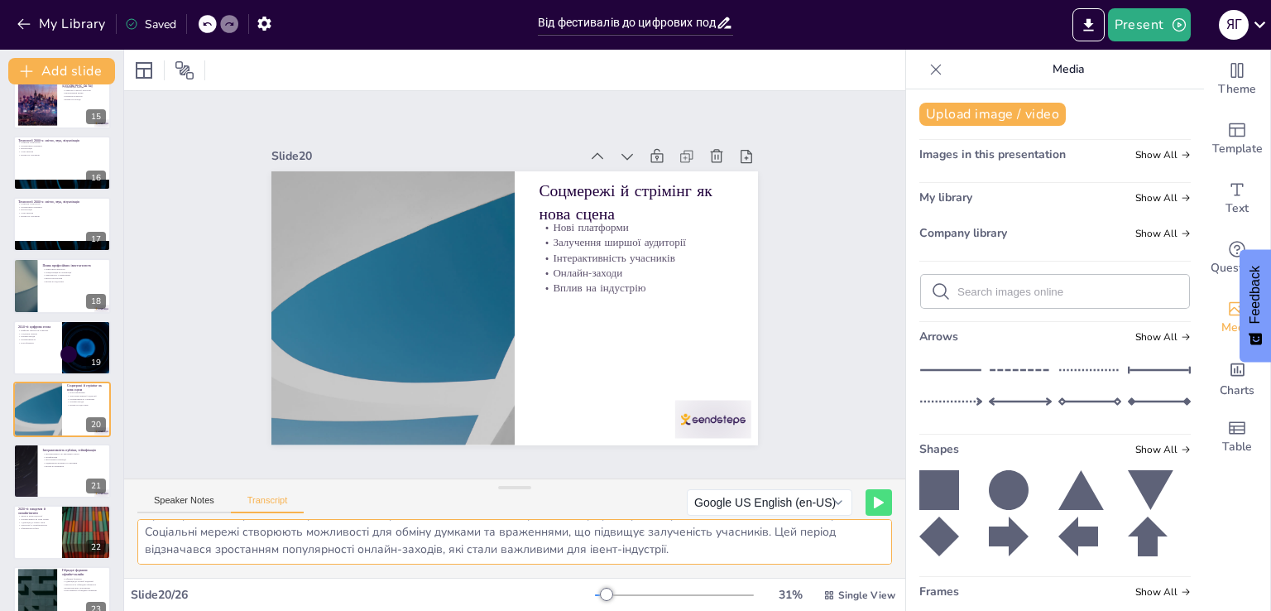
scroll to position [947, 0]
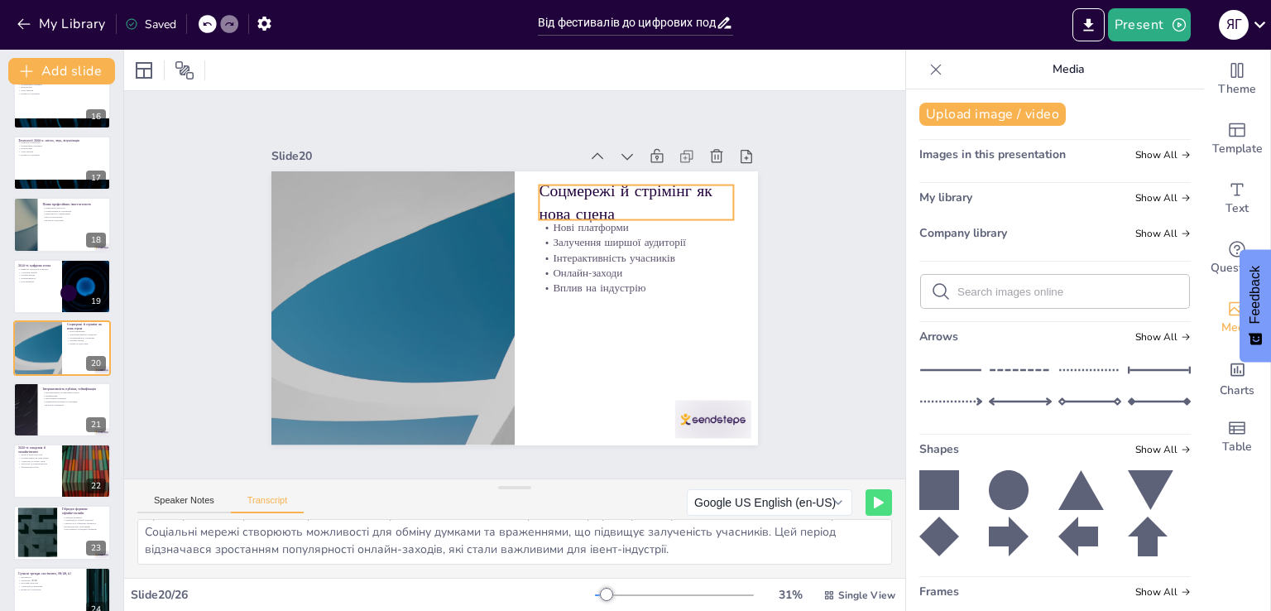
click at [590, 198] on p "Соцмережі й стрімінг як нова сцена" at bounding box center [636, 203] width 194 height 46
click at [591, 195] on p "Соцмережі й стрімінг як нова сцена" at bounding box center [636, 203] width 194 height 46
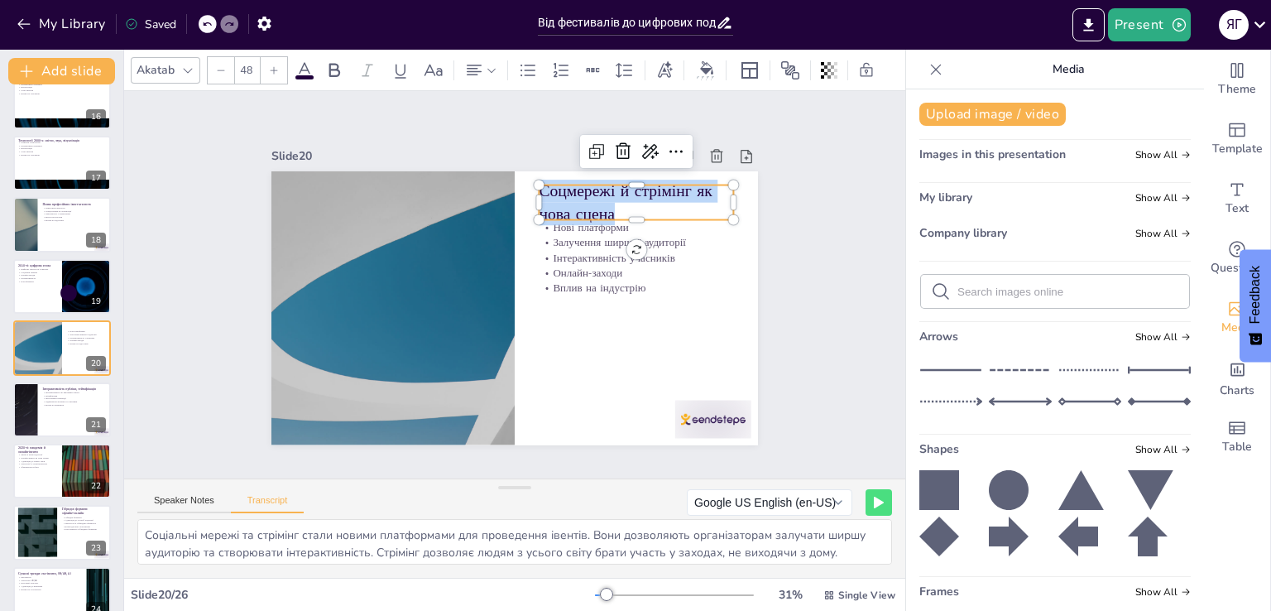
scroll to position [38, 0]
click at [65, 411] on div at bounding box center [61, 410] width 99 height 56
type textarea "Інтерактивність публіки стала важливим аспектом сучасних івентів. Гейміфікація,…"
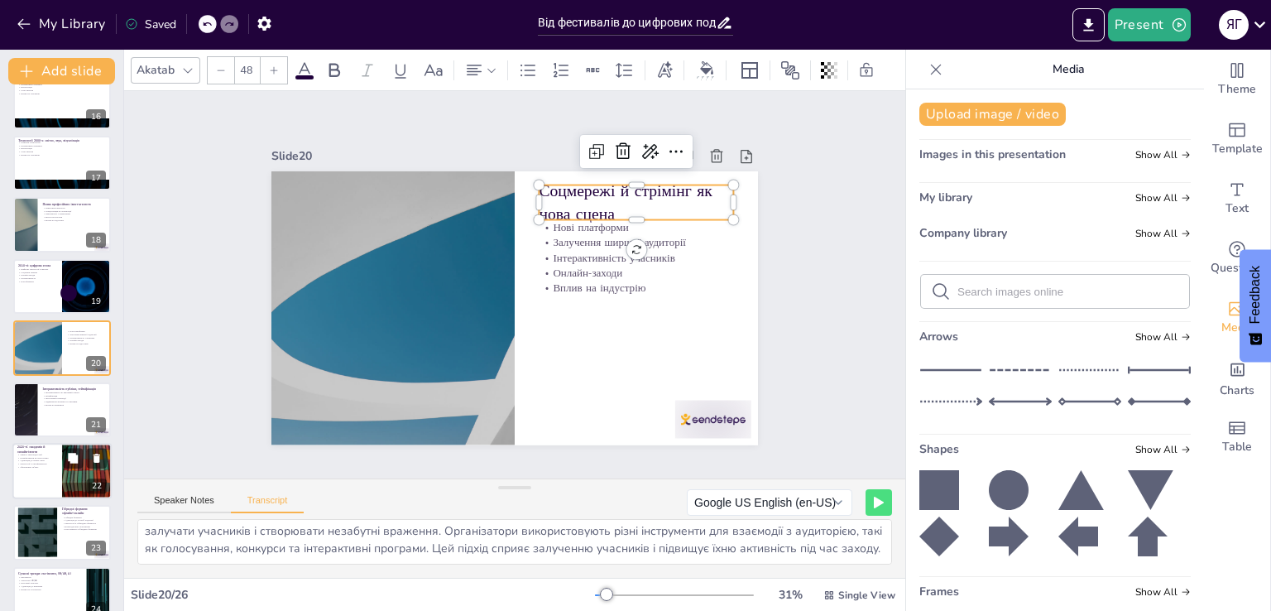
scroll to position [1009, 0]
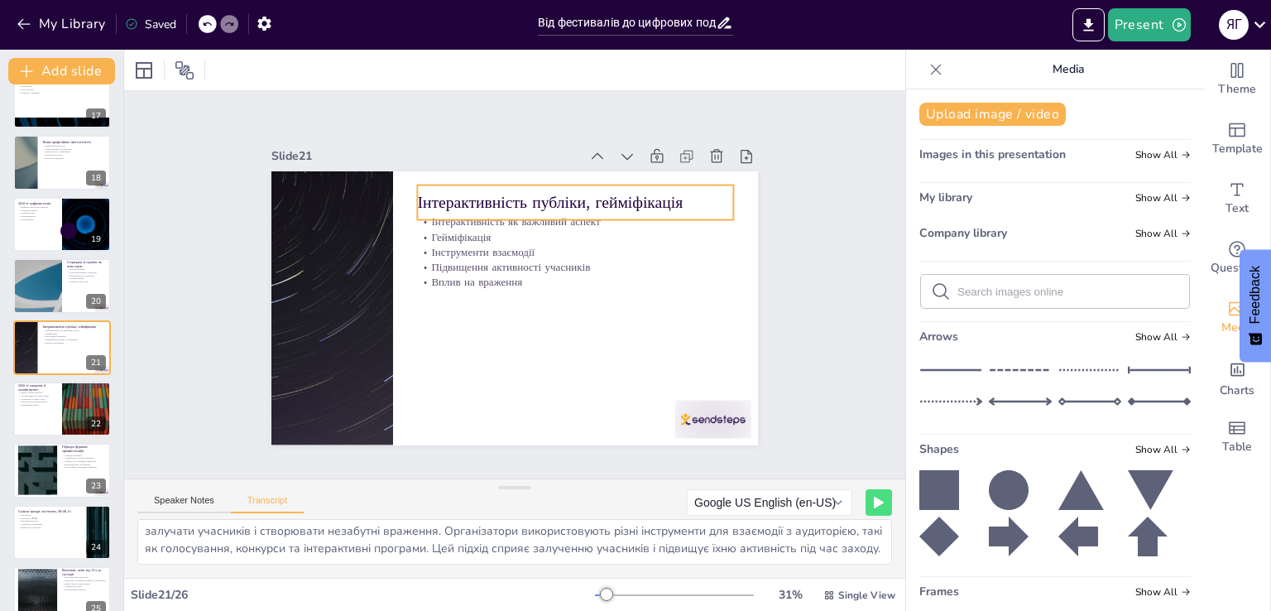
click at [503, 190] on p "Інтерактивність публіки, гейміфікація" at bounding box center [575, 201] width 316 height 22
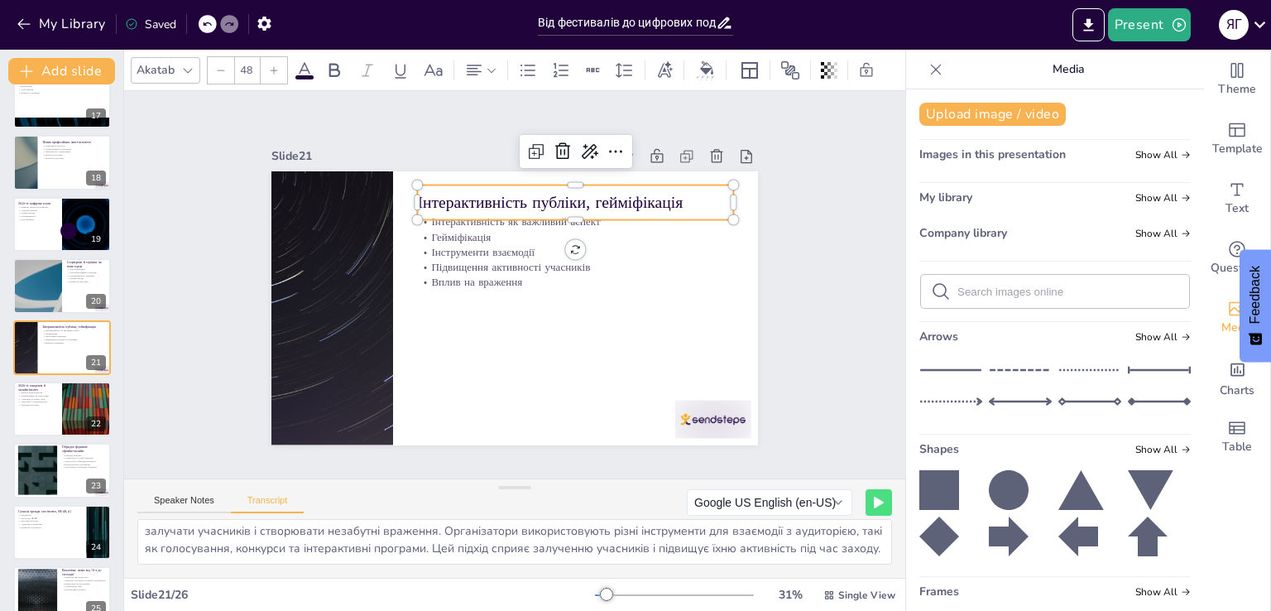
click at [503, 190] on p "Інтерактивність публіки, гейміфікація" at bounding box center [575, 201] width 316 height 22
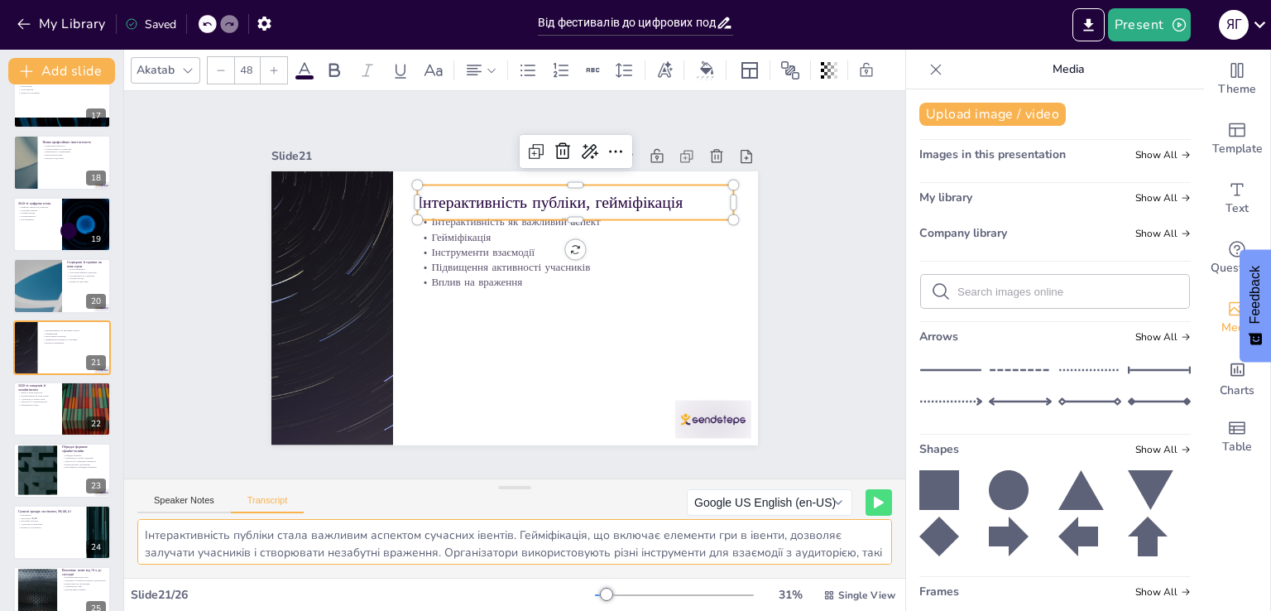
click at [361, 559] on textarea "Інтерактивність публіки стала важливим аспектом сучасних івентів. Гейміфікація,…" at bounding box center [514, 542] width 755 height 46
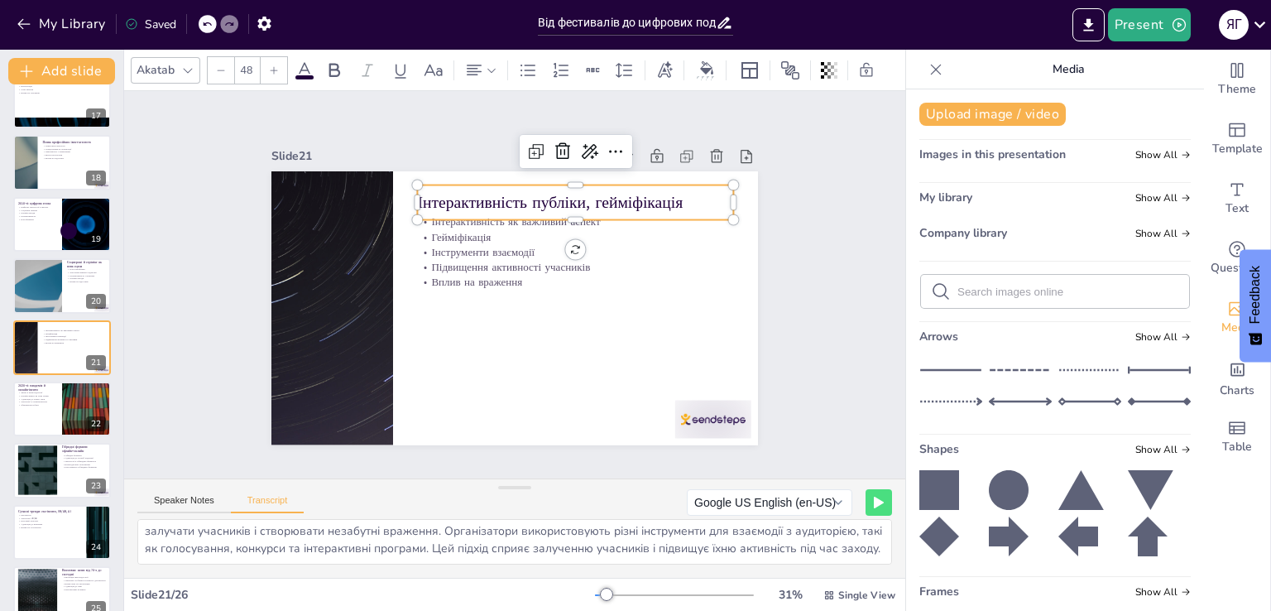
click at [189, 488] on div "Speaker Notes Transcript Google US English (en-US) Google Deutsch (de-DE) Googl…" at bounding box center [514, 499] width 781 height 40
click at [187, 495] on button "Speaker Notes" at bounding box center [184, 504] width 94 height 18
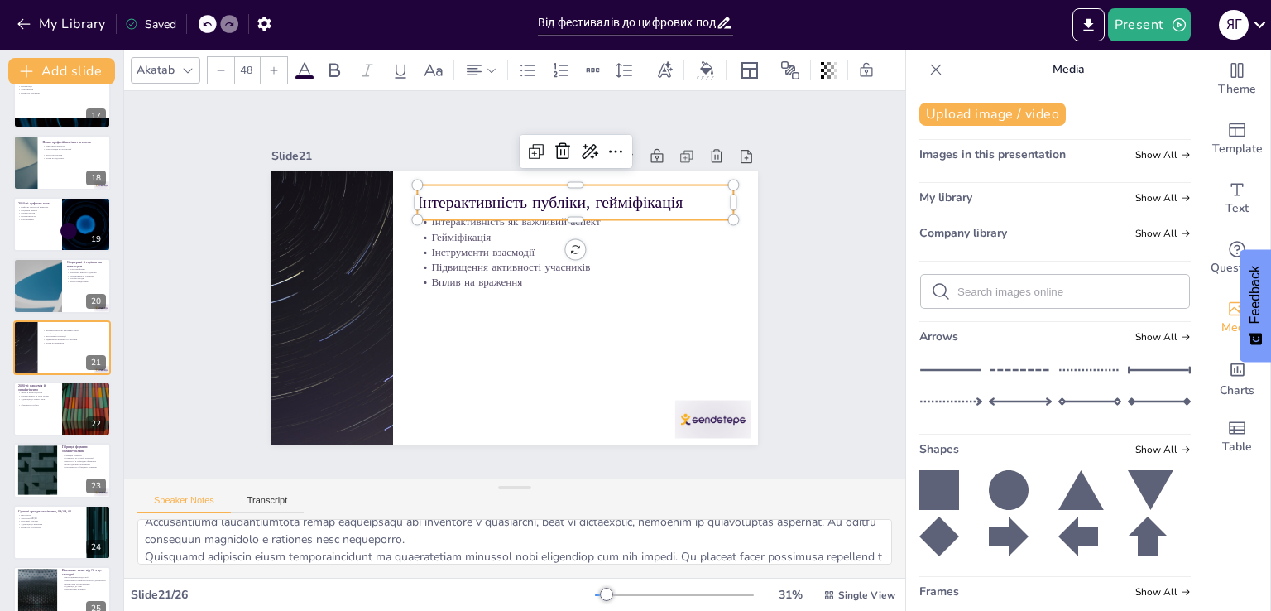
scroll to position [142, 0]
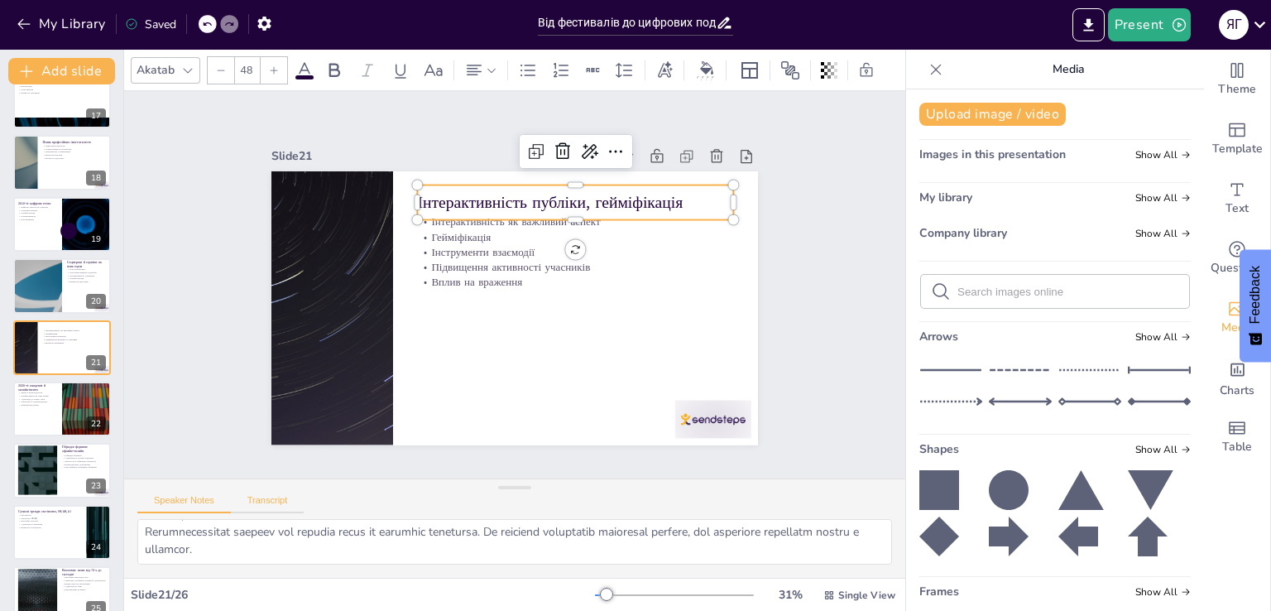
click at [238, 503] on button "Transcript" at bounding box center [268, 504] width 74 height 18
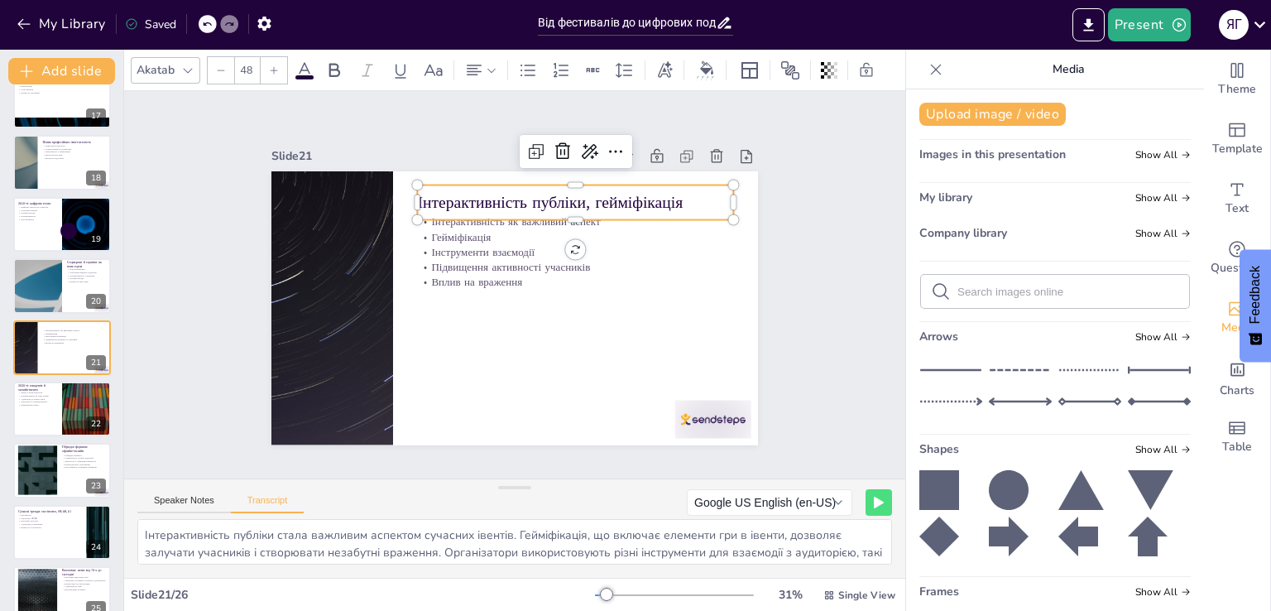
scroll to position [38, 0]
click at [36, 411] on div at bounding box center [61, 409] width 99 height 56
type textarea "Пандемія [MEDICAL_DATA] у 2020-х роках суттєво змінила івент-індустрію. Багато …"
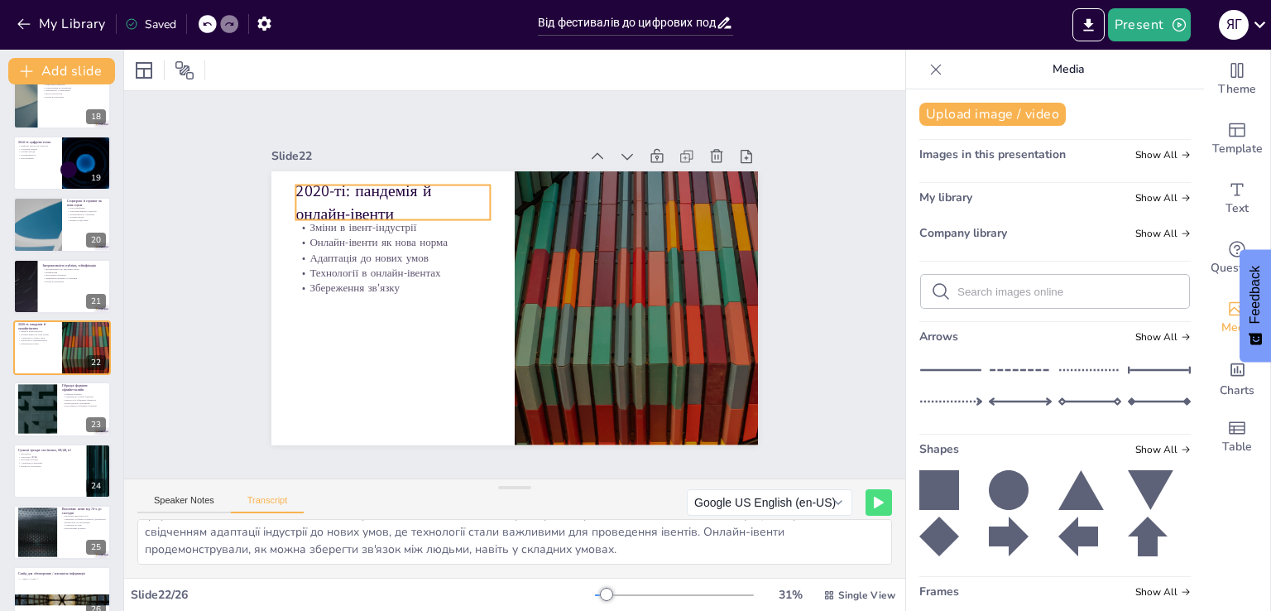
click at [371, 200] on p "2020-ті: пандемія й онлайн-івенти" at bounding box center [392, 203] width 194 height 46
click at [371, 199] on p "2020-ті: пандемія й онлайн-івенти" at bounding box center [392, 203] width 194 height 46
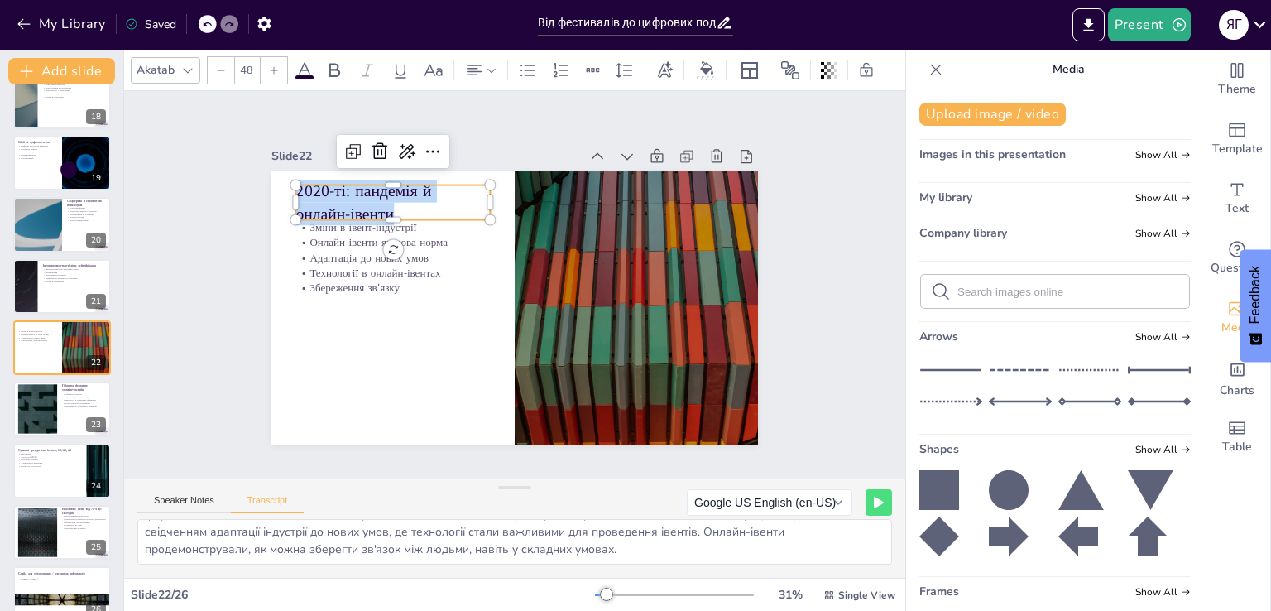
scroll to position [0, 0]
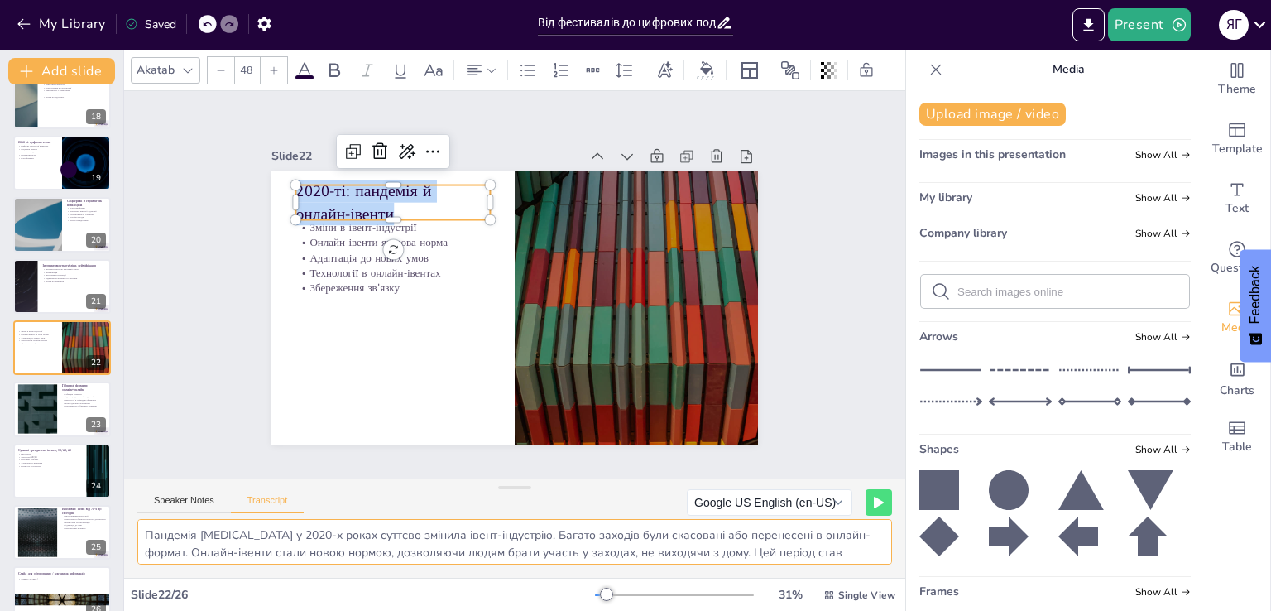
click at [331, 543] on textarea "Пандемія [MEDICAL_DATA] у 2020-х роках суттєво змінила івент-індустрію. Багато …" at bounding box center [514, 542] width 755 height 46
click at [201, 501] on button "Speaker Notes" at bounding box center [184, 504] width 94 height 18
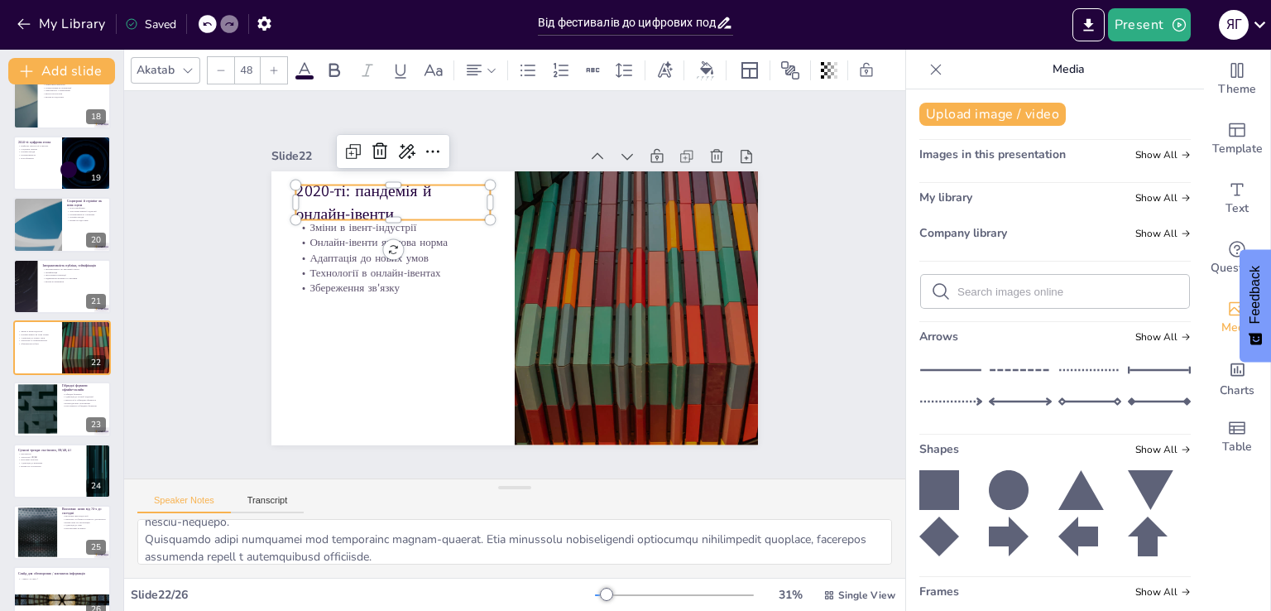
scroll to position [142, 0]
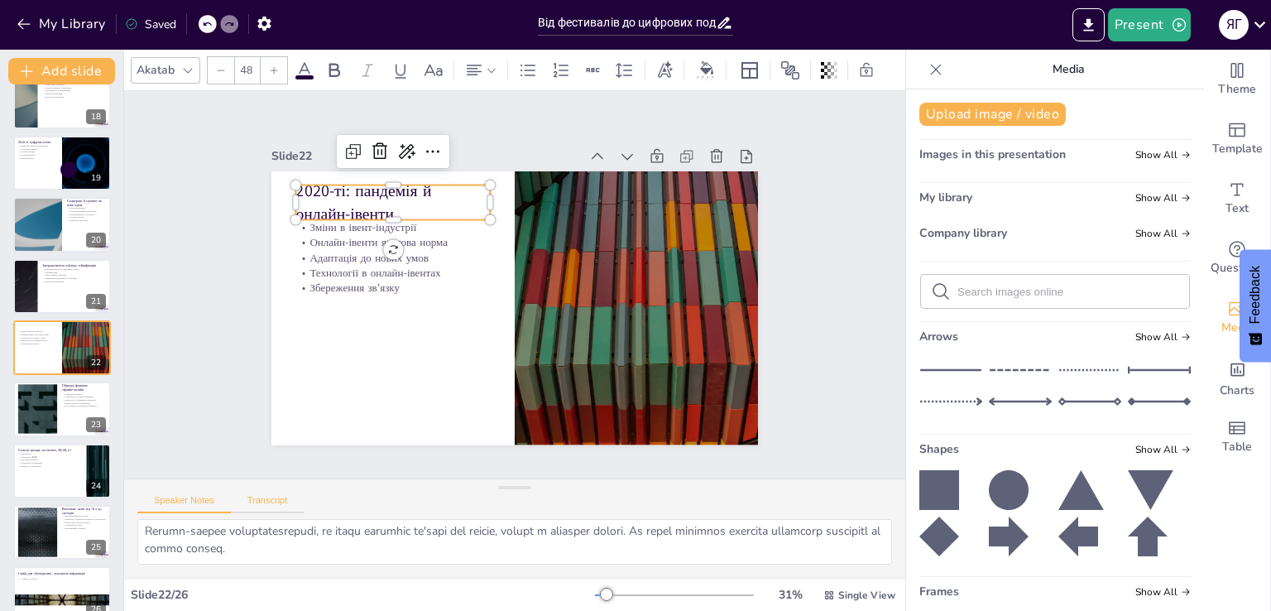
click at [258, 501] on button "Transcript" at bounding box center [268, 504] width 74 height 18
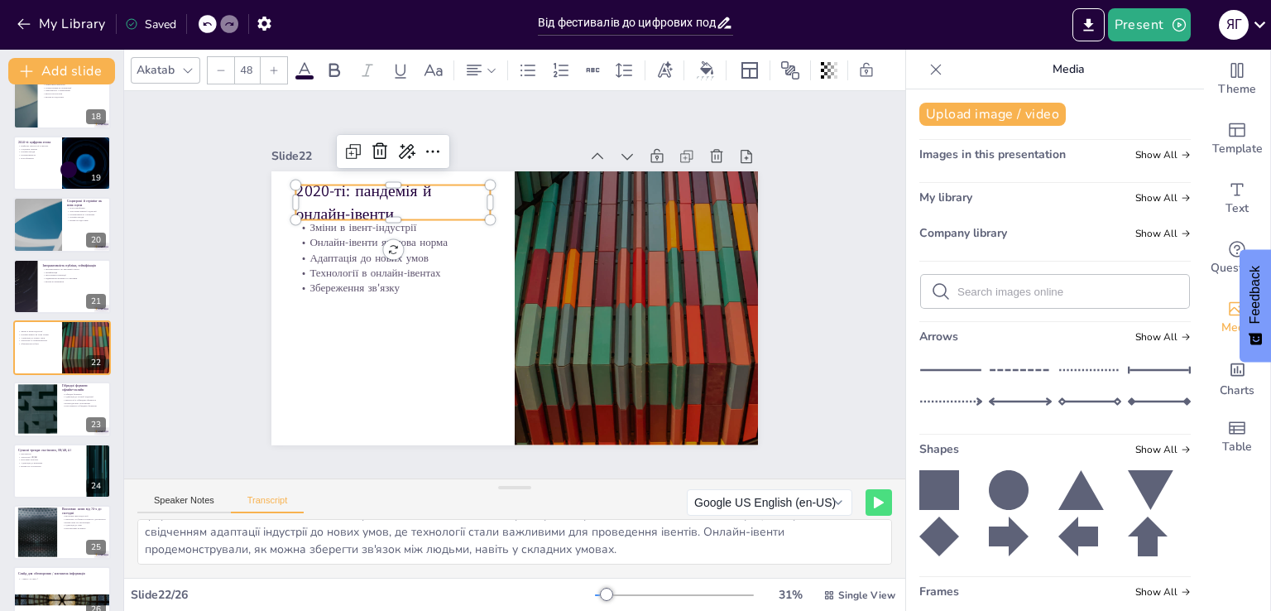
scroll to position [0, 0]
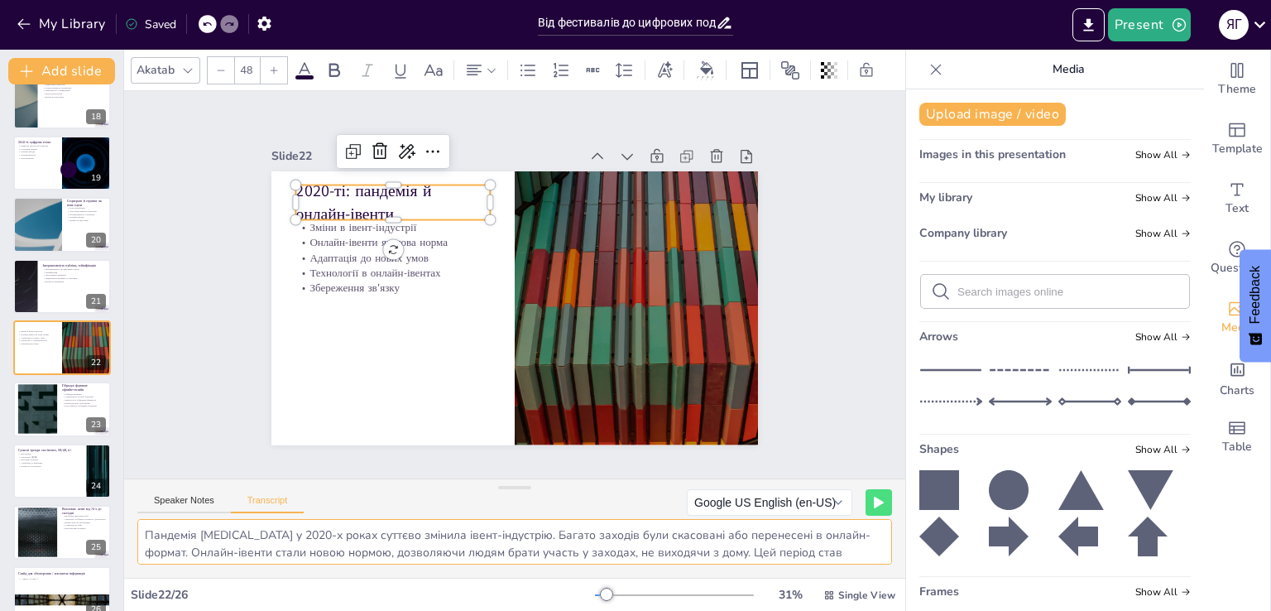
click at [248, 550] on textarea "Пандемія [MEDICAL_DATA] у 2020-х роках суттєво змінила івент-індустрію. Багато …" at bounding box center [514, 542] width 755 height 46
click at [44, 403] on div at bounding box center [37, 409] width 89 height 50
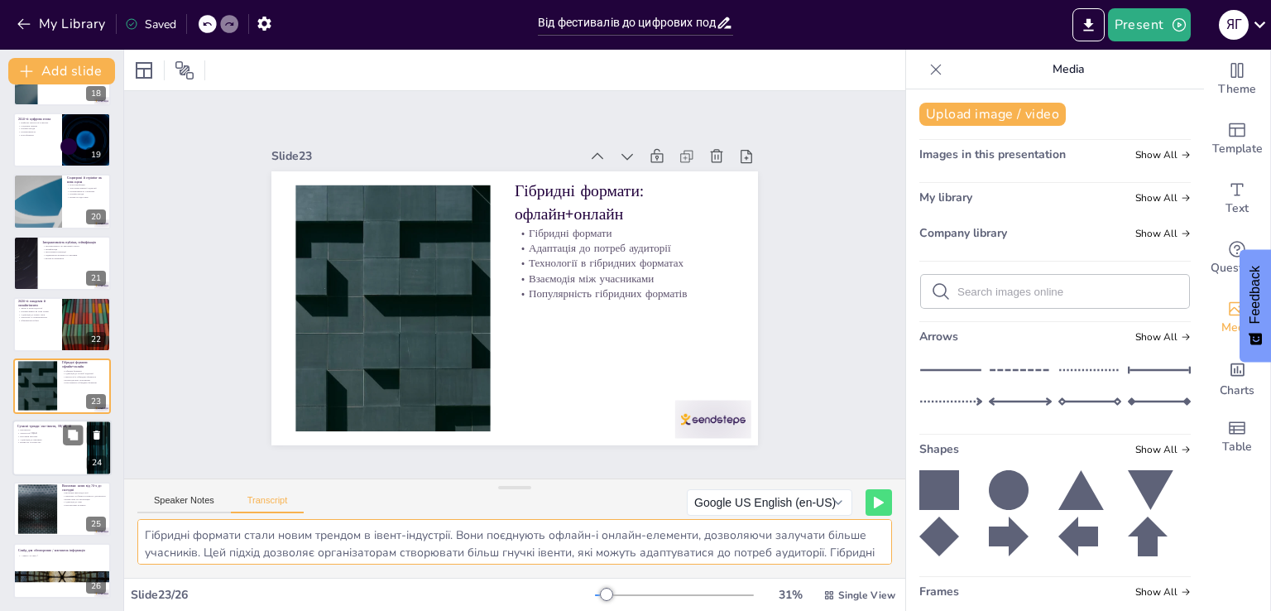
click at [53, 429] on p "Еко-івенти" at bounding box center [49, 430] width 65 height 3
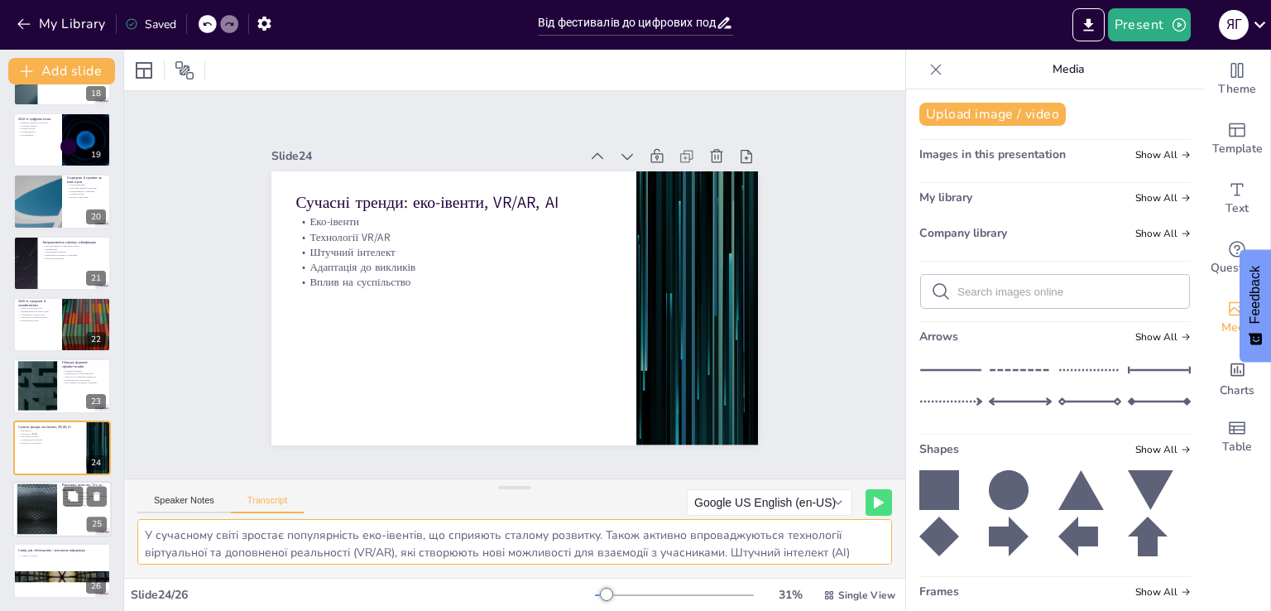
click at [45, 506] on div at bounding box center [37, 509] width 89 height 50
type textarea "У висновках можна зазначити, що івент-індустрія пройшла значний шлях з 1970-х р…"
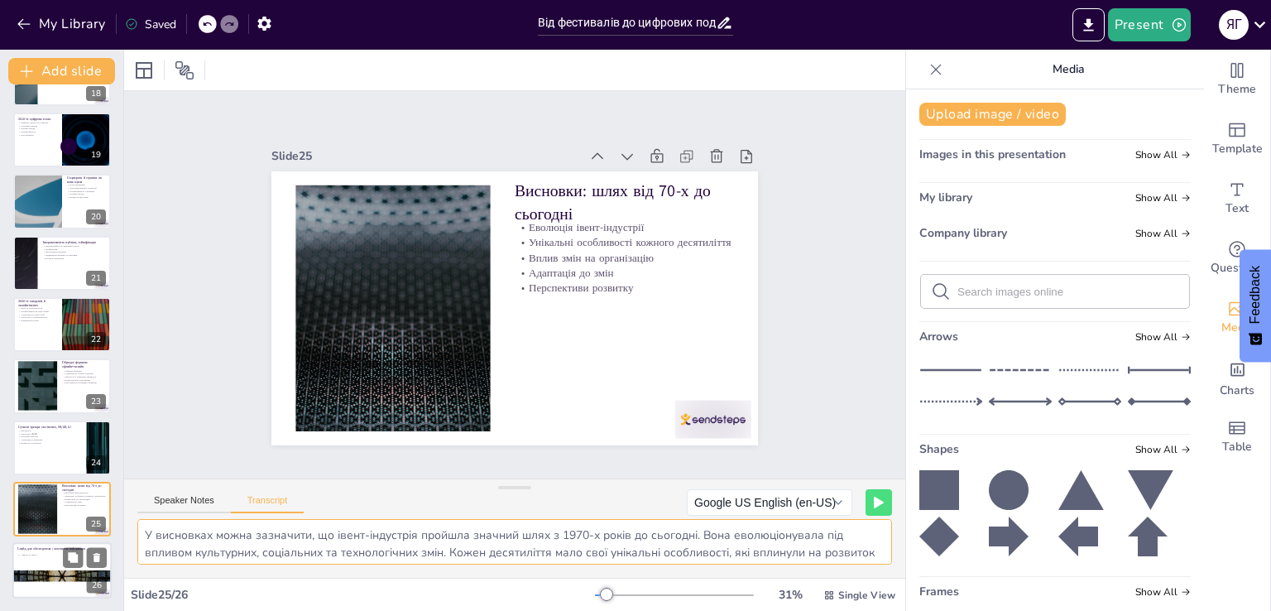
click at [52, 565] on div at bounding box center [61, 571] width 99 height 56
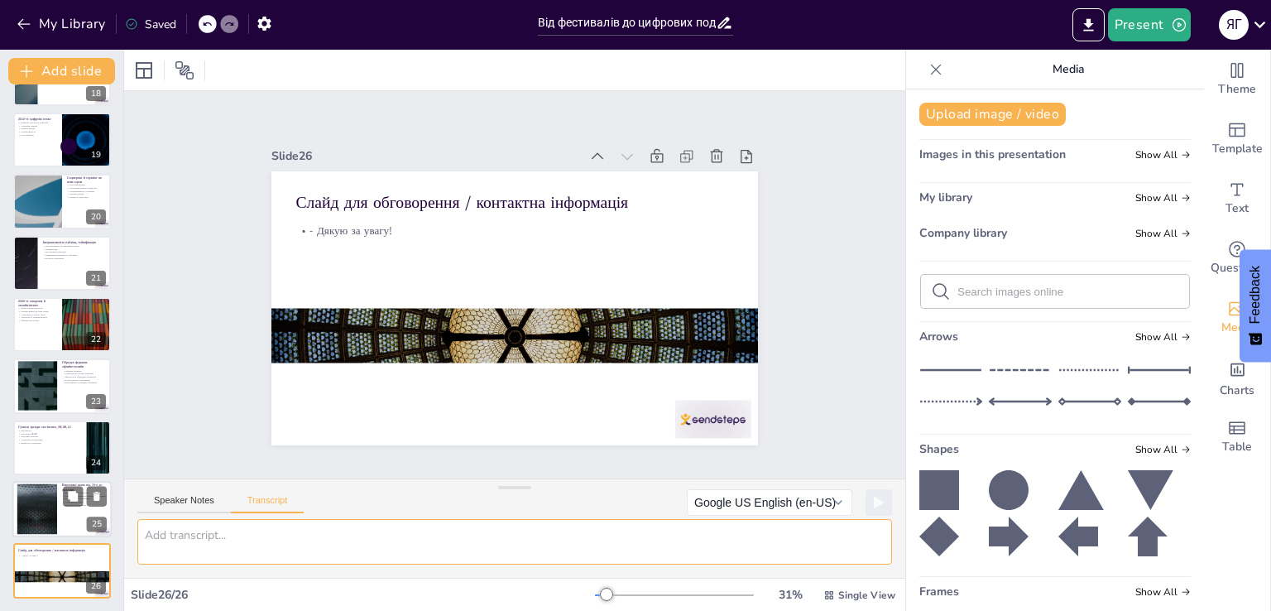
click at [31, 491] on div at bounding box center [37, 509] width 89 height 50
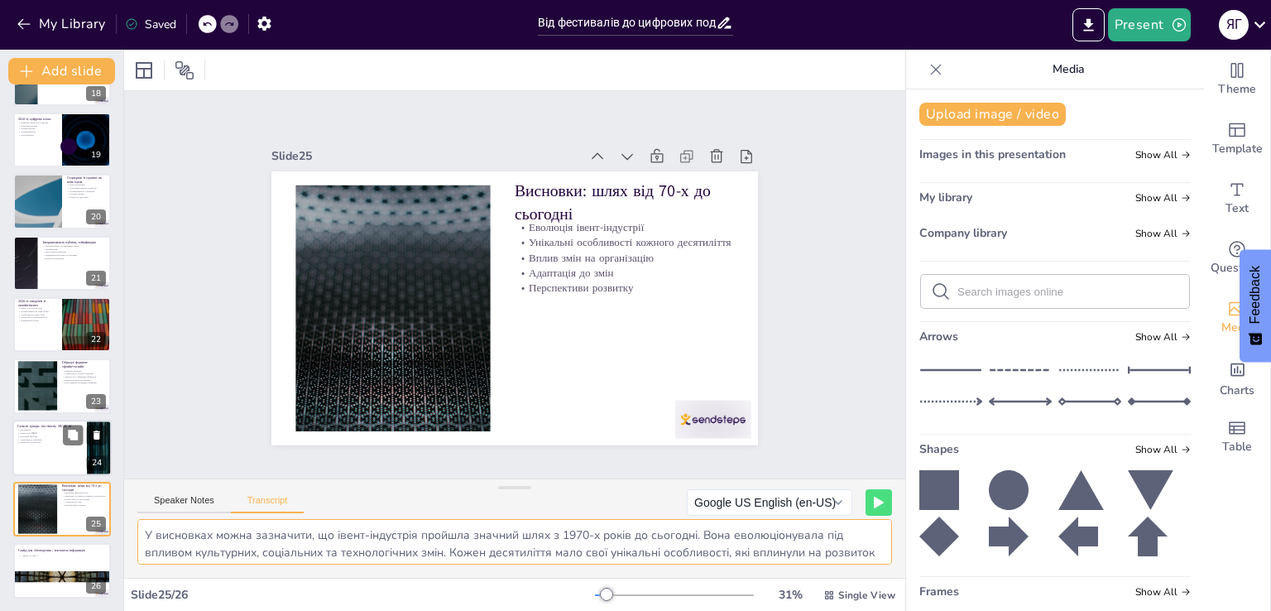
click at [41, 429] on p "Еко-івенти" at bounding box center [49, 430] width 65 height 3
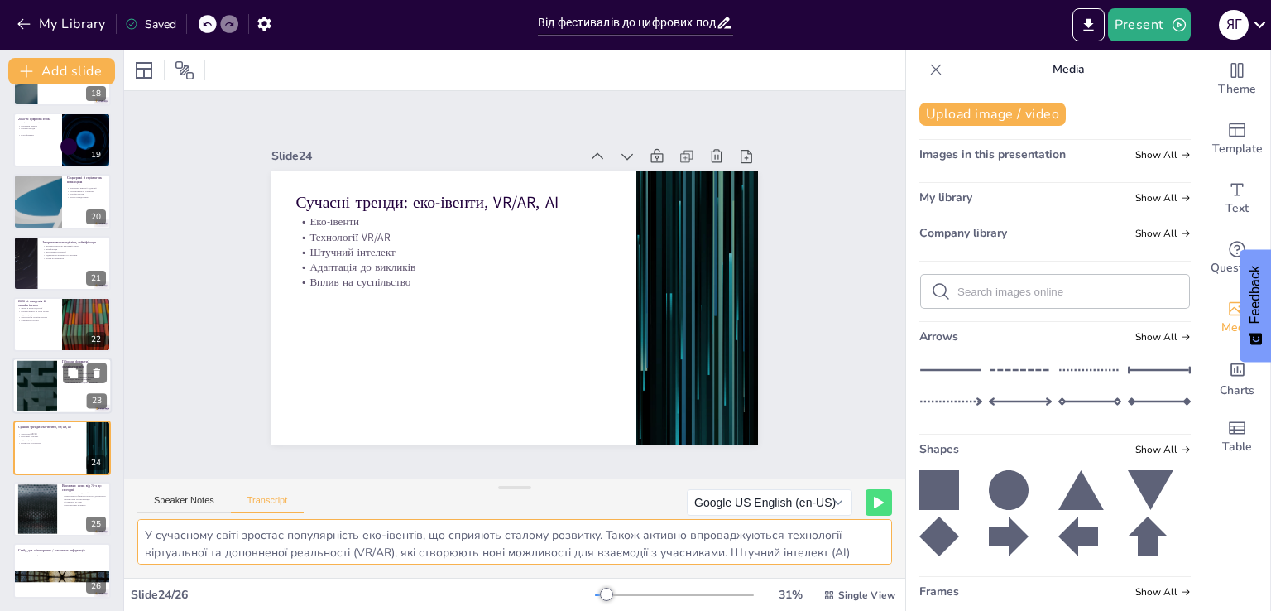
click at [42, 379] on div at bounding box center [37, 386] width 89 height 50
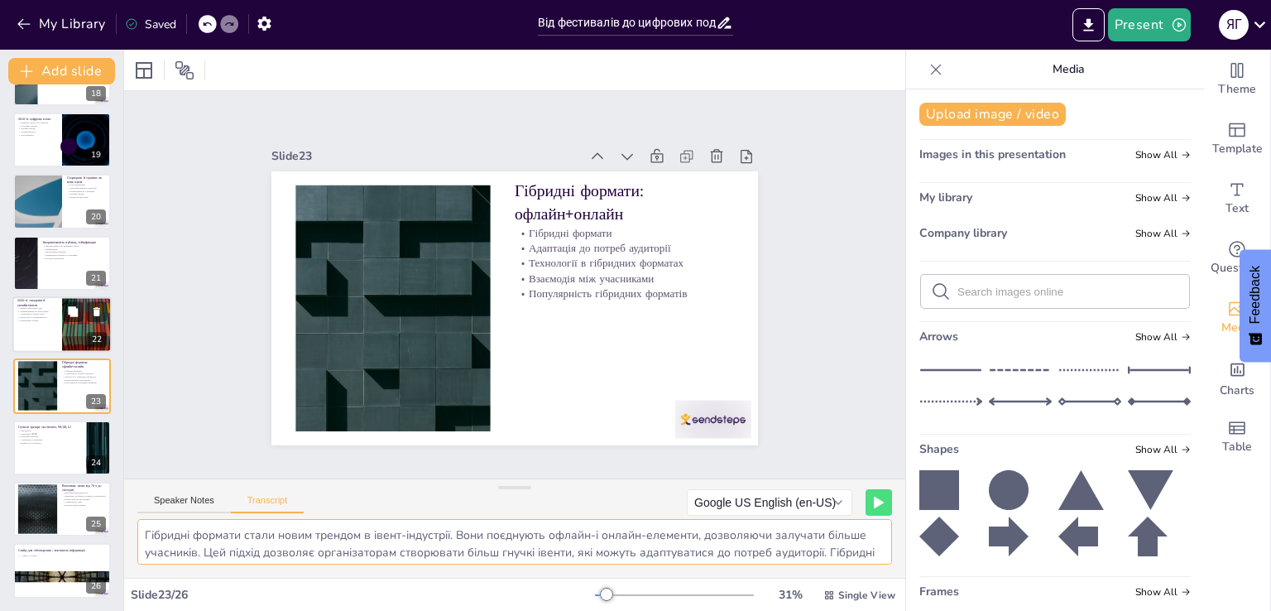
click at [40, 319] on p "Збереження зв'язку" at bounding box center [37, 320] width 40 height 3
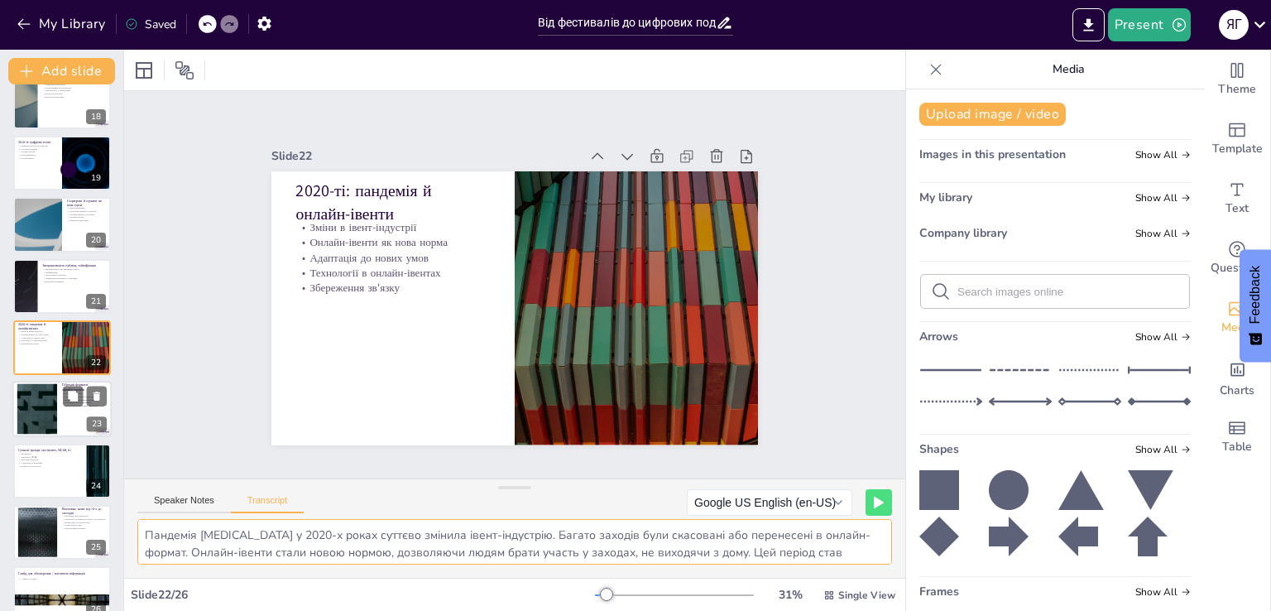
click at [55, 407] on div at bounding box center [37, 409] width 89 height 50
type textarea "Гібридні формати стали новим трендом в івент-індустрії. Вони поєднують офлайн-і…"
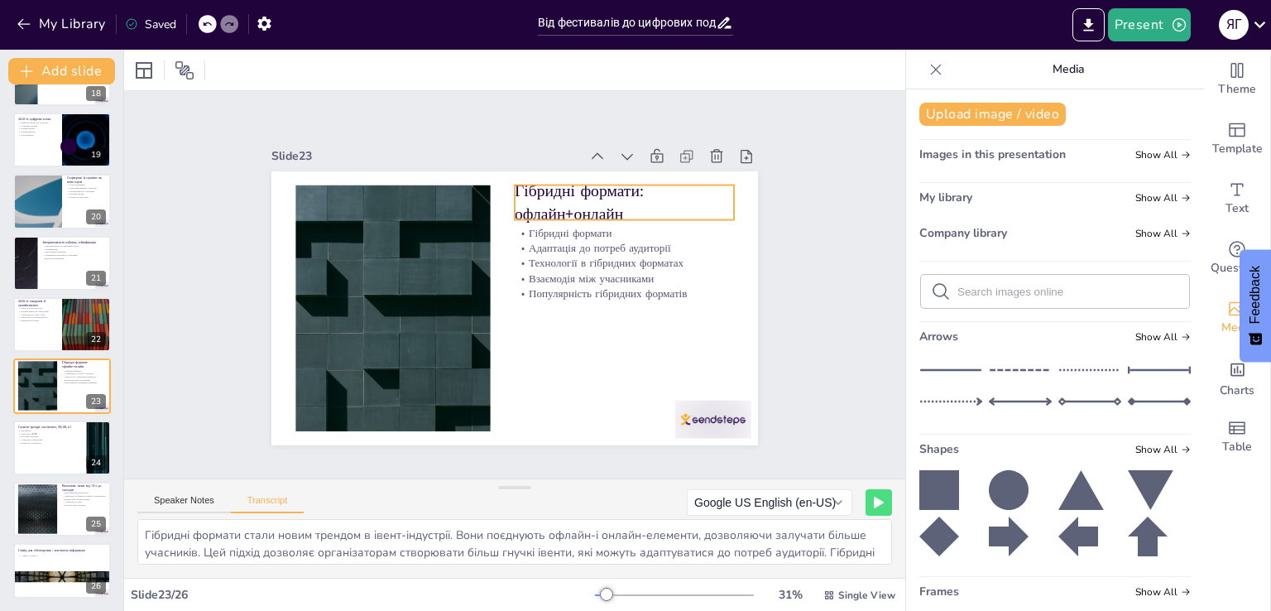
click at [552, 206] on p "Гібридні формати: офлайн+онлайн" at bounding box center [624, 203] width 219 height 46
click at [588, 189] on p "Гібридні формати: офлайн+онлайн" at bounding box center [624, 203] width 219 height 46
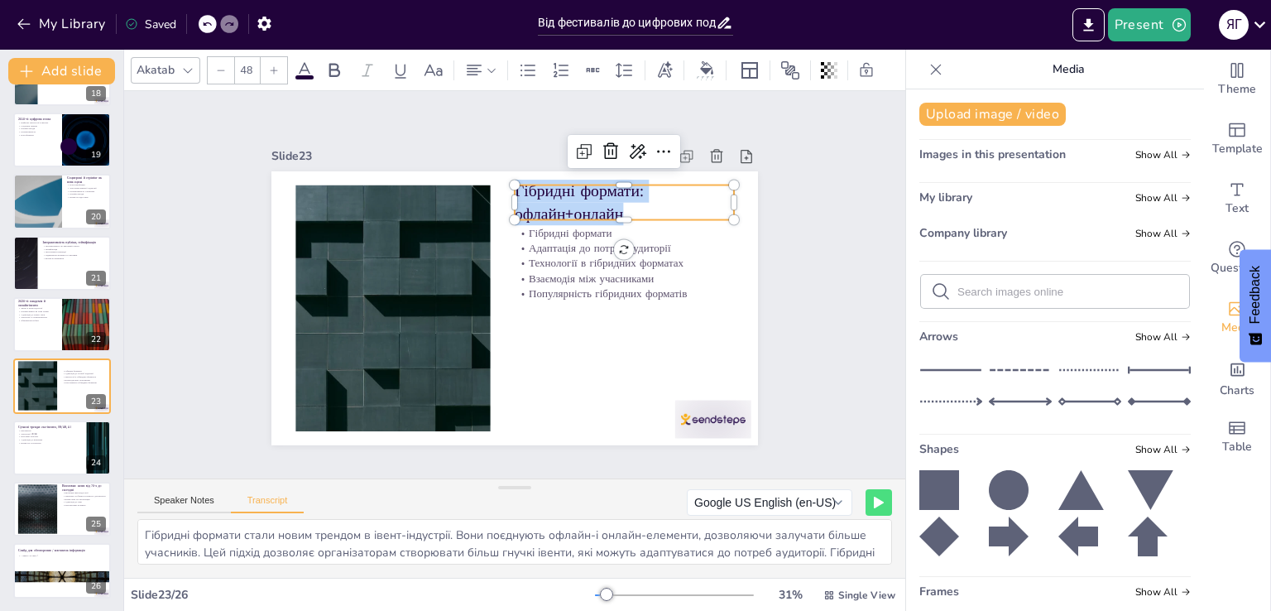
click at [611, 246] on div "Гібридні формати Адаптація до потреб аудиторії Технології в гібридних форматах …" at bounding box center [514, 308] width 487 height 274
click at [481, 554] on textarea "Гібридні формати стали новим трендом в івент-індустрії. Вони поєднують офлайн-і…" at bounding box center [514, 542] width 755 height 46
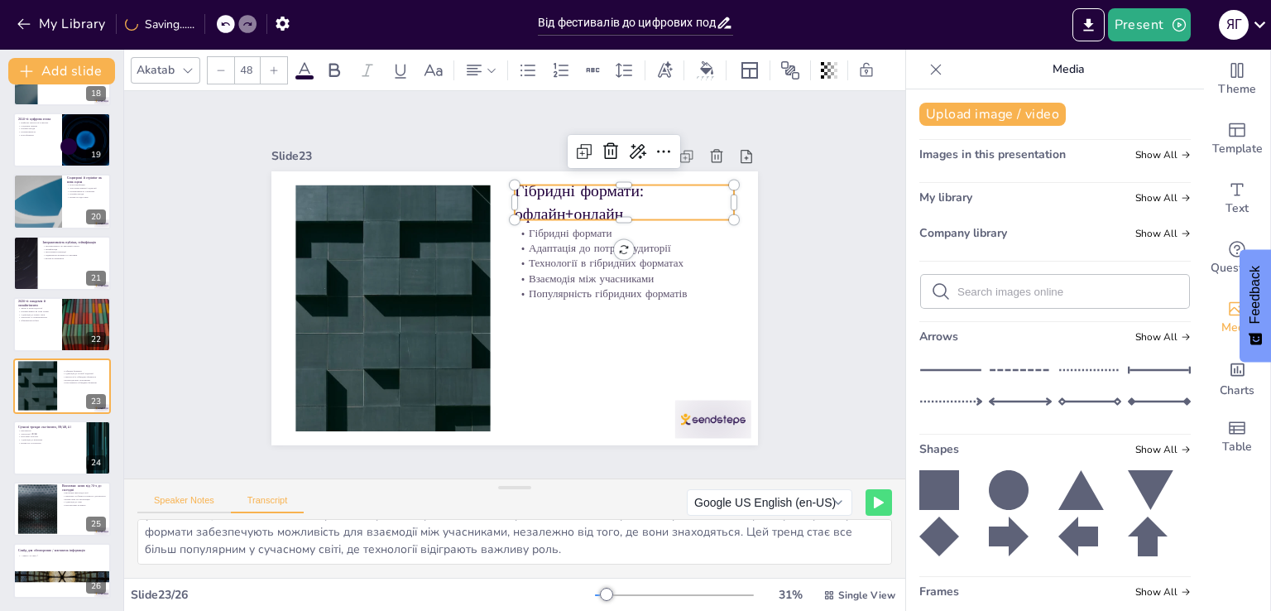
click at [175, 498] on button "Speaker Notes" at bounding box center [184, 504] width 94 height 18
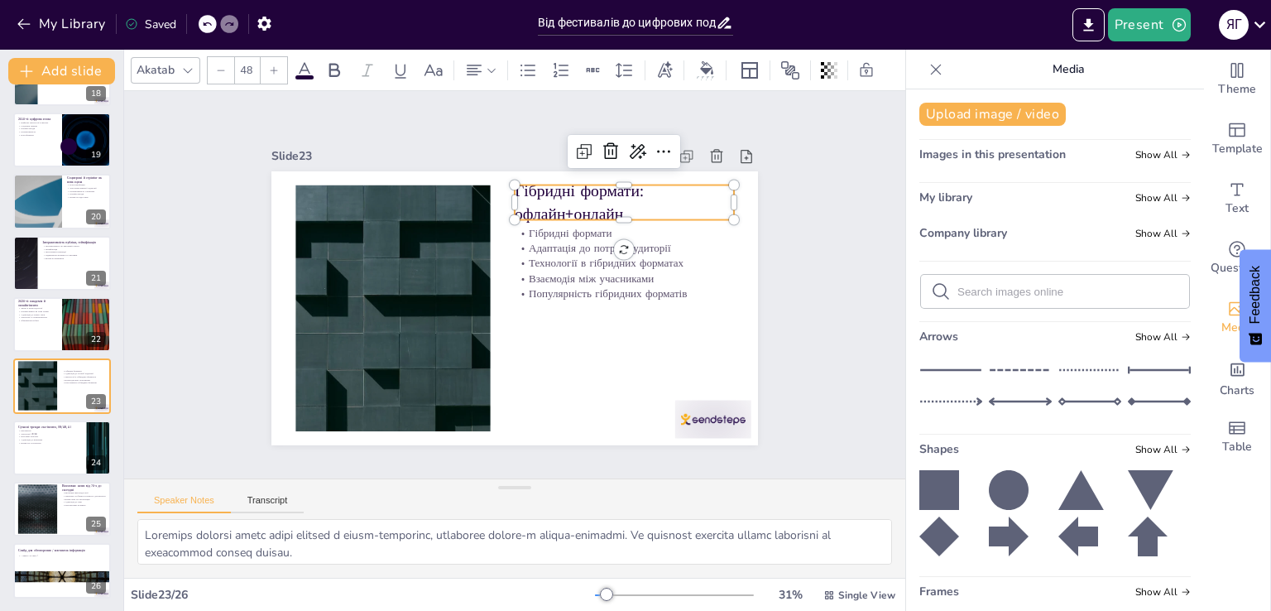
scroll to position [142, 0]
click at [262, 497] on button "Transcript" at bounding box center [268, 504] width 74 height 18
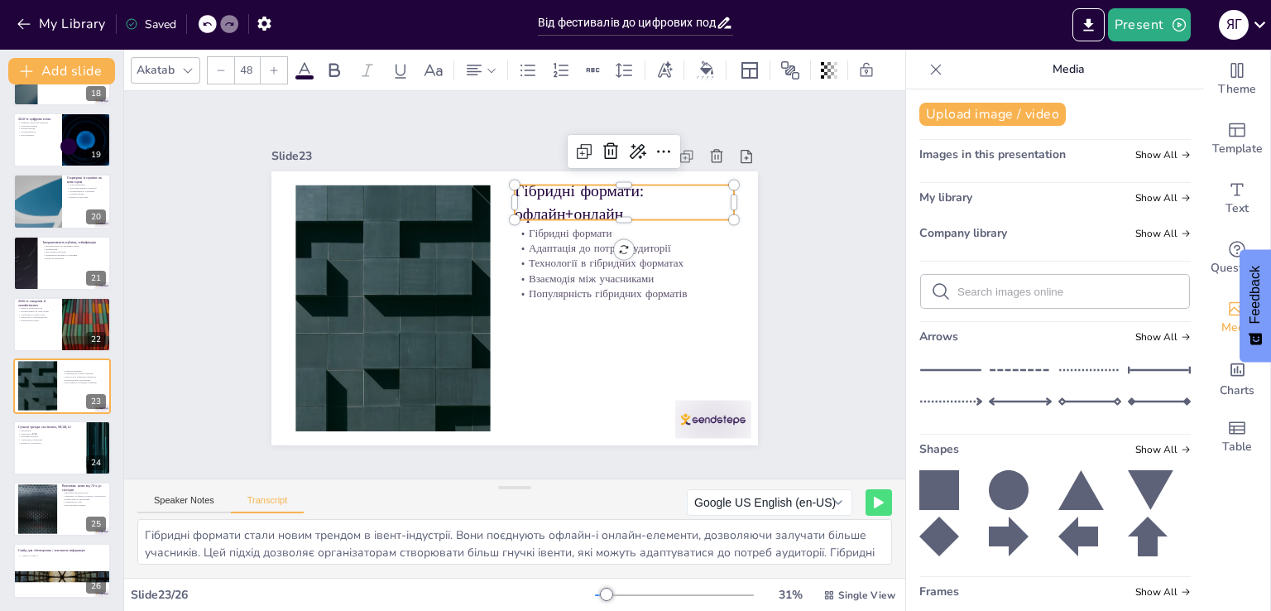
scroll to position [38, 0]
click at [300, 533] on textarea "Гібридні формати стали новим трендом в івент-індустрії. Вони поєднують офлайн-і…" at bounding box center [514, 542] width 755 height 46
click at [210, 492] on div "Speaker Notes Transcript" at bounding box center [220, 503] width 166 height 22
click at [209, 501] on button "Speaker Notes" at bounding box center [184, 504] width 94 height 18
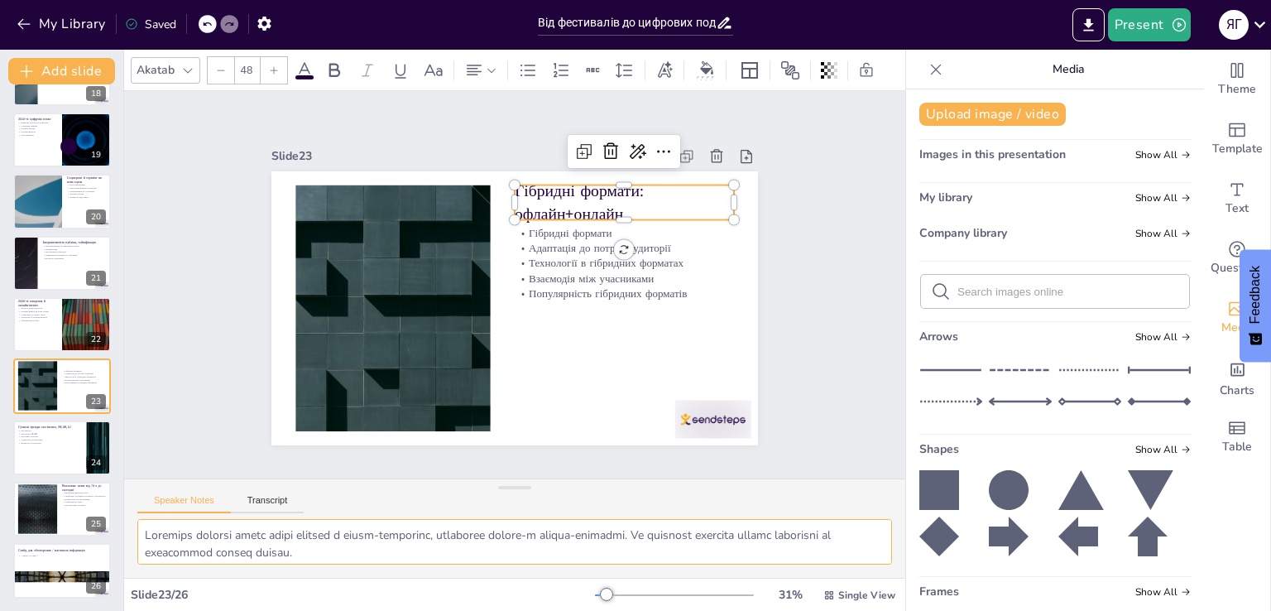
click at [258, 554] on textarea at bounding box center [514, 542] width 755 height 46
click at [66, 450] on div at bounding box center [61, 448] width 99 height 56
type textarea "Lor-ipsumd sitame con adipi elitseddoei, temporin utlaboreetd magnaaliqu enimad…"
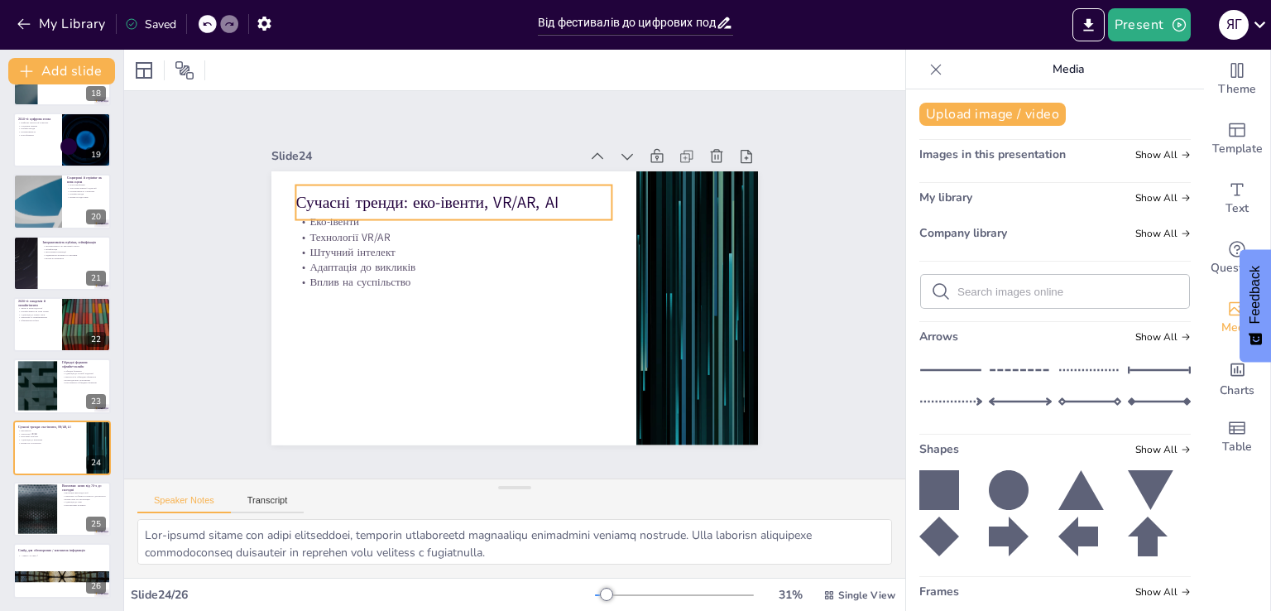
click at [496, 201] on p "Сучасні тренди: еко-івенти, VR/AR, AI" at bounding box center [453, 201] width 316 height 22
click at [533, 199] on p "Сучасні тренди: еко-івенти, VR/AR, AI" at bounding box center [453, 201] width 316 height 22
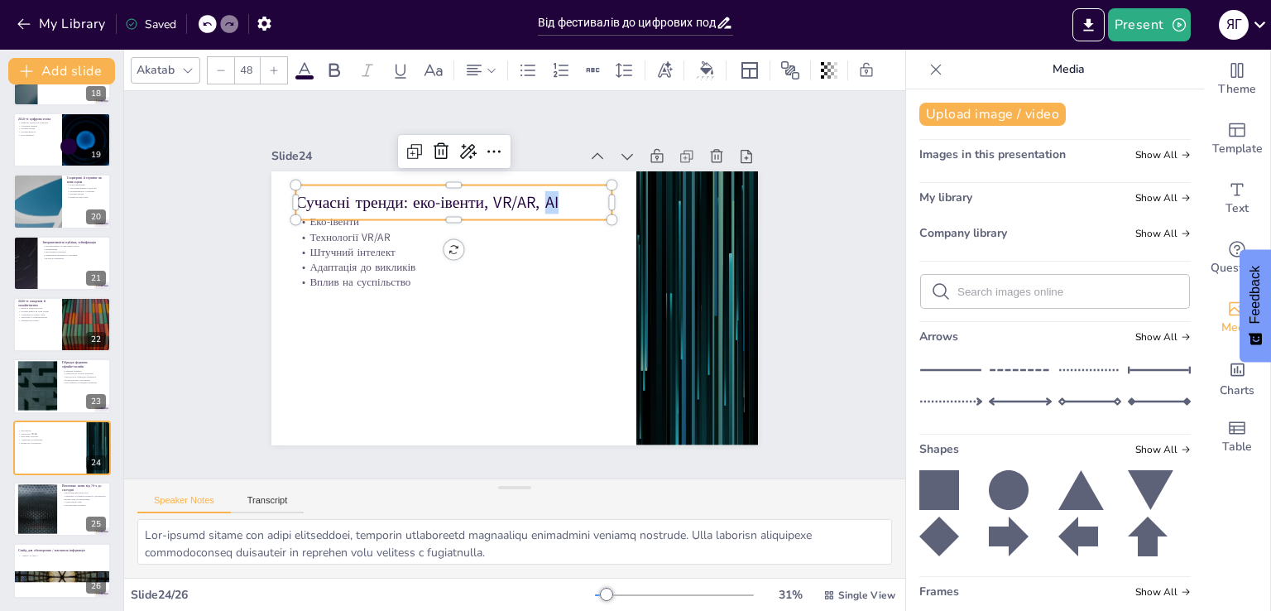
click at [549, 199] on p "Сучасні тренди: еко-івенти, VR/AR, AI" at bounding box center [453, 201] width 316 height 22
click at [248, 506] on button "Transcript" at bounding box center [268, 504] width 74 height 18
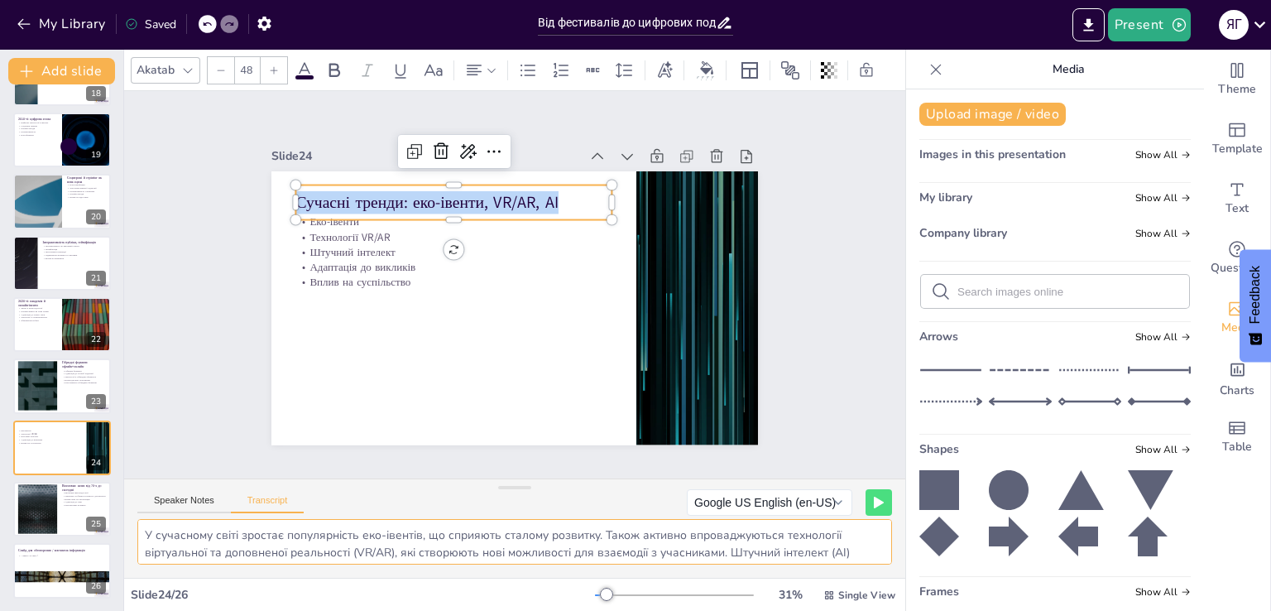
click at [281, 544] on textarea "У сучасному світі зростає популярність еко-івентів, що сприяють сталому розвитк…" at bounding box center [514, 542] width 755 height 46
